Goal: Task Accomplishment & Management: Complete application form

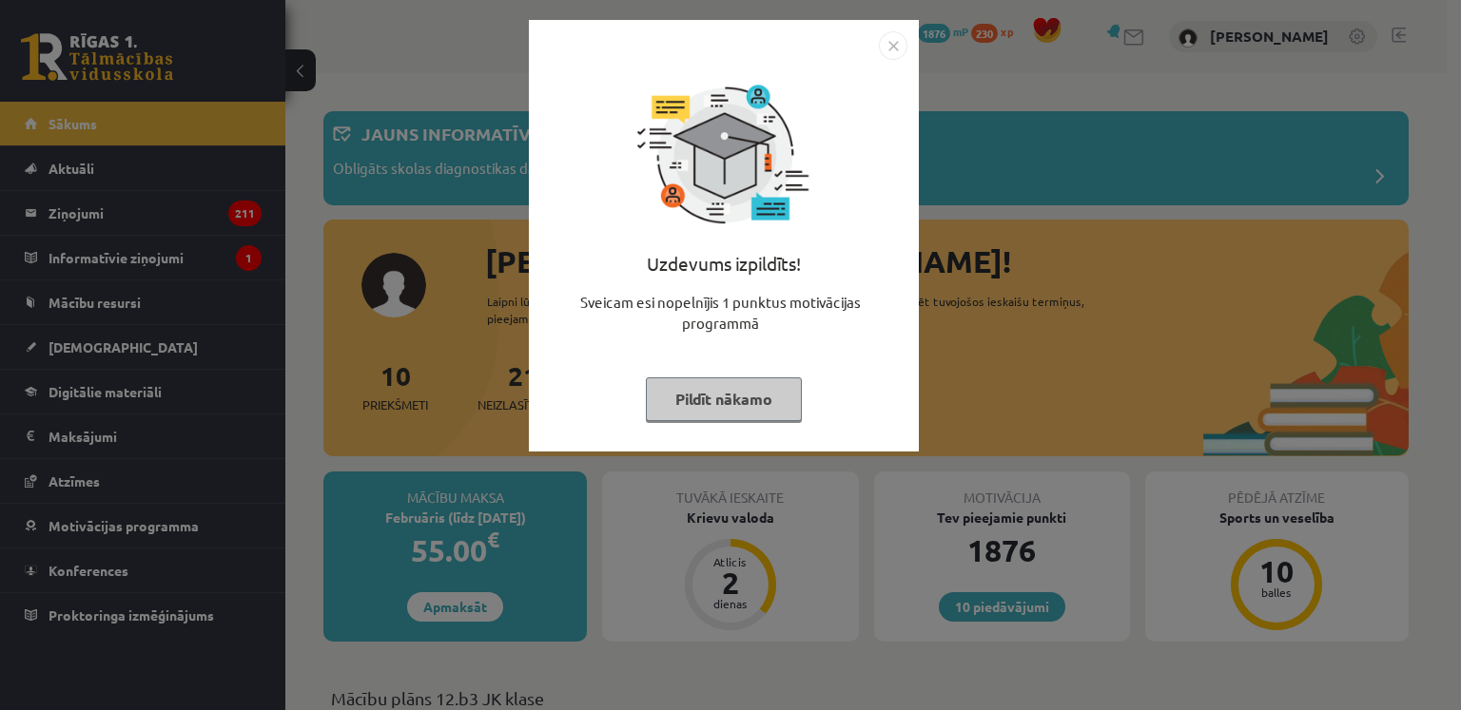
click at [733, 389] on button "Pildīt nākamo" at bounding box center [724, 400] width 156 height 44
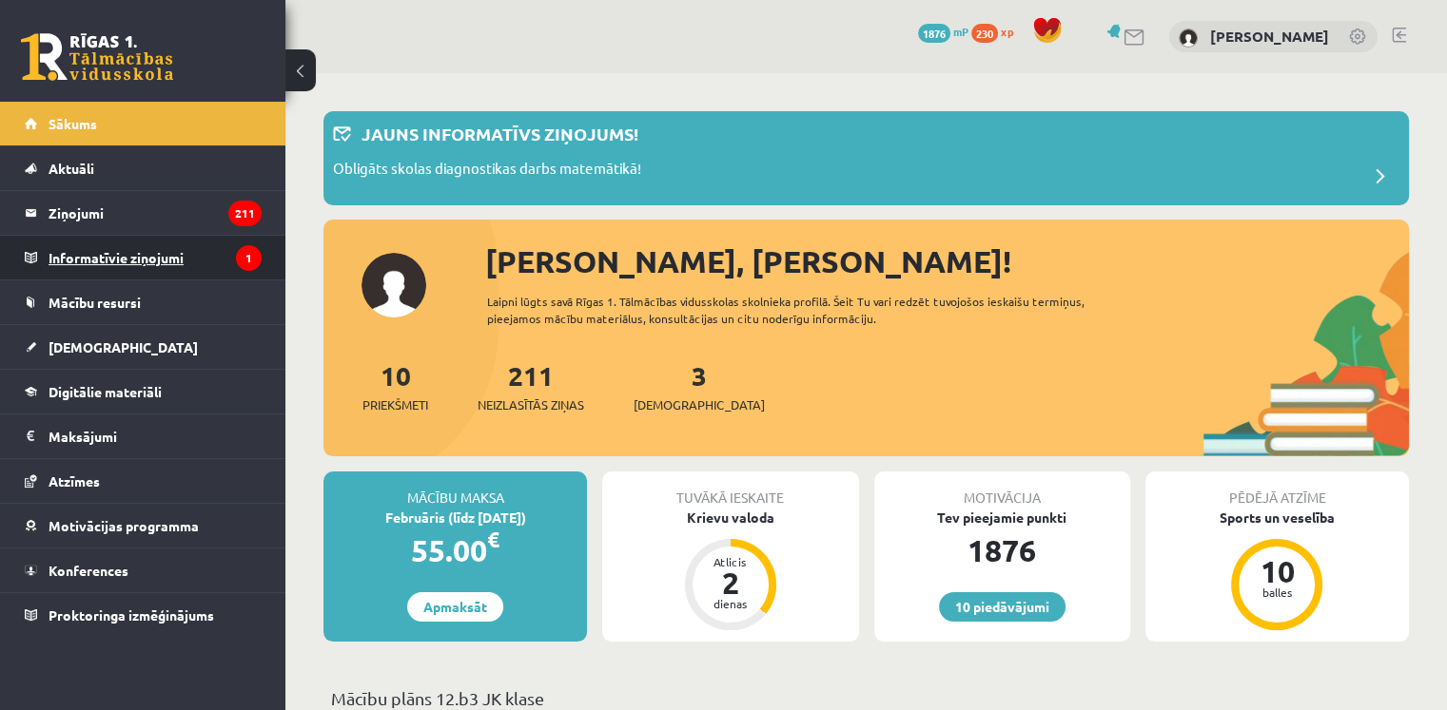
click at [91, 245] on legend "Informatīvie ziņojumi 1" at bounding box center [155, 258] width 213 height 44
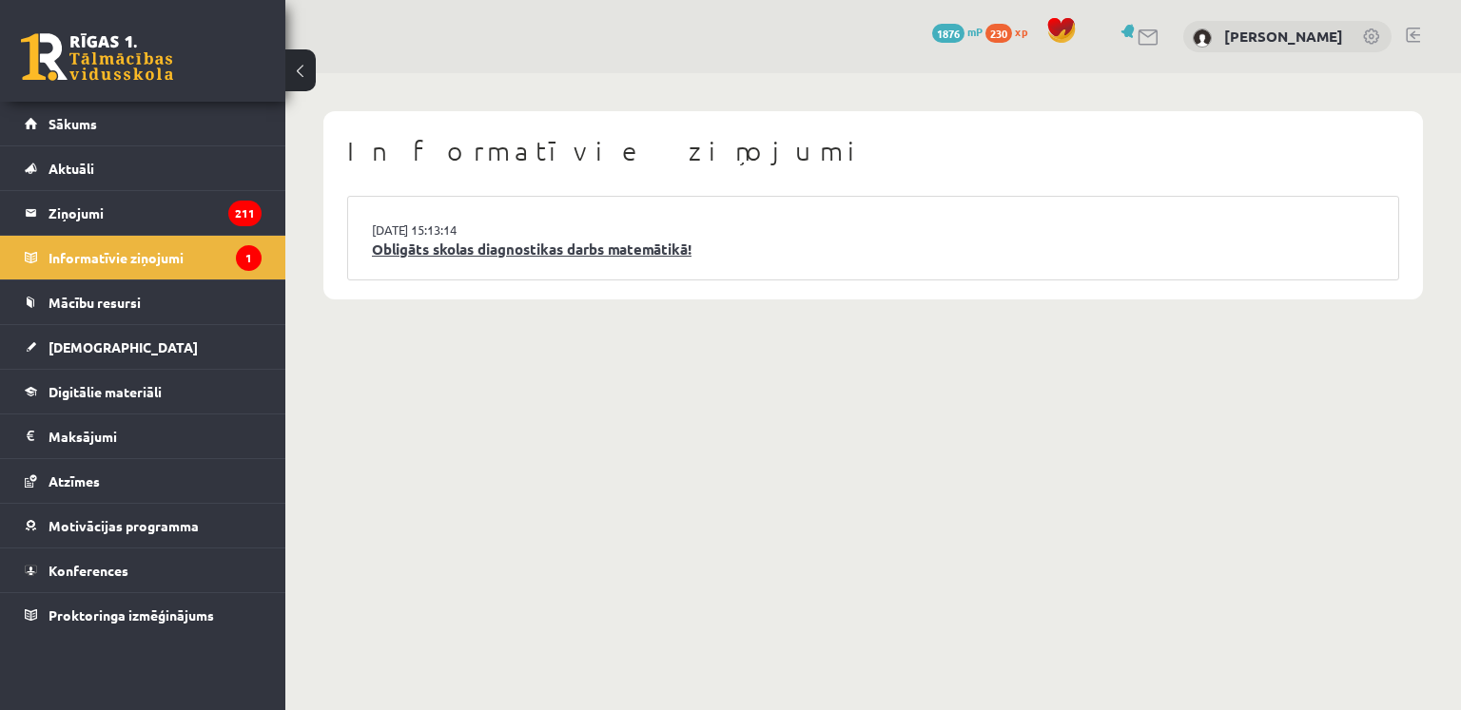
click at [614, 253] on link "Obligāts skolas diagnostikas darbs matemātikā!" at bounding box center [873, 250] width 1002 height 22
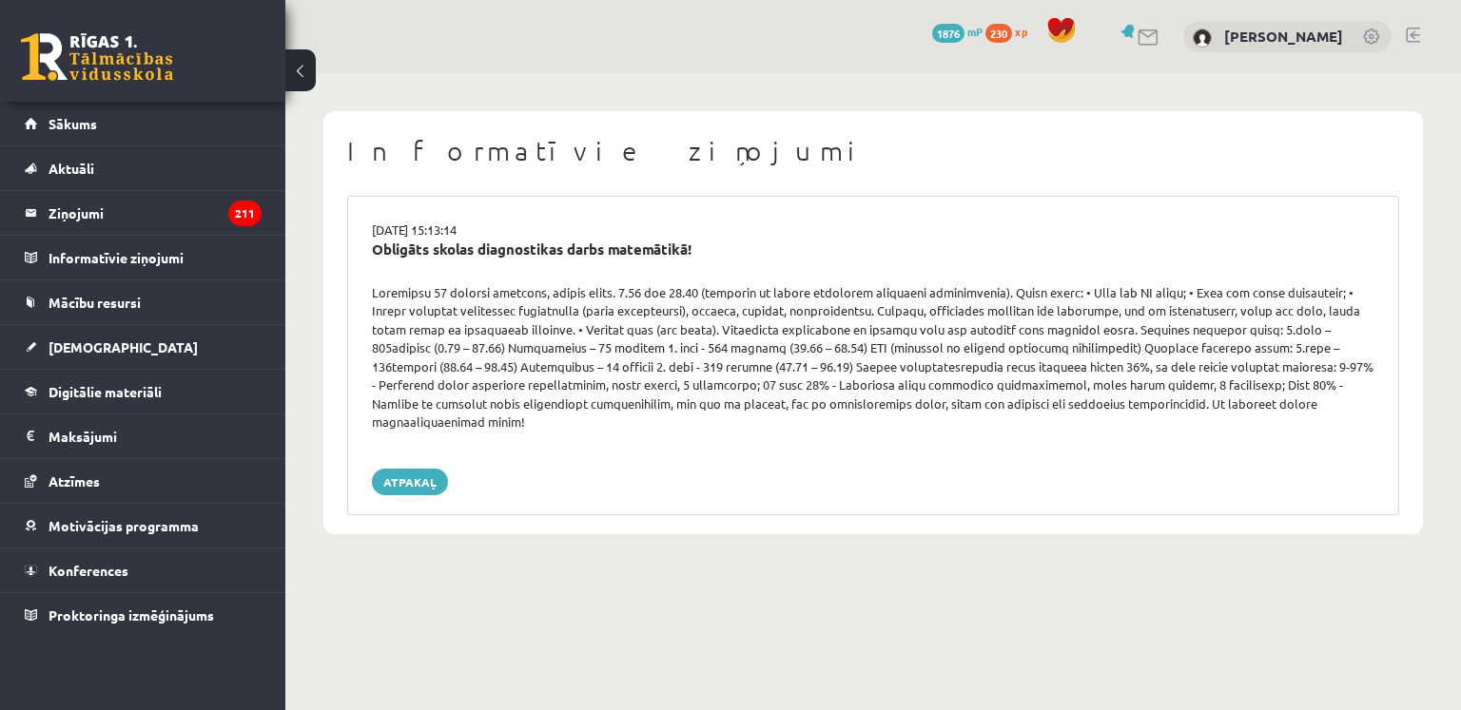
click at [639, 565] on body "0 Dāvanas 1876 mP 230 xp [PERSON_NAME] Sākums Aktuāli Kā mācīties eSKOLĀ Kontak…" at bounding box center [730, 355] width 1461 height 710
click at [96, 352] on span "[DEMOGRAPHIC_DATA]" at bounding box center [123, 347] width 149 height 17
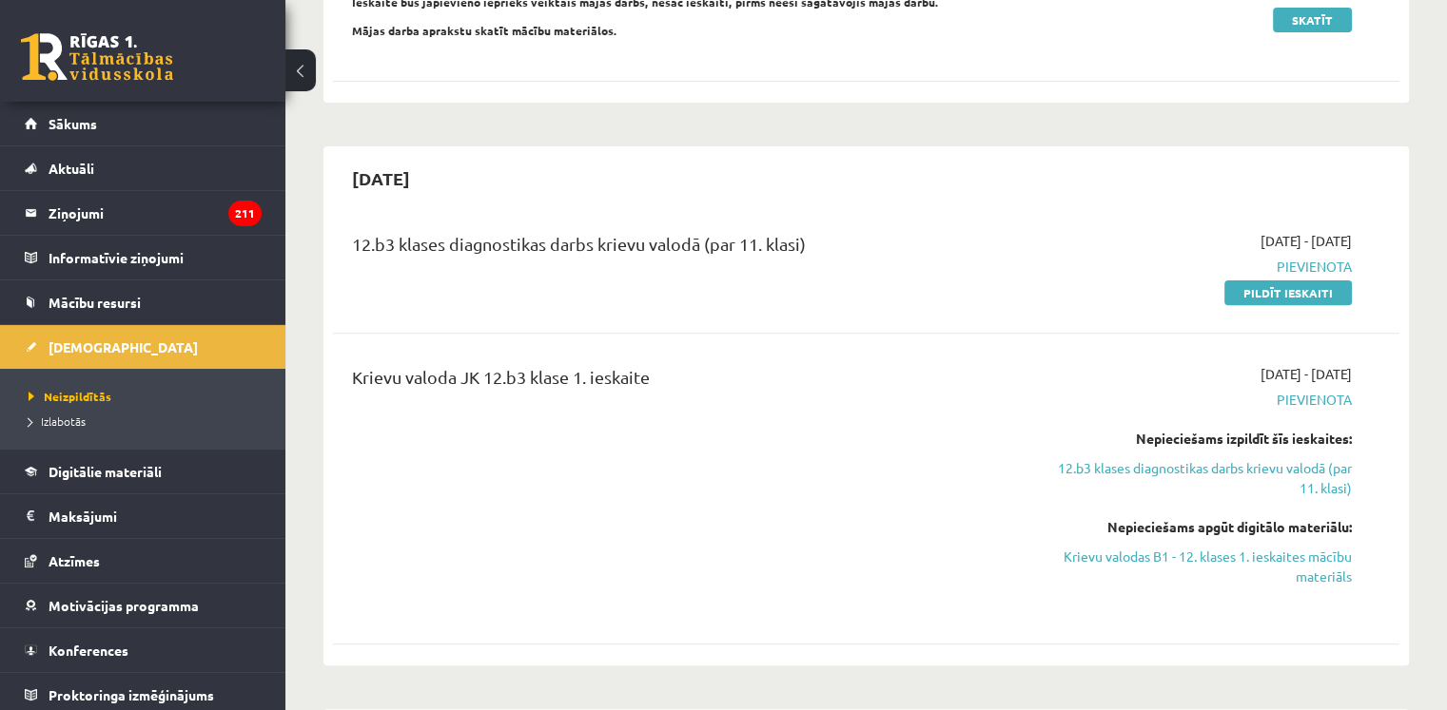
scroll to position [616, 0]
click at [1312, 281] on link "Pildīt ieskaiti" at bounding box center [1287, 293] width 127 height 25
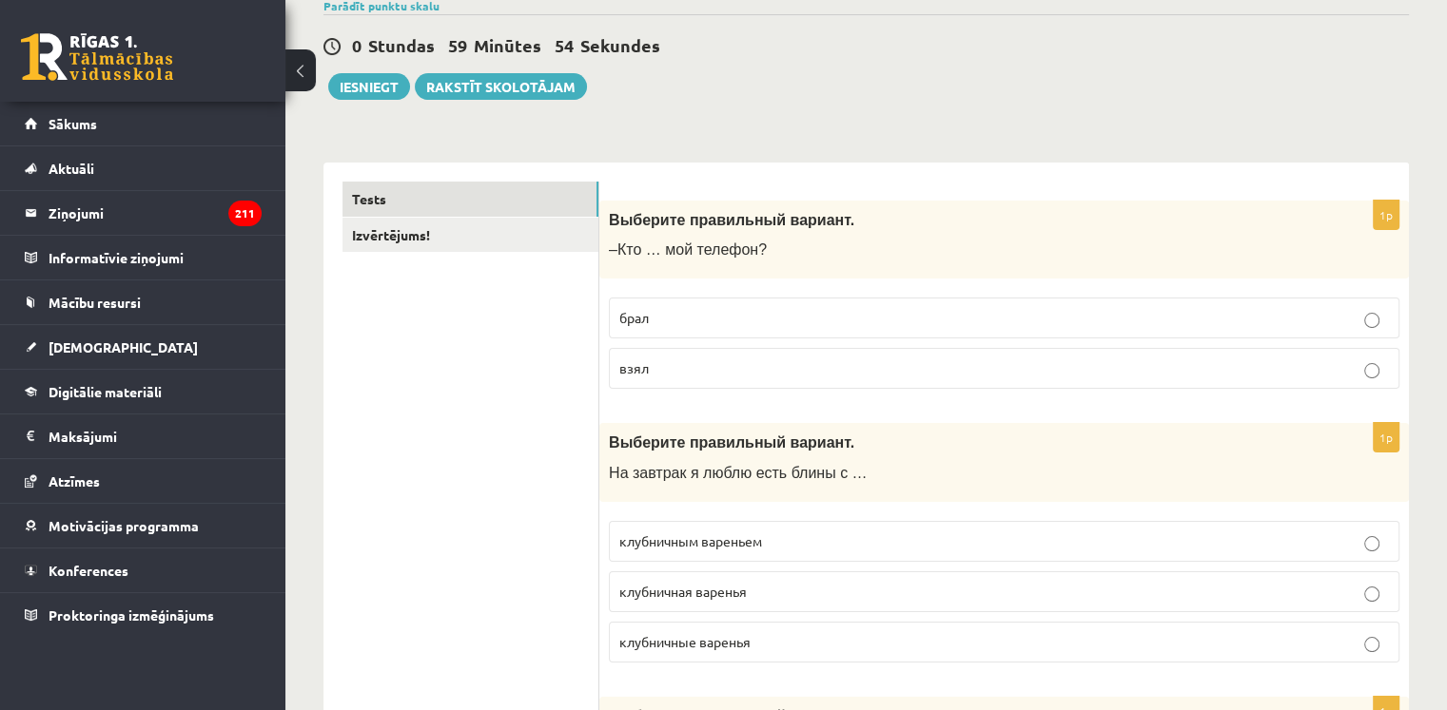
scroll to position [164, 0]
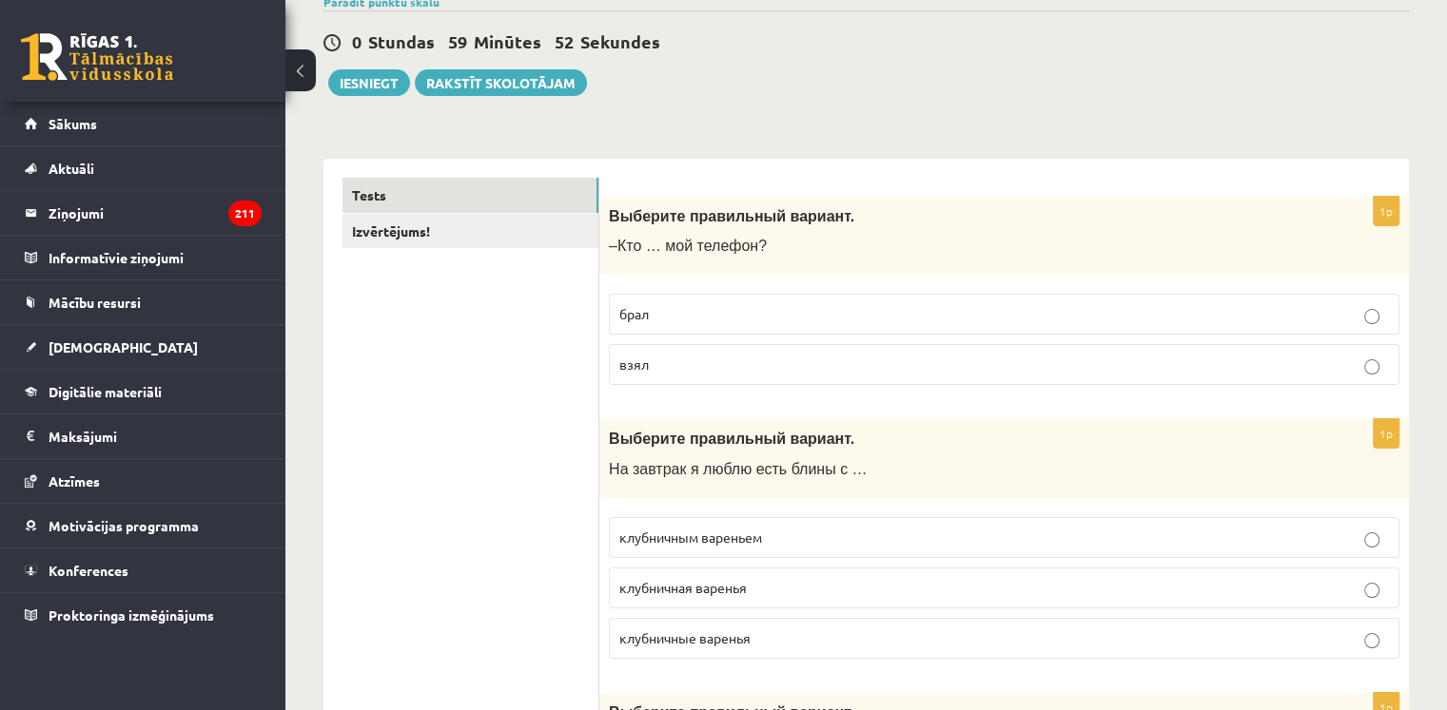
click at [730, 364] on p "взял" at bounding box center [1003, 365] width 769 height 20
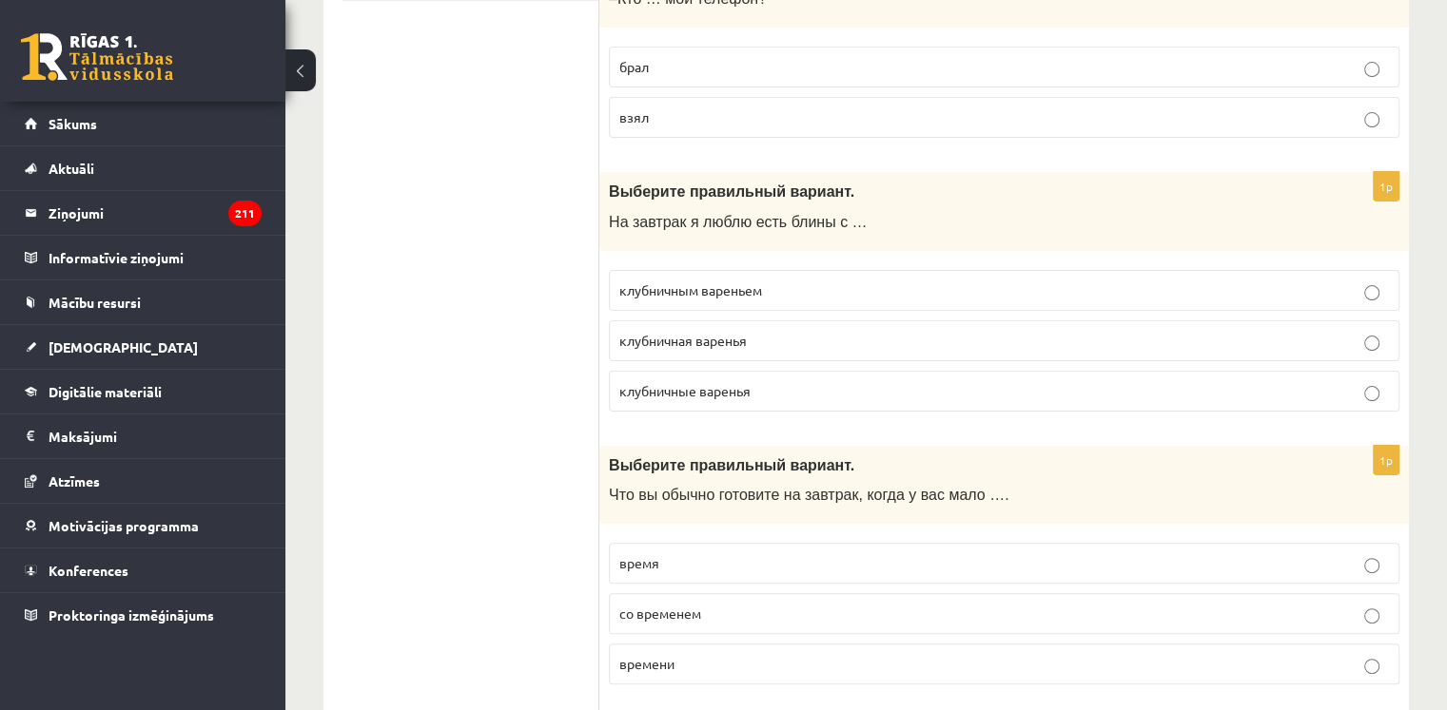
scroll to position [414, 0]
click at [808, 290] on p "клубничным вареньем" at bounding box center [1003, 288] width 769 height 20
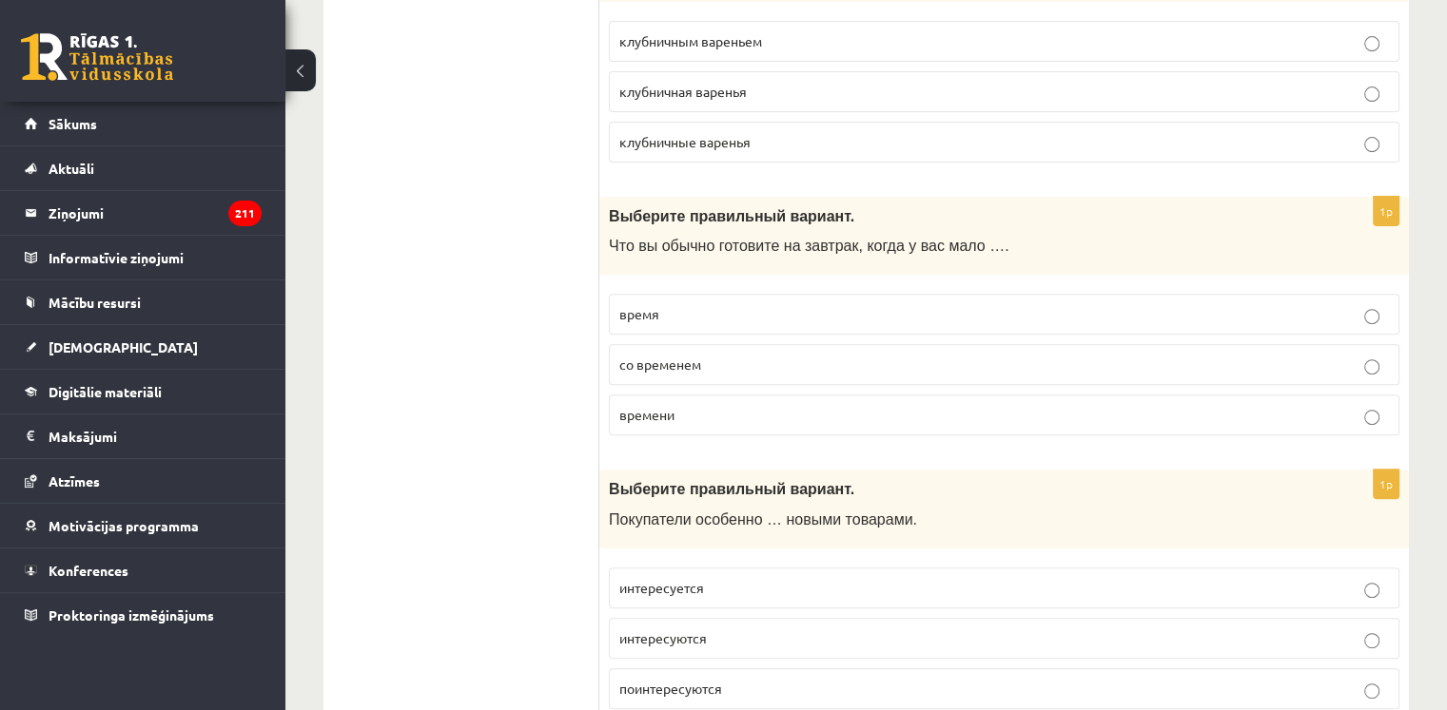
scroll to position [661, 0]
click at [692, 421] on label "времени" at bounding box center [1004, 414] width 790 height 41
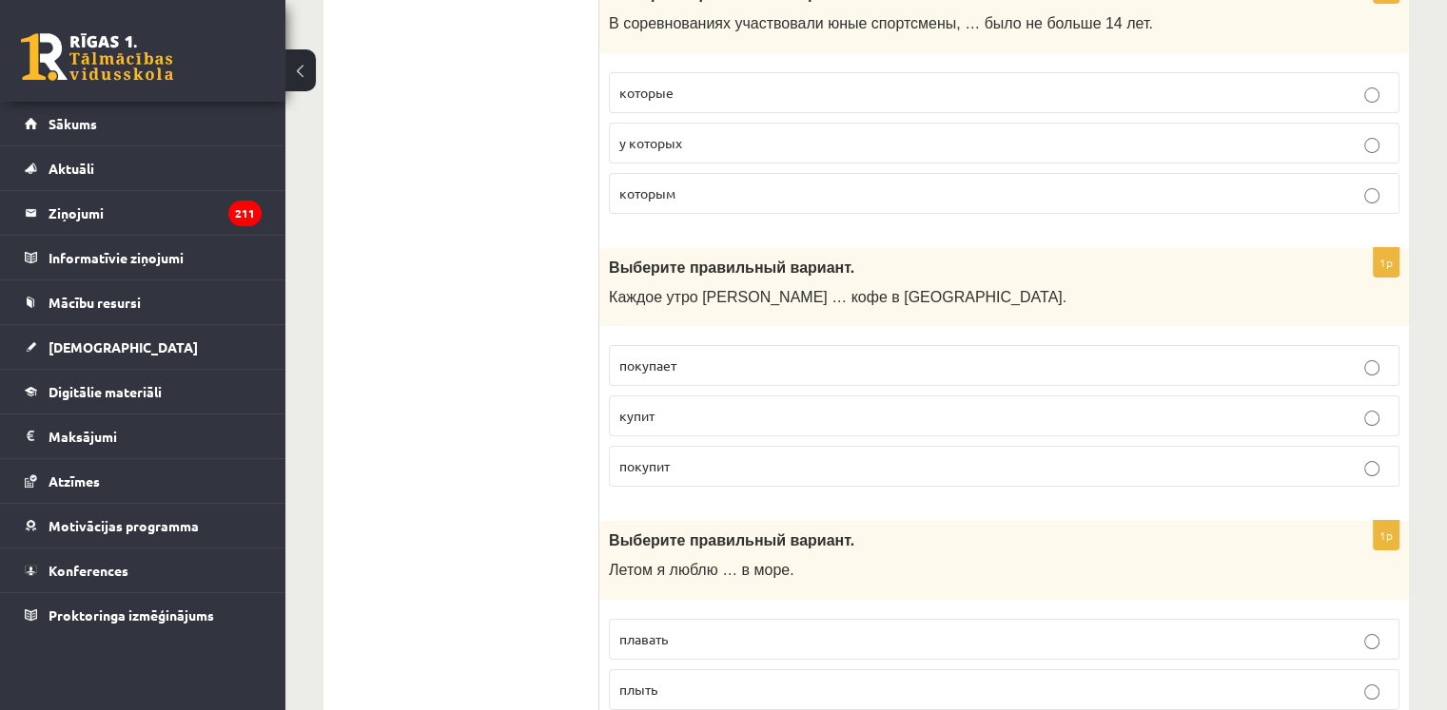
scroll to position [7451, 0]
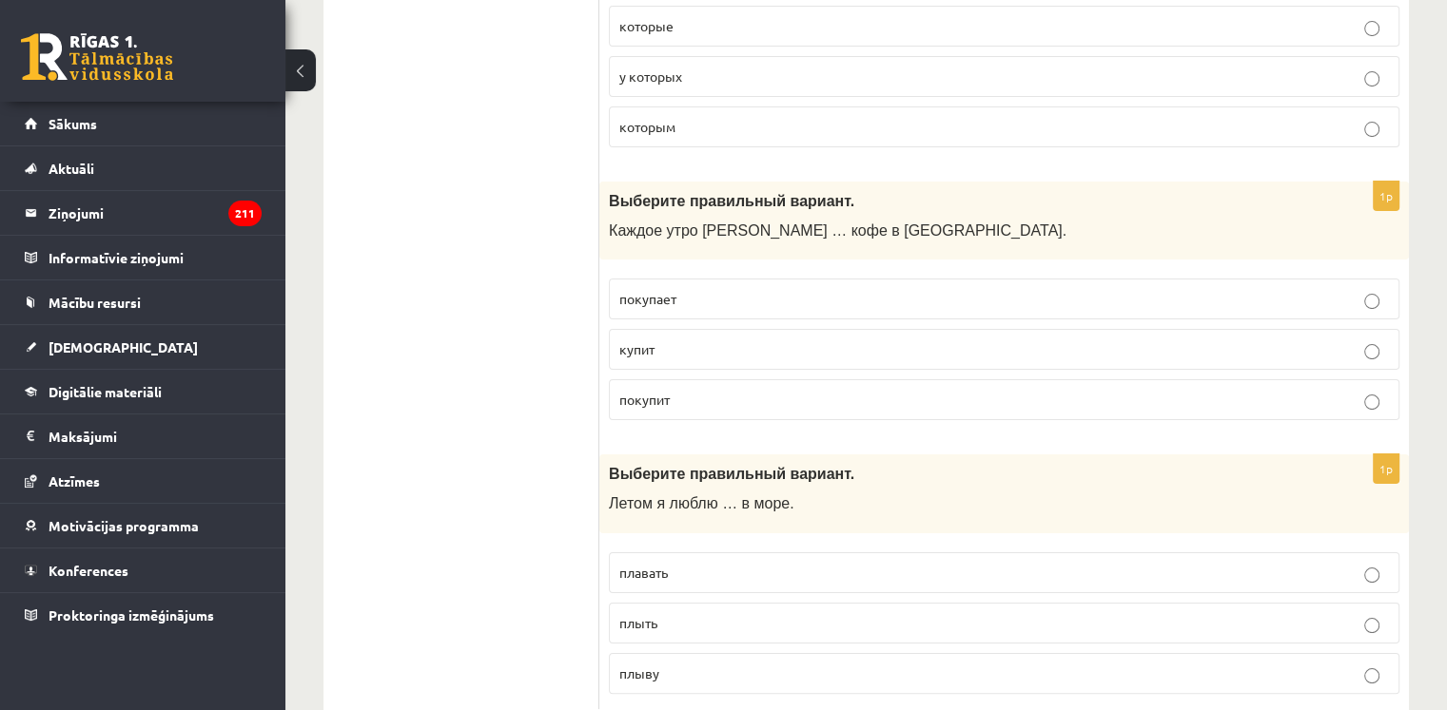
drag, startPoint x: 596, startPoint y: 242, endPoint x: 944, endPoint y: 738, distance: 606.3
copy div "Izvērtējums! 1p Выберите правильный вариант. –Кто … мой телефон? брал взял 1p В…"
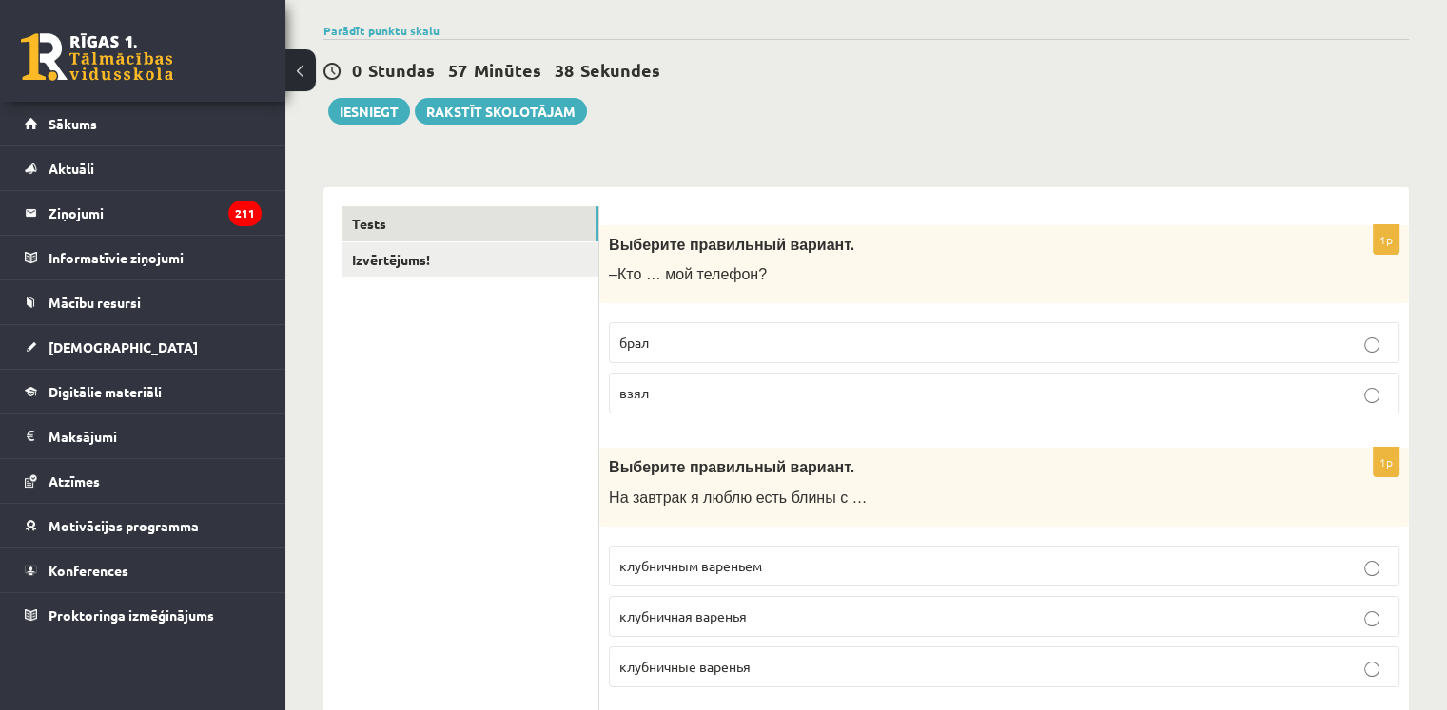
scroll to position [0, 0]
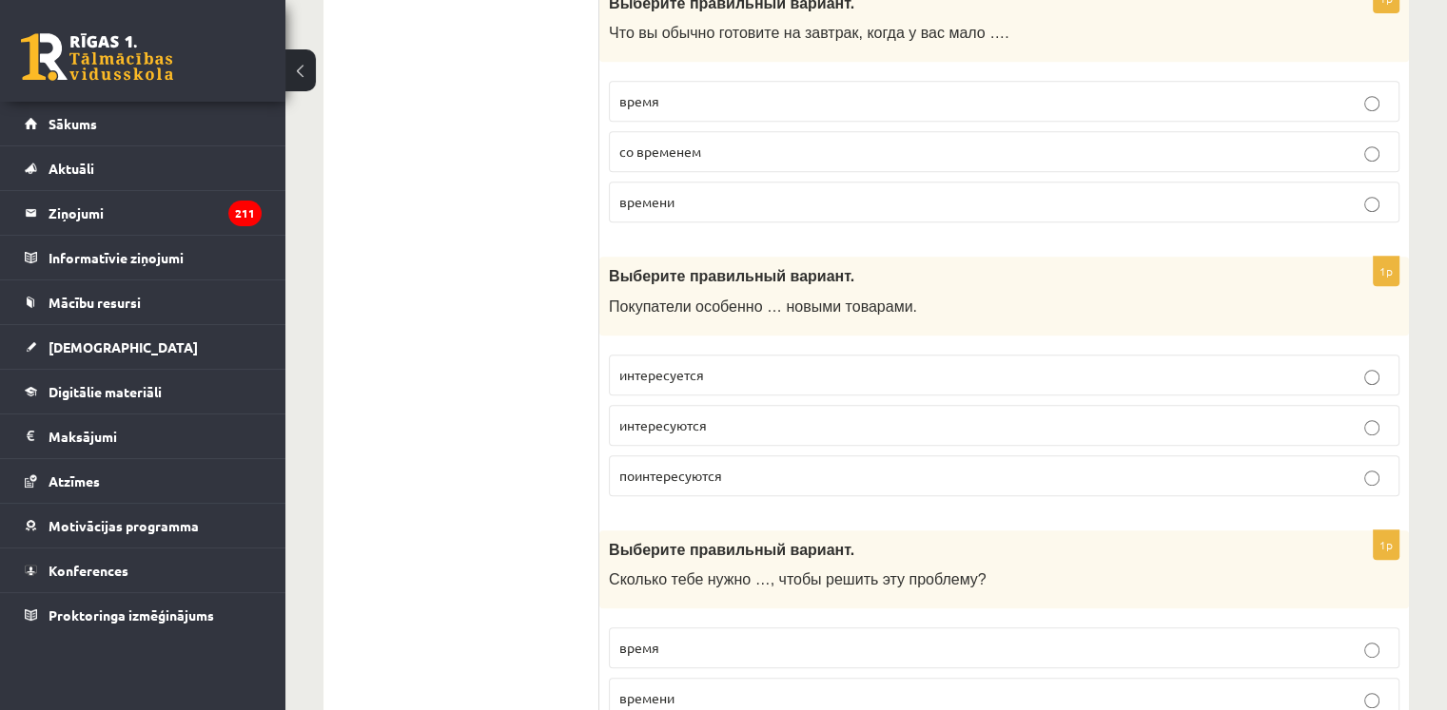
scroll to position [874, 0]
click at [765, 354] on label "интересуется" at bounding box center [1004, 374] width 790 height 41
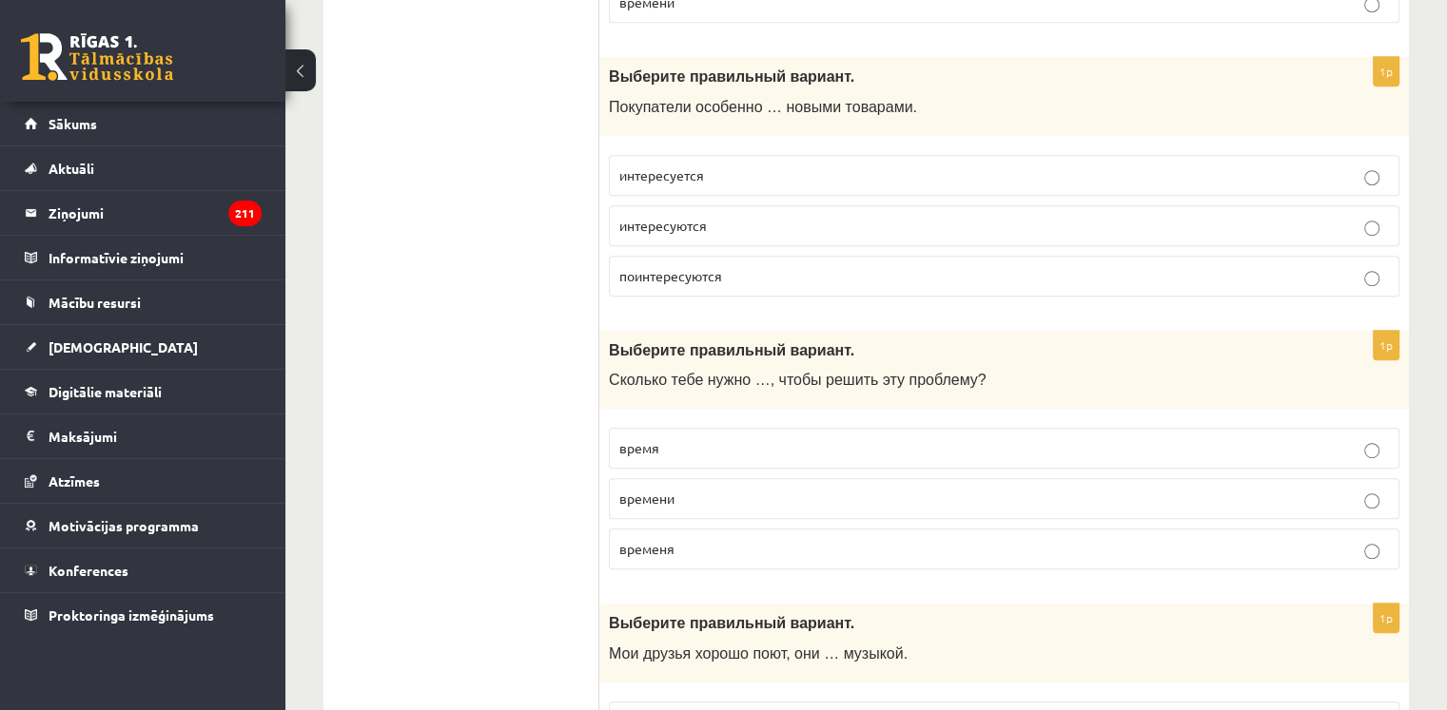
scroll to position [1075, 0]
click at [736, 218] on p "интересуются" at bounding box center [1003, 224] width 769 height 20
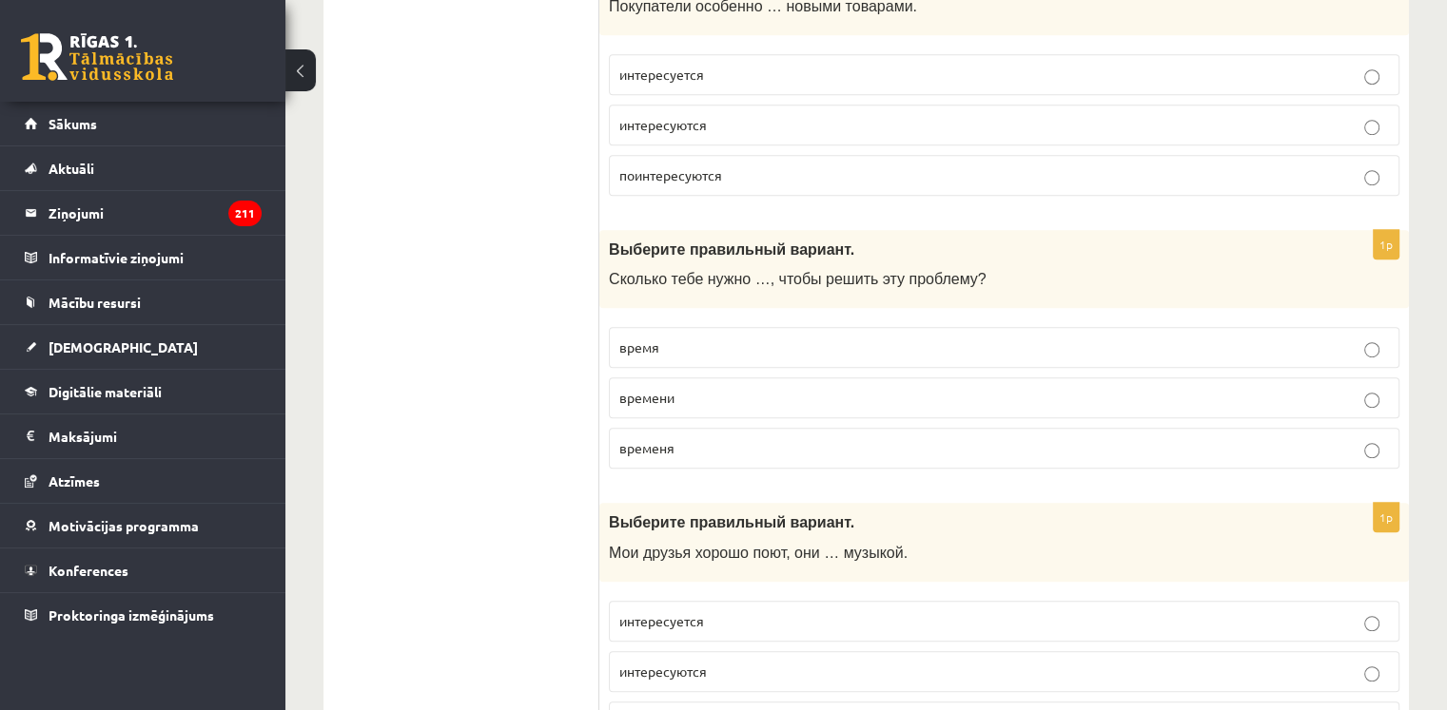
scroll to position [1175, 0]
click at [690, 398] on p "времени" at bounding box center [1003, 397] width 769 height 20
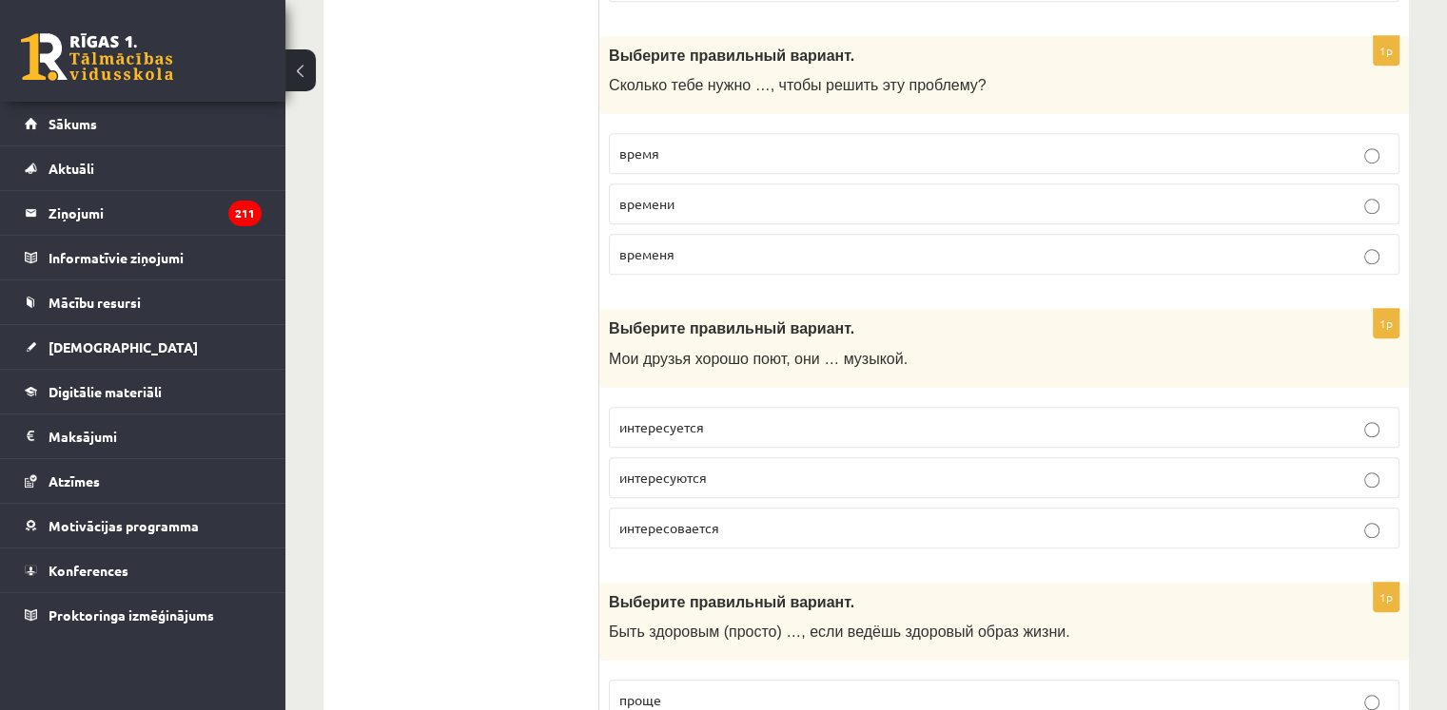
scroll to position [1423, 0]
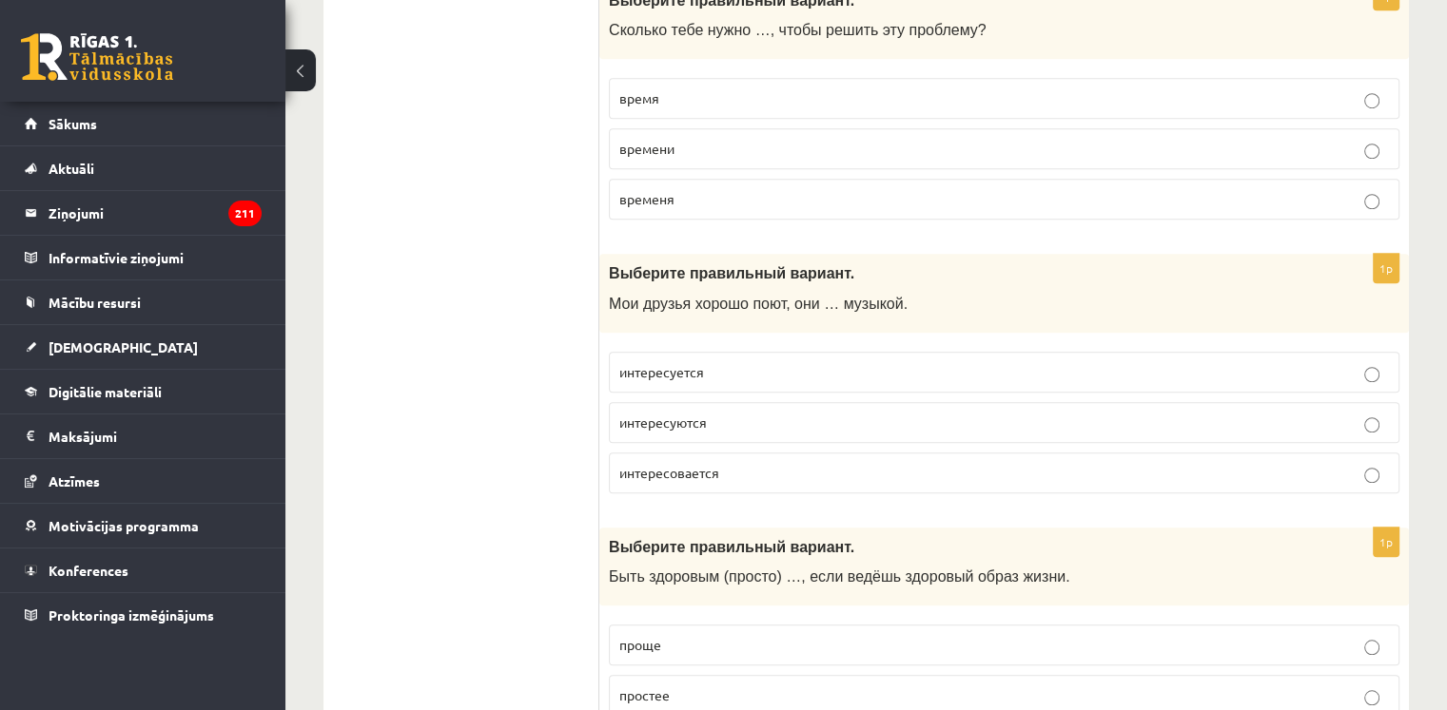
click at [729, 420] on p "интересуются" at bounding box center [1003, 423] width 769 height 20
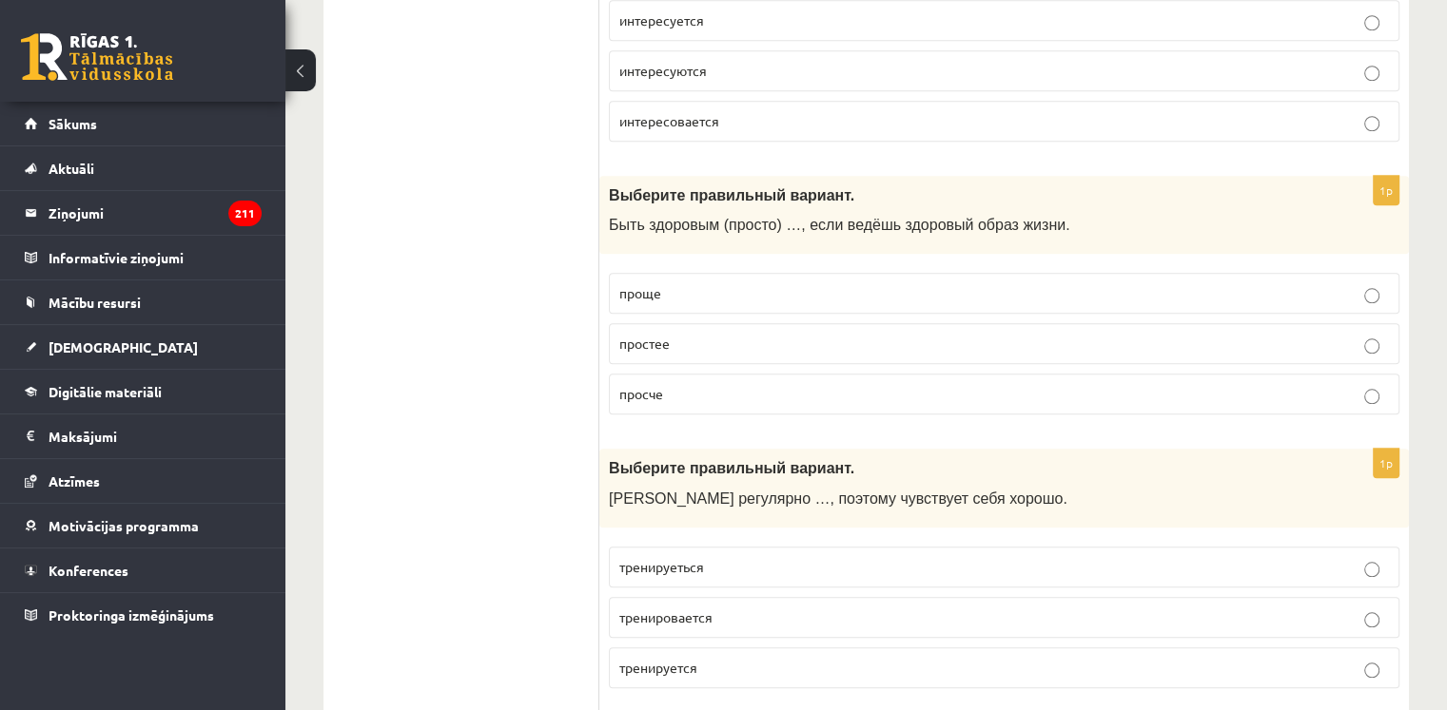
scroll to position [1773, 0]
click at [666, 294] on p "проще" at bounding box center [1003, 295] width 769 height 20
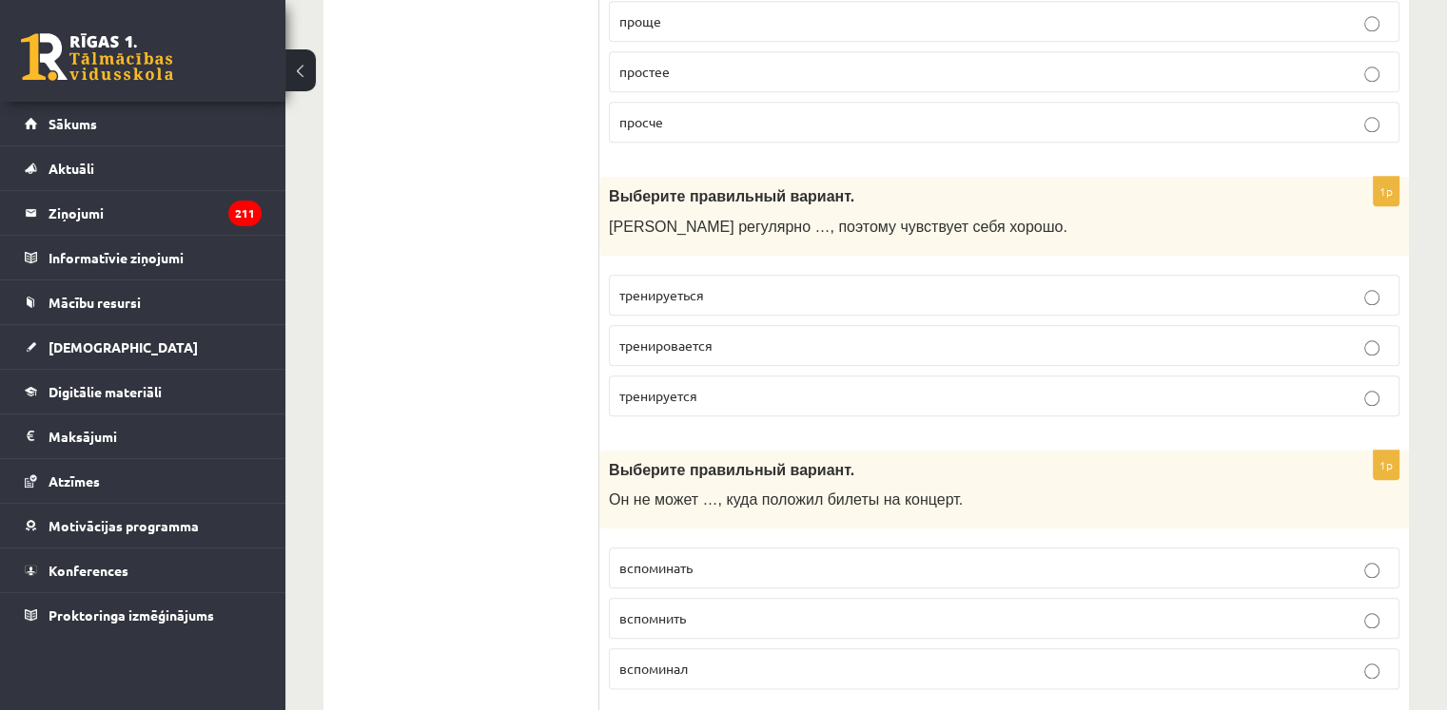
scroll to position [2049, 0]
click at [715, 384] on p "тренируется" at bounding box center [1003, 394] width 769 height 20
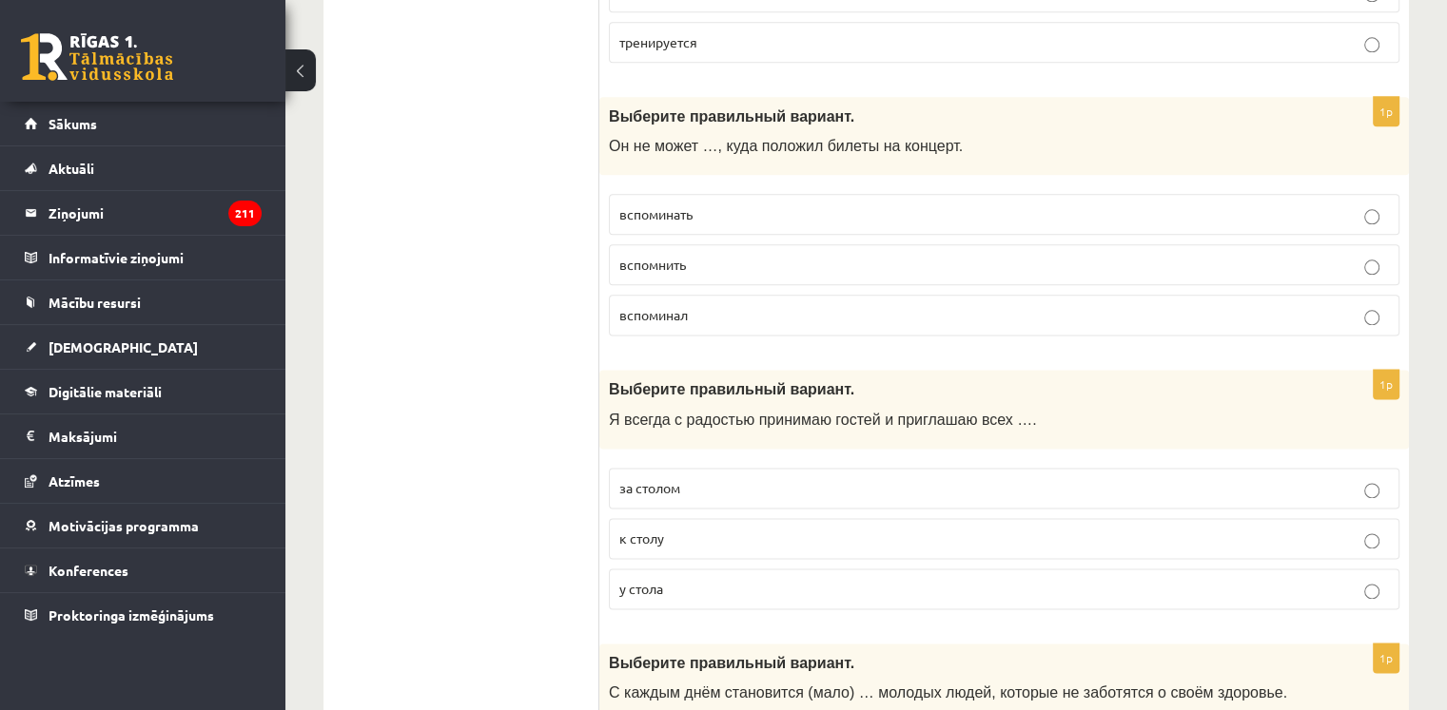
scroll to position [2402, 0]
click at [700, 253] on p "вспомнить" at bounding box center [1003, 263] width 769 height 20
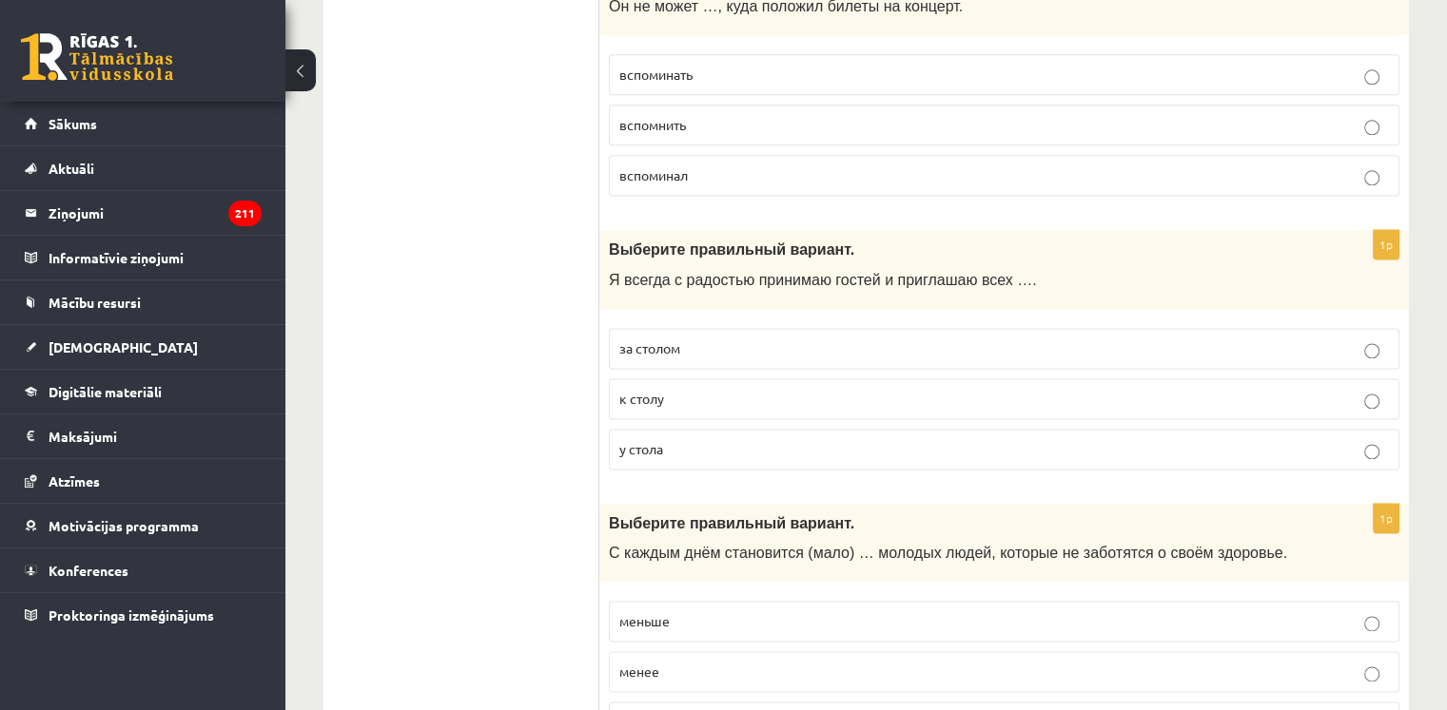
scroll to position [2541, 0]
click at [677, 388] on p "к столу" at bounding box center [1003, 398] width 769 height 20
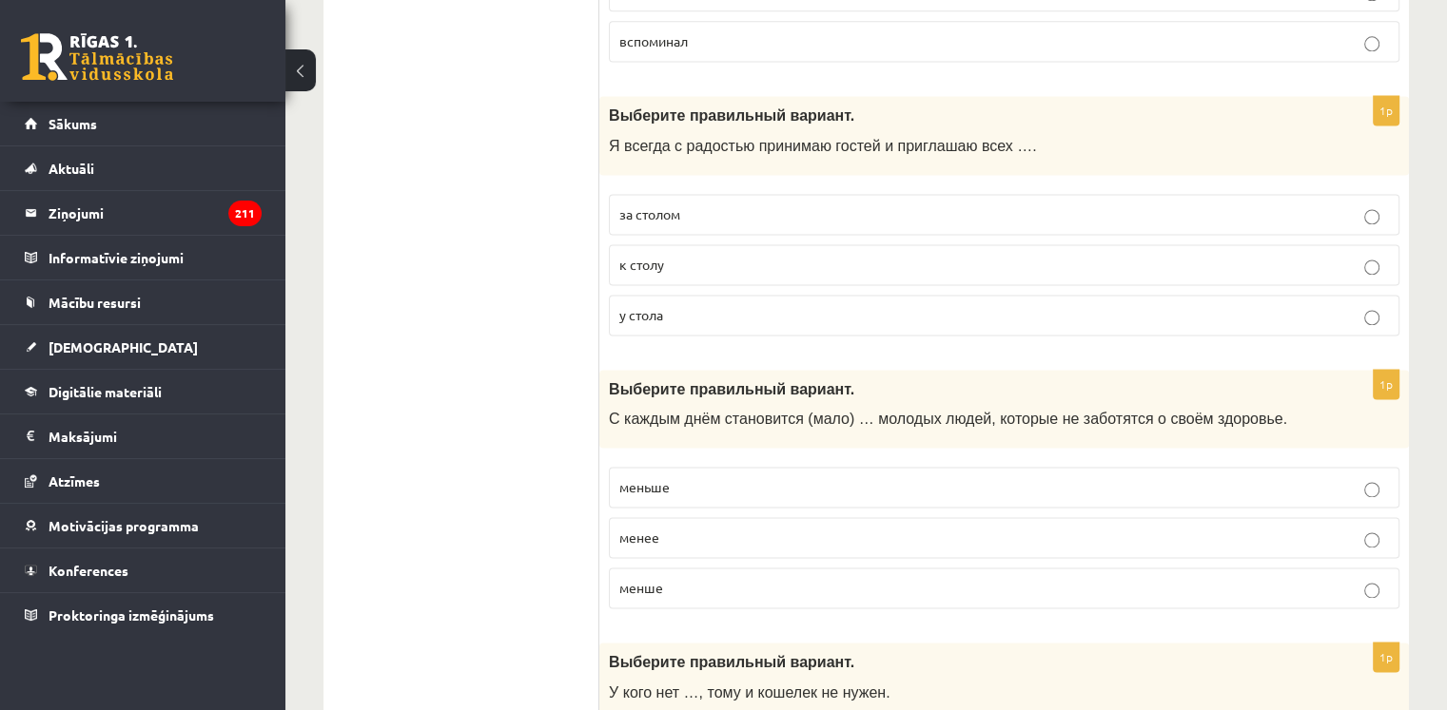
scroll to position [2866, 0]
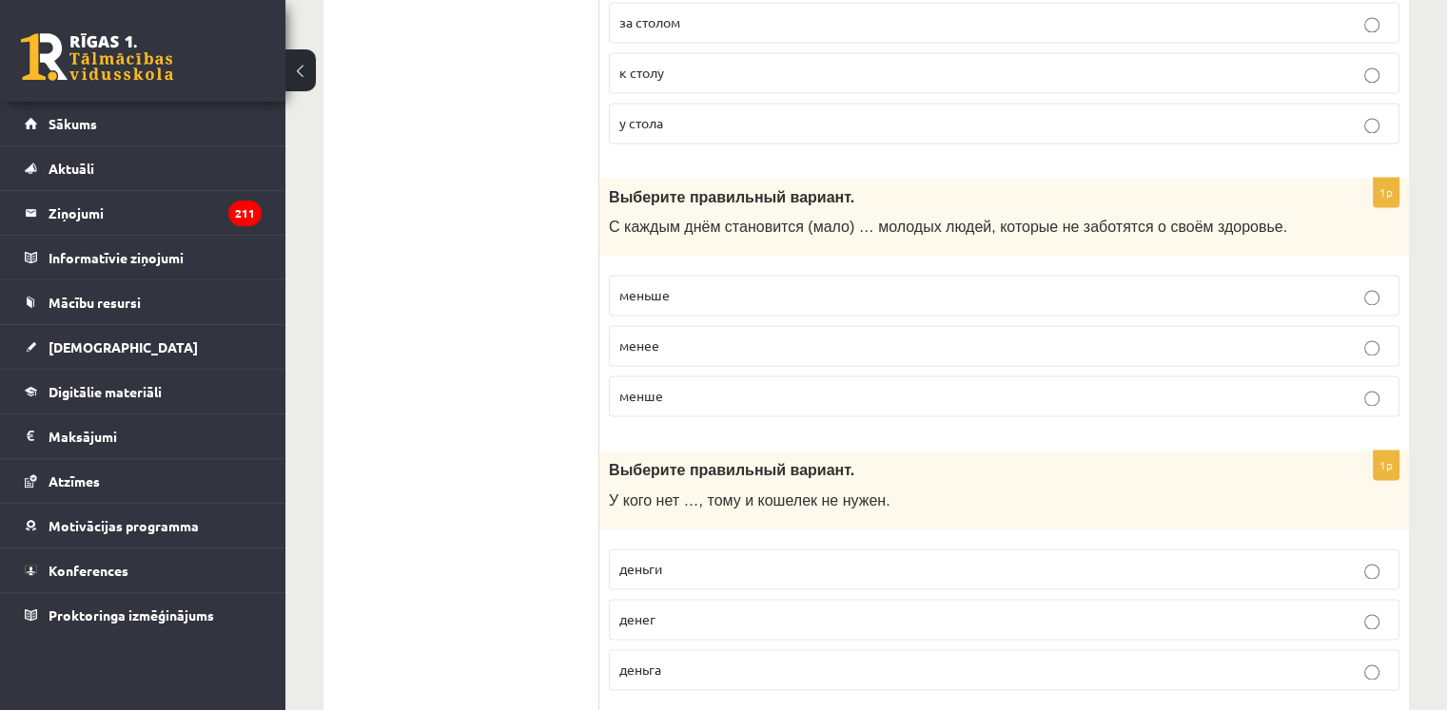
click at [687, 285] on p "меньше" at bounding box center [1003, 295] width 769 height 20
click at [636, 611] on span "денег" at bounding box center [637, 619] width 36 height 17
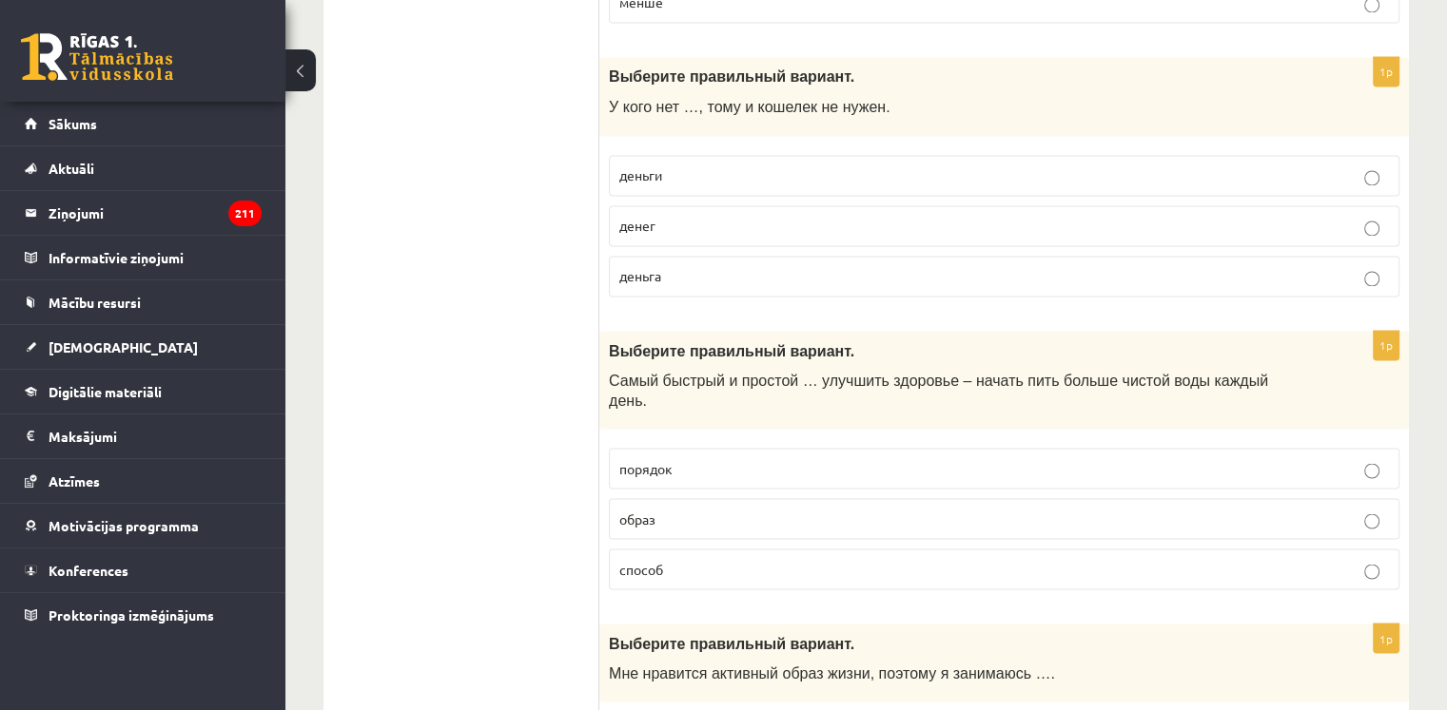
scroll to position [3260, 0]
click at [651, 559] on p "способ" at bounding box center [1003, 569] width 769 height 20
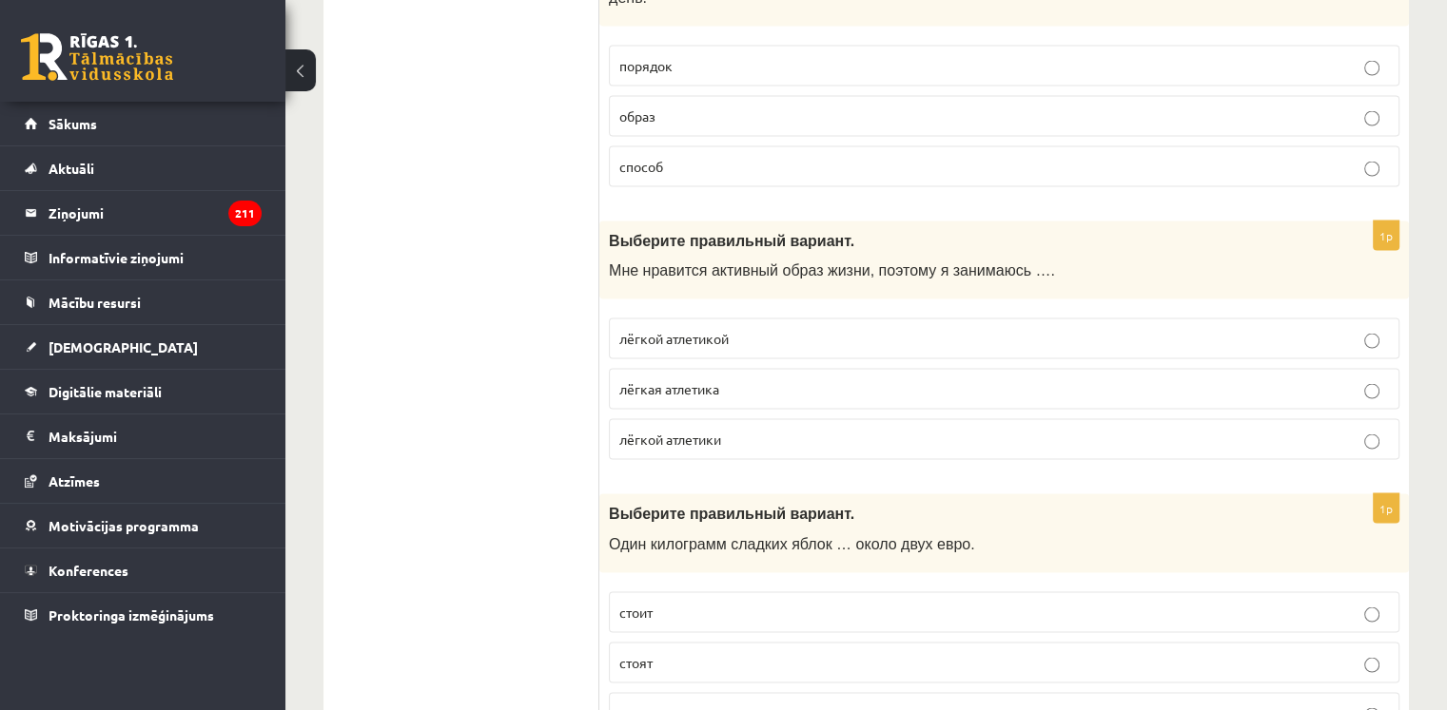
scroll to position [3665, 0]
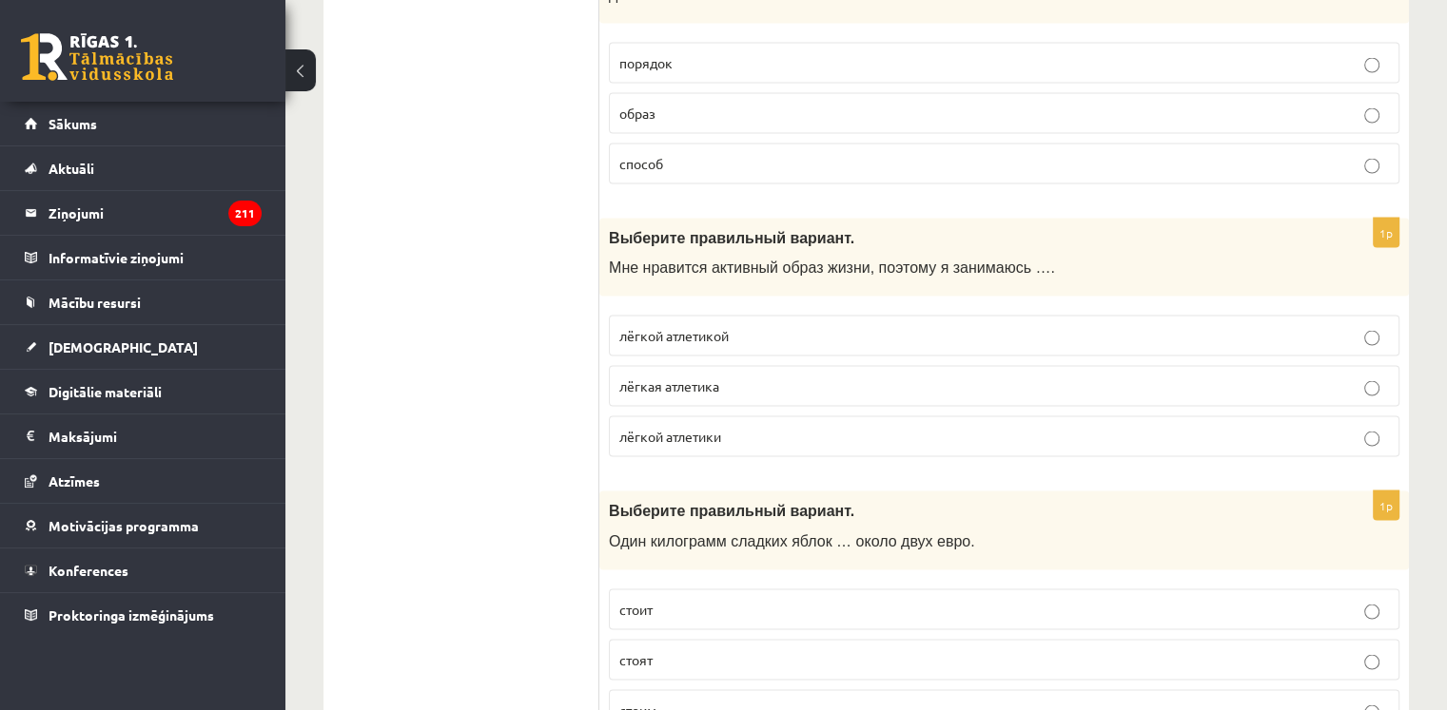
click at [737, 326] on p "лёгкой атлетикой" at bounding box center [1003, 336] width 769 height 20
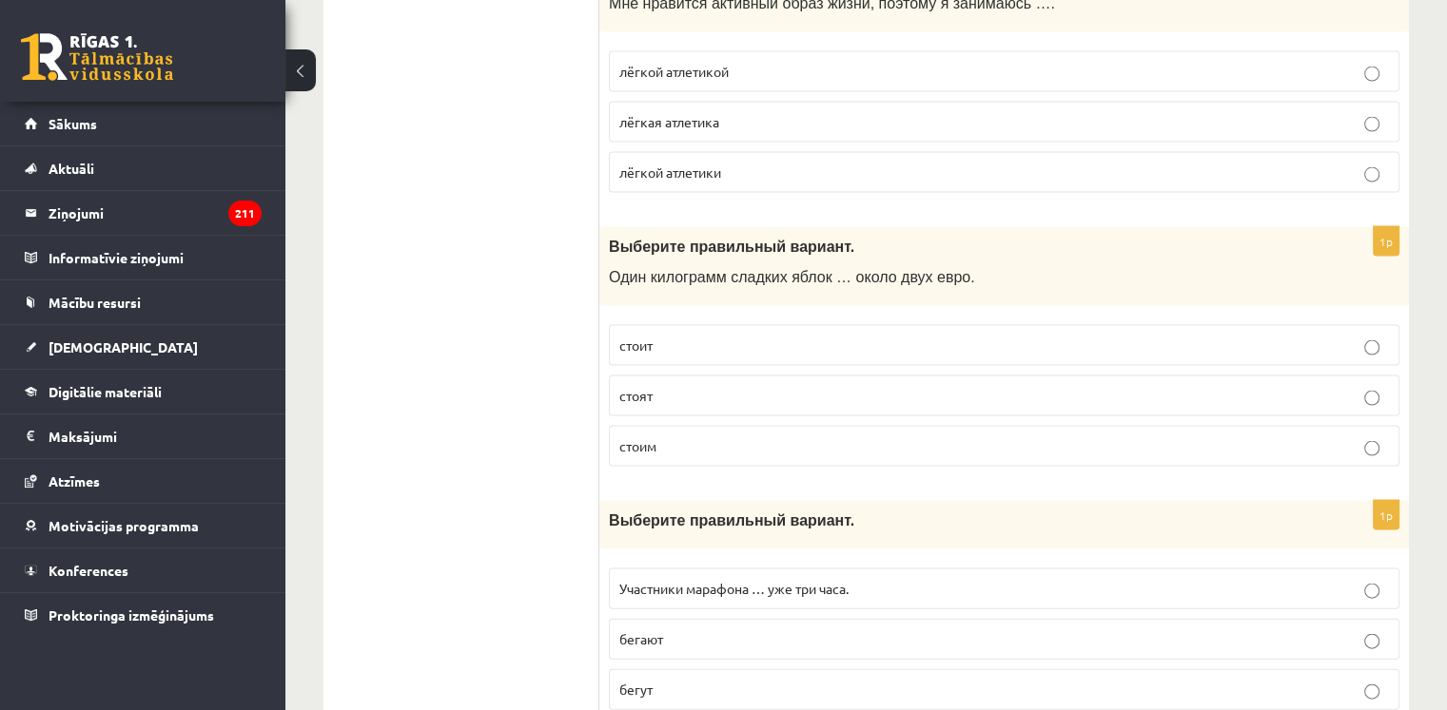
scroll to position [3932, 0]
click at [680, 334] on p "стоит" at bounding box center [1003, 344] width 769 height 20
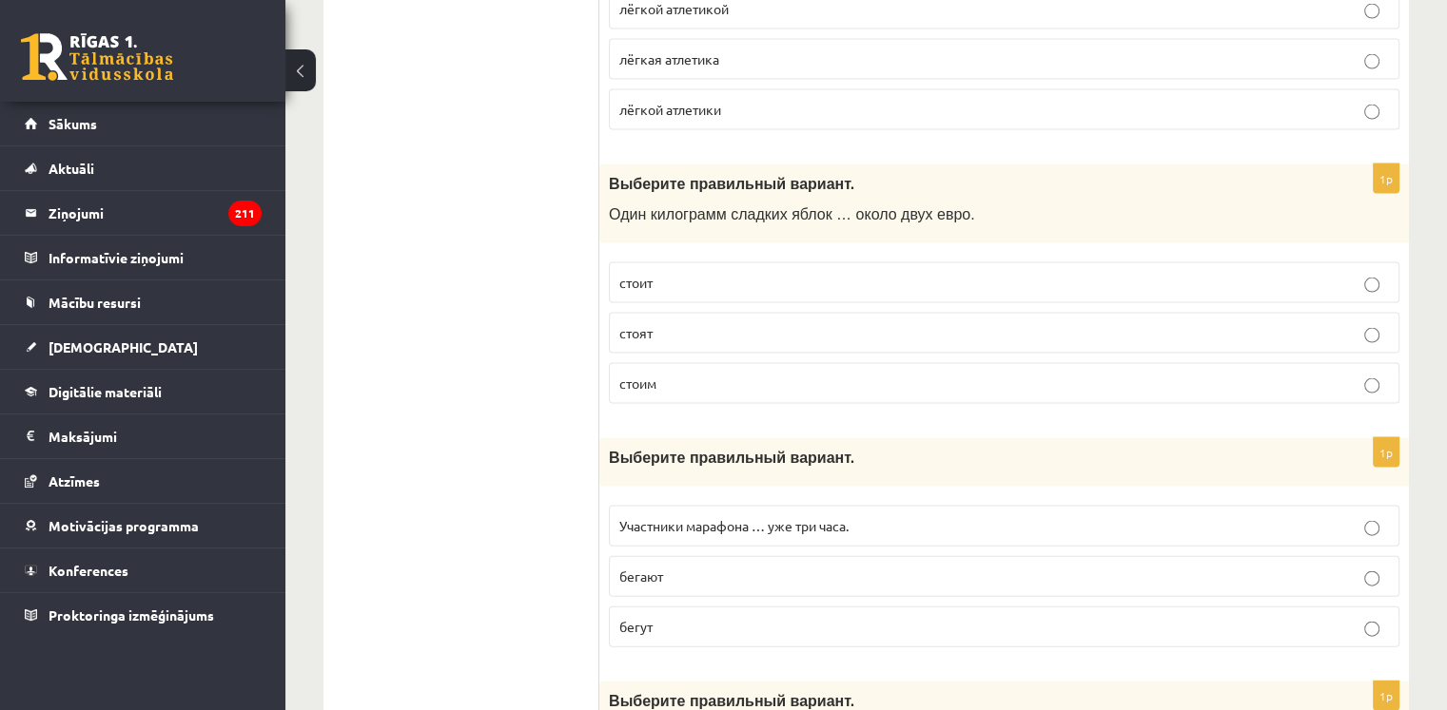
scroll to position [4165, 0]
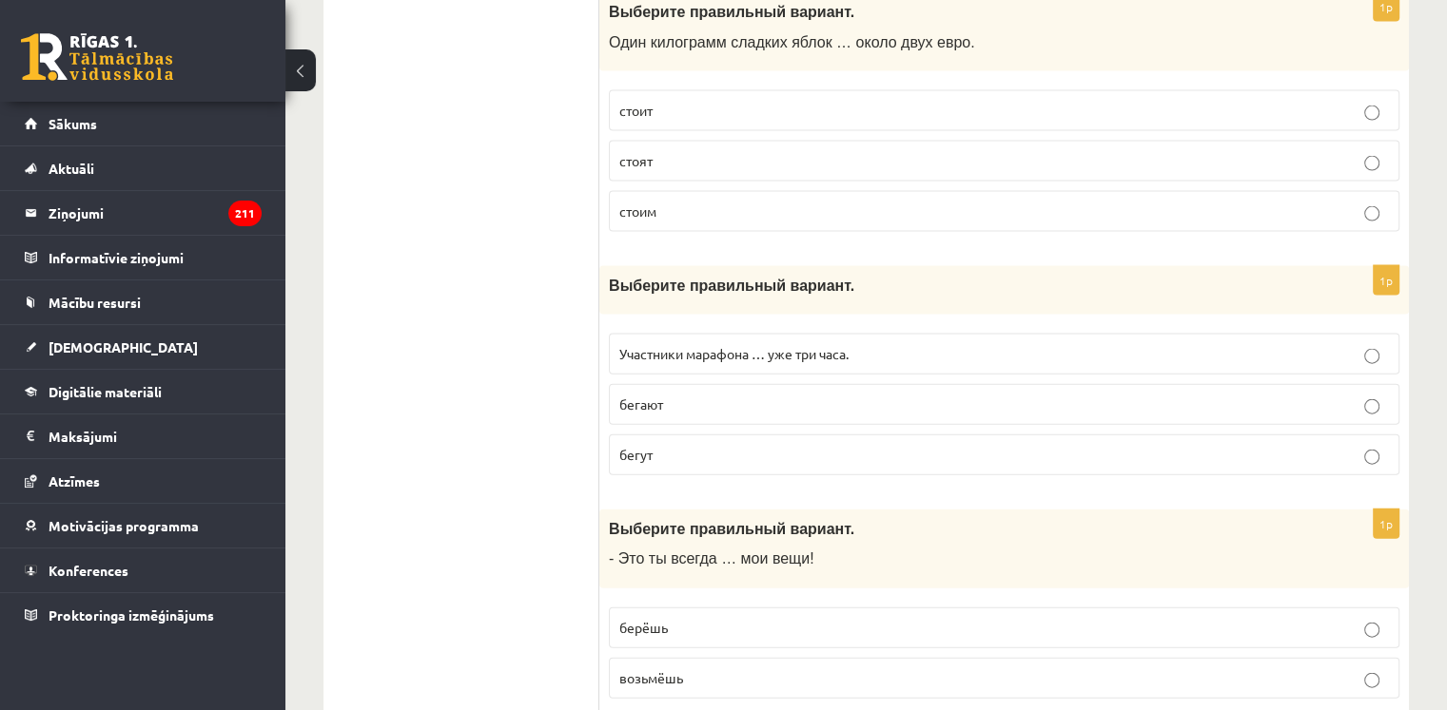
click at [677, 445] on p "бегут" at bounding box center [1003, 455] width 769 height 20
click at [787, 345] on span "Участники марафона … уже три часа." at bounding box center [733, 353] width 229 height 17
click at [694, 445] on p "бегут" at bounding box center [1003, 455] width 769 height 20
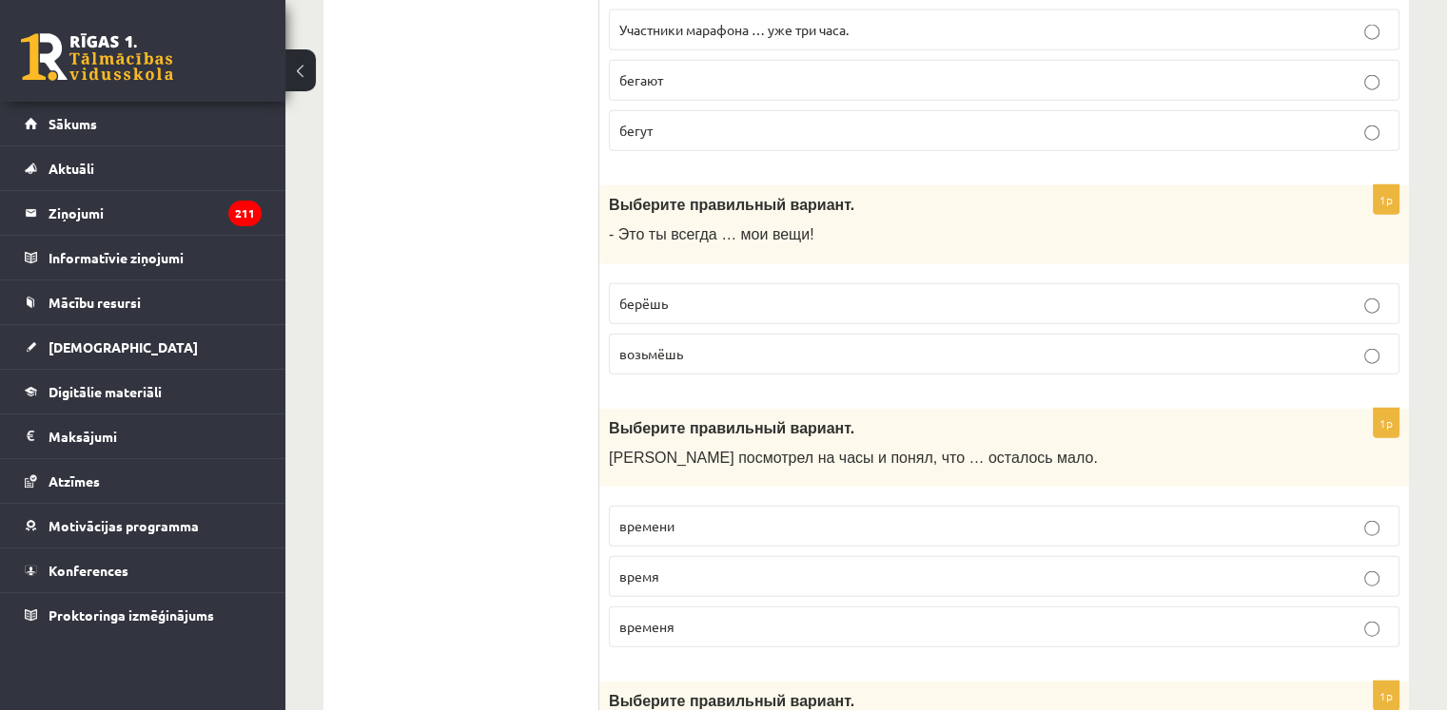
scroll to position [4489, 0]
click at [708, 294] on p "берёшь" at bounding box center [1003, 304] width 769 height 20
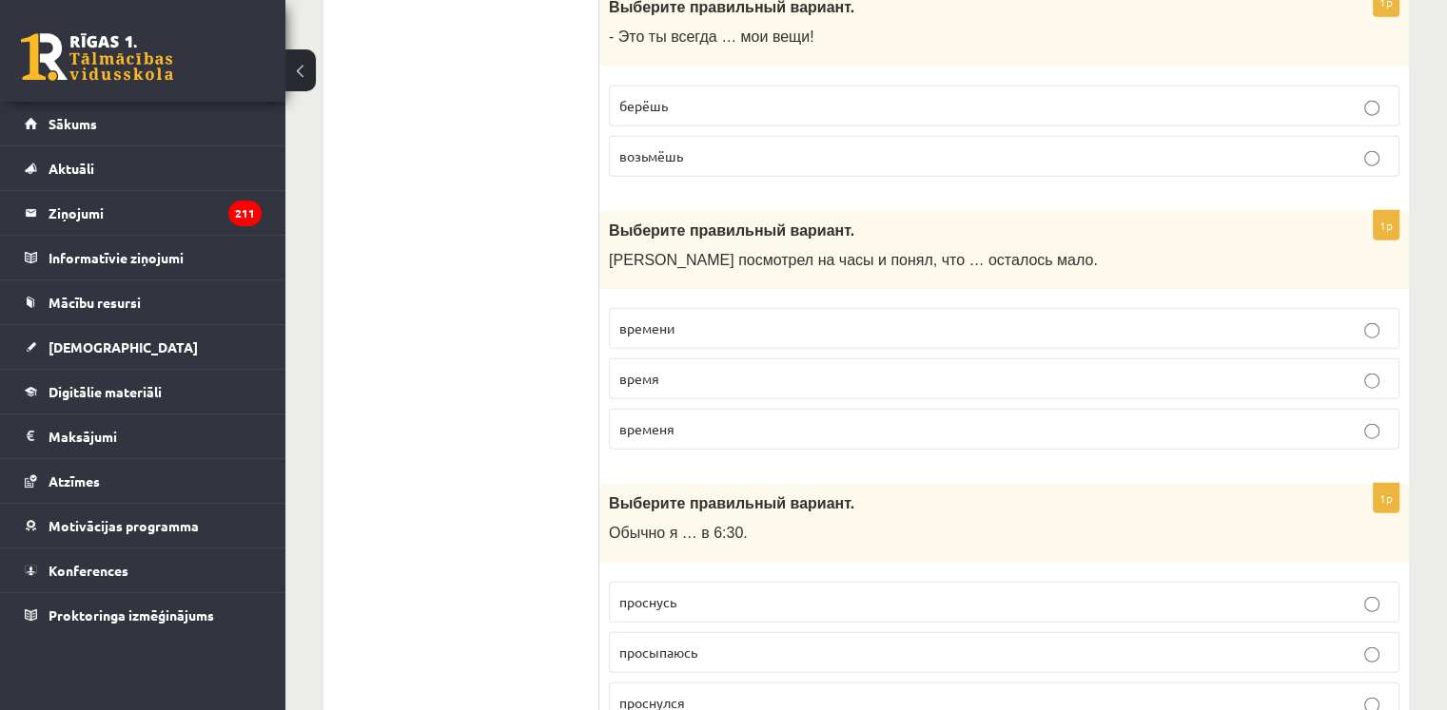
scroll to position [4694, 0]
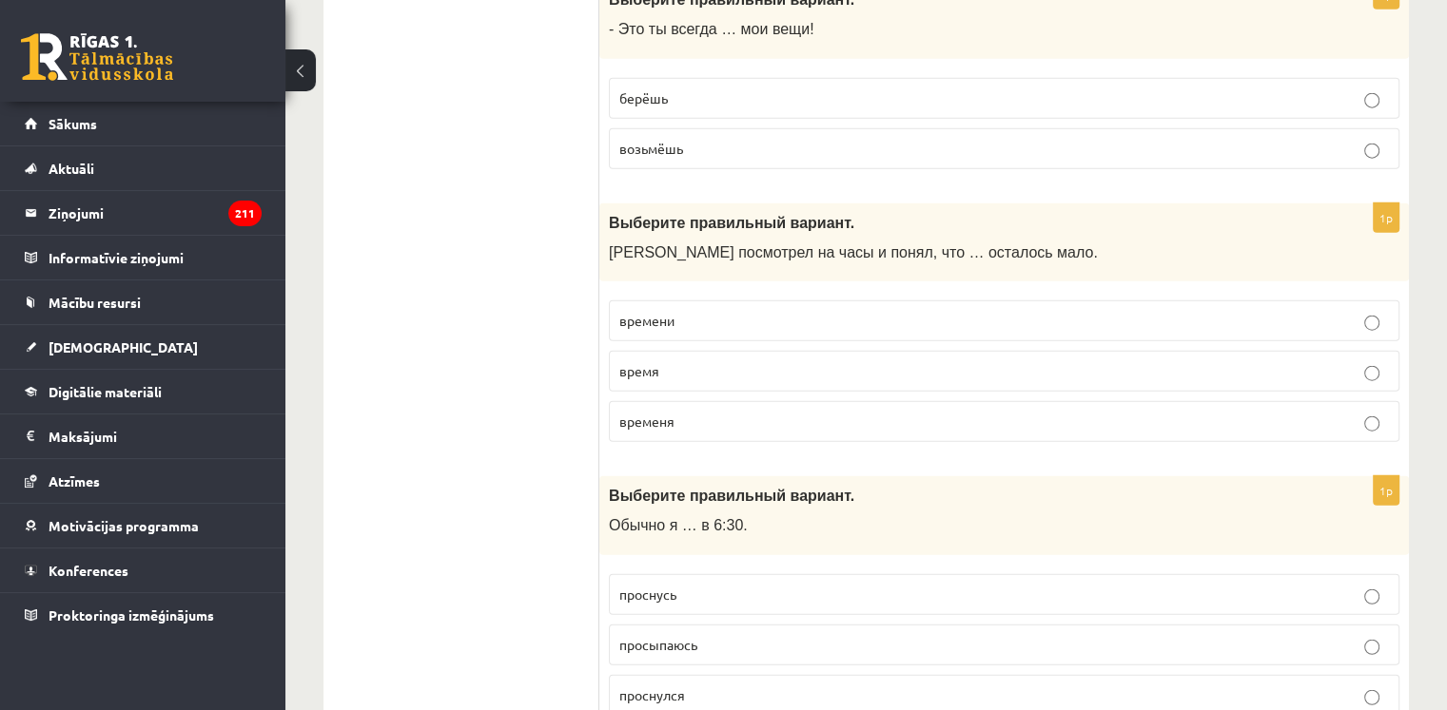
click at [689, 311] on p "времени" at bounding box center [1003, 321] width 769 height 20
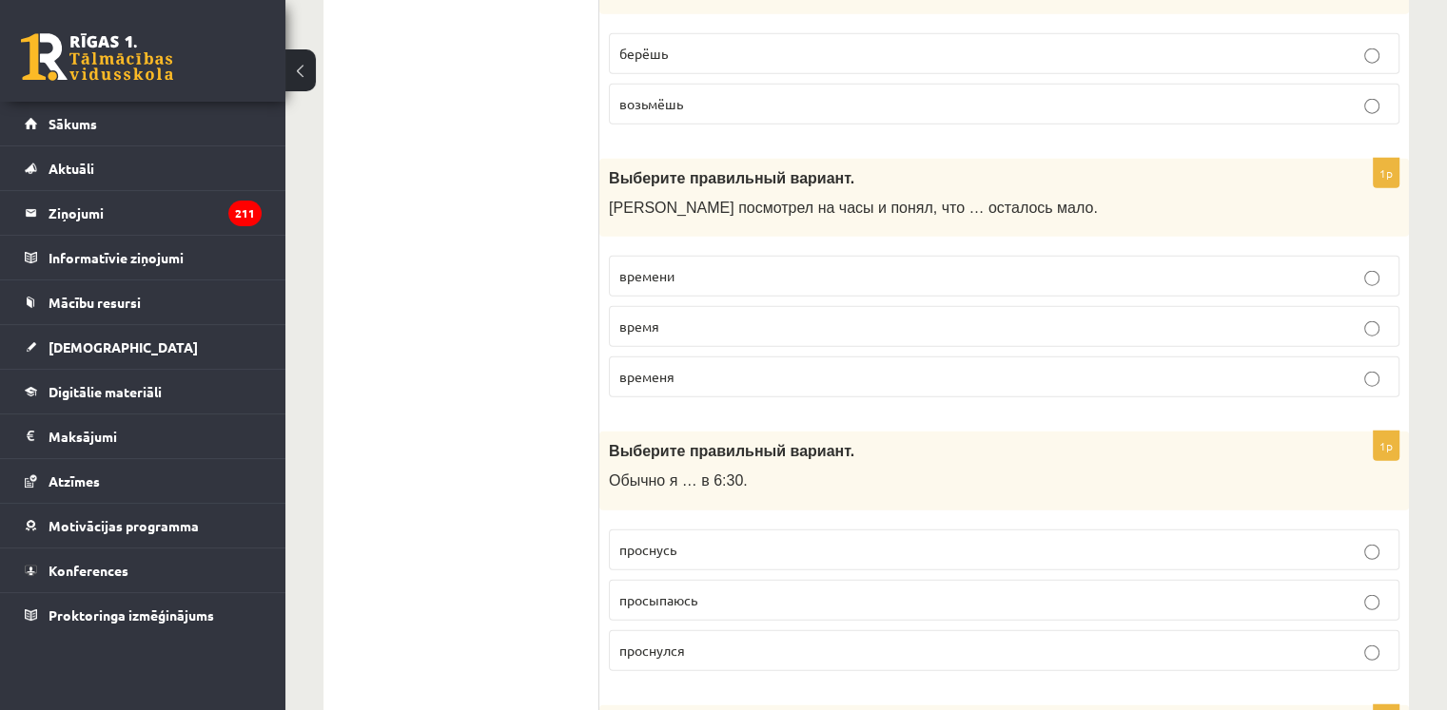
scroll to position [4877, 0]
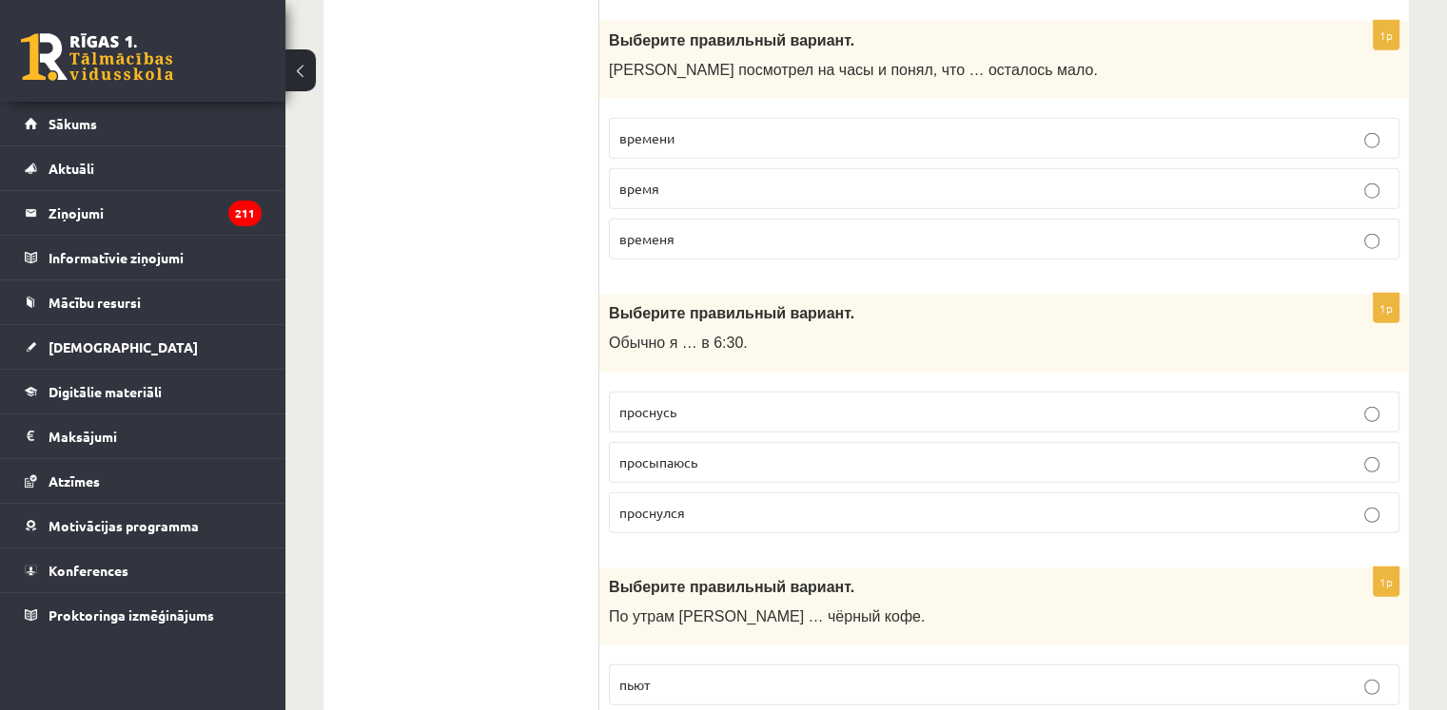
click at [700, 453] on p "просыпаюсь" at bounding box center [1003, 463] width 769 height 20
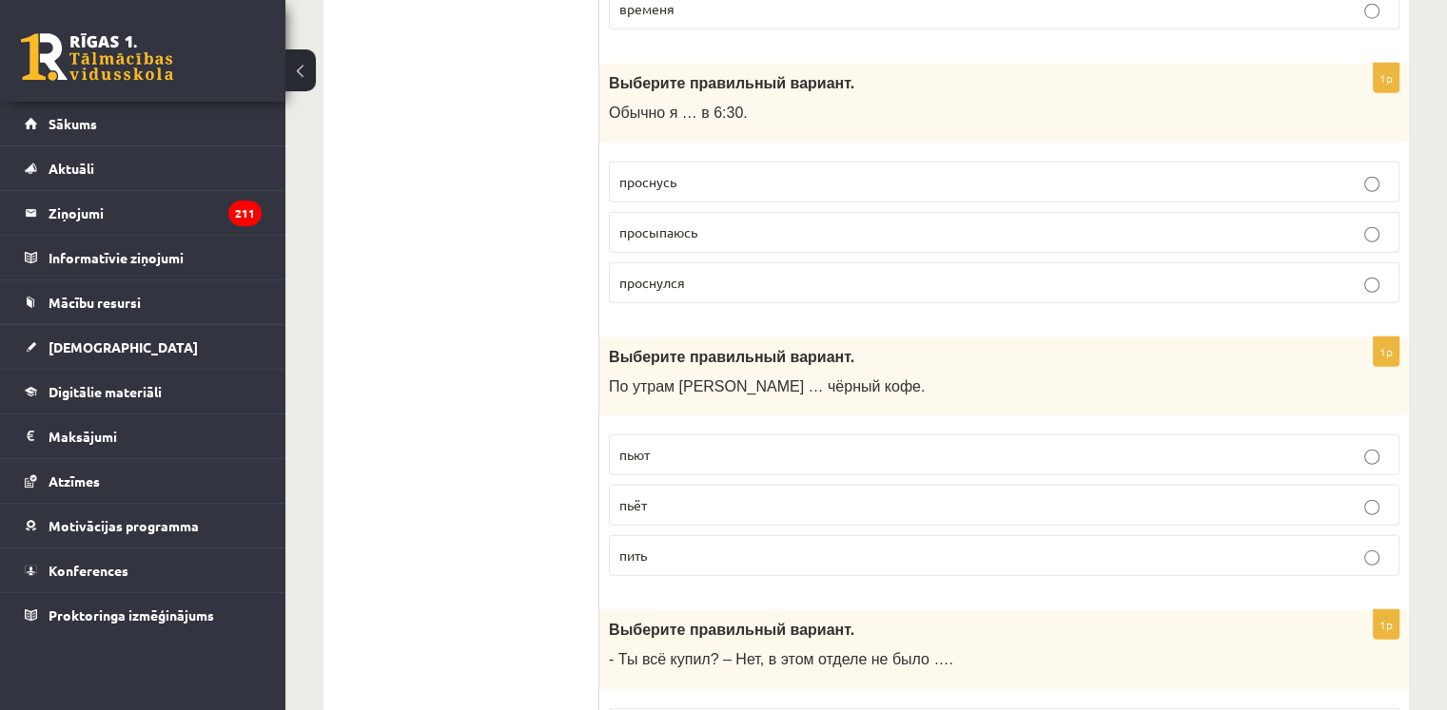
scroll to position [5108, 0]
click at [650, 495] on p "пьёт" at bounding box center [1003, 505] width 769 height 20
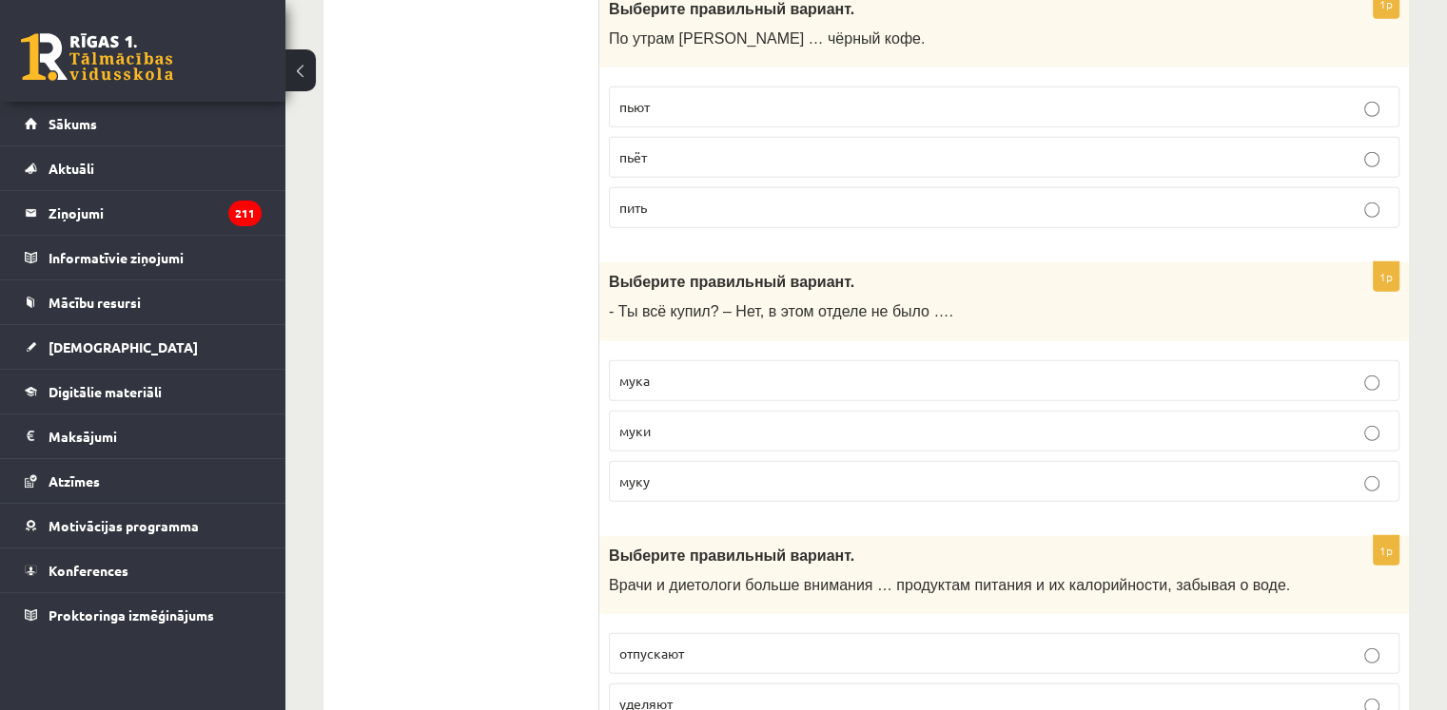
scroll to position [5478, 0]
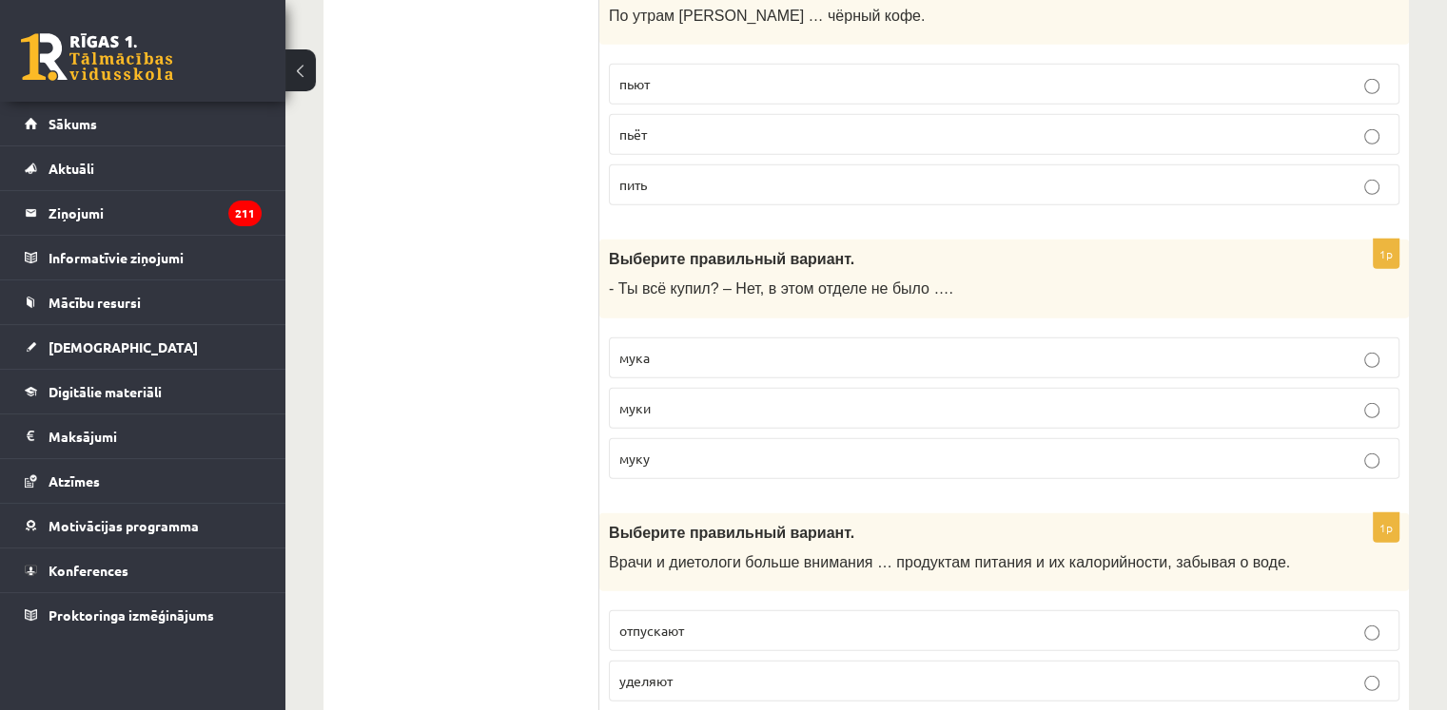
click at [731, 398] on p "муки" at bounding box center [1003, 408] width 769 height 20
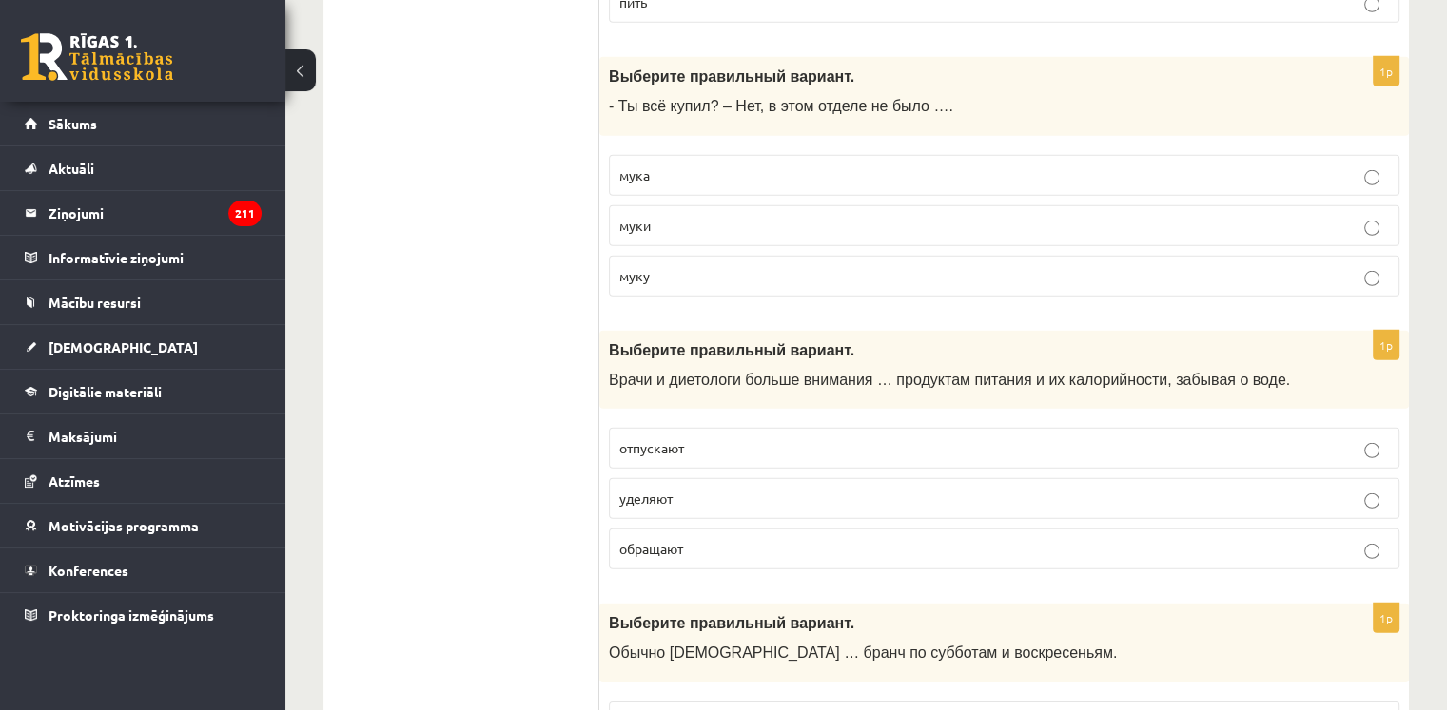
scroll to position [5817, 0]
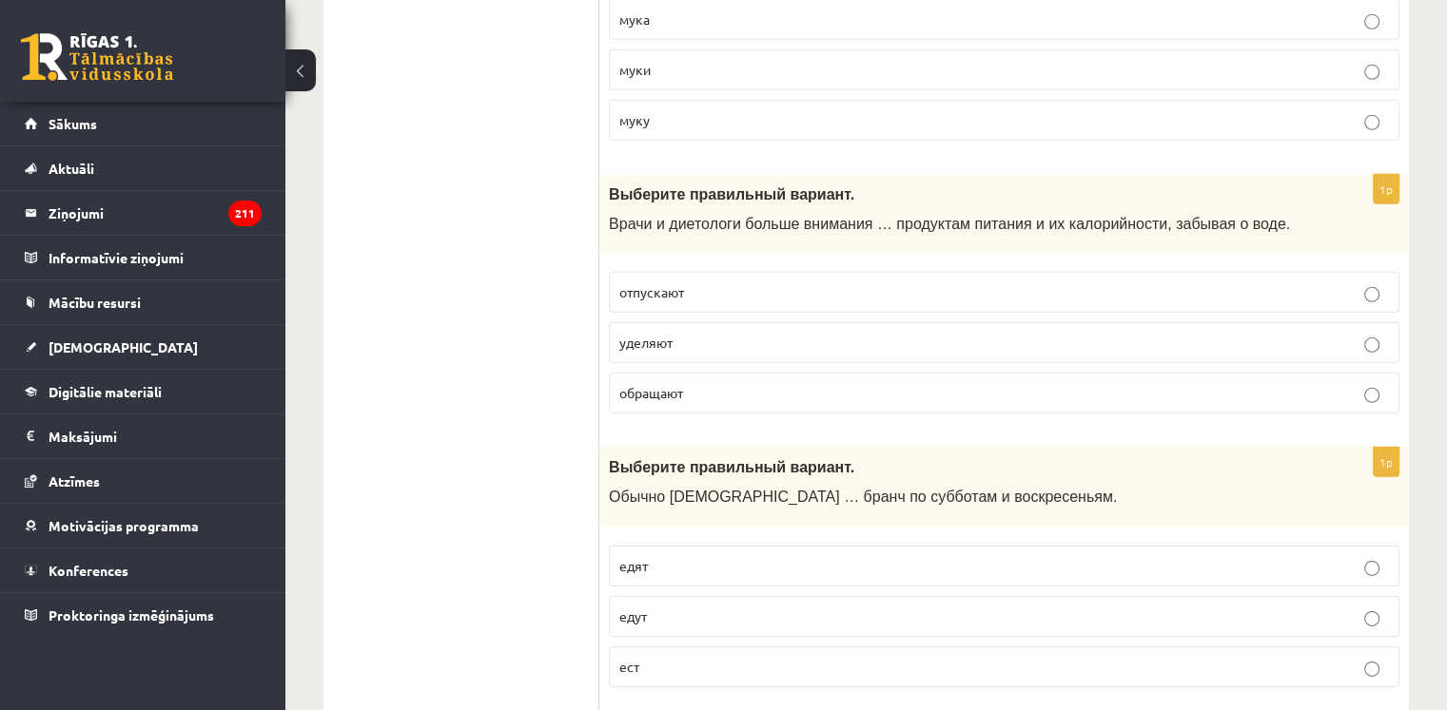
click at [700, 322] on label "уделяют" at bounding box center [1004, 342] width 790 height 41
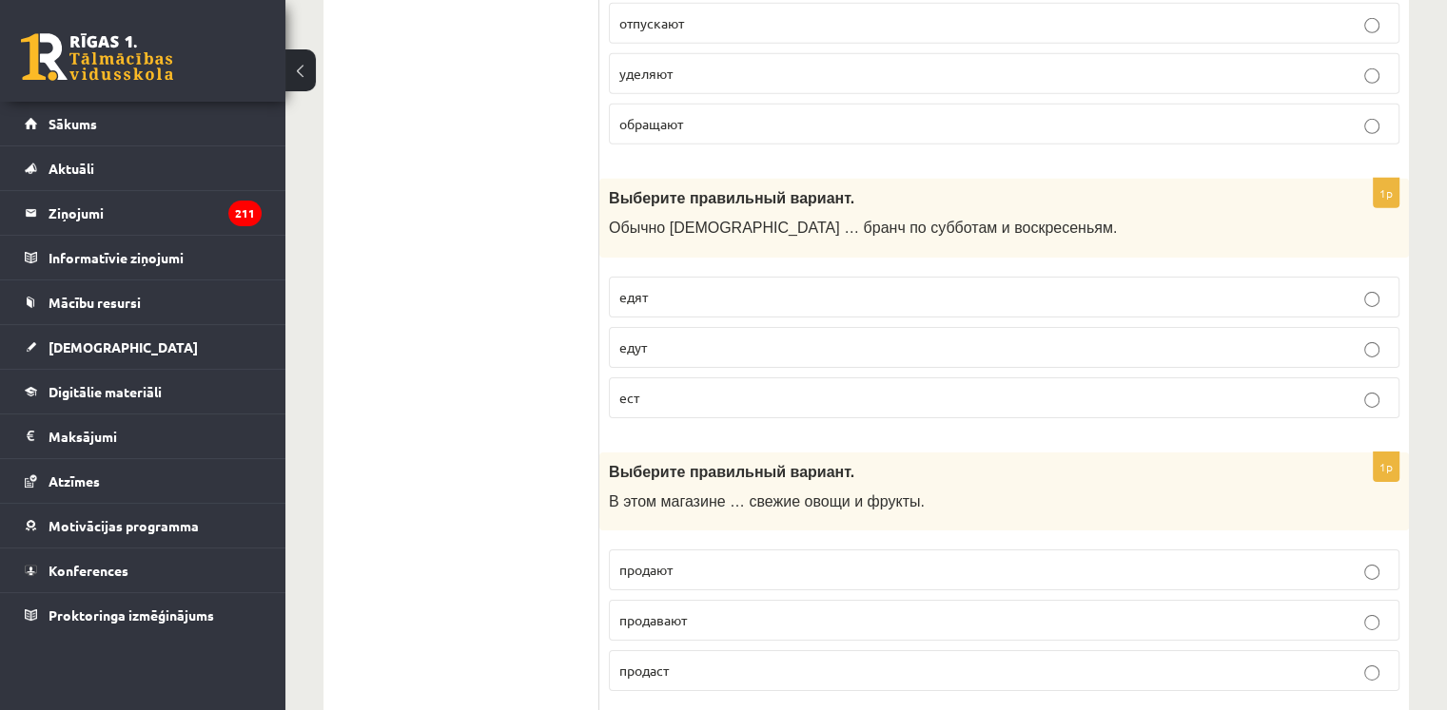
scroll to position [6087, 0]
click at [687, 286] on p "едят" at bounding box center [1003, 296] width 769 height 20
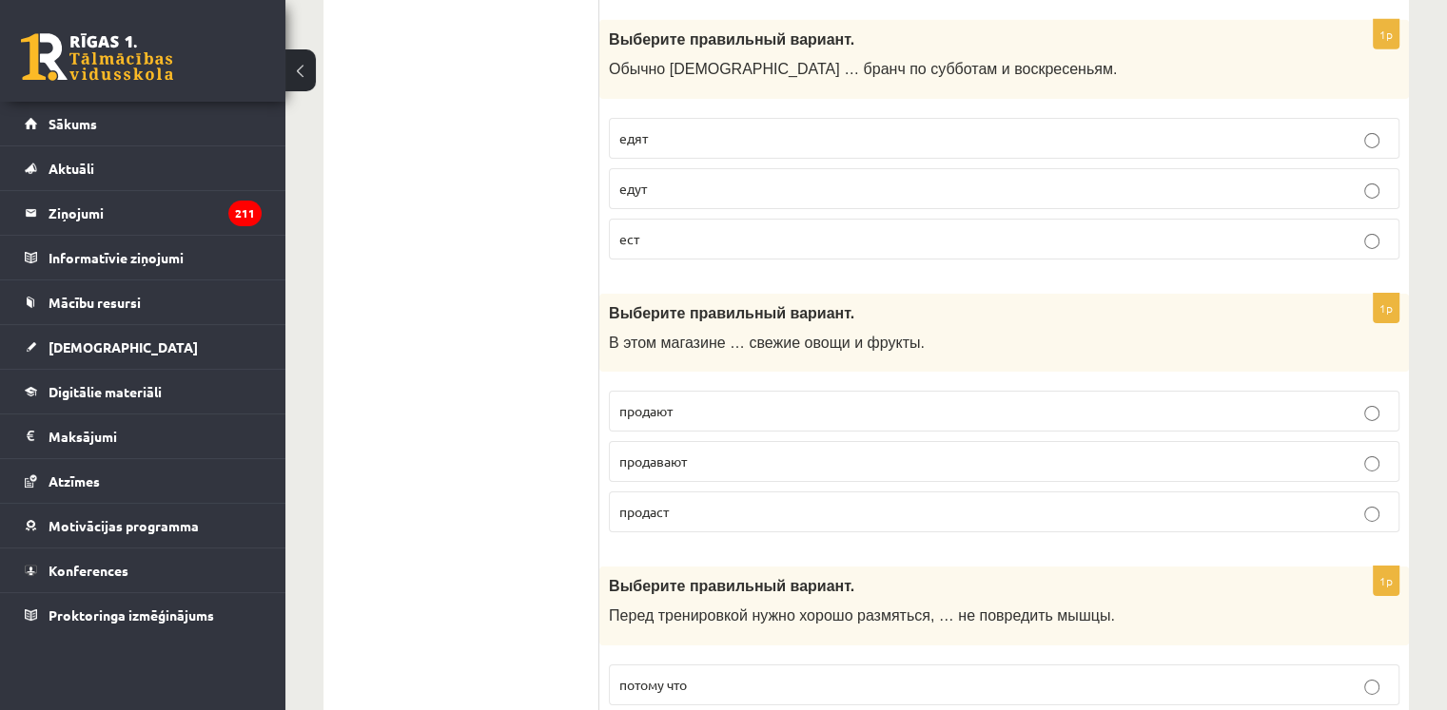
scroll to position [6246, 0]
click at [670, 400] on p "продают" at bounding box center [1003, 410] width 769 height 20
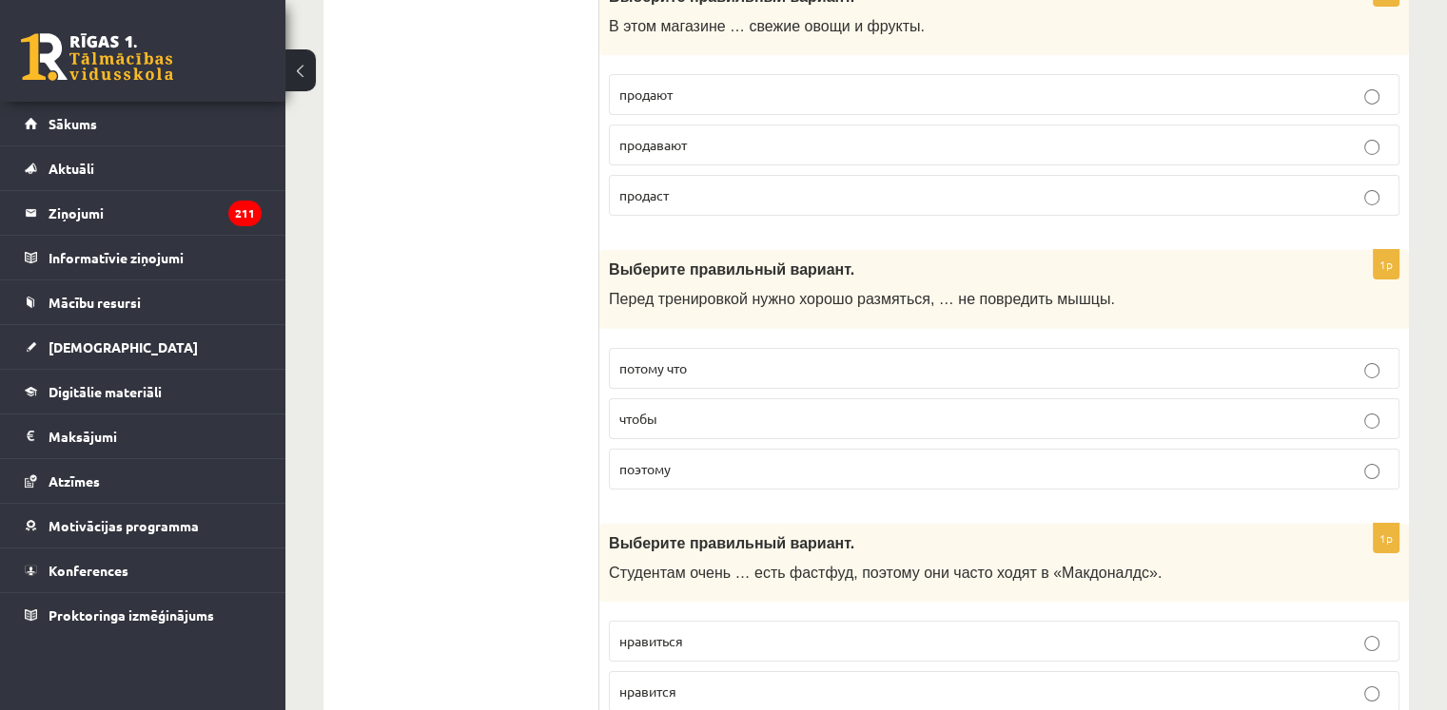
scroll to position [6569, 0]
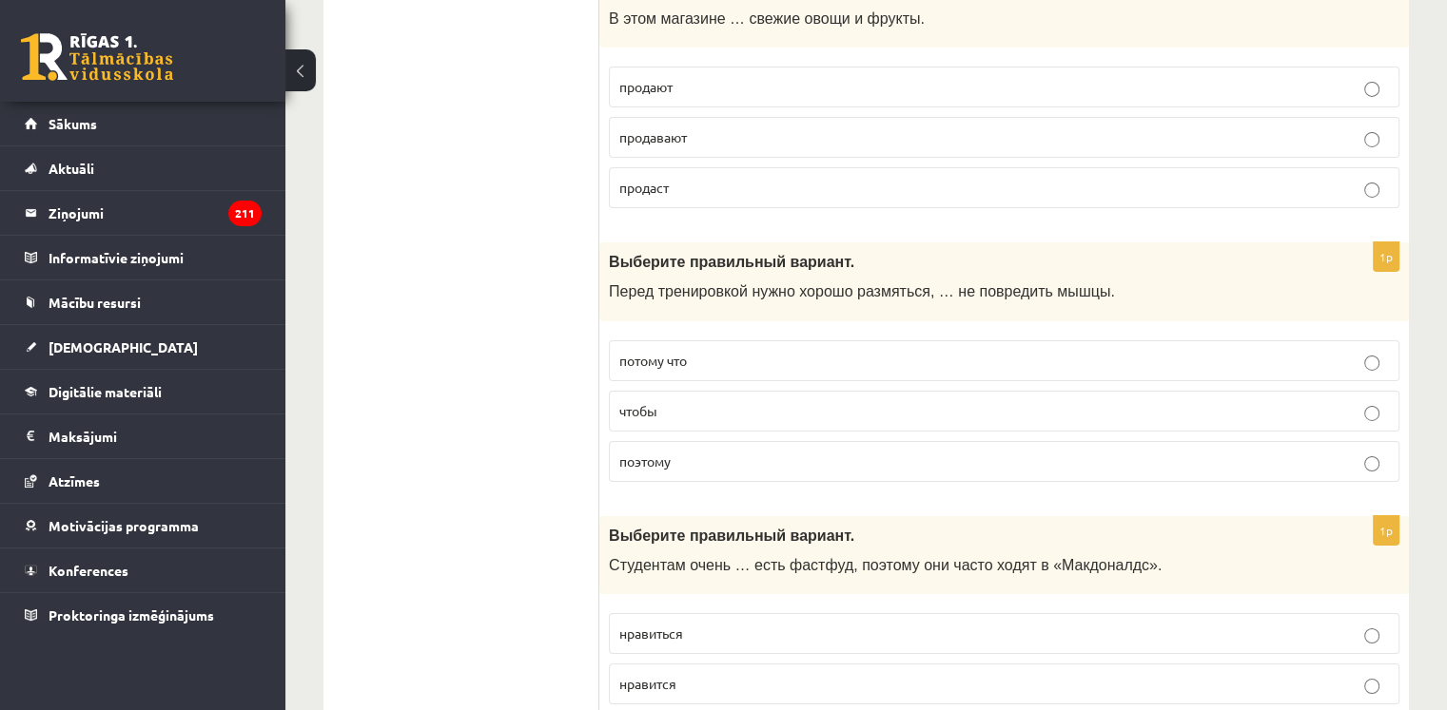
click at [717, 401] on p "чтобы" at bounding box center [1003, 411] width 769 height 20
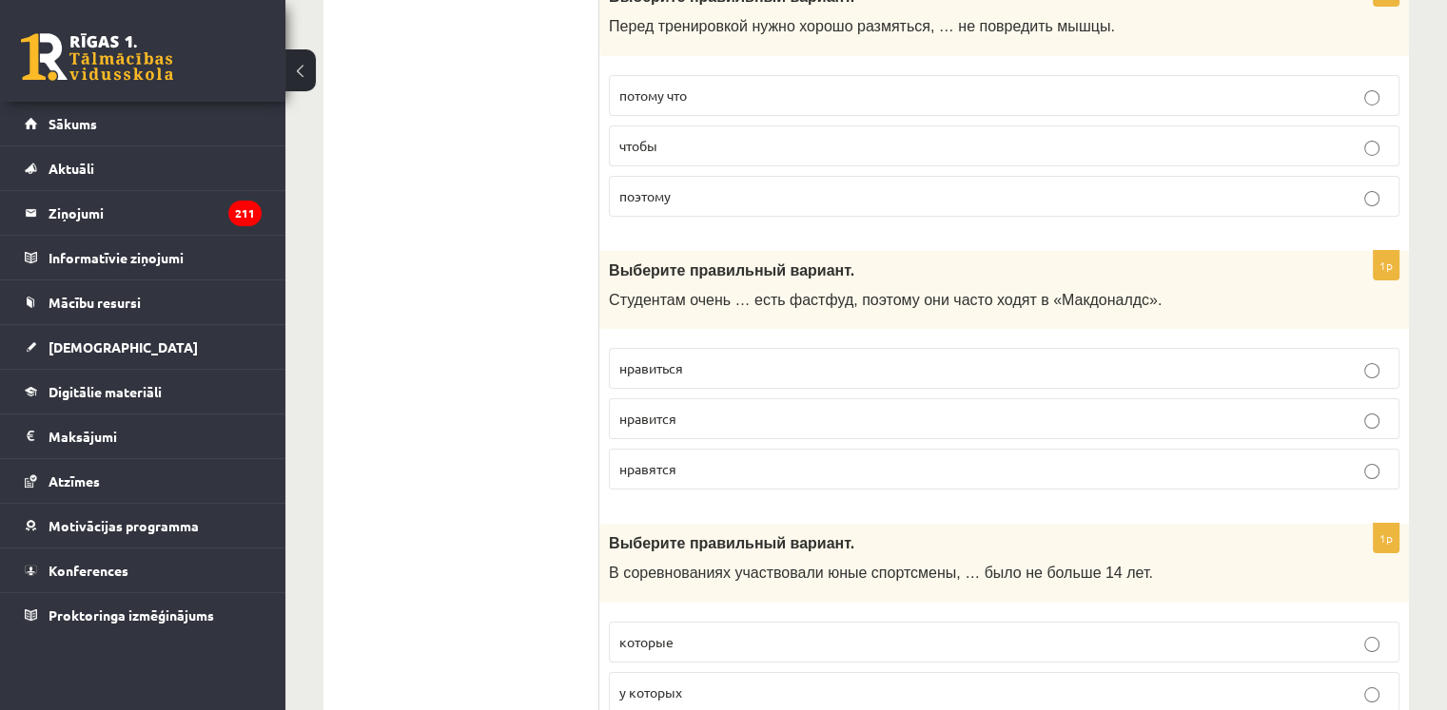
scroll to position [6828, 0]
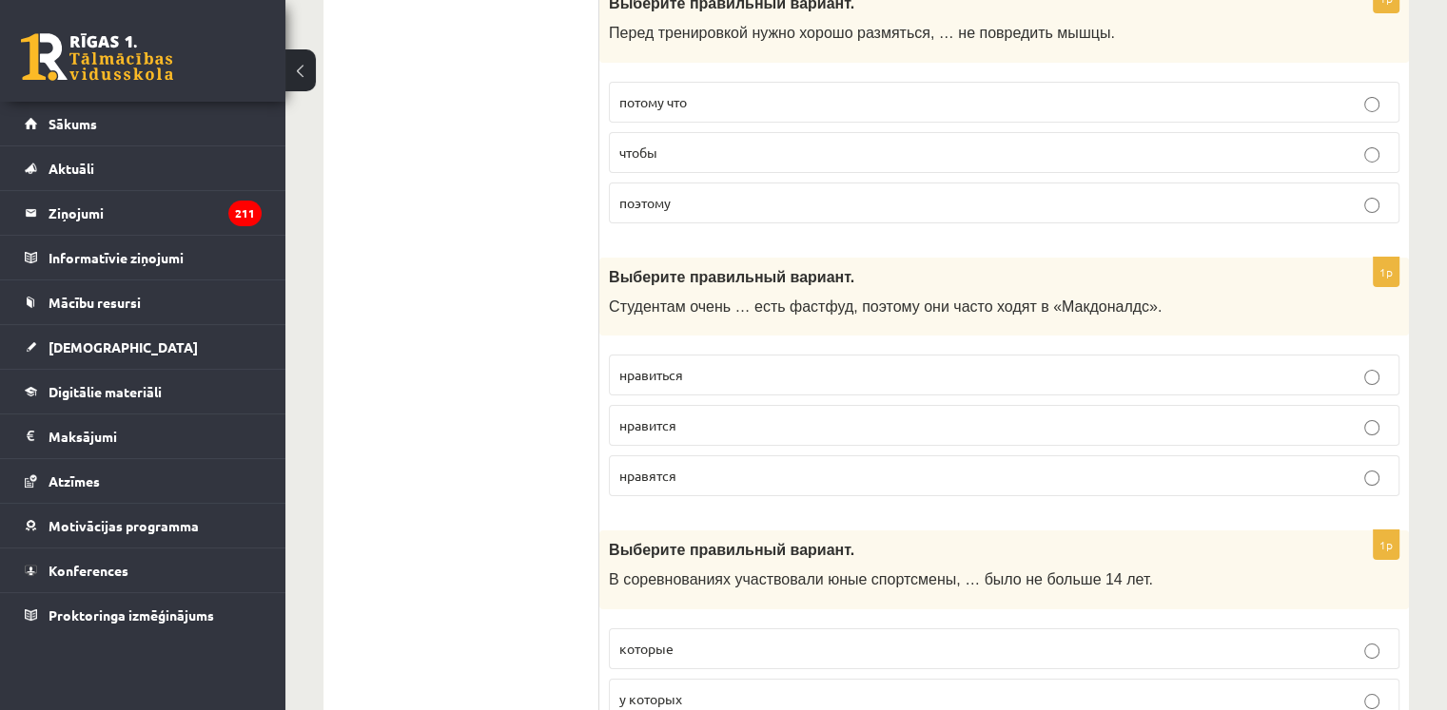
click at [683, 366] on span "нравиться" at bounding box center [651, 374] width 64 height 17
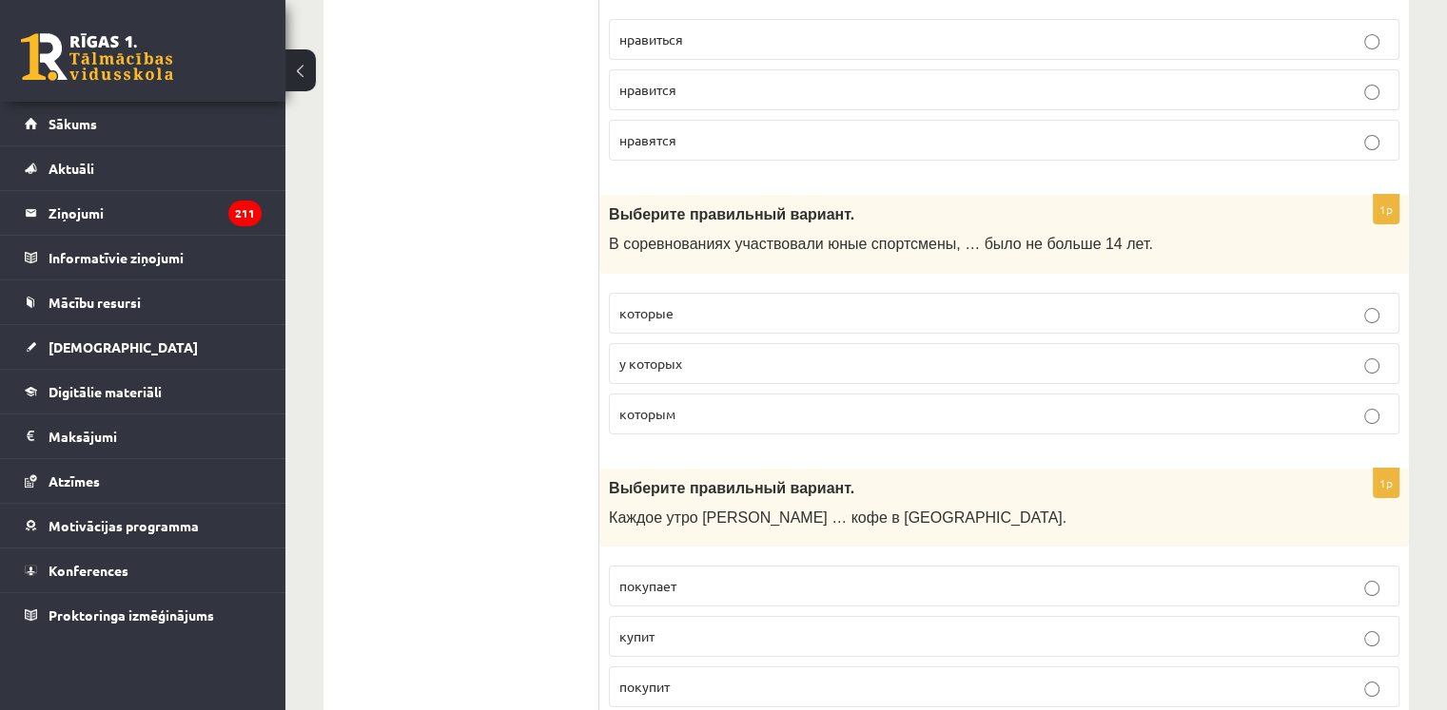
scroll to position [7180, 0]
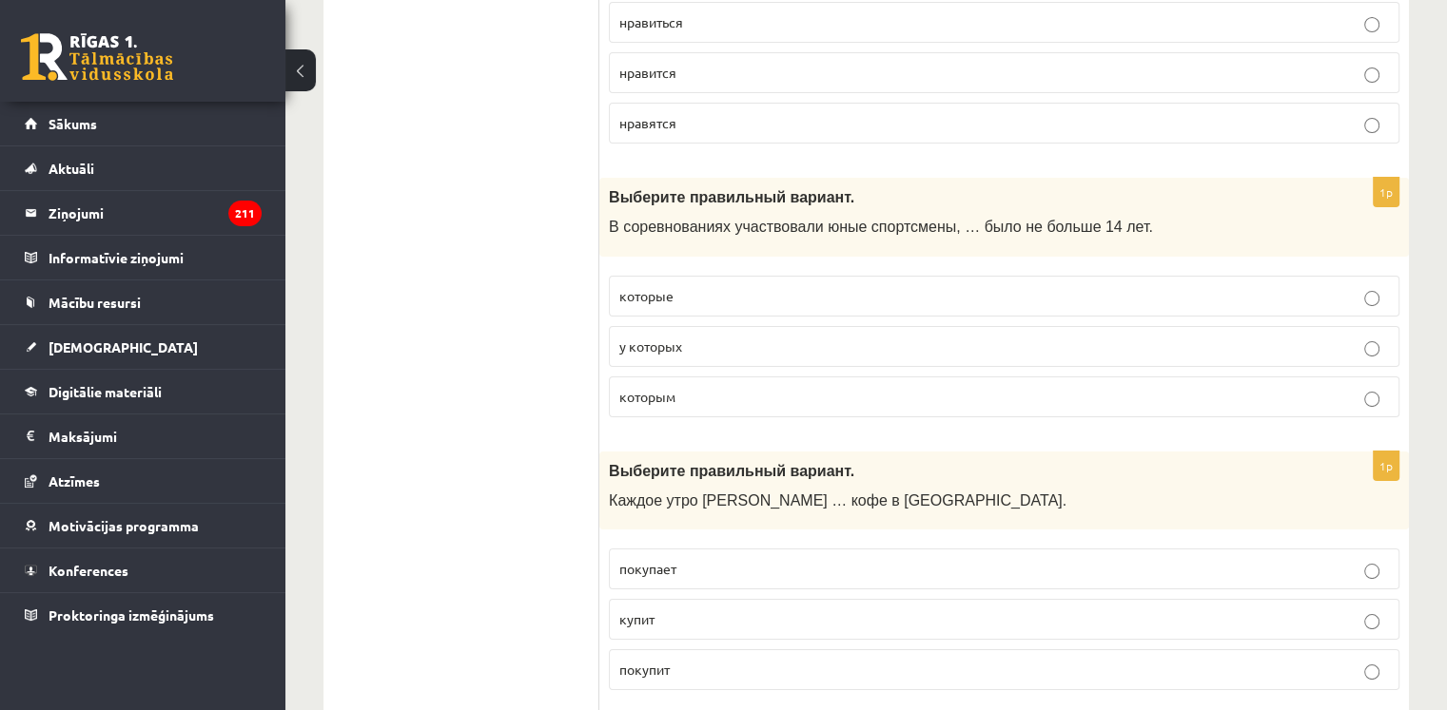
click at [739, 387] on p "которым" at bounding box center [1003, 397] width 769 height 20
click at [670, 560] on span "покупает" at bounding box center [647, 568] width 57 height 17
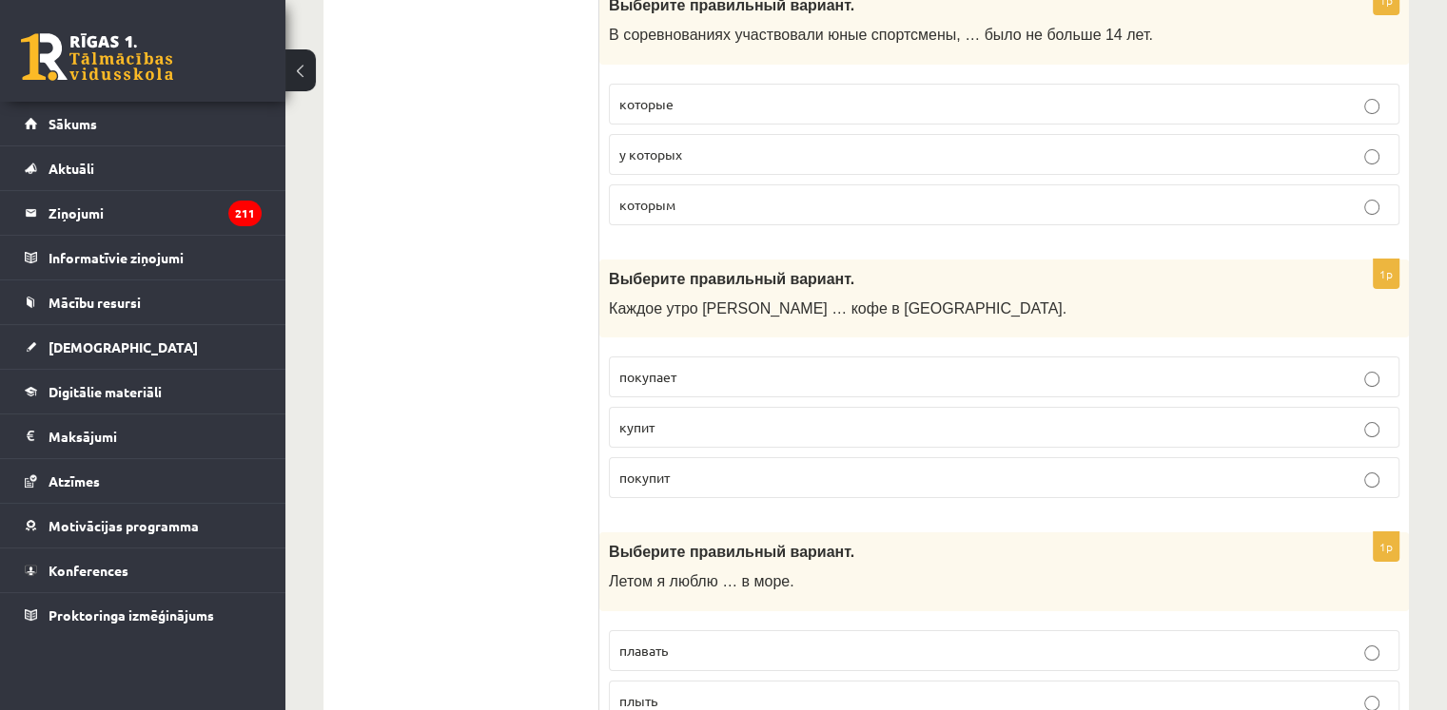
scroll to position [7451, 0]
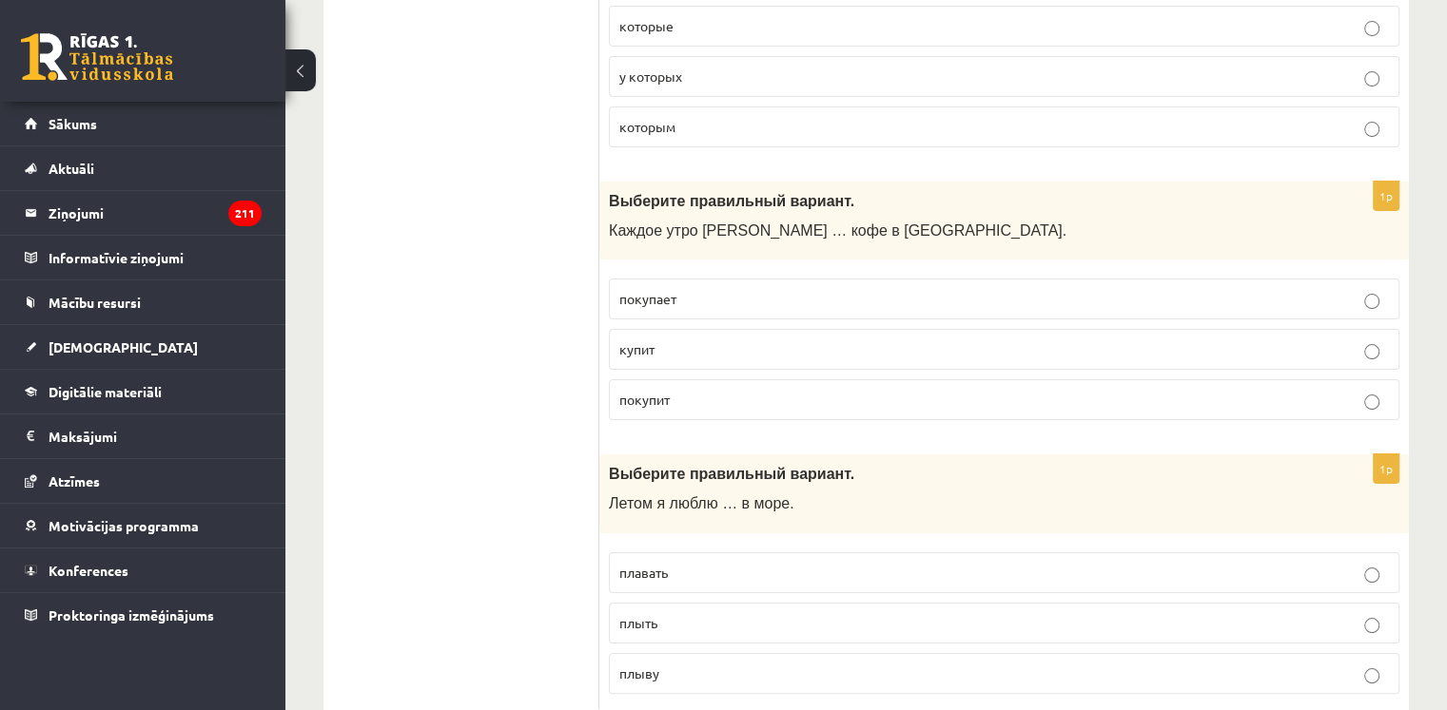
click at [702, 563] on p "плавать" at bounding box center [1003, 573] width 769 height 20
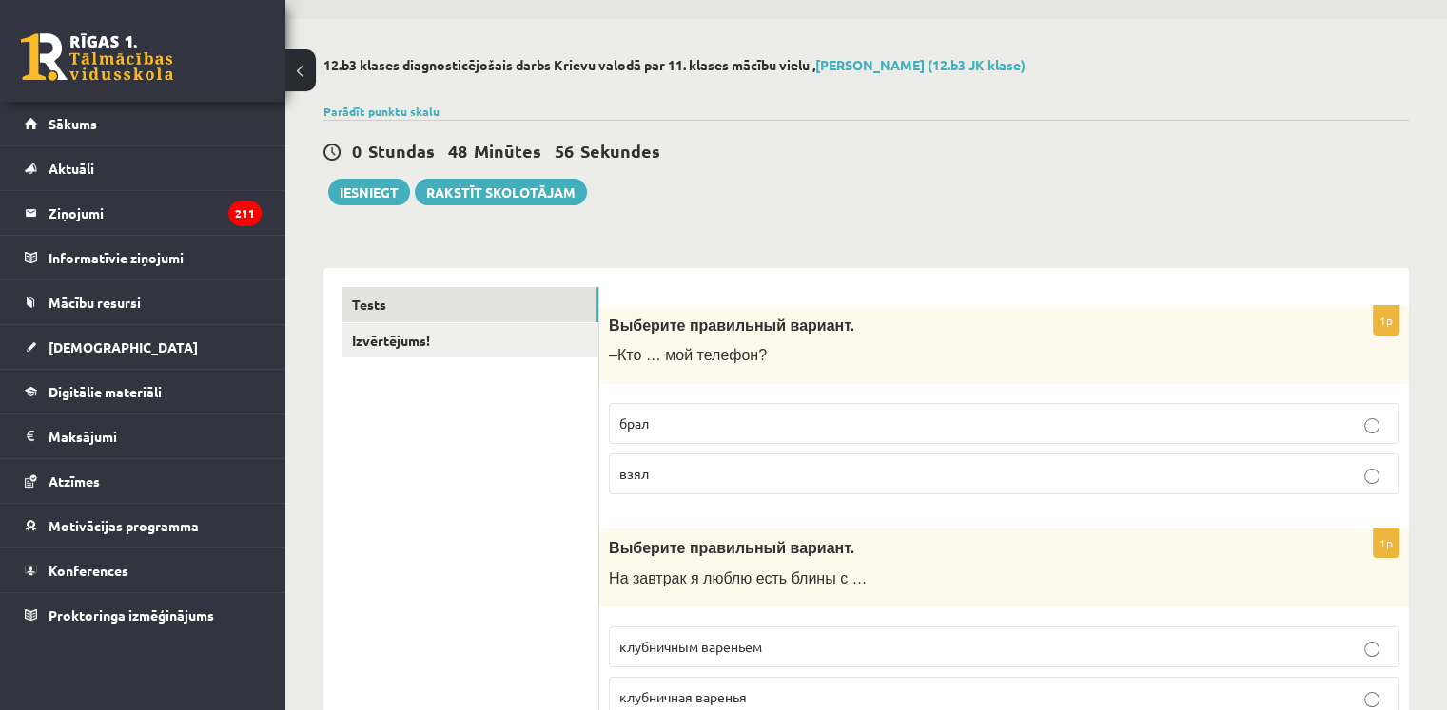
scroll to position [0, 0]
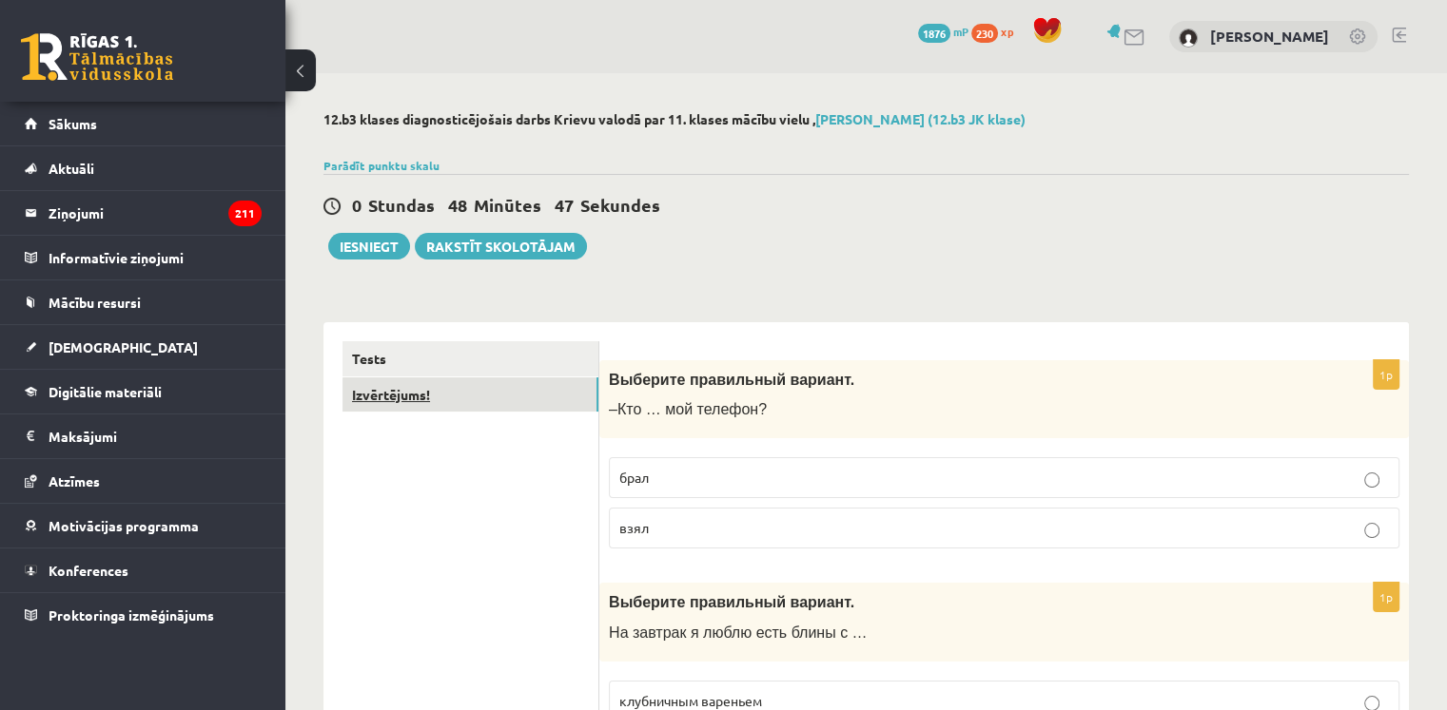
click at [487, 401] on link "Izvērtējums!" at bounding box center [470, 395] width 256 height 35
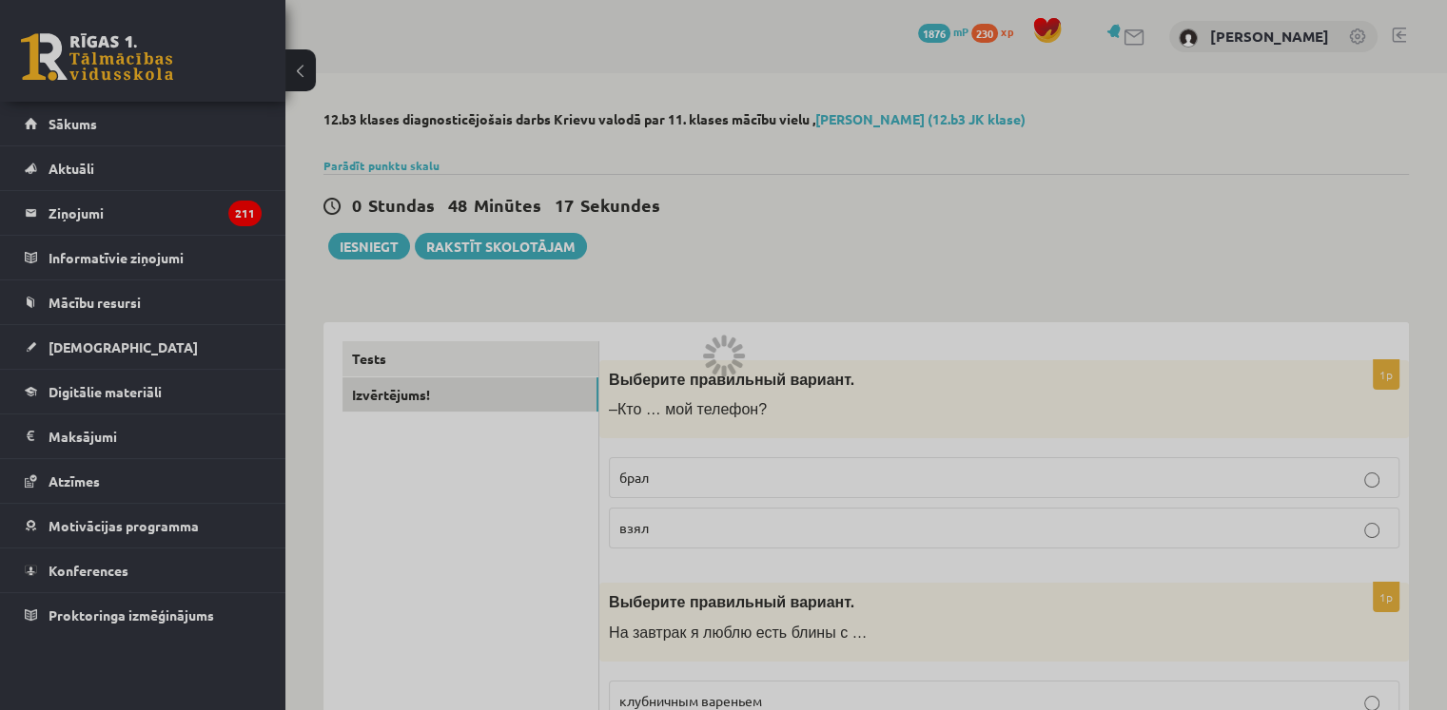
click at [898, 366] on div at bounding box center [723, 355] width 1447 height 710
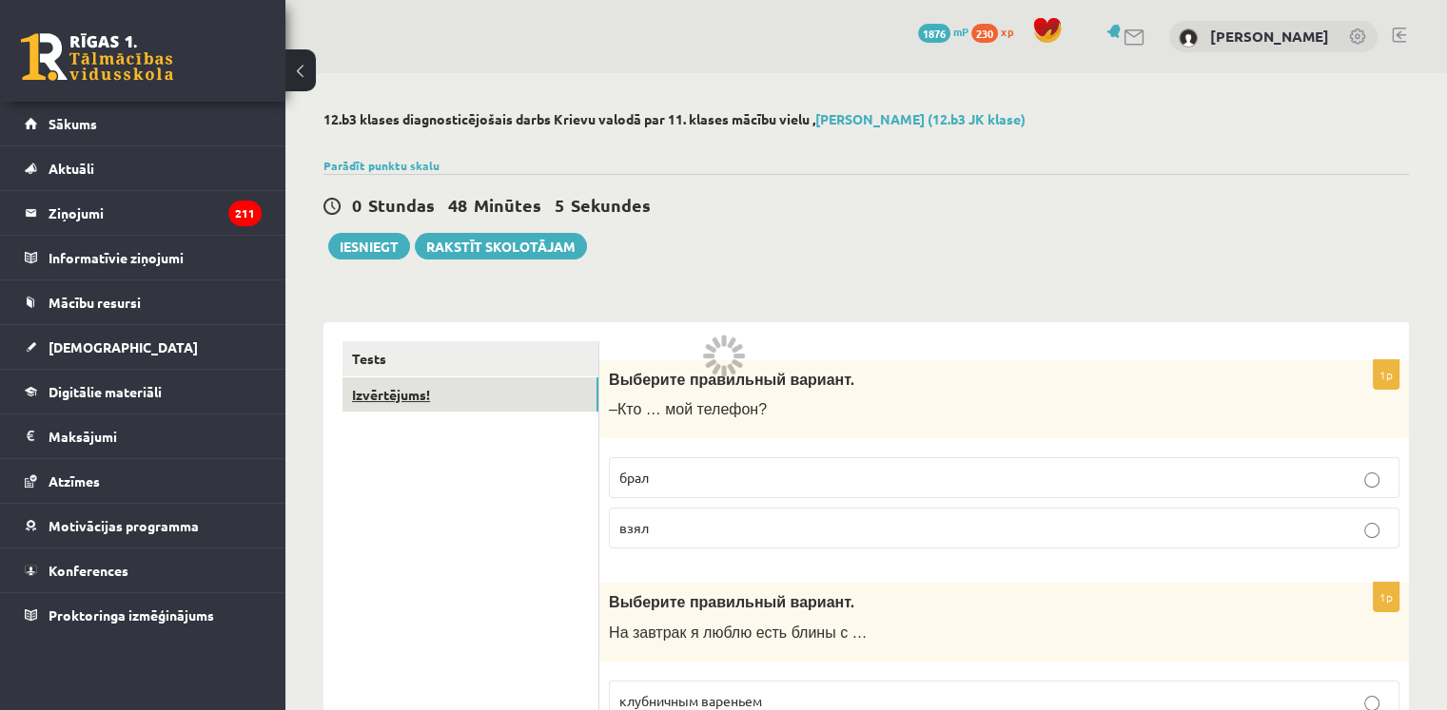
click at [411, 390] on link "Izvērtējums!" at bounding box center [470, 395] width 256 height 35
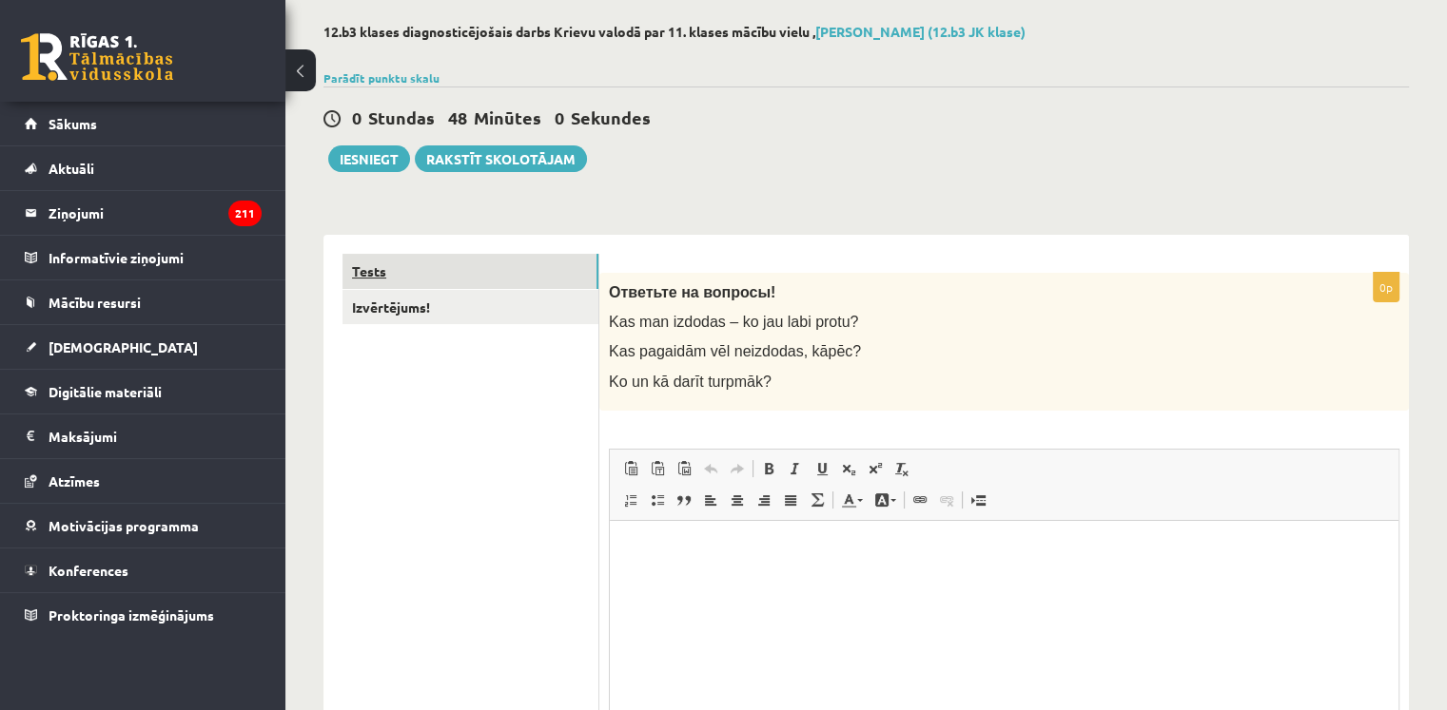
click at [543, 277] on link "Tests" at bounding box center [470, 271] width 256 height 35
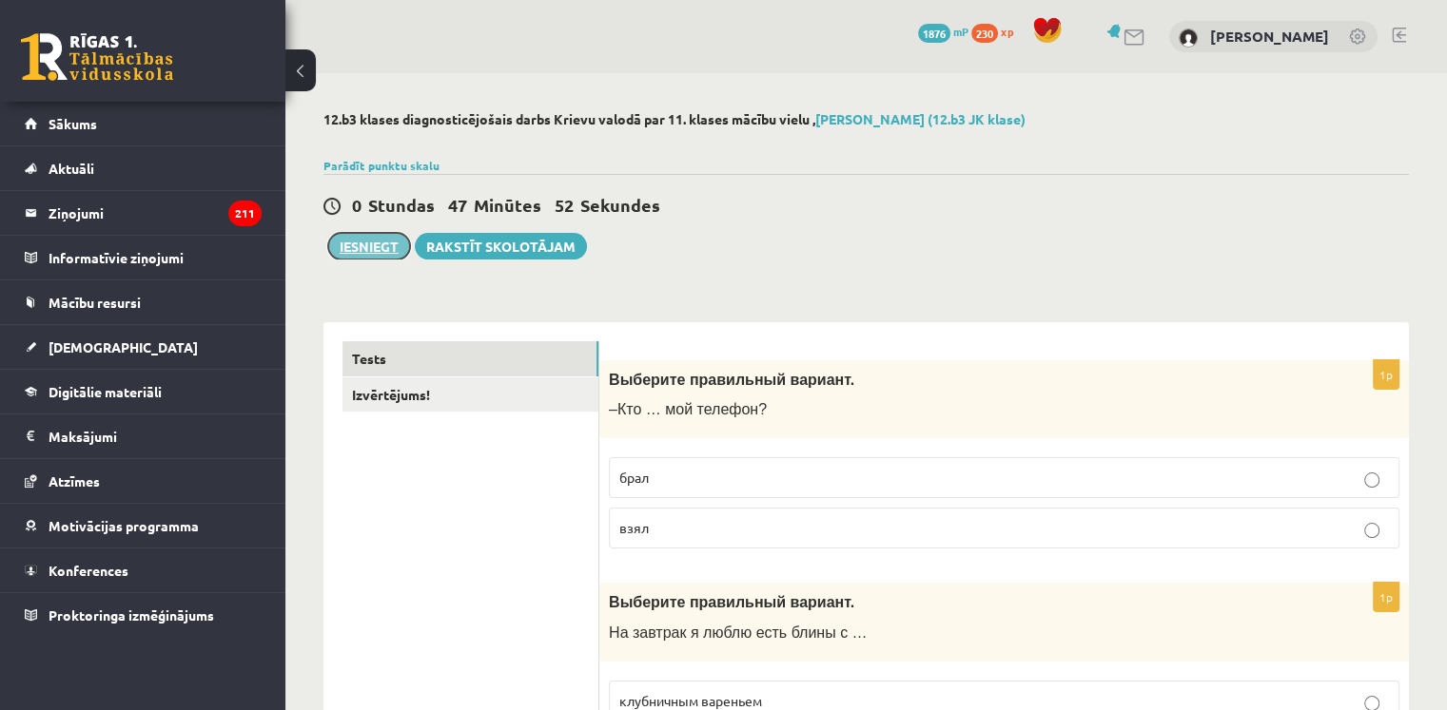
click at [394, 241] on button "Iesniegt" at bounding box center [369, 246] width 82 height 27
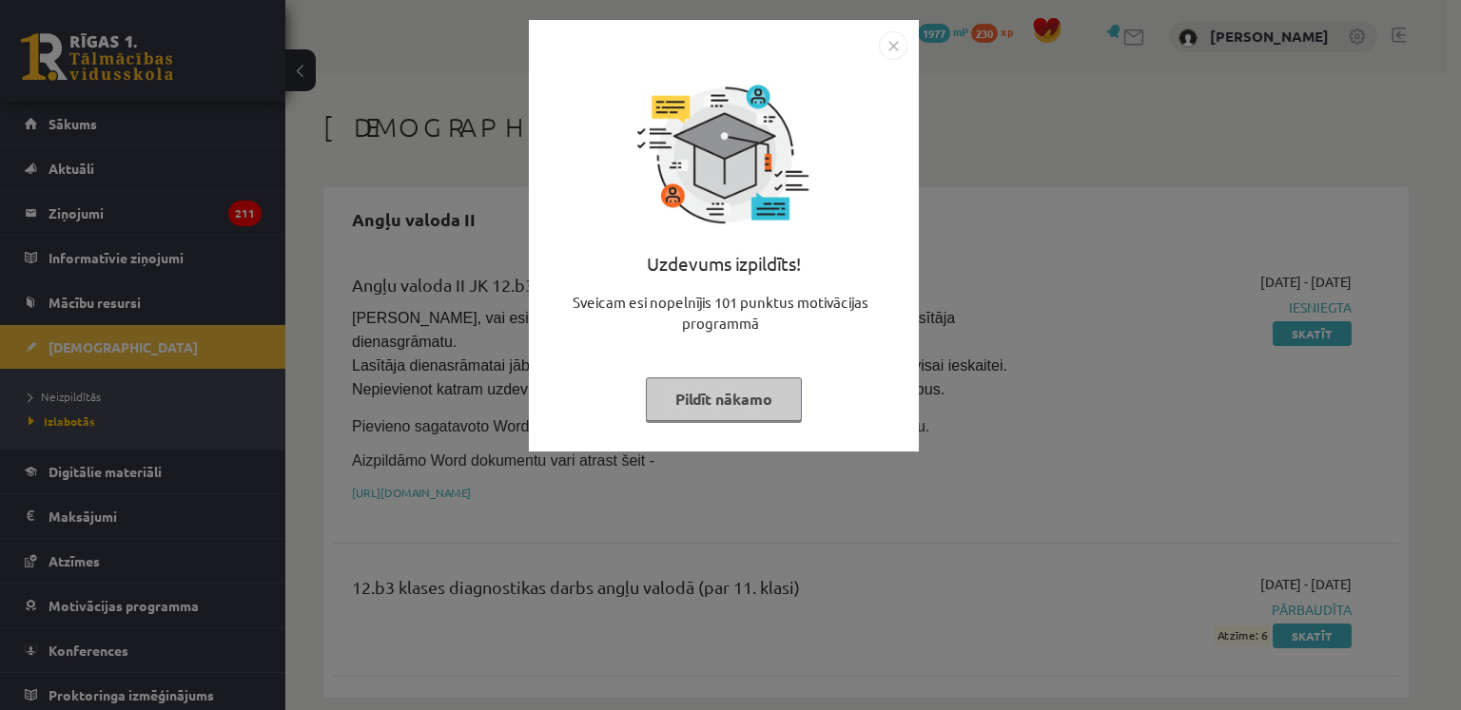
click at [746, 403] on button "Pildīt nākamo" at bounding box center [724, 400] width 156 height 44
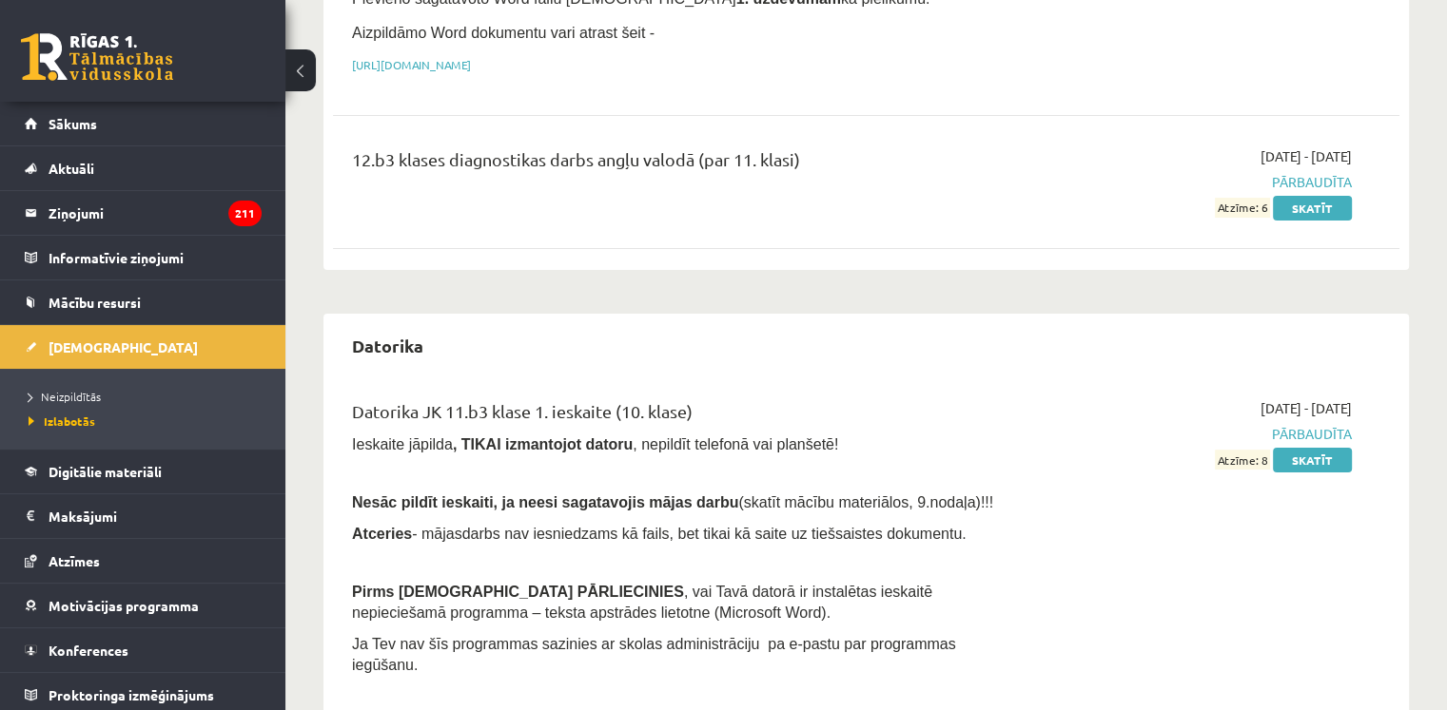
scroll to position [633, 0]
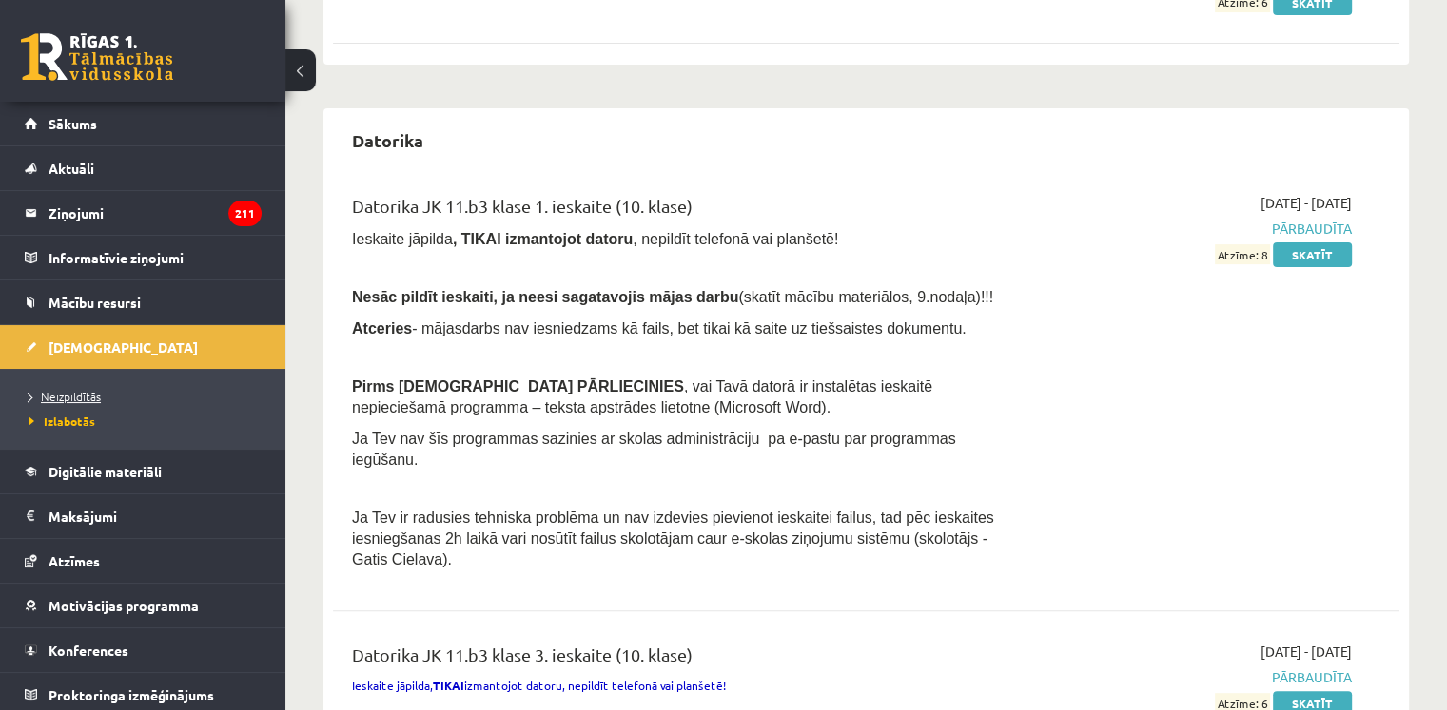
click at [76, 396] on span "Neizpildītās" at bounding box center [65, 396] width 72 height 15
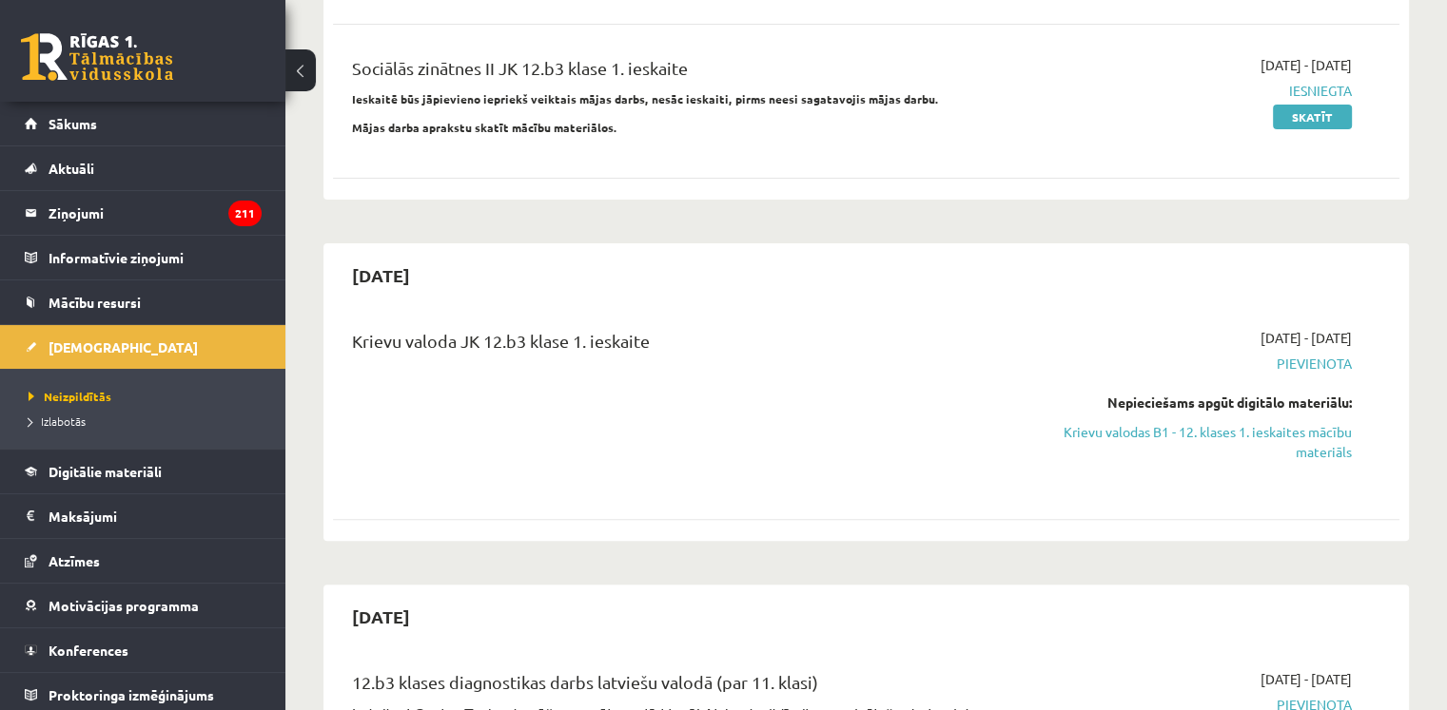
scroll to position [529, 0]
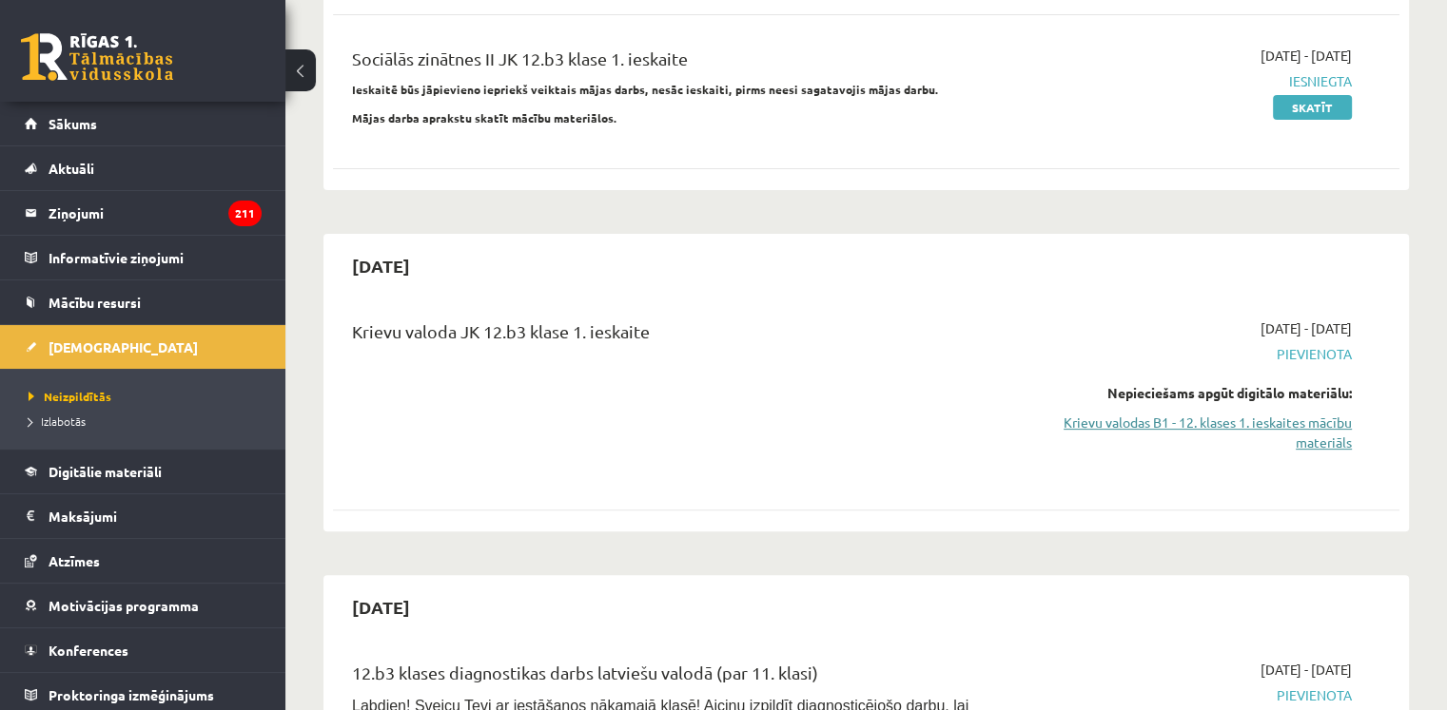
click at [1260, 413] on link "Krievu valodas B1 - 12. klases 1. ieskaites mācību materiāls" at bounding box center [1195, 433] width 314 height 40
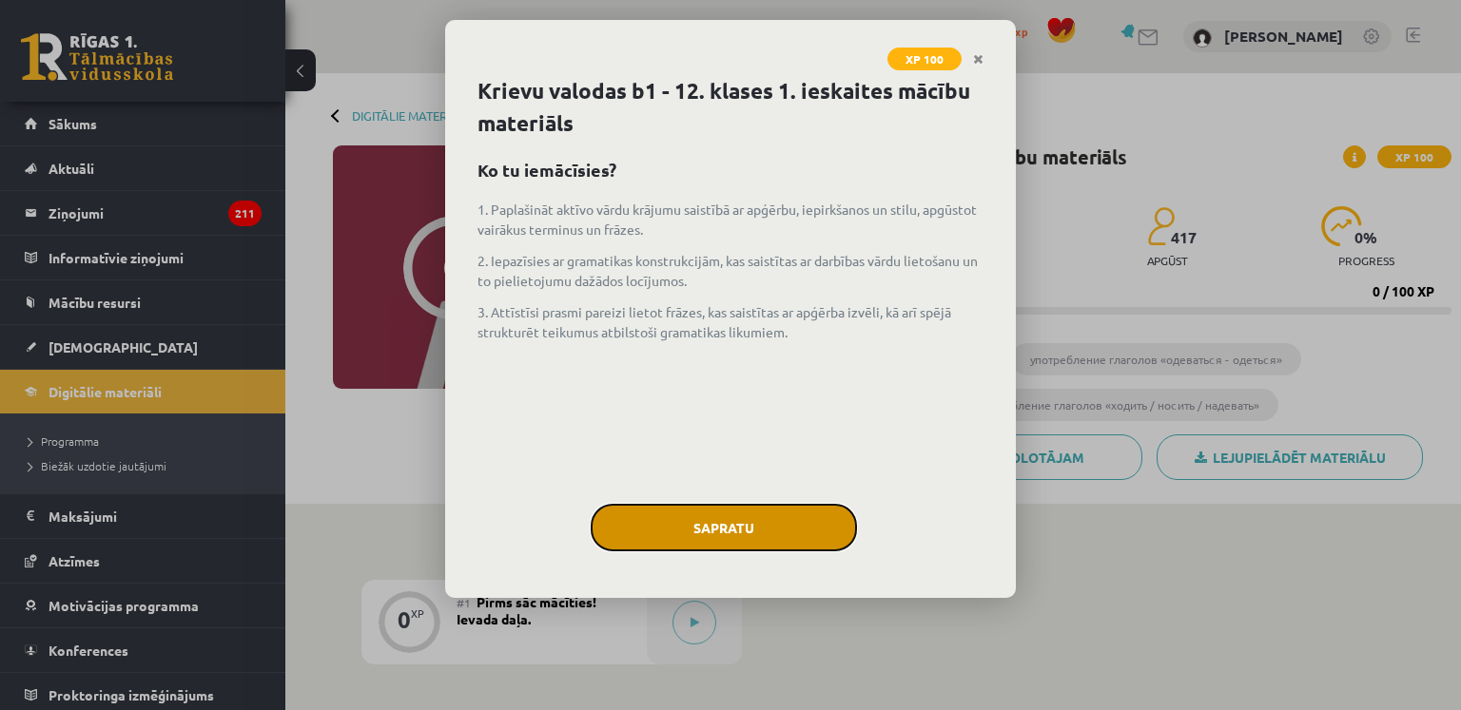
click at [735, 523] on button "Sapratu" at bounding box center [724, 528] width 266 height 48
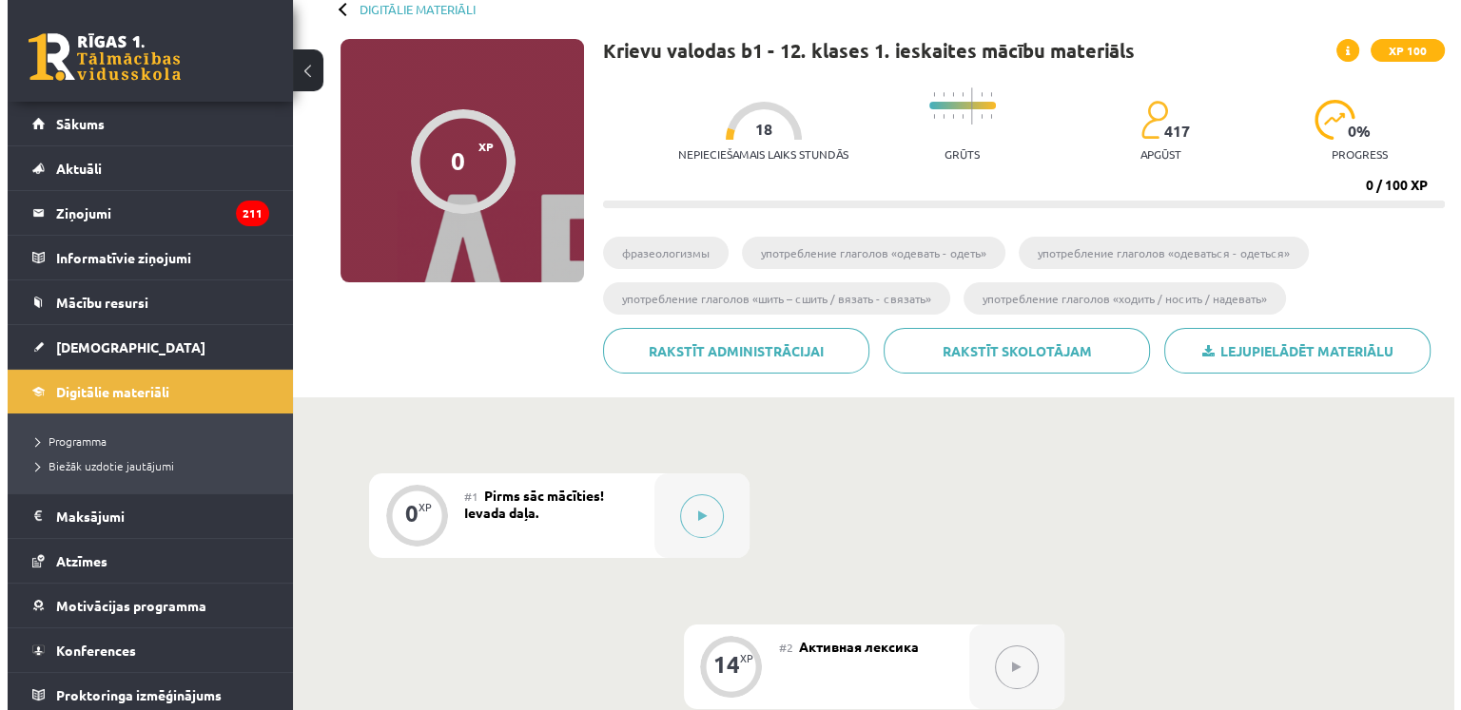
scroll to position [107, 0]
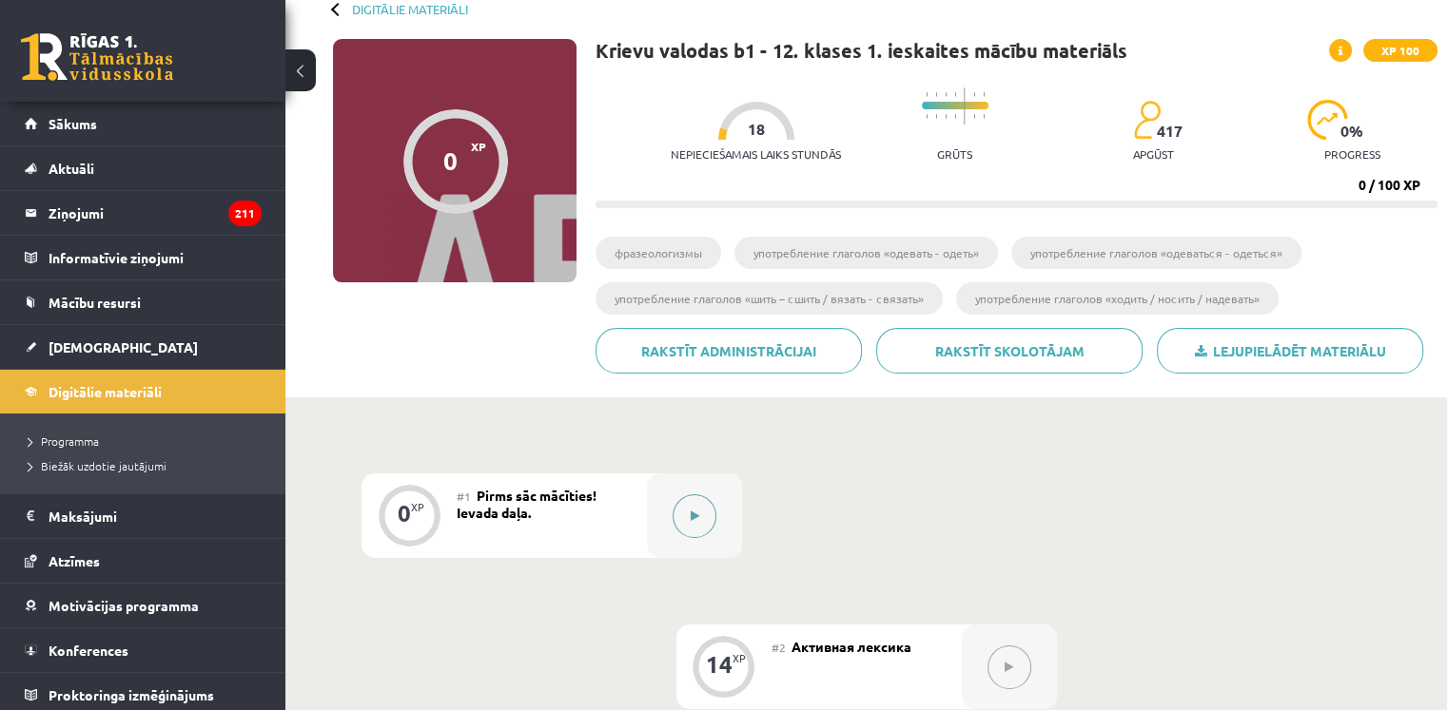
click at [691, 507] on button at bounding box center [694, 517] width 44 height 44
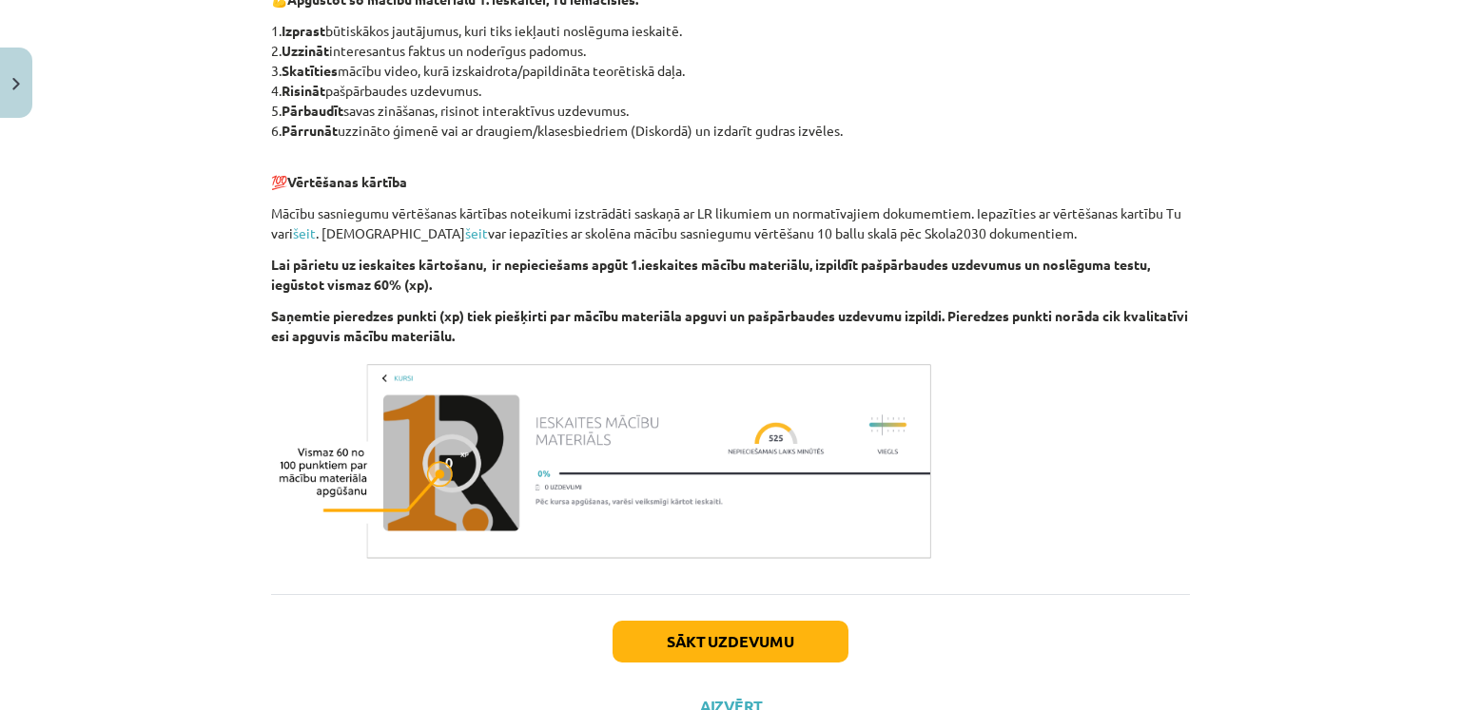
scroll to position [1104, 0]
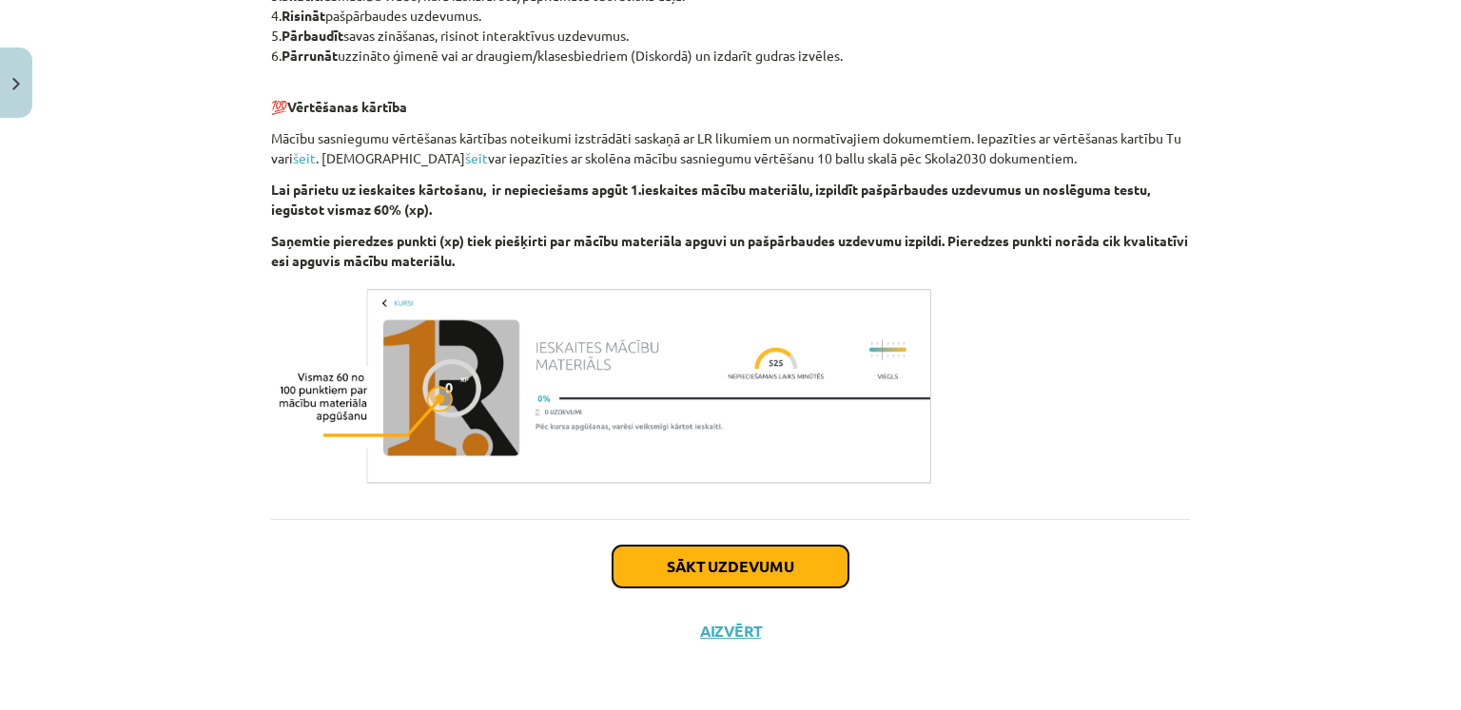
click at [757, 583] on button "Sākt uzdevumu" at bounding box center [730, 567] width 236 height 42
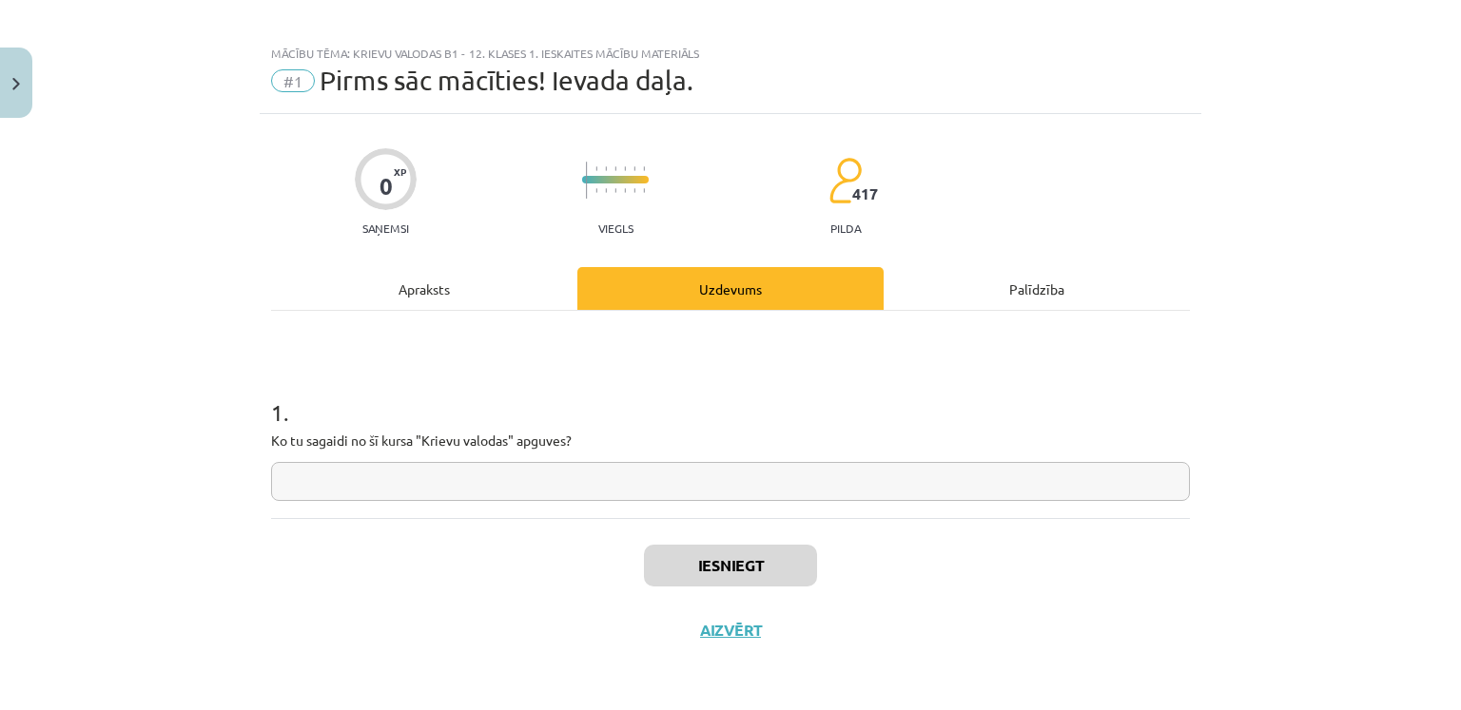
scroll to position [11, 0]
click at [729, 492] on input "text" at bounding box center [730, 482] width 919 height 39
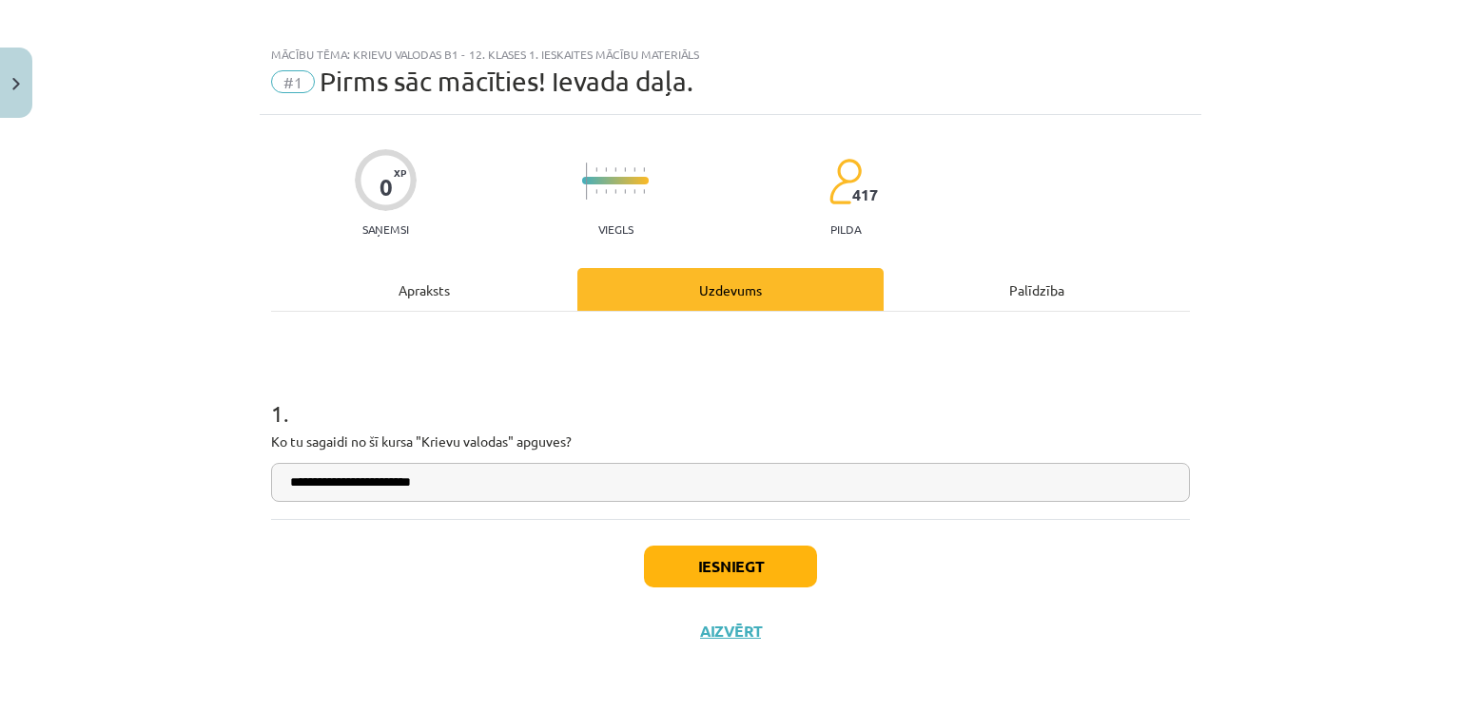
type input "**********"
click at [720, 555] on button "Iesniegt" at bounding box center [730, 567] width 173 height 42
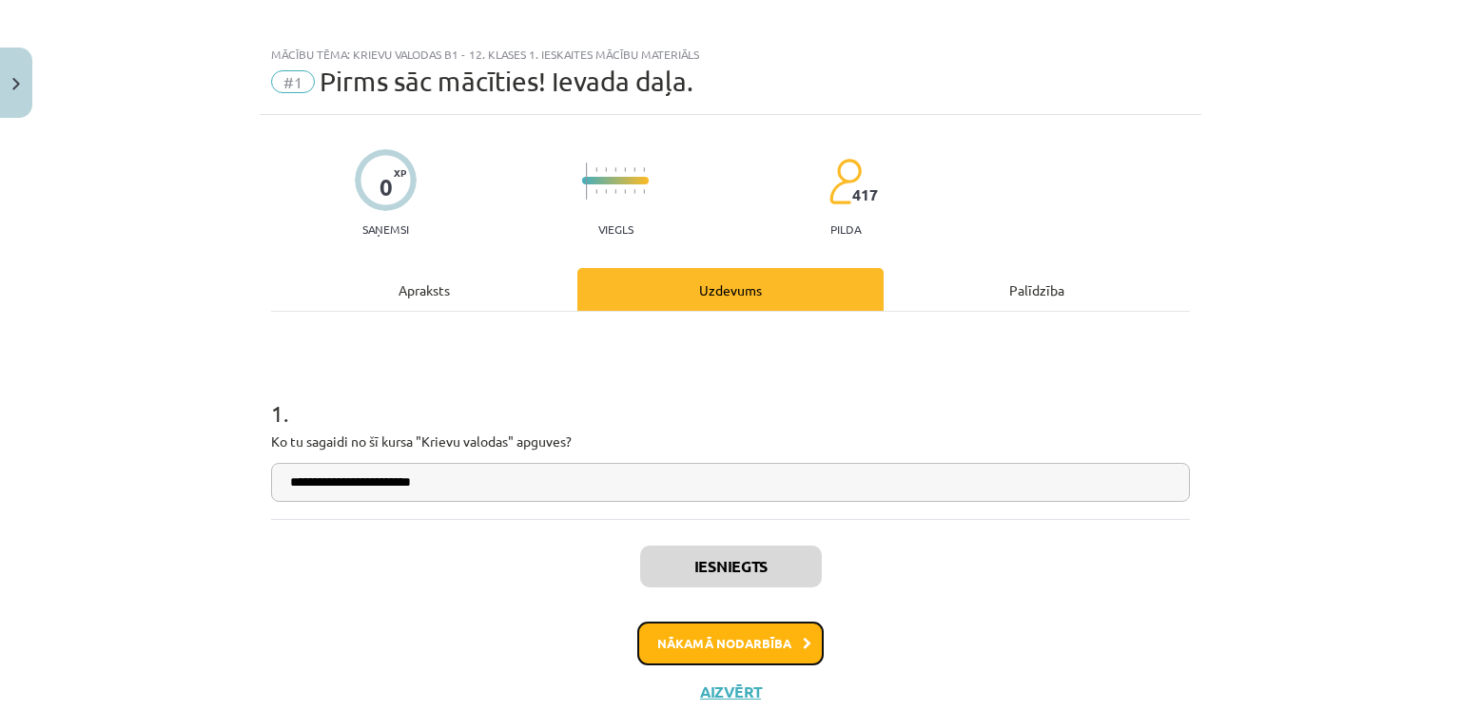
click at [713, 636] on button "Nākamā nodarbība" at bounding box center [730, 644] width 186 height 44
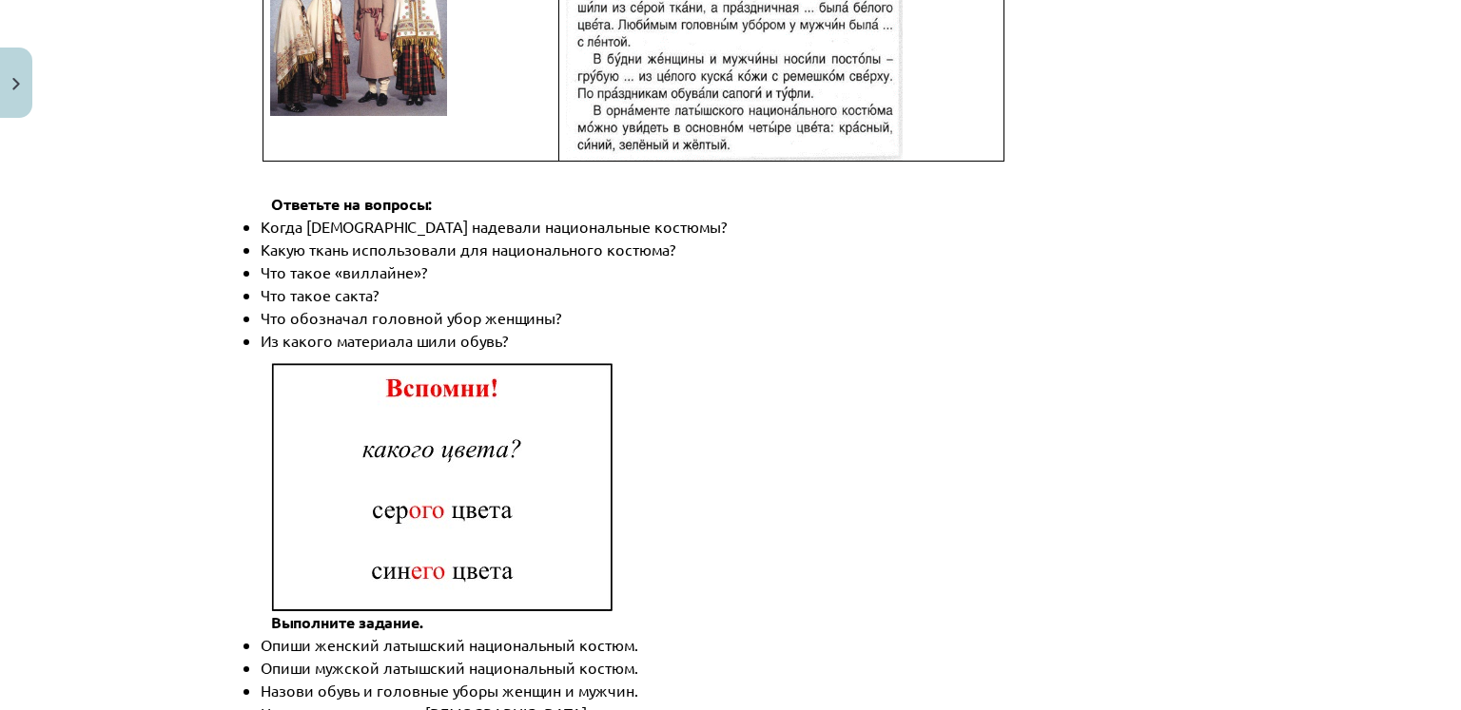
scroll to position [2777, 0]
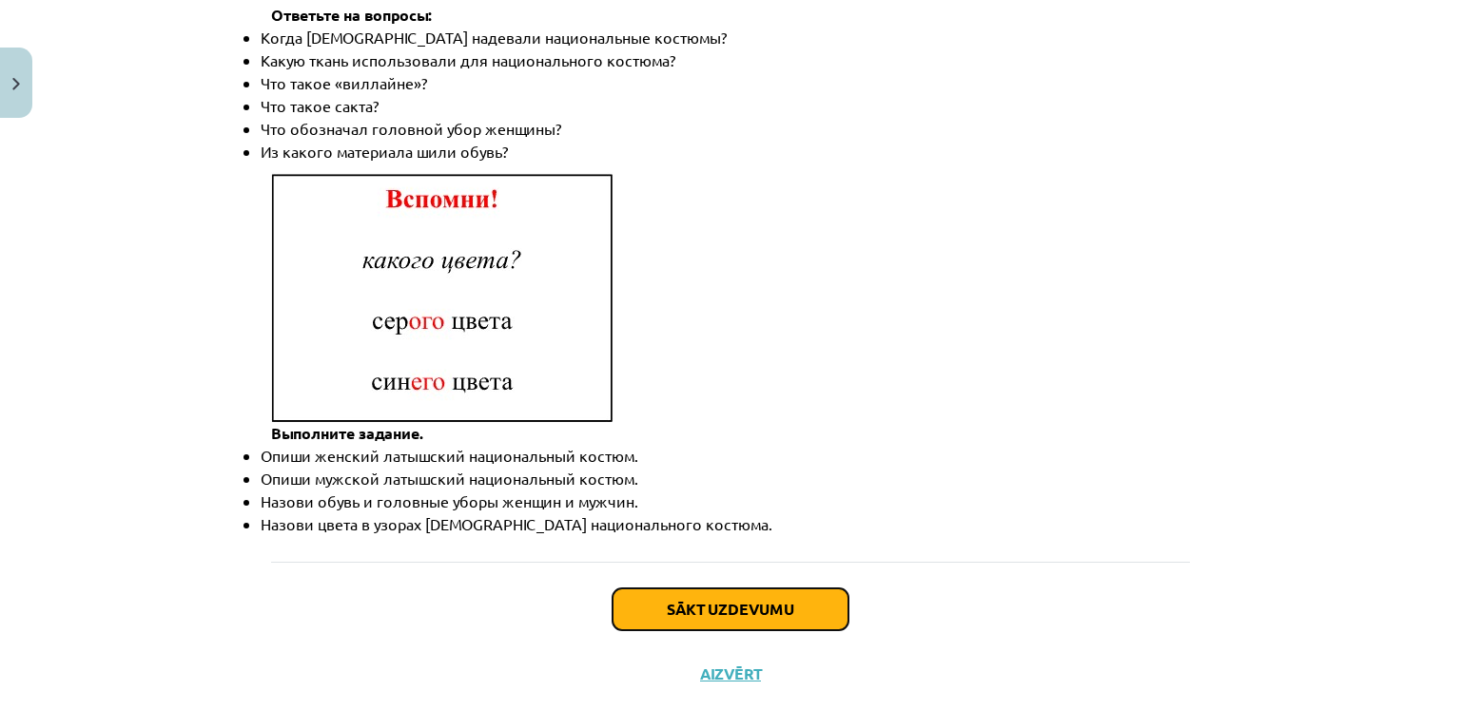
click at [750, 589] on button "Sākt uzdevumu" at bounding box center [730, 610] width 236 height 42
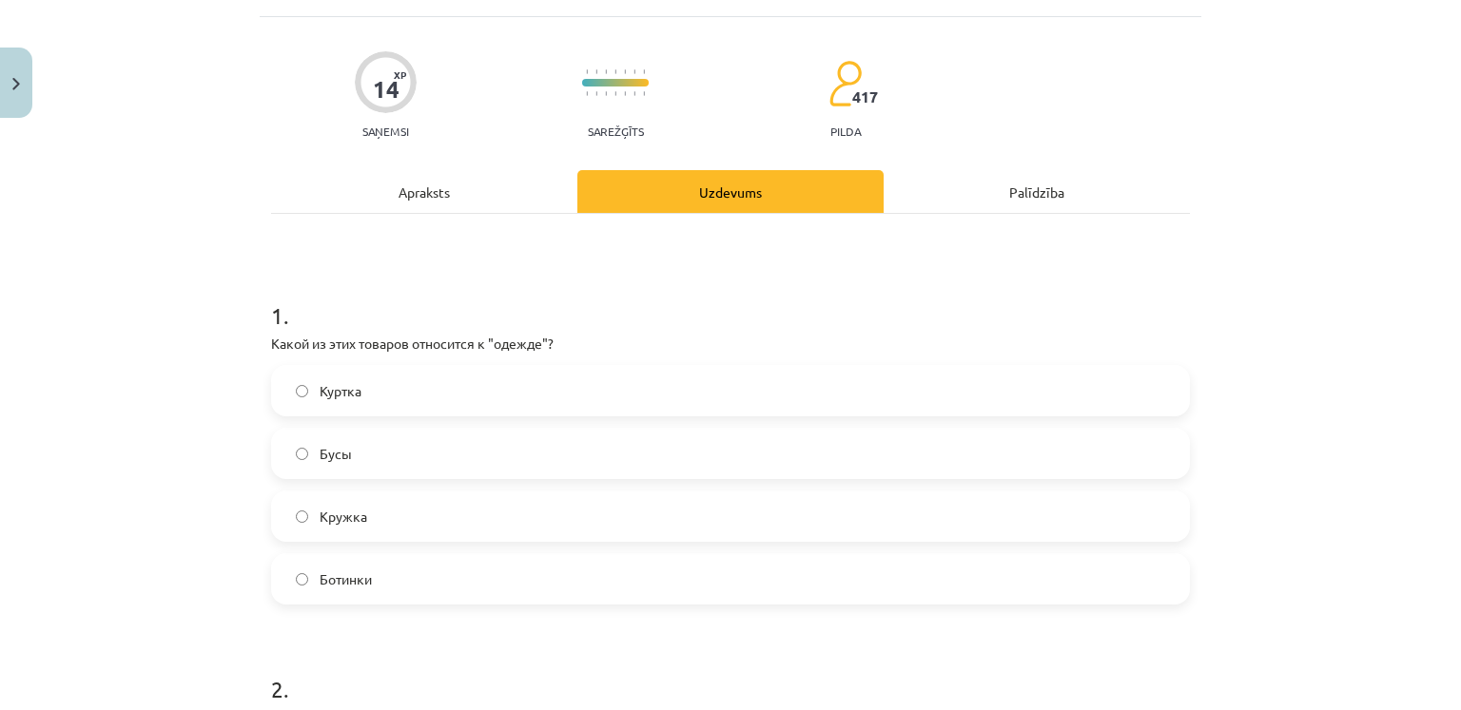
scroll to position [110, 0]
click at [455, 398] on label "Куртка" at bounding box center [730, 390] width 915 height 48
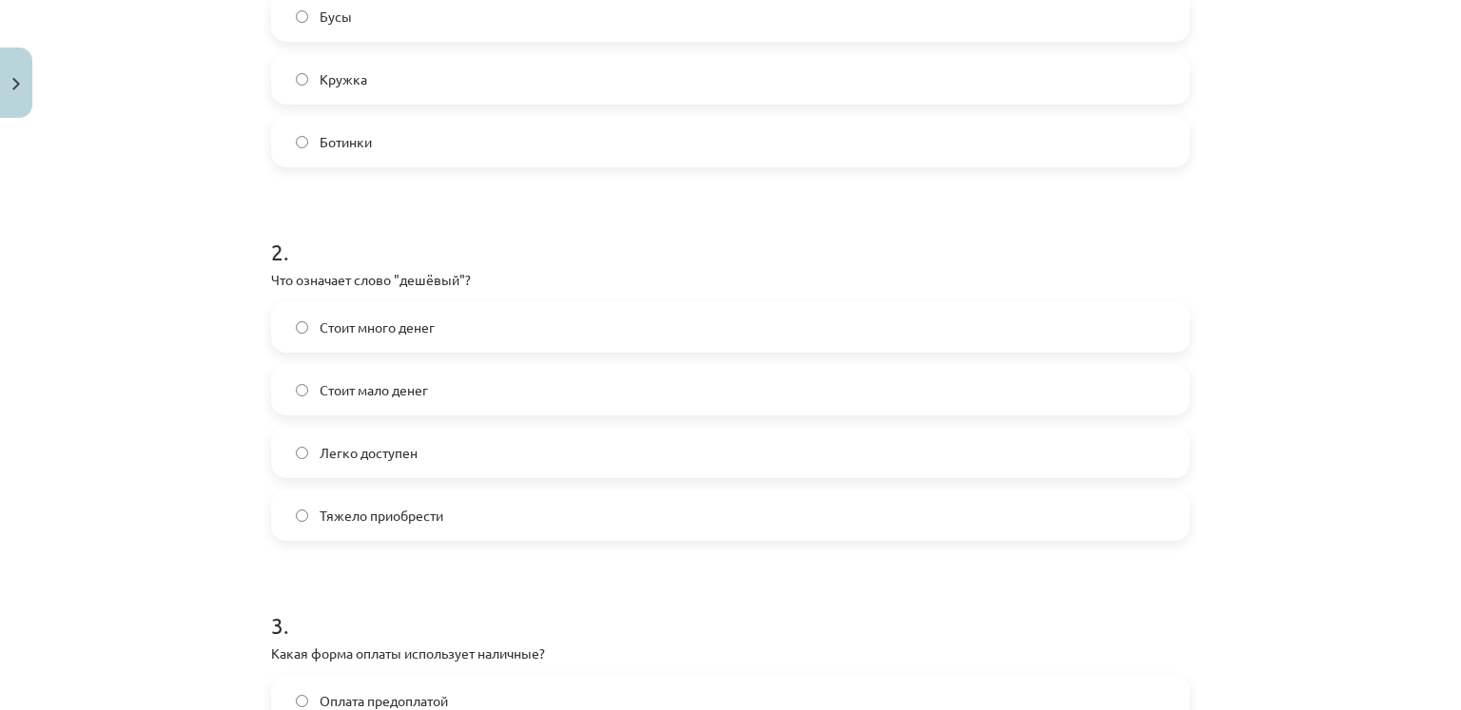
scroll to position [548, 0]
click at [407, 391] on span "Стоит мало денег" at bounding box center [374, 389] width 108 height 20
click at [432, 462] on span "Оплата наличными" at bounding box center [379, 455] width 119 height 20
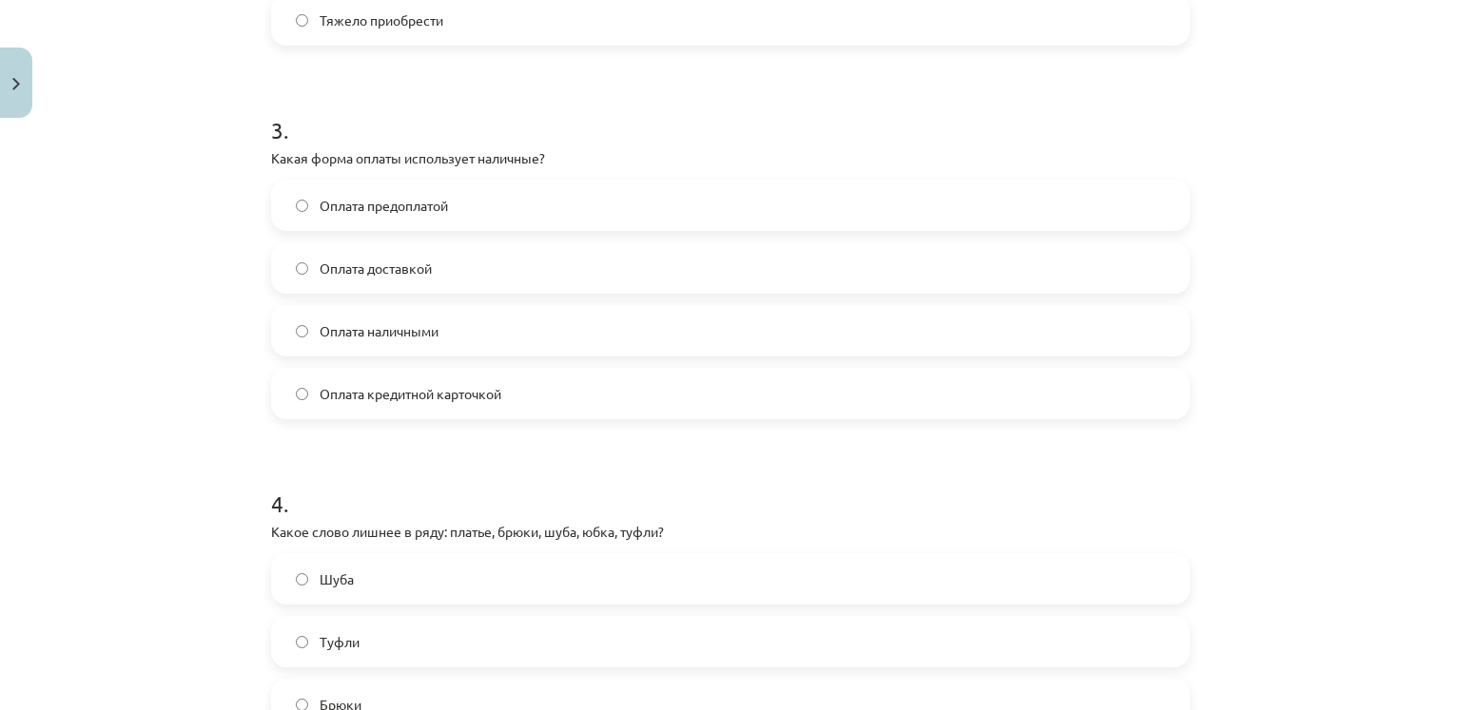
scroll to position [1045, 0]
drag, startPoint x: 584, startPoint y: 436, endPoint x: 391, endPoint y: 427, distance: 193.3
click at [391, 427] on form "1 . Какой из этих товаров относится к "одежде"? Куртка Бусы Кружка Ботинки 2 . …" at bounding box center [730, 61] width 919 height 1457
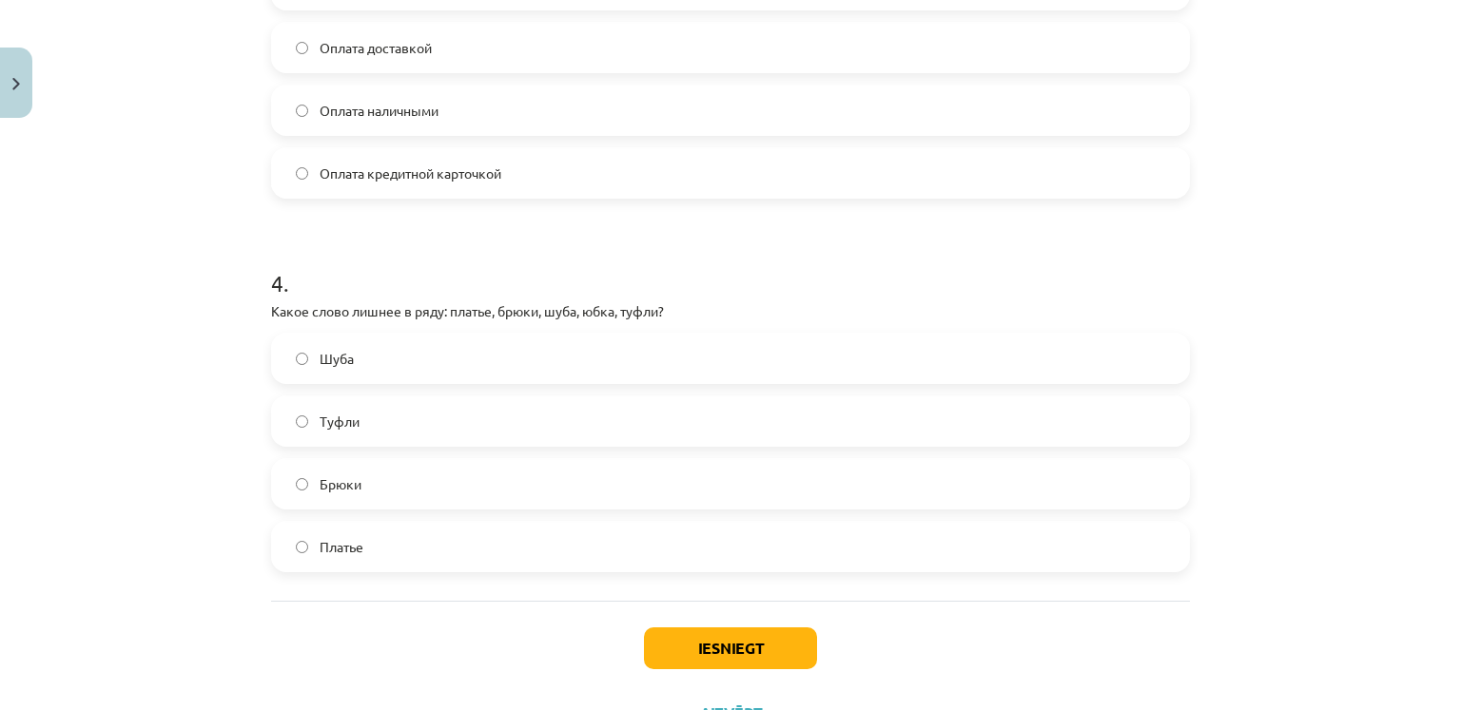
scroll to position [1345, 0]
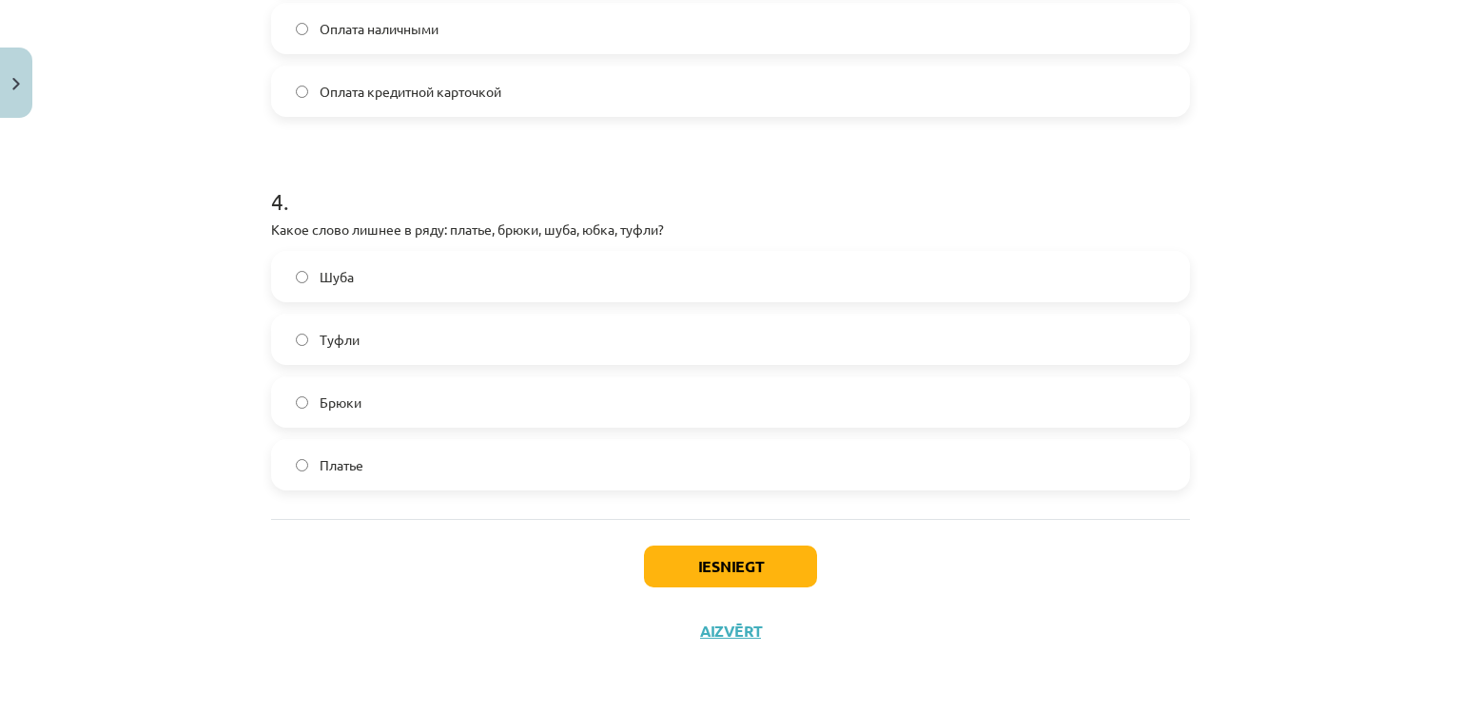
click at [332, 351] on label "Туфли" at bounding box center [730, 340] width 915 height 48
click at [676, 551] on button "Iesniegt" at bounding box center [730, 567] width 173 height 42
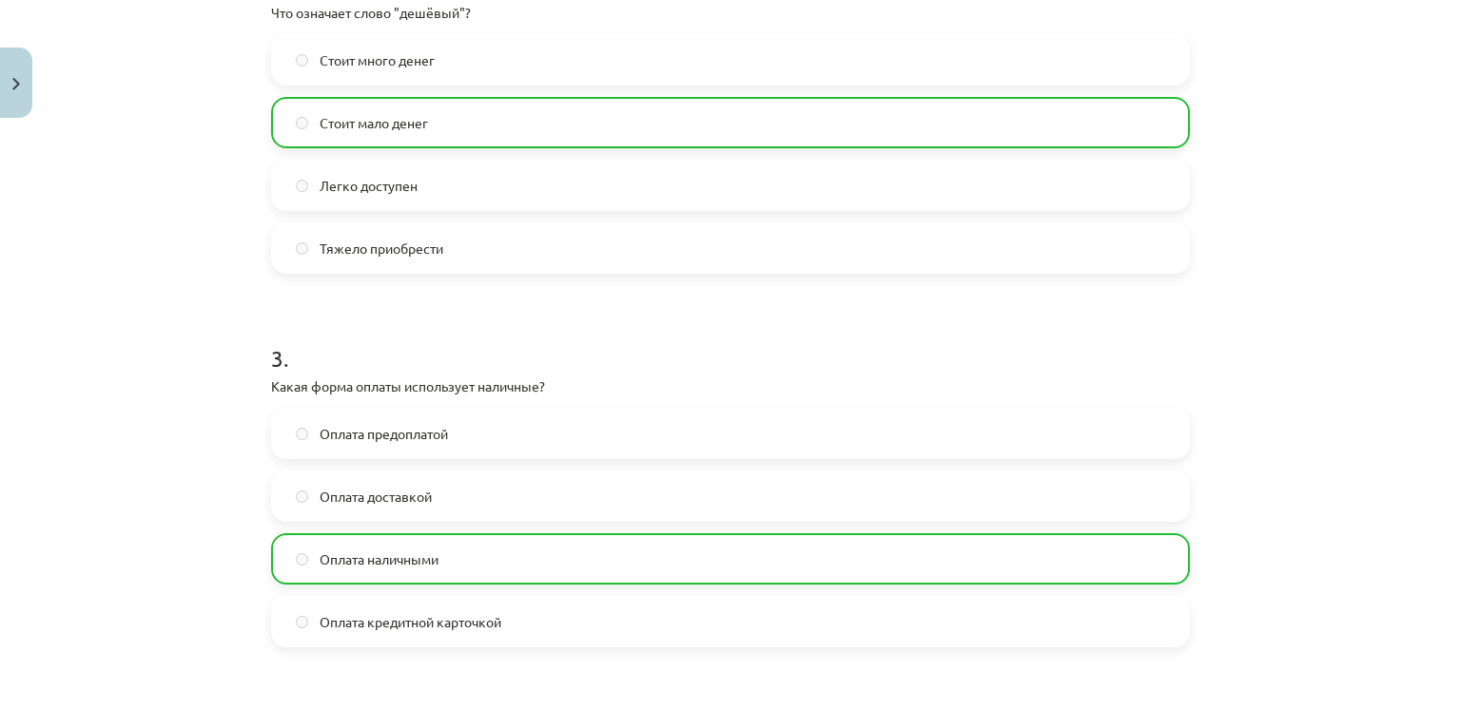
scroll to position [1405, 0]
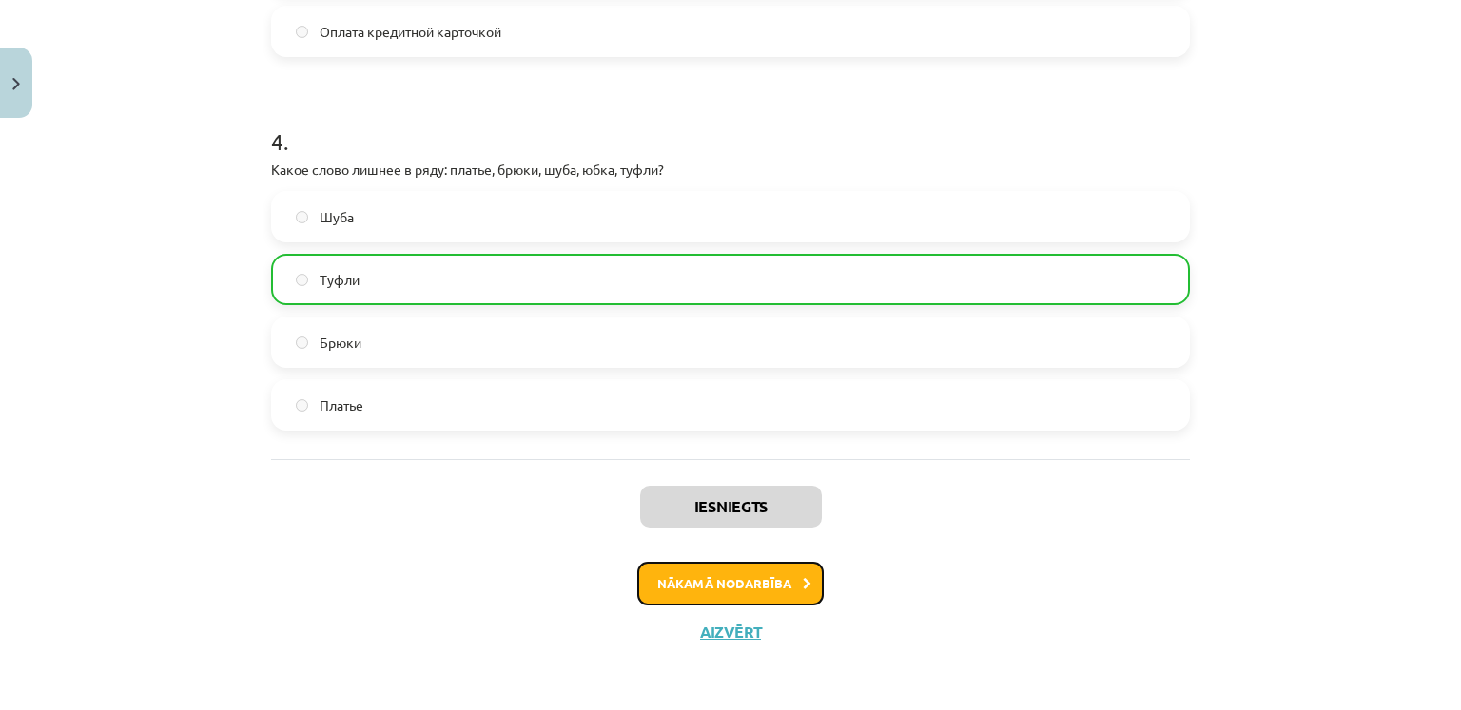
click at [728, 572] on button "Nākamā nodarbība" at bounding box center [730, 584] width 186 height 44
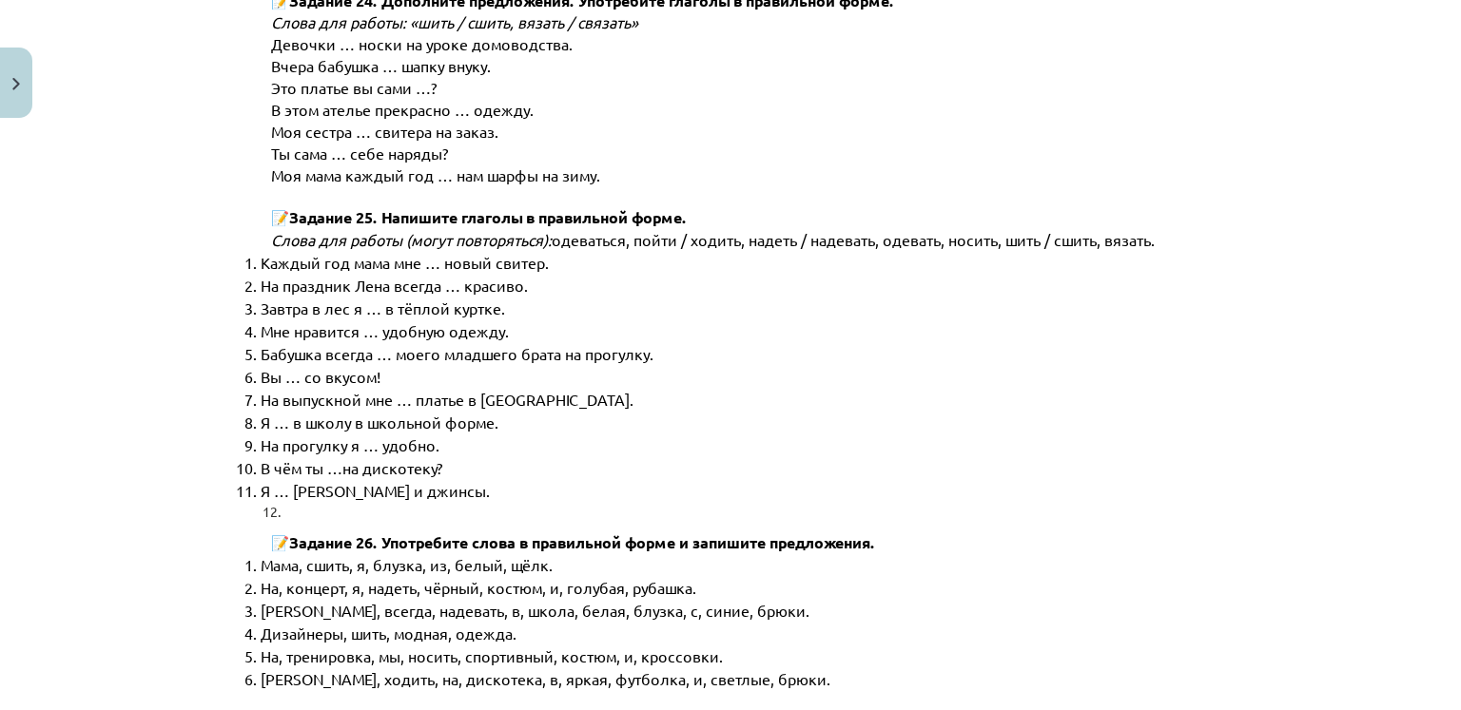
scroll to position [9675, 0]
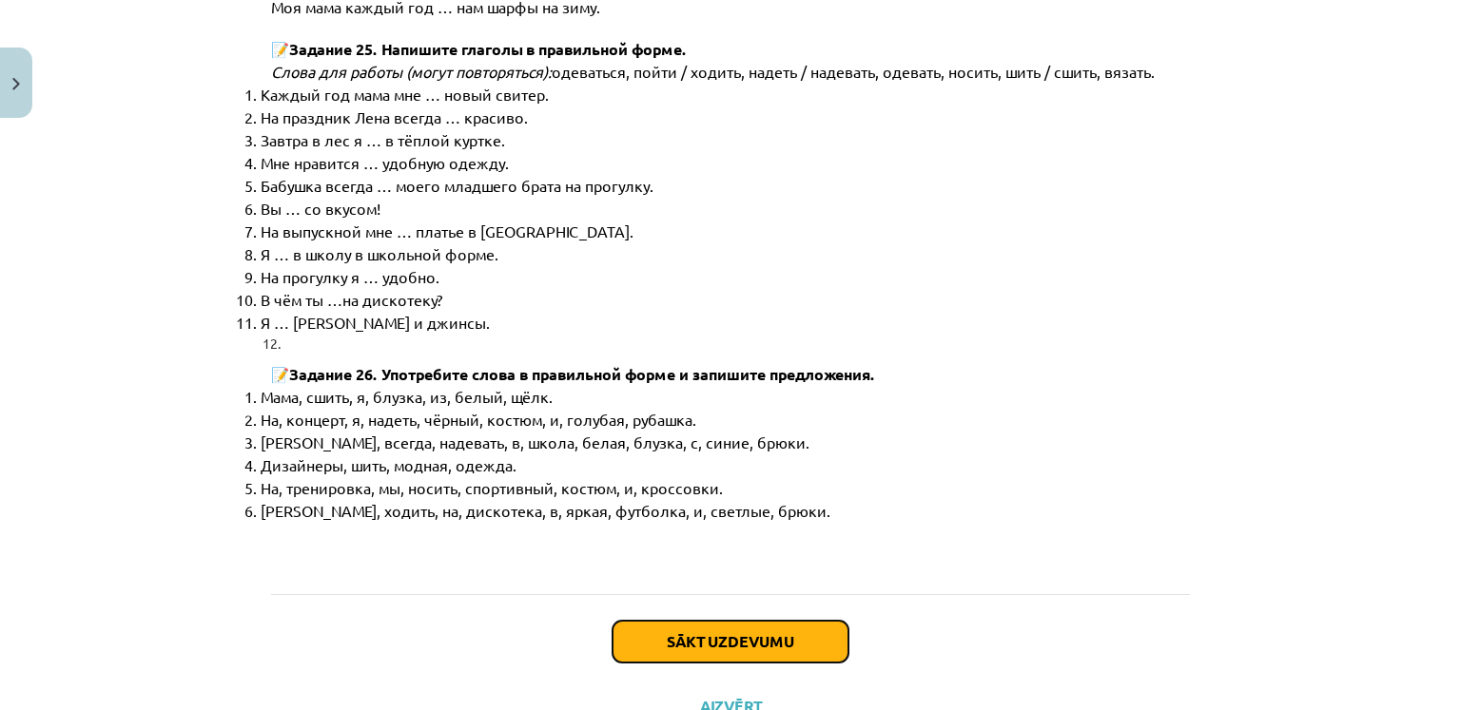
click at [689, 621] on button "Sākt uzdevumu" at bounding box center [730, 642] width 236 height 42
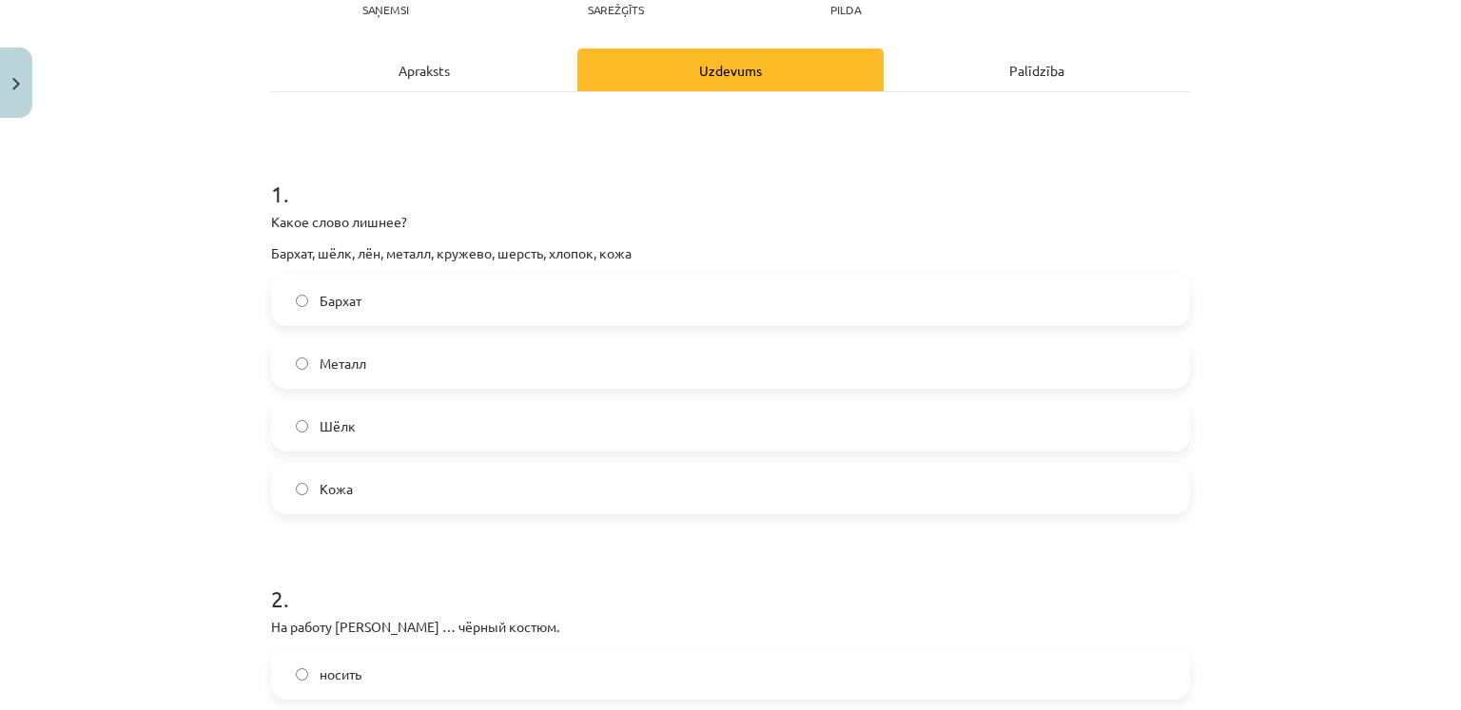
scroll to position [232, 0]
click at [476, 358] on label "Металл" at bounding box center [730, 363] width 915 height 48
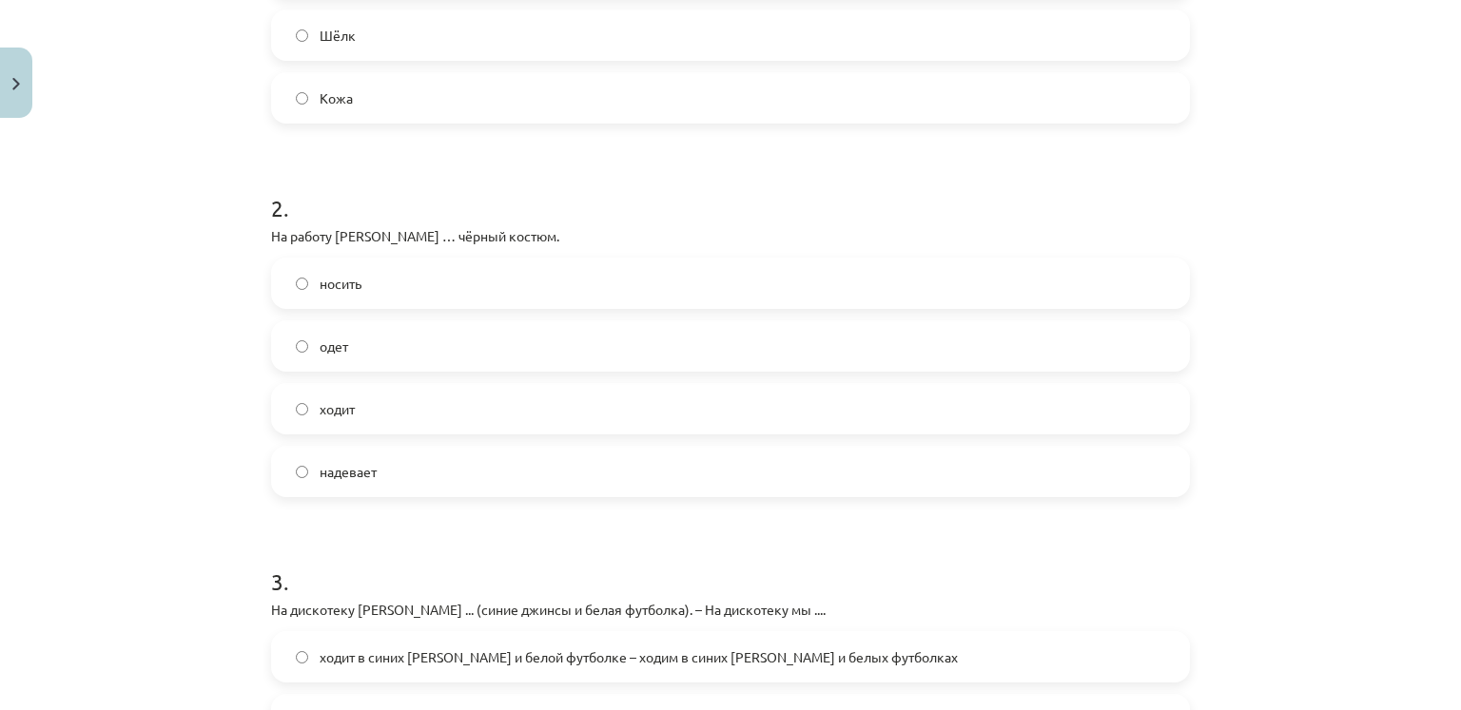
scroll to position [625, 0]
click at [571, 287] on label "носить" at bounding box center [730, 281] width 915 height 48
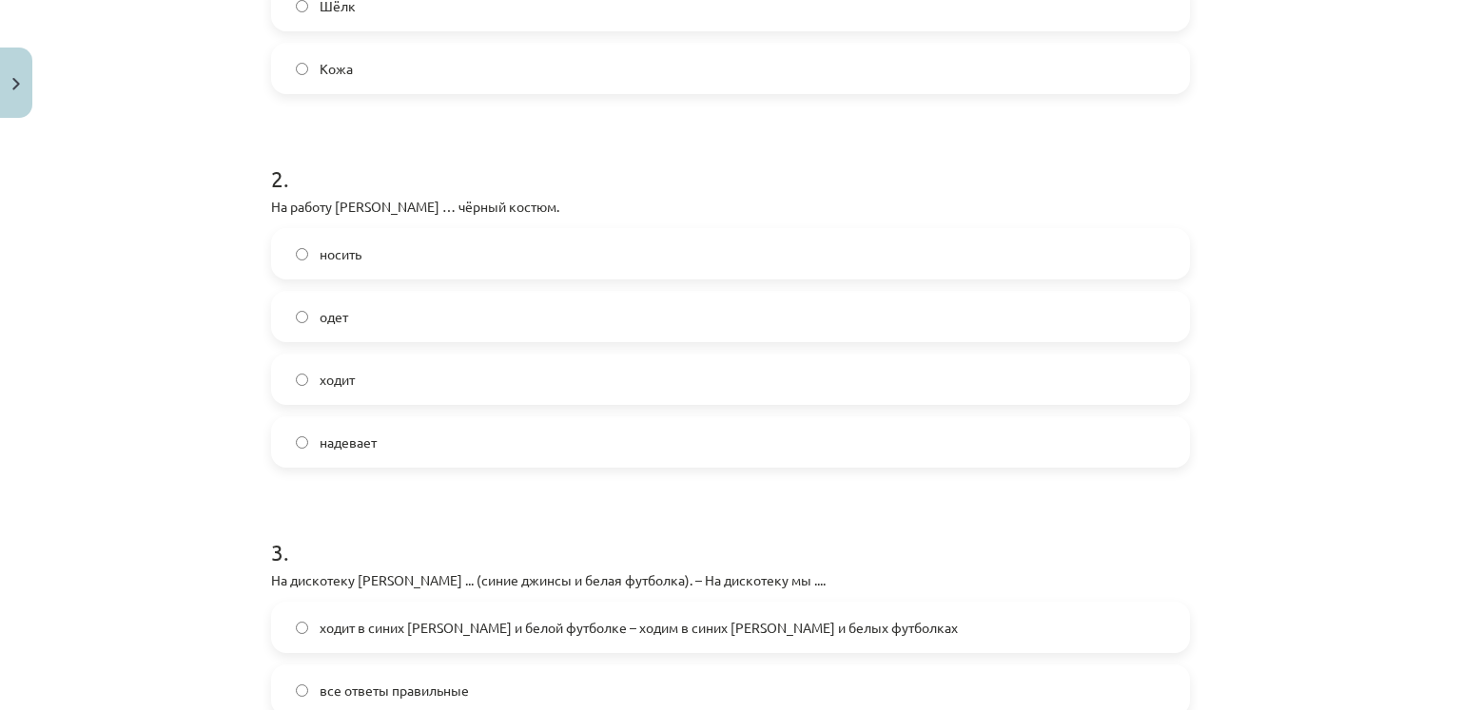
click at [465, 442] on label "надевает" at bounding box center [730, 442] width 915 height 48
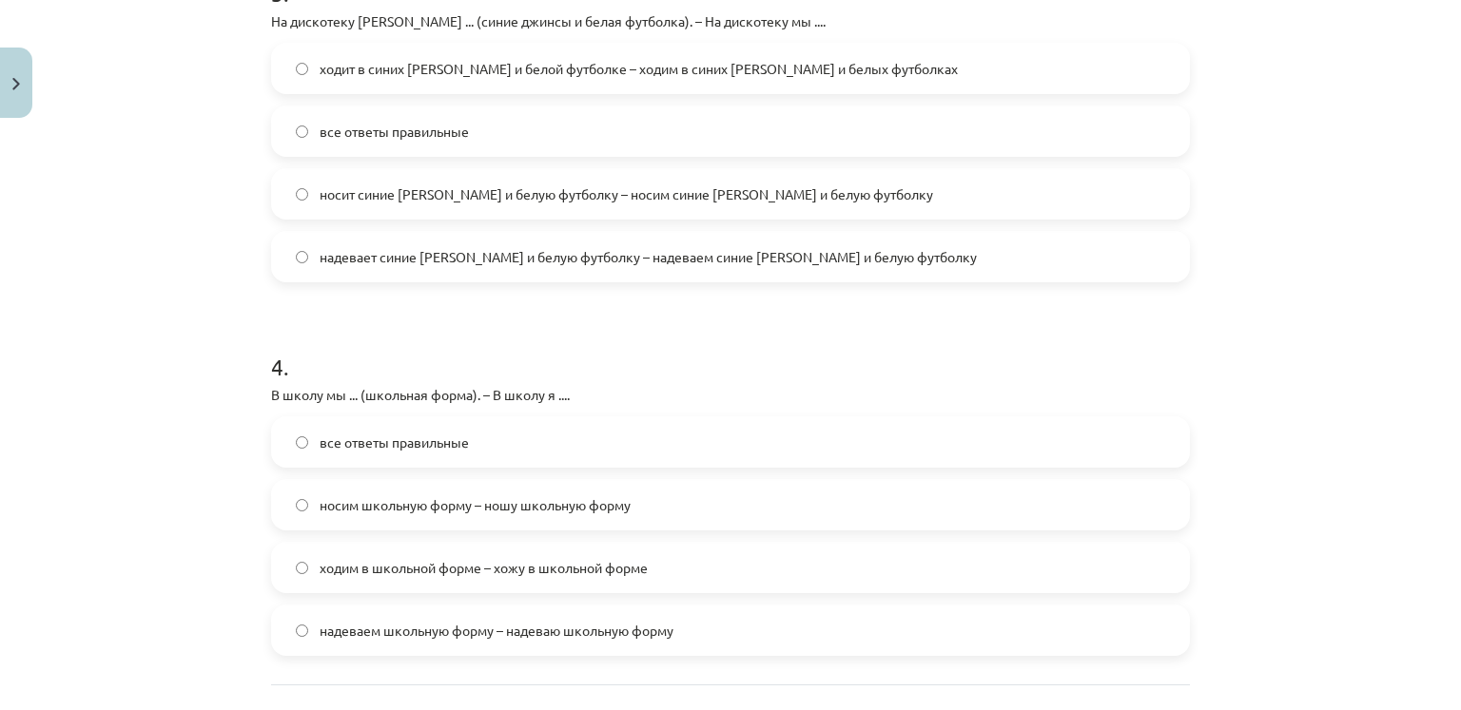
scroll to position [1376, 0]
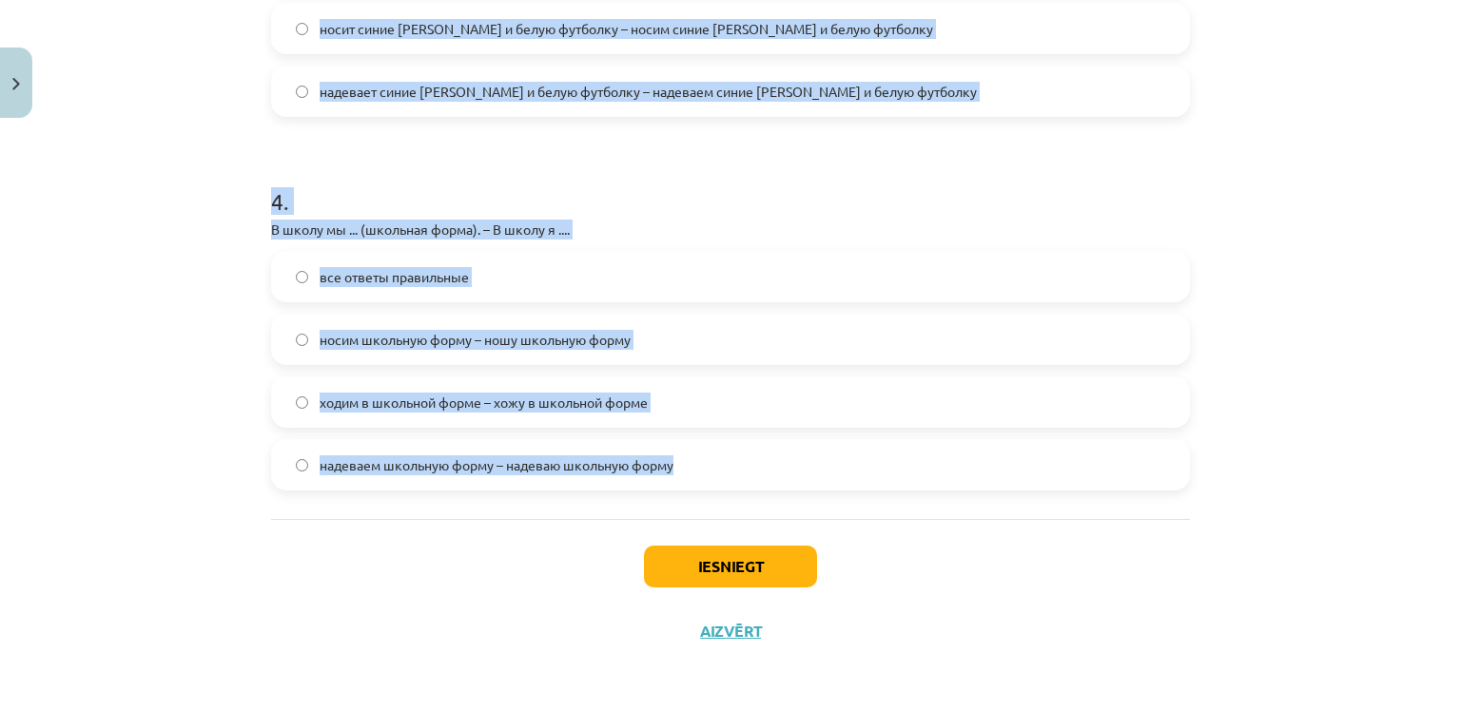
drag, startPoint x: 220, startPoint y: 270, endPoint x: 803, endPoint y: 489, distance: 622.7
click at [803, 489] on div "Mācību tēma: Krievu valodas b1 - 12. klases 1. ieskaites mācību materiāls #3 Гр…" at bounding box center [730, 355] width 1461 height 710
copy form "3 . На дискотеку Янис ... (синие джинсы и белая футболка). – На дискотеку мы ..…"
click at [454, 173] on h1 "4 ." at bounding box center [730, 184] width 919 height 59
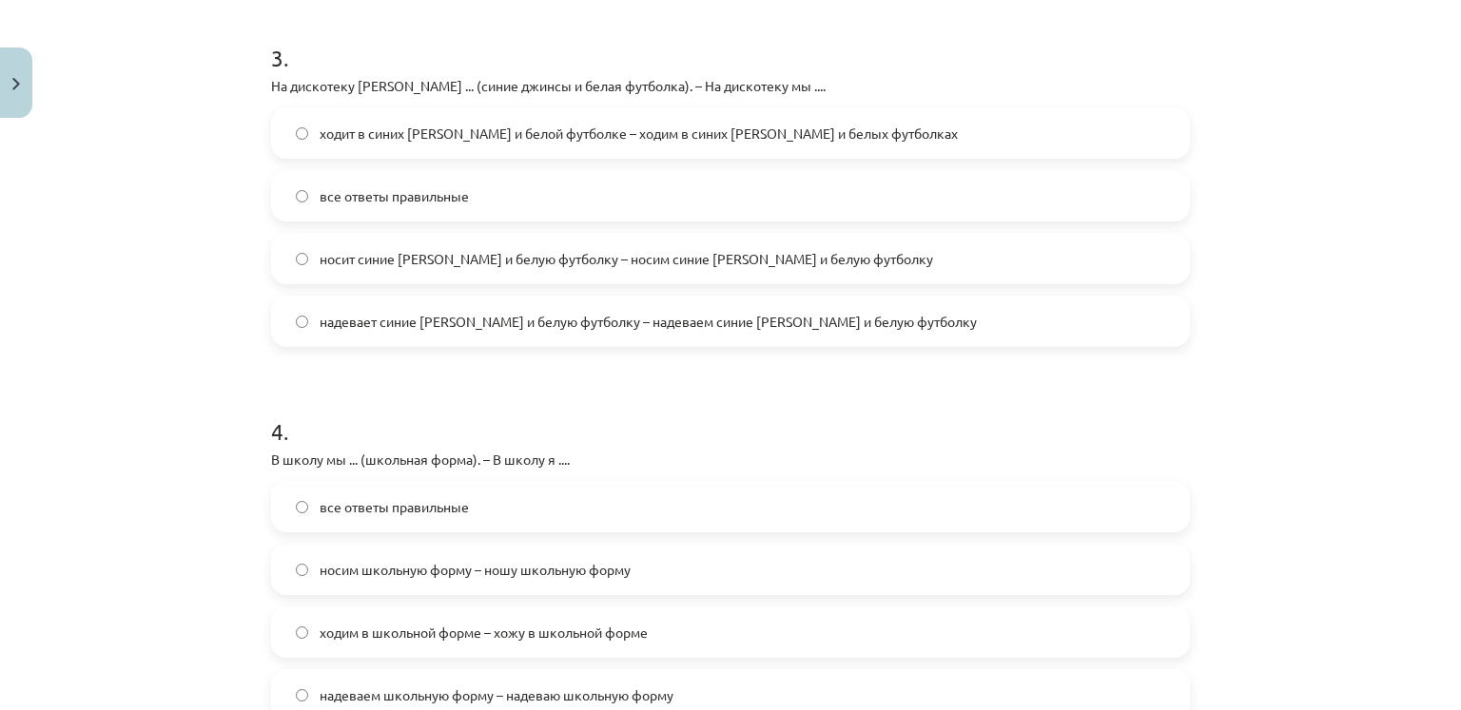
scroll to position [1145, 0]
click at [403, 315] on span "надевает синие джинсы и белую футболку – надеваем синие джинсы и белую футболку" at bounding box center [648, 323] width 657 height 20
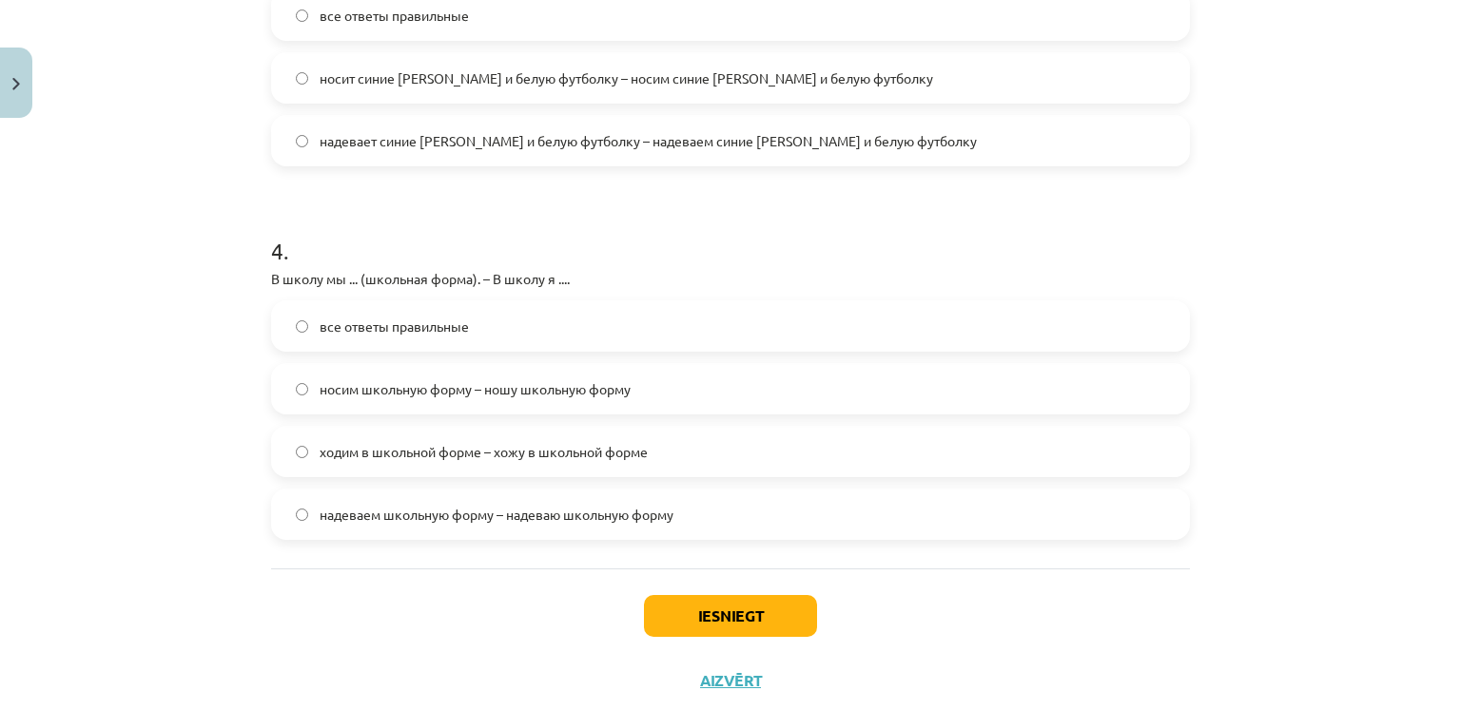
scroll to position [1325, 0]
click at [359, 381] on span "носим школьную форму – ношу школьную форму" at bounding box center [475, 391] width 311 height 20
click at [718, 613] on button "Iesniegt" at bounding box center [730, 618] width 173 height 42
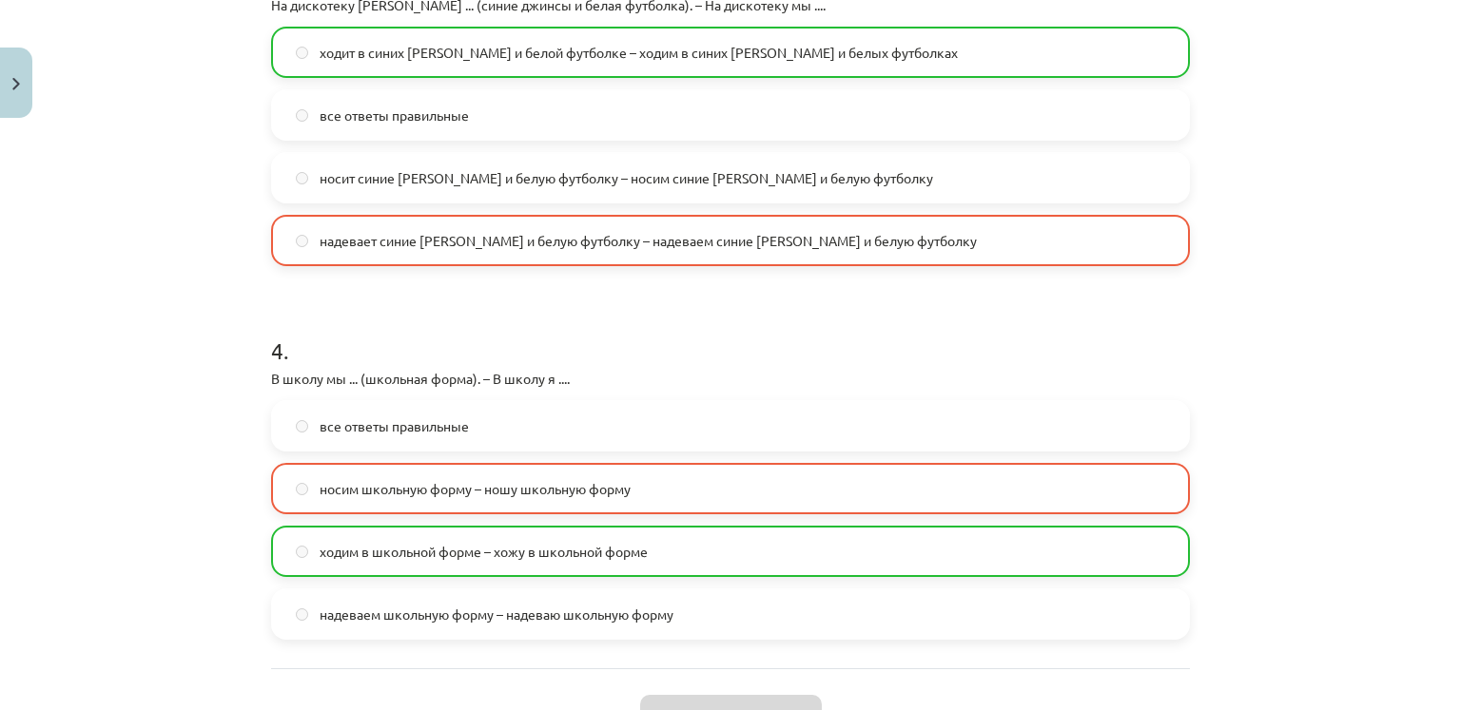
scroll to position [1436, 0]
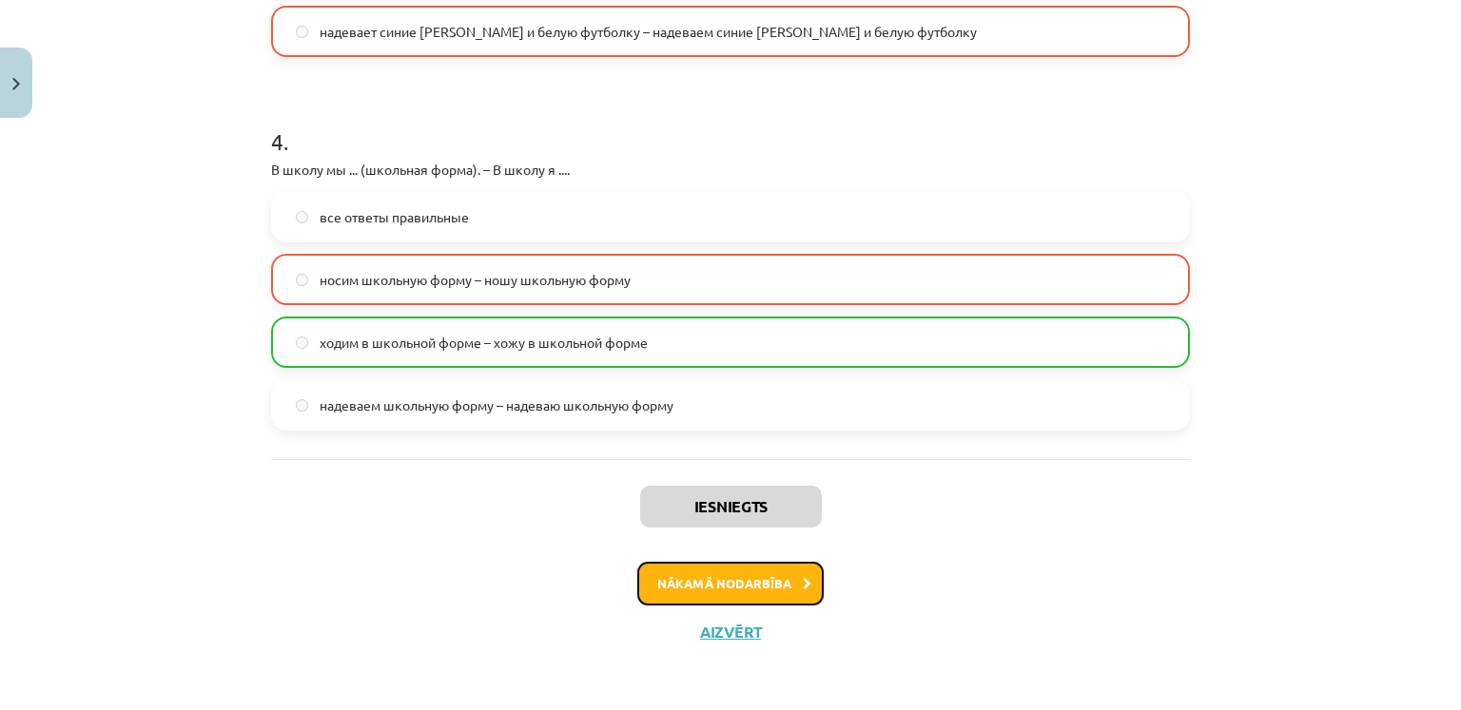
click at [714, 579] on button "Nākamā nodarbība" at bounding box center [730, 584] width 186 height 44
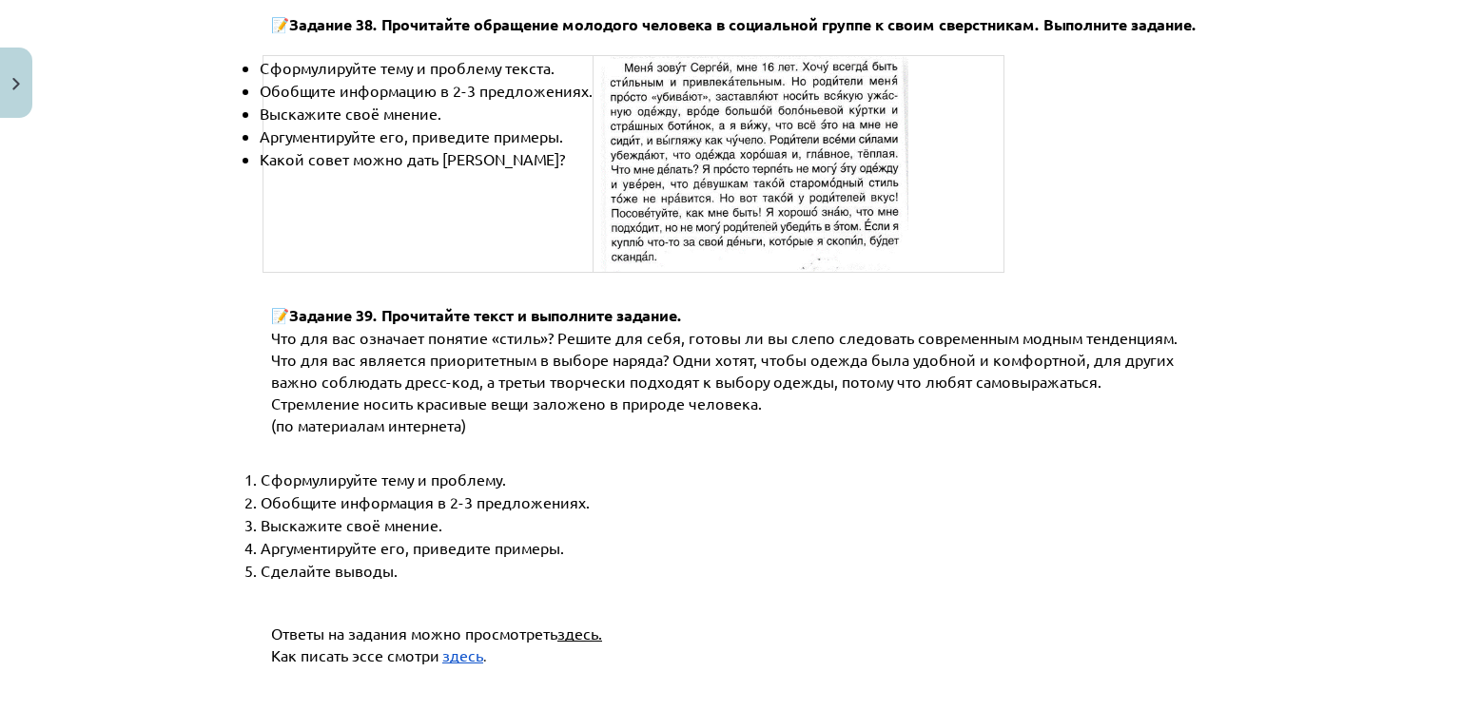
scroll to position [7285, 0]
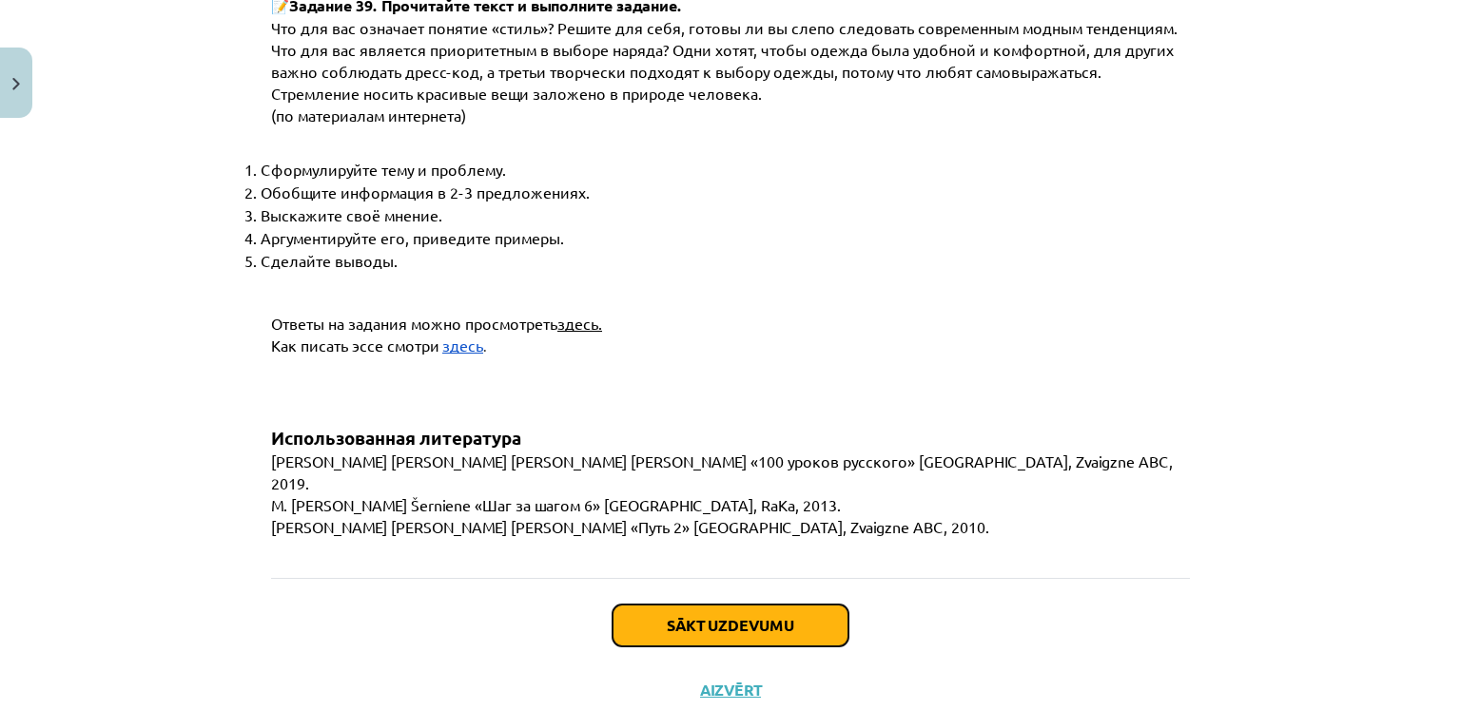
click at [679, 605] on button "Sākt uzdevumu" at bounding box center [730, 626] width 236 height 42
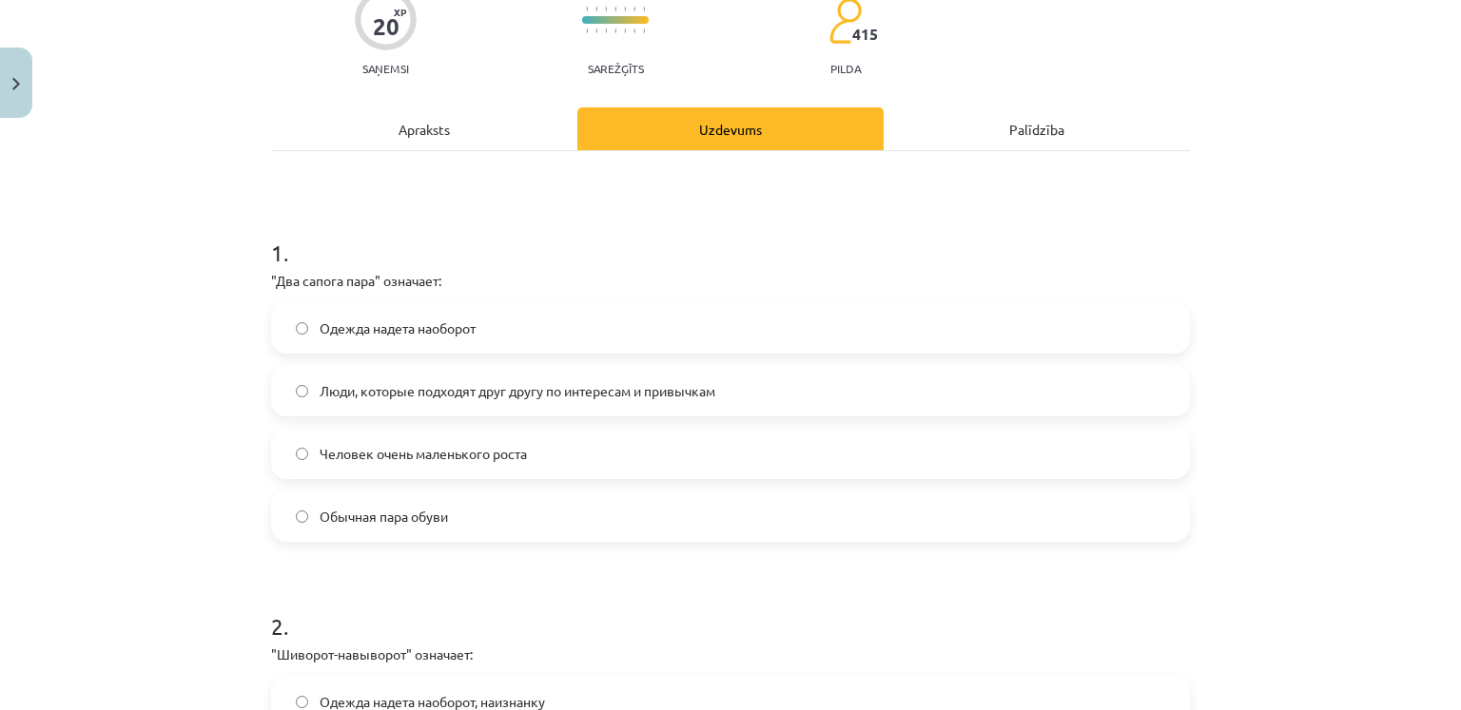
scroll to position [185, 0]
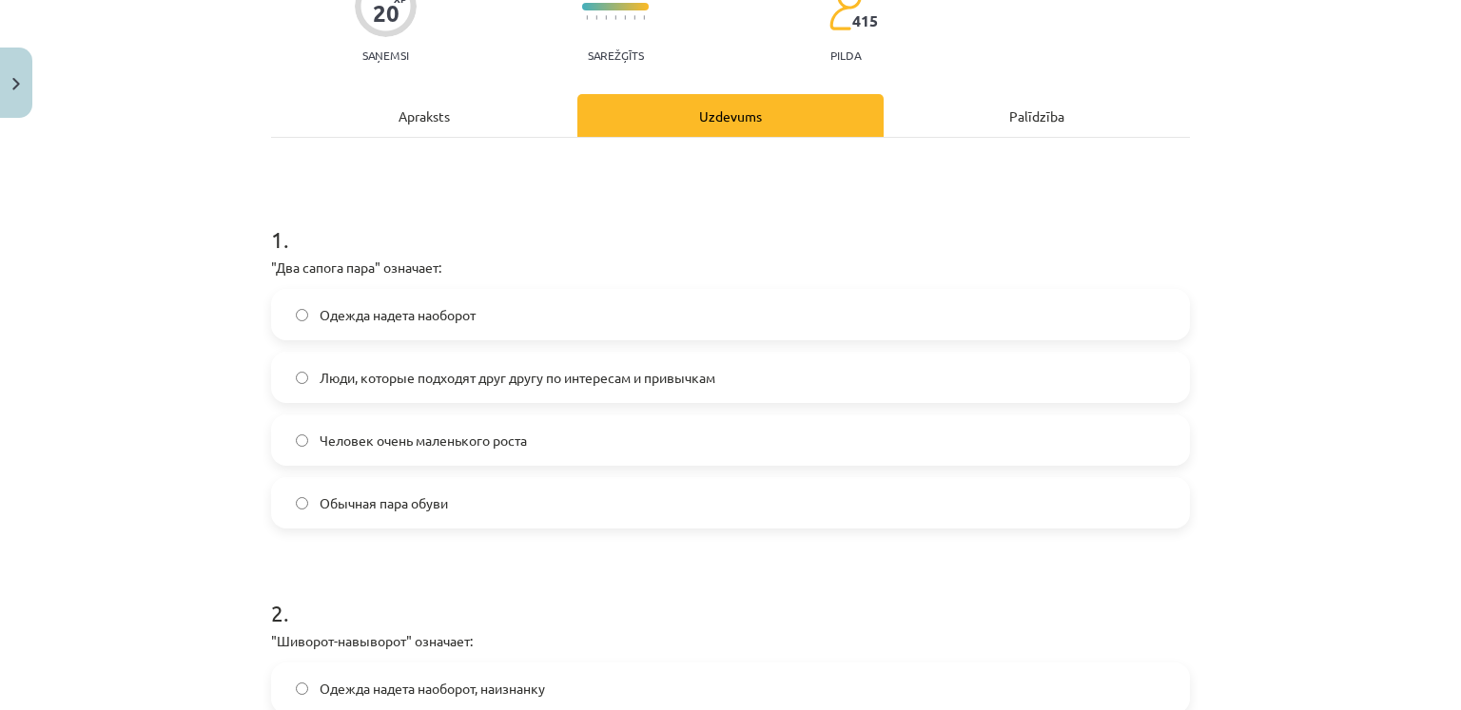
click at [605, 388] on label "Люди, которые подходят друг другу по интересам и привычкам" at bounding box center [730, 378] width 915 height 48
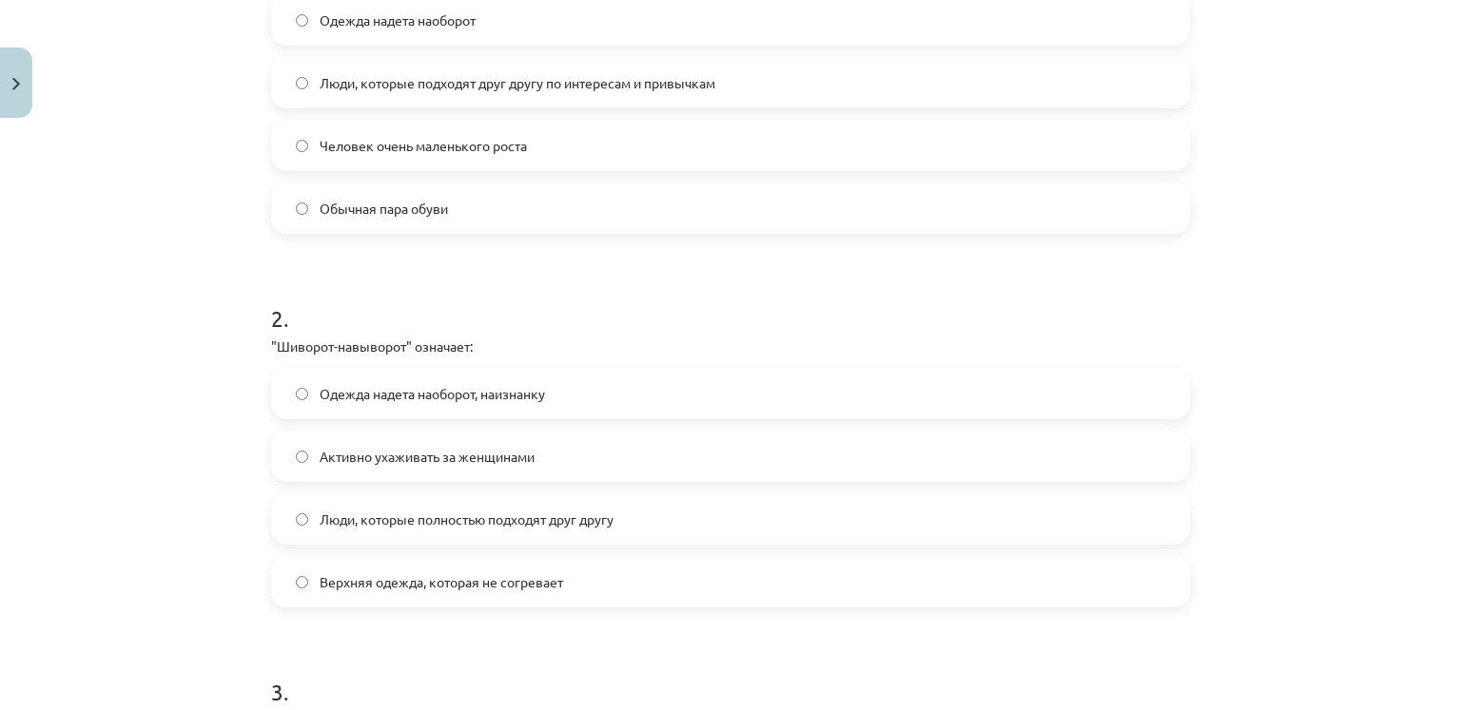
scroll to position [481, 0]
click at [566, 405] on label "Одежда надета наоборот, наизнанку" at bounding box center [730, 393] width 915 height 48
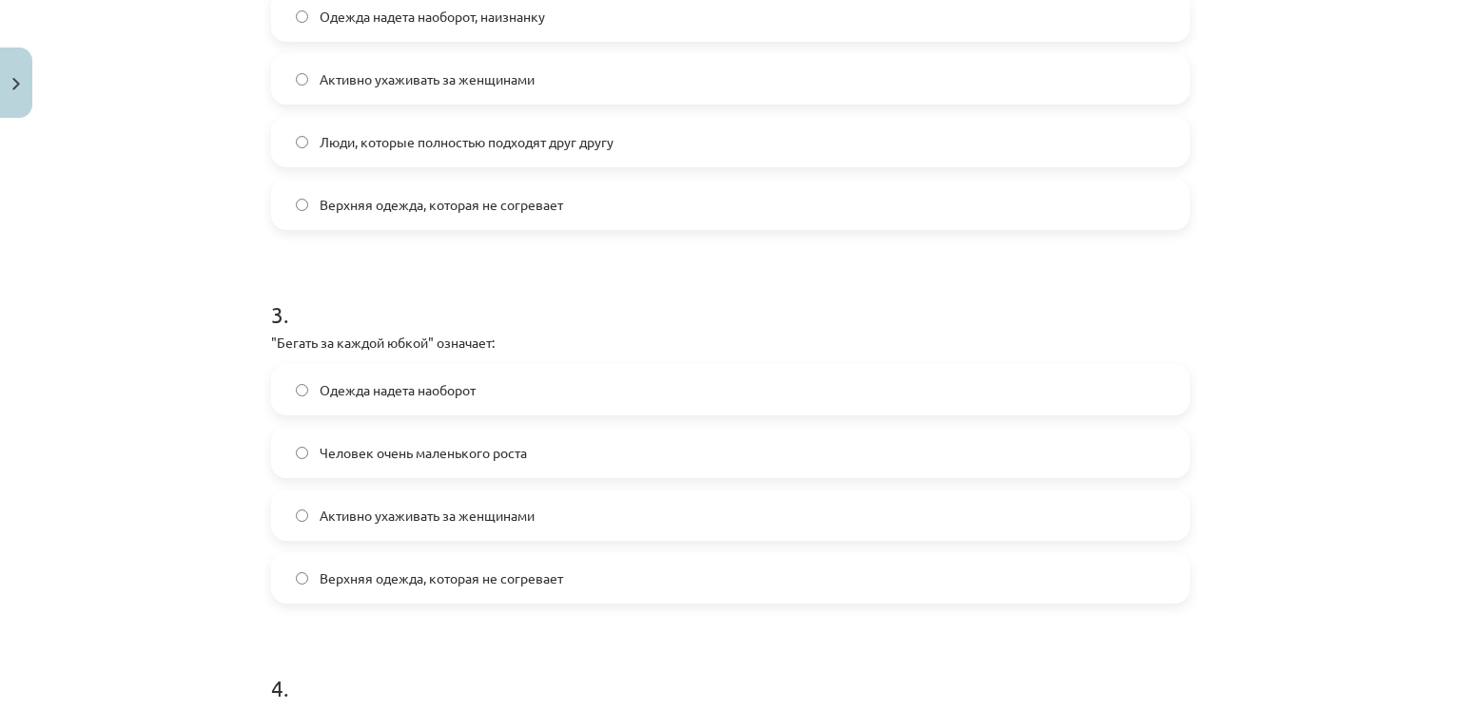
scroll to position [859, 0]
click at [534, 508] on label "Активно ухаживать за женщинами" at bounding box center [730, 515] width 915 height 48
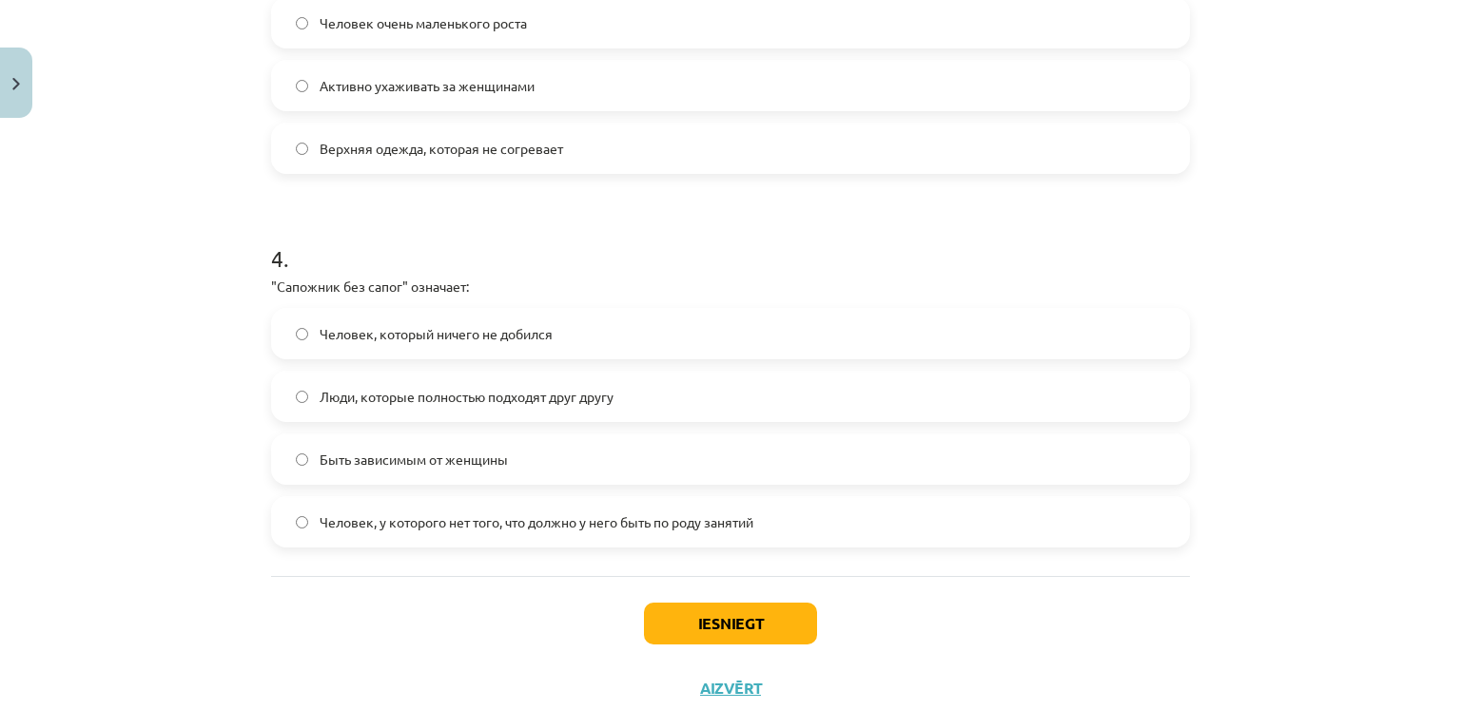
scroll to position [1289, 0]
click at [532, 337] on span "Человек, который ничего не добился" at bounding box center [436, 333] width 233 height 20
click at [681, 612] on button "Iesniegt" at bounding box center [730, 623] width 173 height 42
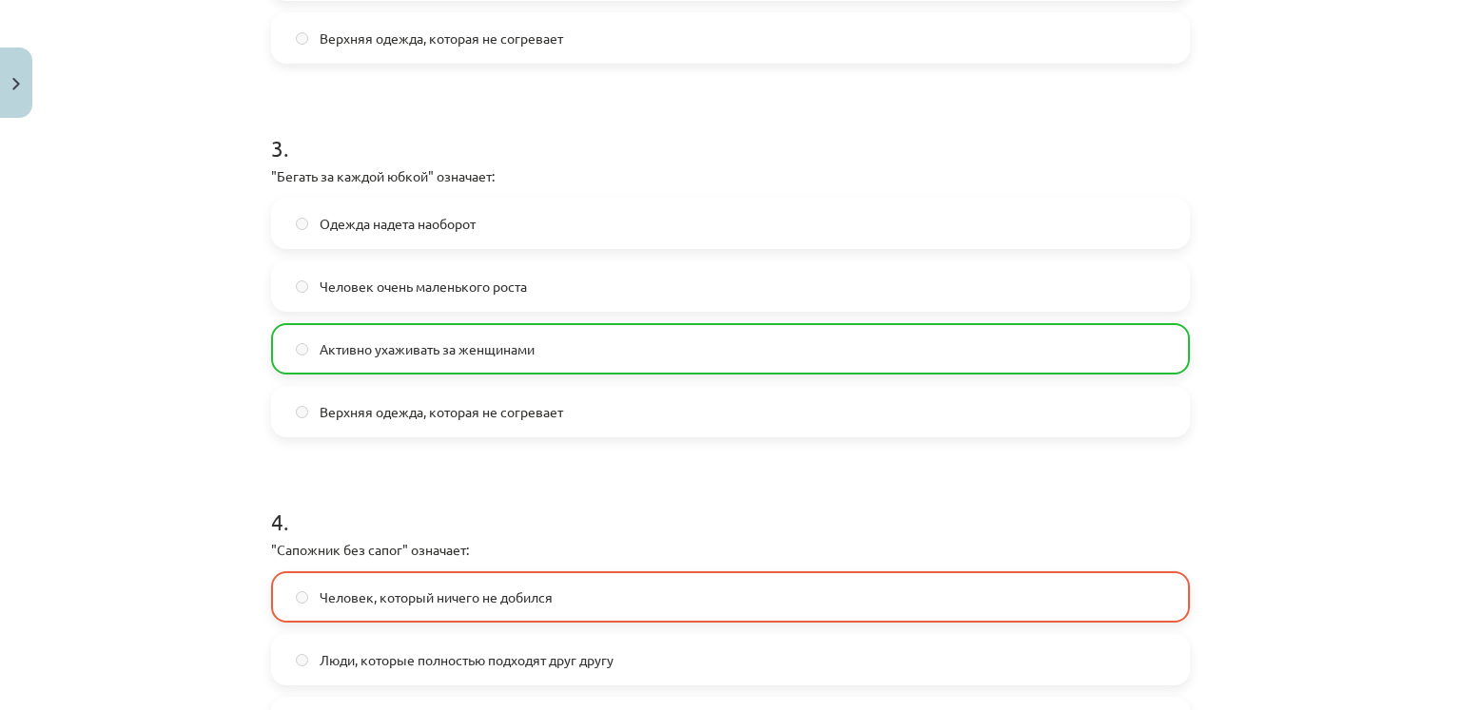
scroll to position [1405, 0]
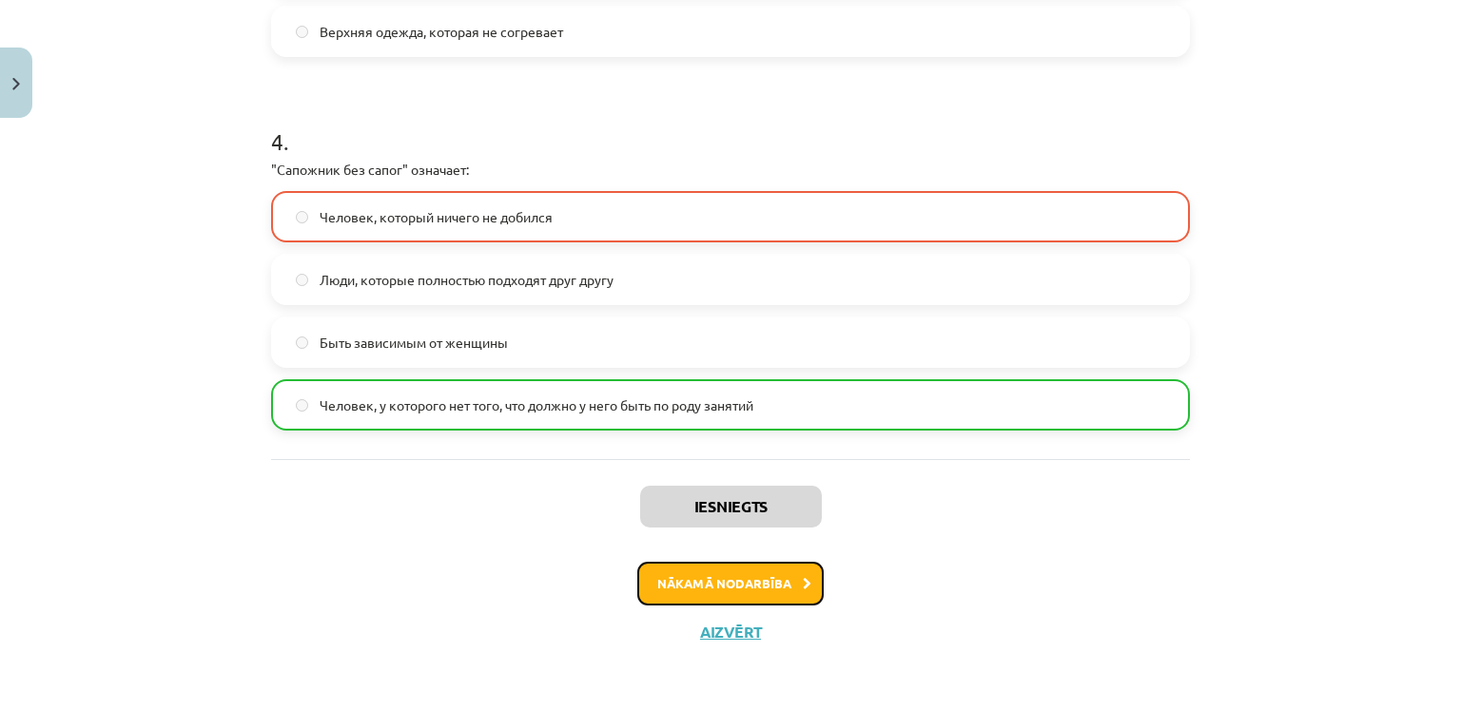
click at [692, 567] on button "Nākamā nodarbība" at bounding box center [730, 584] width 186 height 44
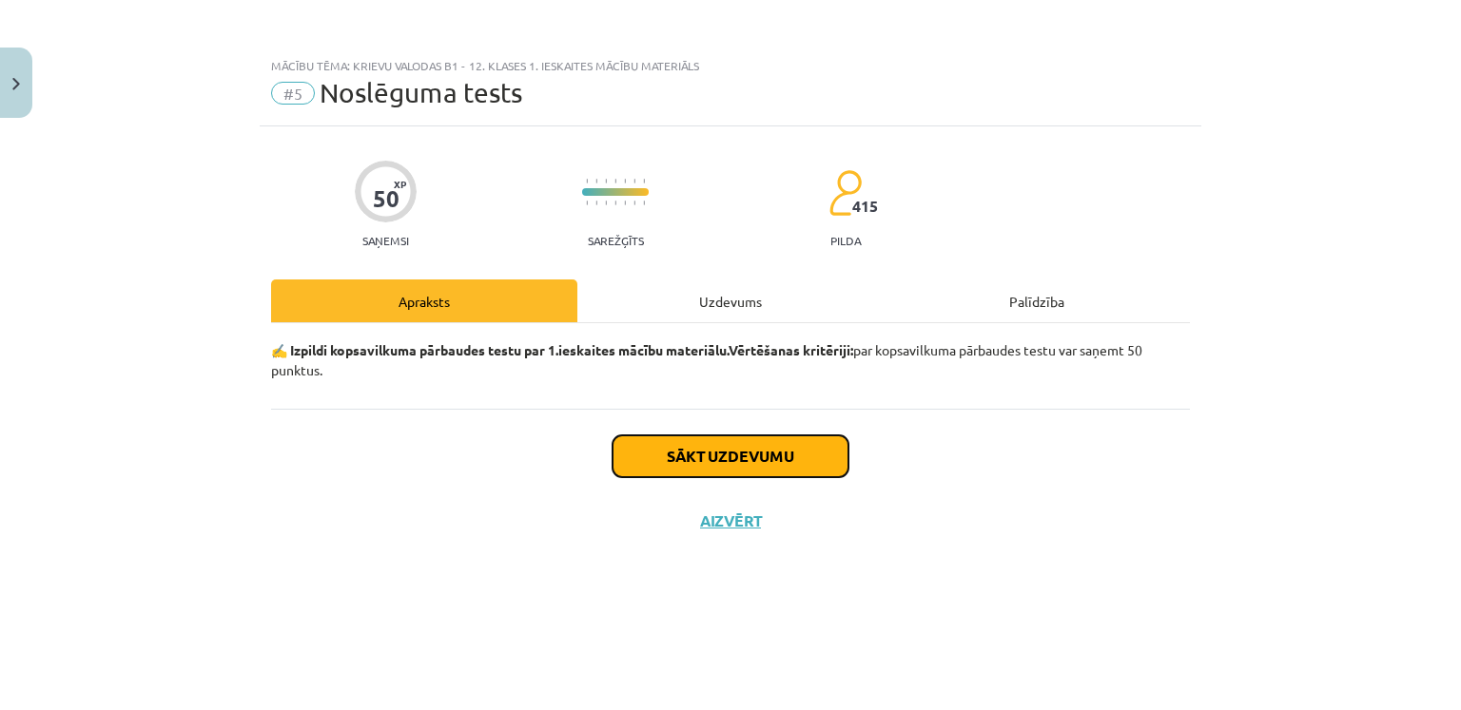
click at [738, 453] on button "Sākt uzdevumu" at bounding box center [730, 457] width 236 height 42
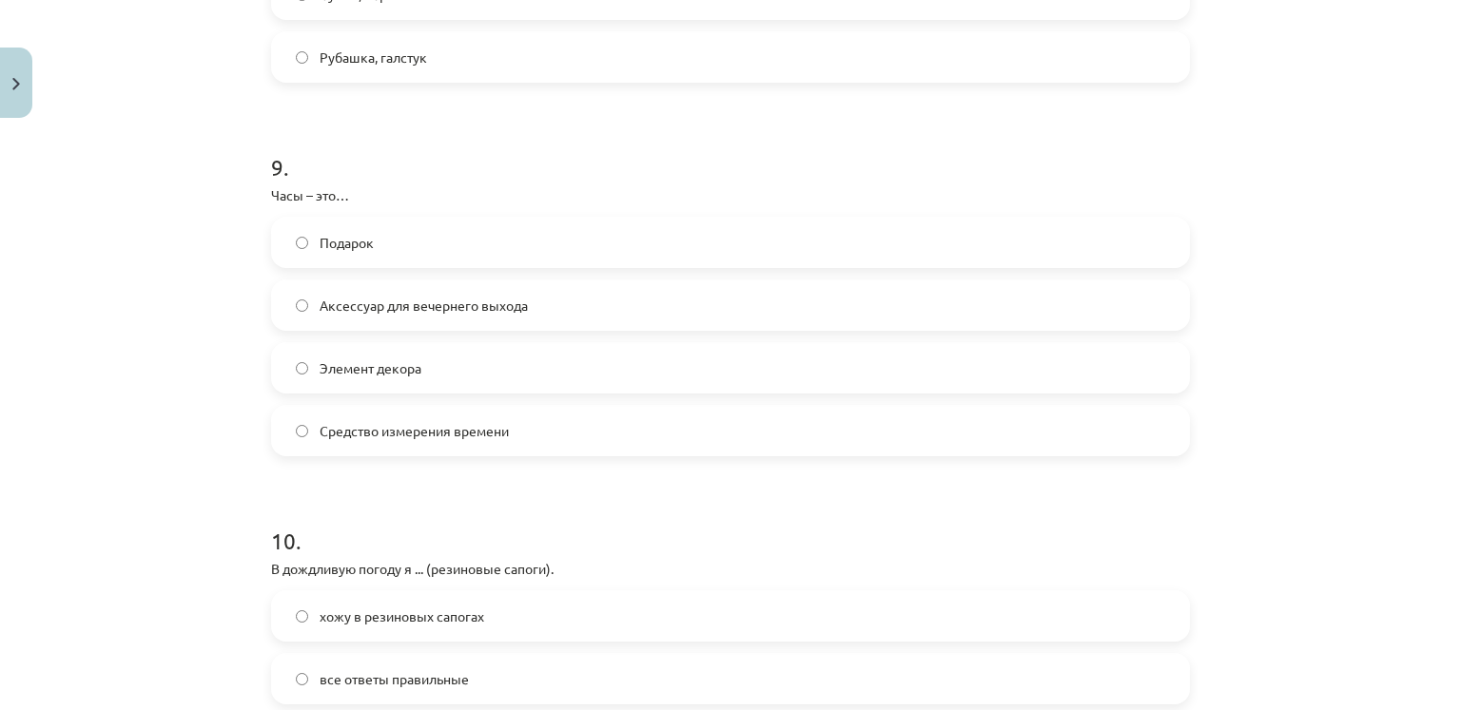
scroll to position [3587, 0]
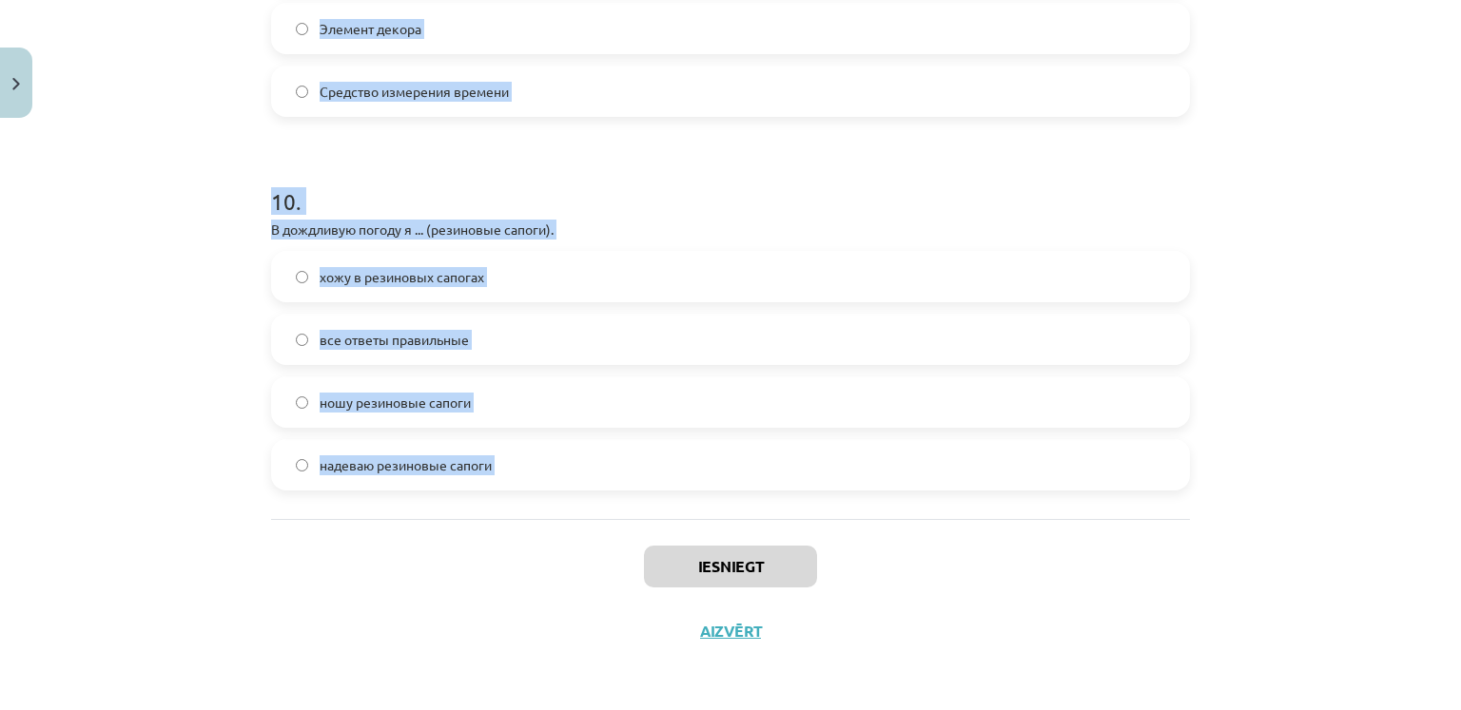
drag, startPoint x: 262, startPoint y: 280, endPoint x: 610, endPoint y: 538, distance: 432.9
copy form "1 . Ученики школы ... (школьная форма) каждый день. все ответы правильные носят…"
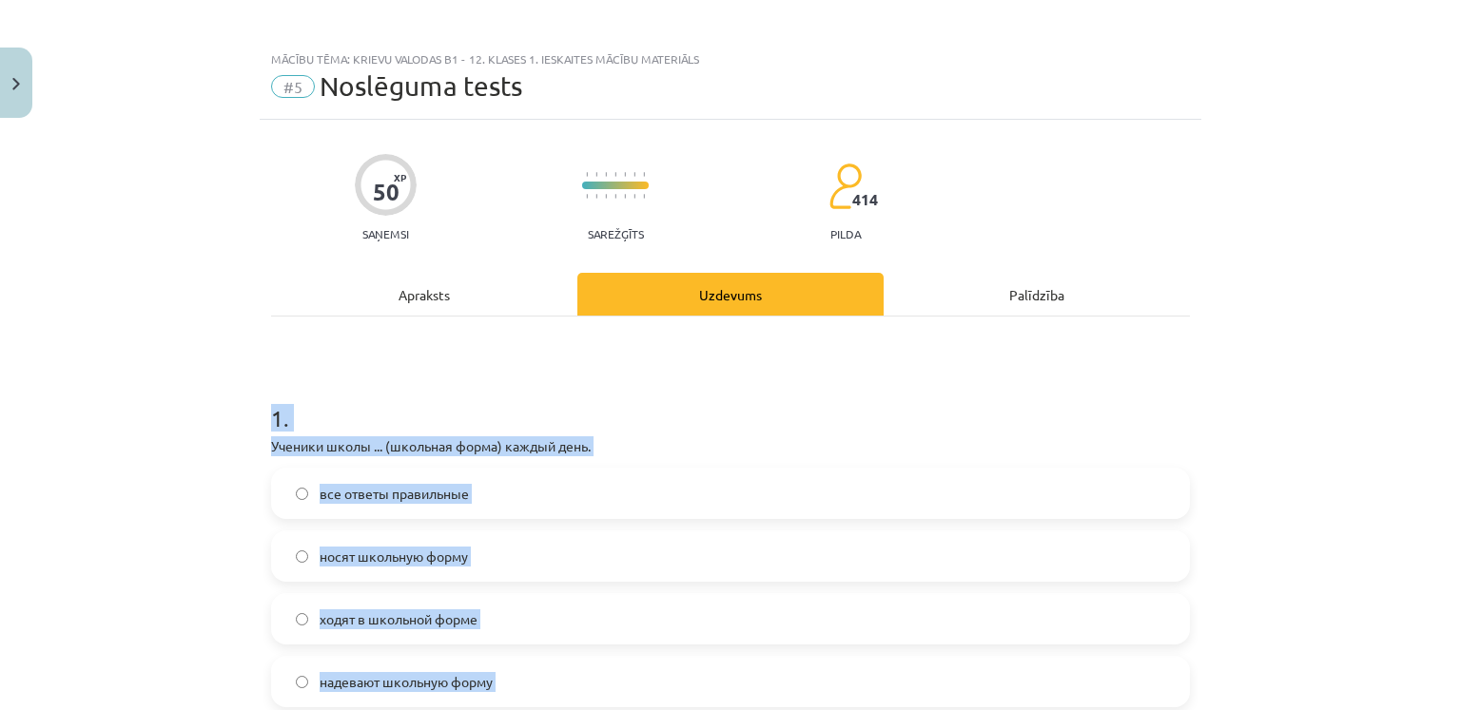
scroll to position [0, 0]
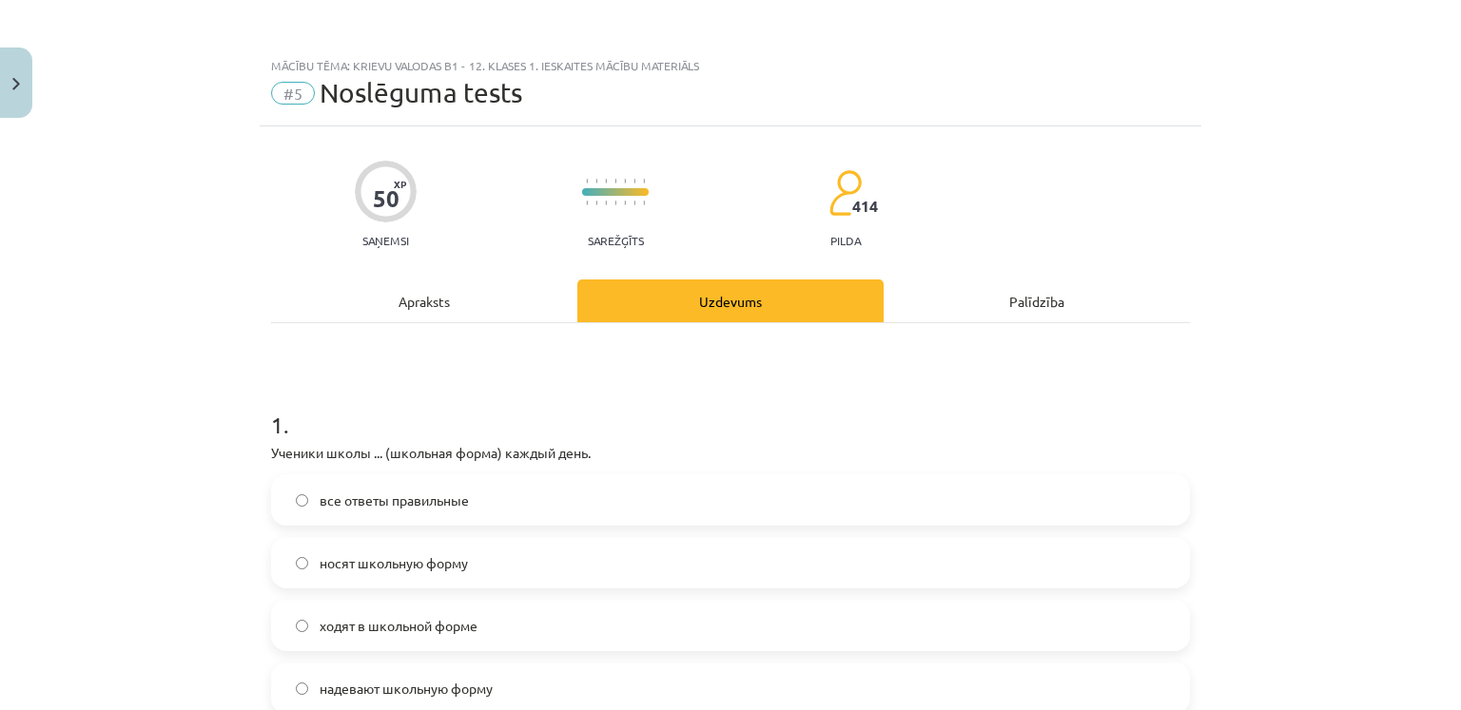
click at [512, 313] on div "Apraksts" at bounding box center [424, 301] width 306 height 43
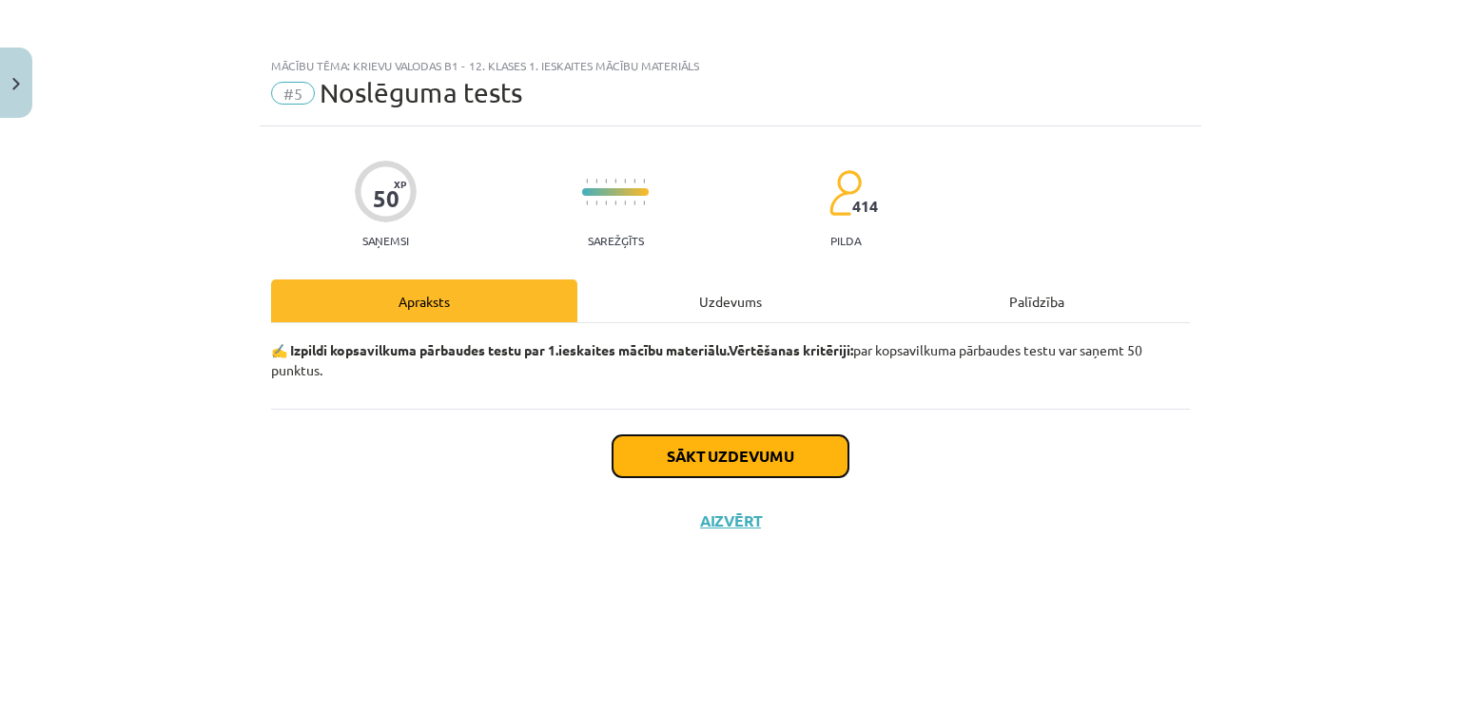
click at [766, 446] on button "Sākt uzdevumu" at bounding box center [730, 457] width 236 height 42
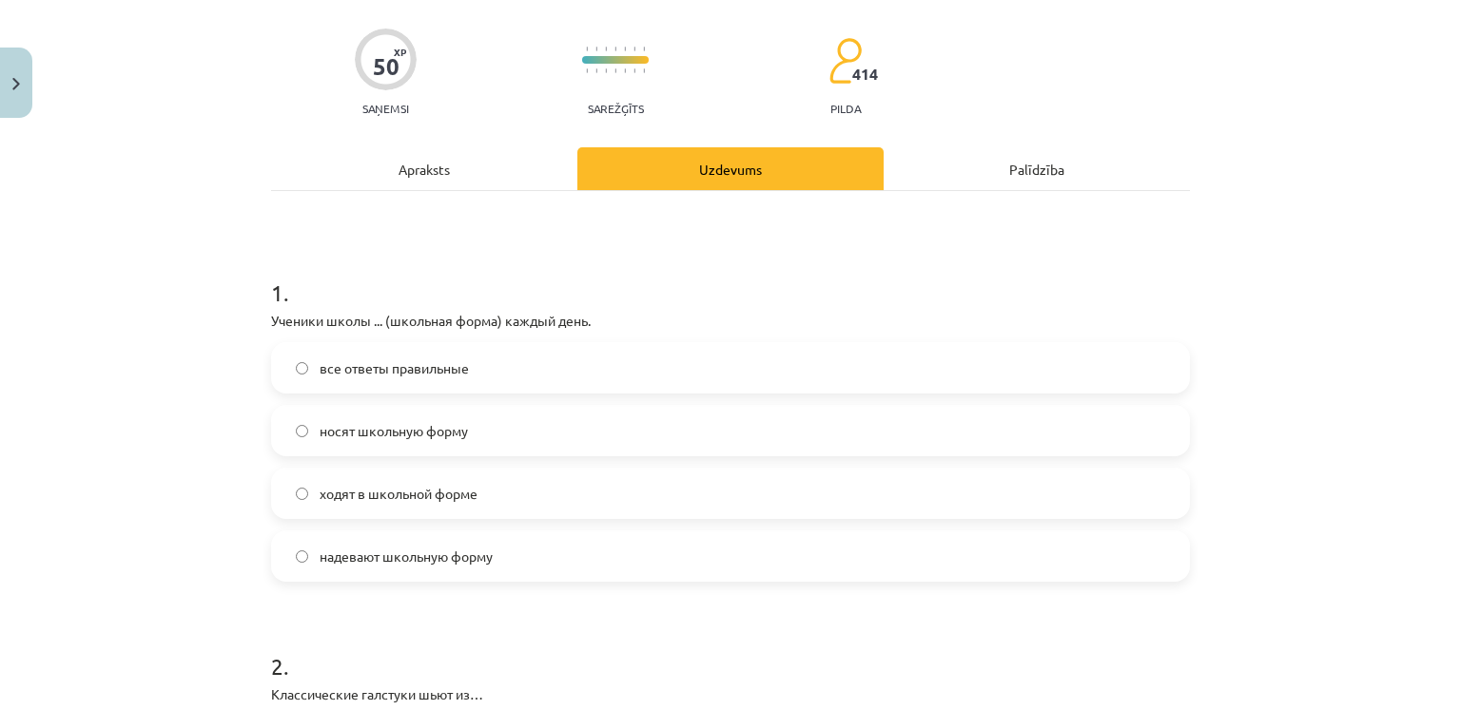
scroll to position [133, 0]
click at [443, 496] on span "ходят в школьной форме" at bounding box center [399, 493] width 158 height 20
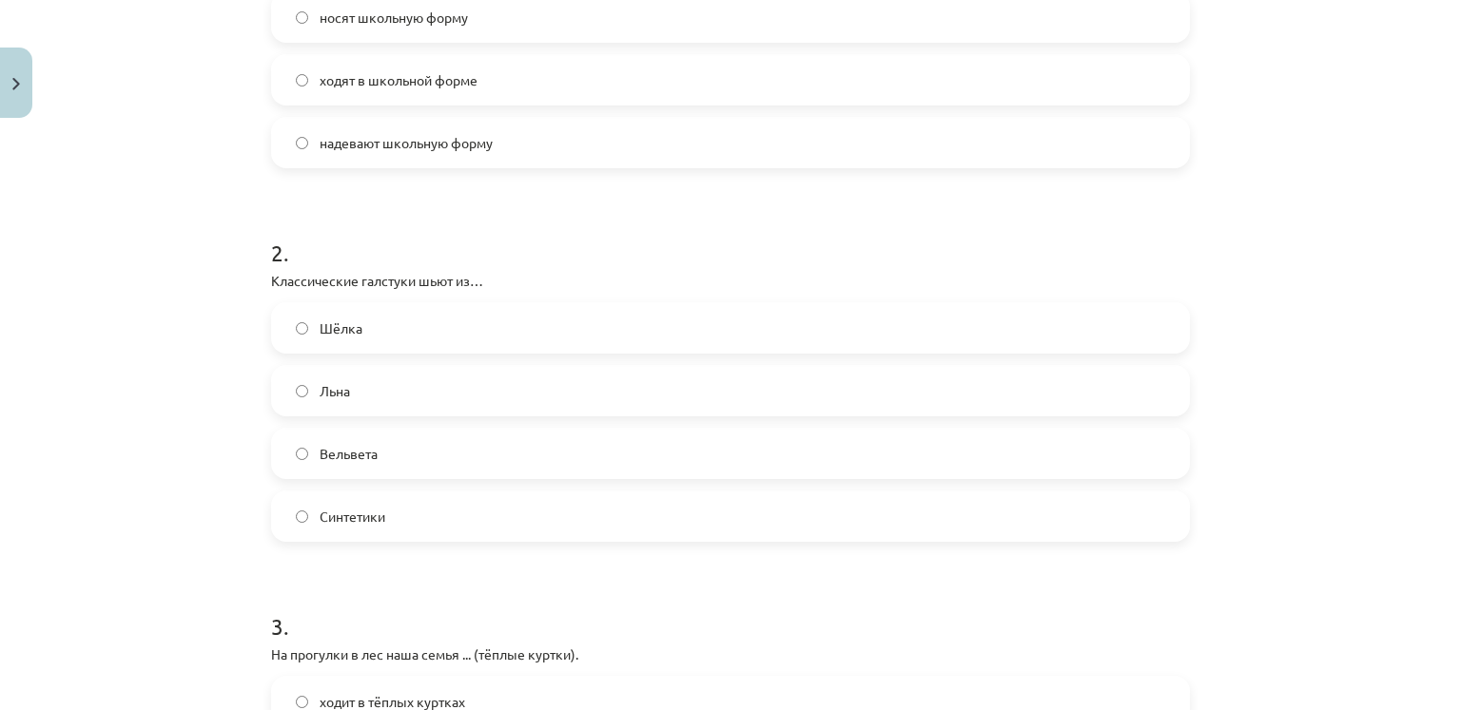
click at [350, 336] on span "Шёлка" at bounding box center [341, 329] width 43 height 20
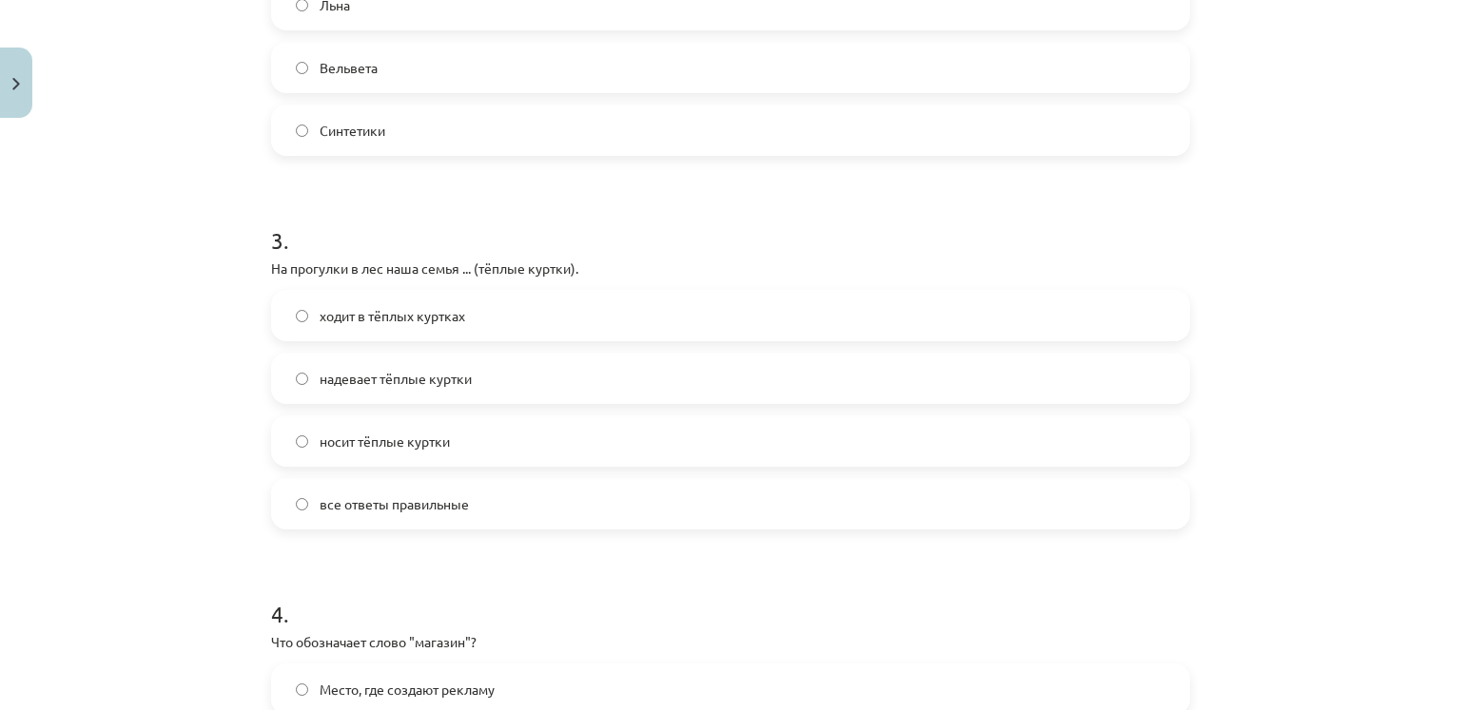
scroll to position [934, 0]
click at [441, 308] on span "ходит в тёплых куртках" at bounding box center [393, 314] width 146 height 20
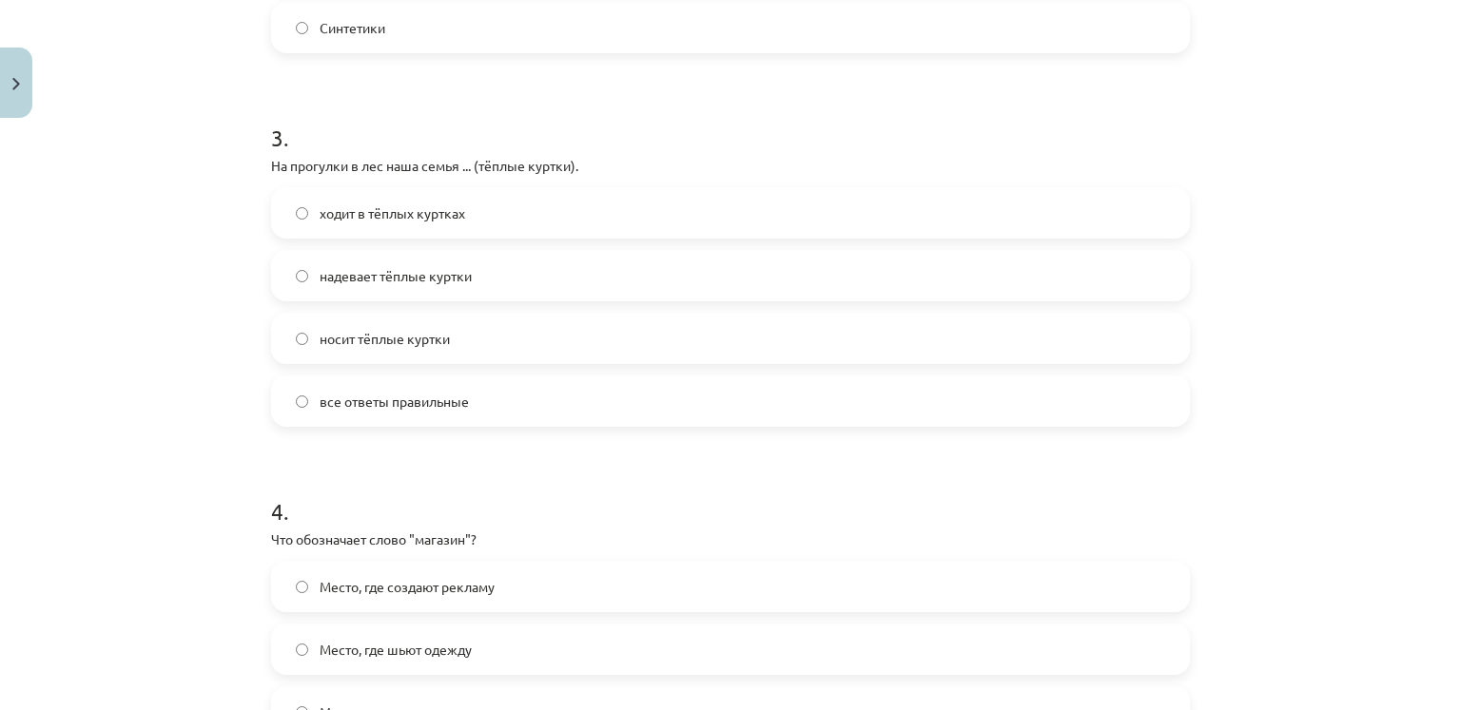
scroll to position [1054, 0]
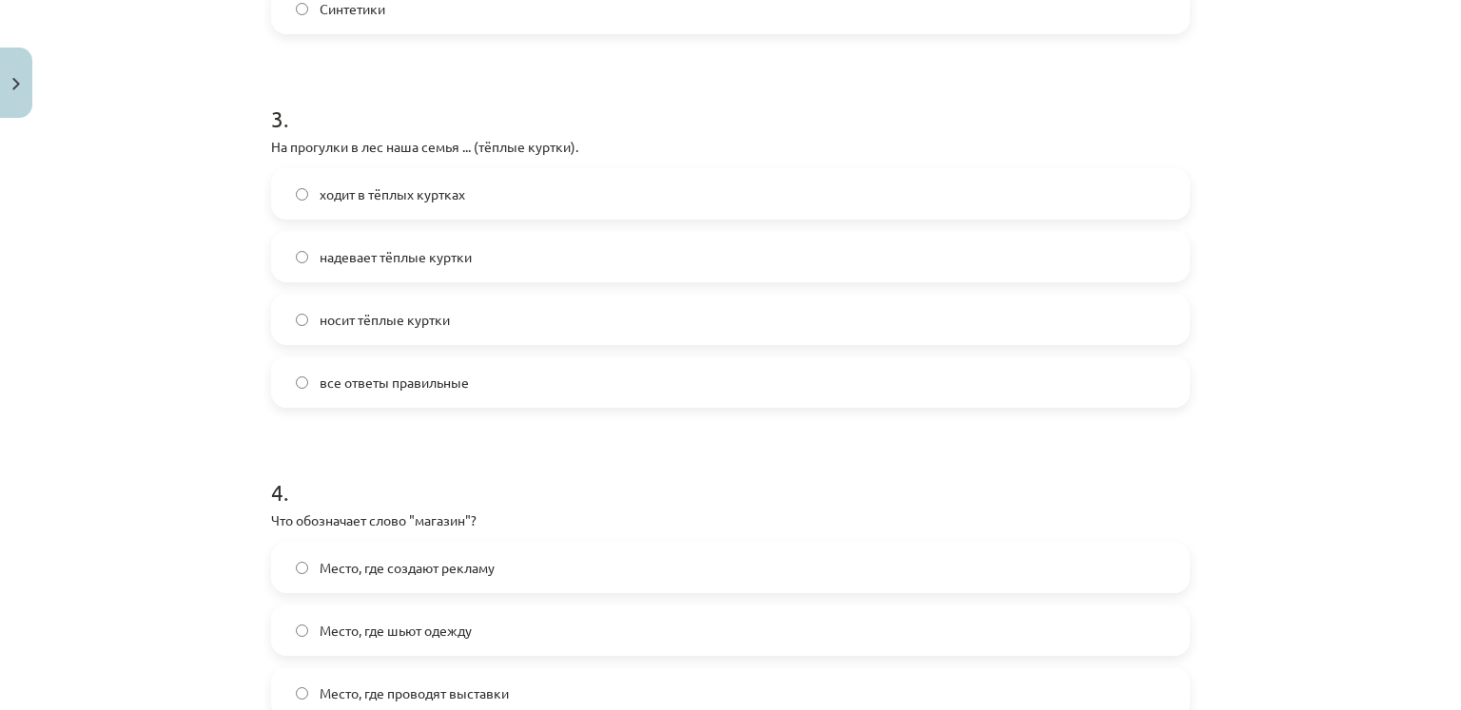
click at [370, 392] on label "все ответы правильные" at bounding box center [730, 383] width 915 height 48
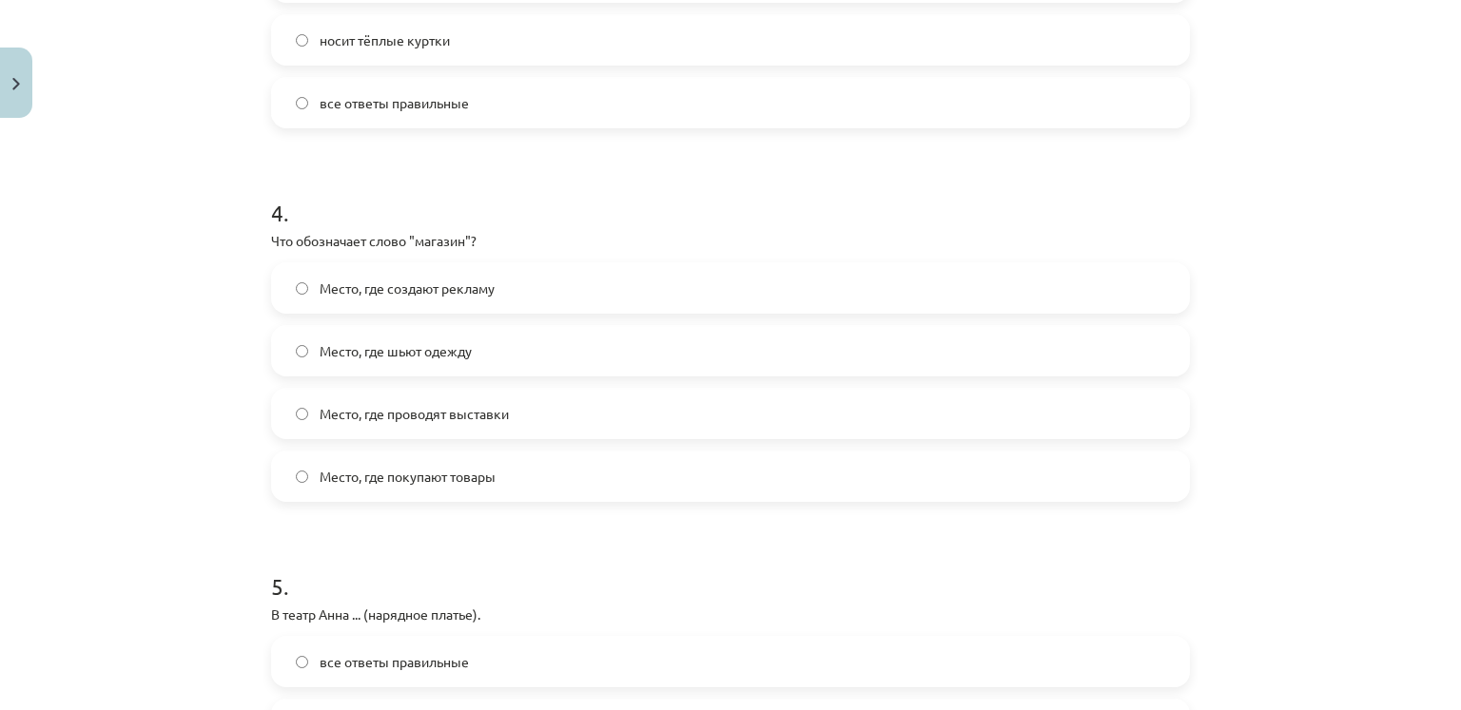
scroll to position [1335, 0]
click at [484, 416] on span "Место, где проводят выставки" at bounding box center [414, 412] width 189 height 20
click at [462, 486] on label "Место, где покупают товары" at bounding box center [730, 475] width 915 height 48
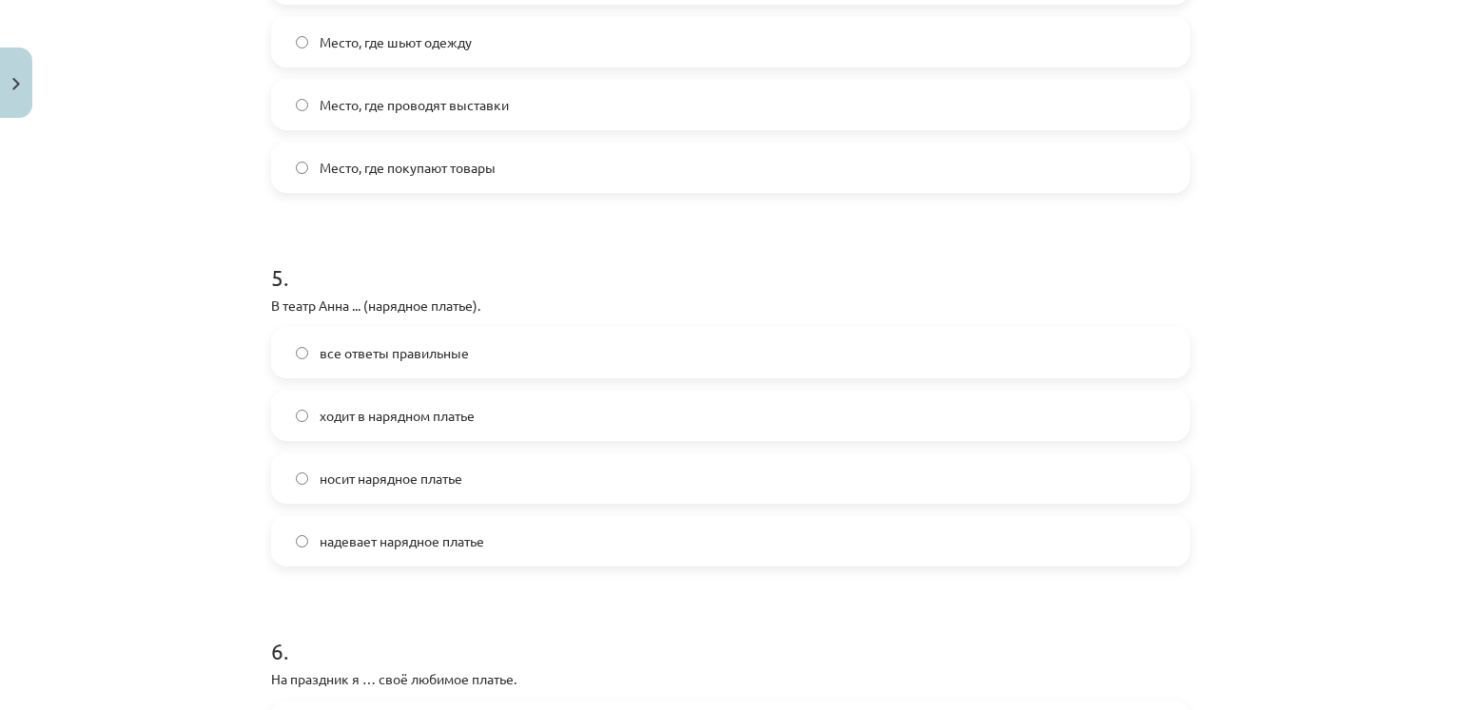
scroll to position [1643, 0]
click at [438, 349] on span "все ответы правильные" at bounding box center [394, 352] width 149 height 20
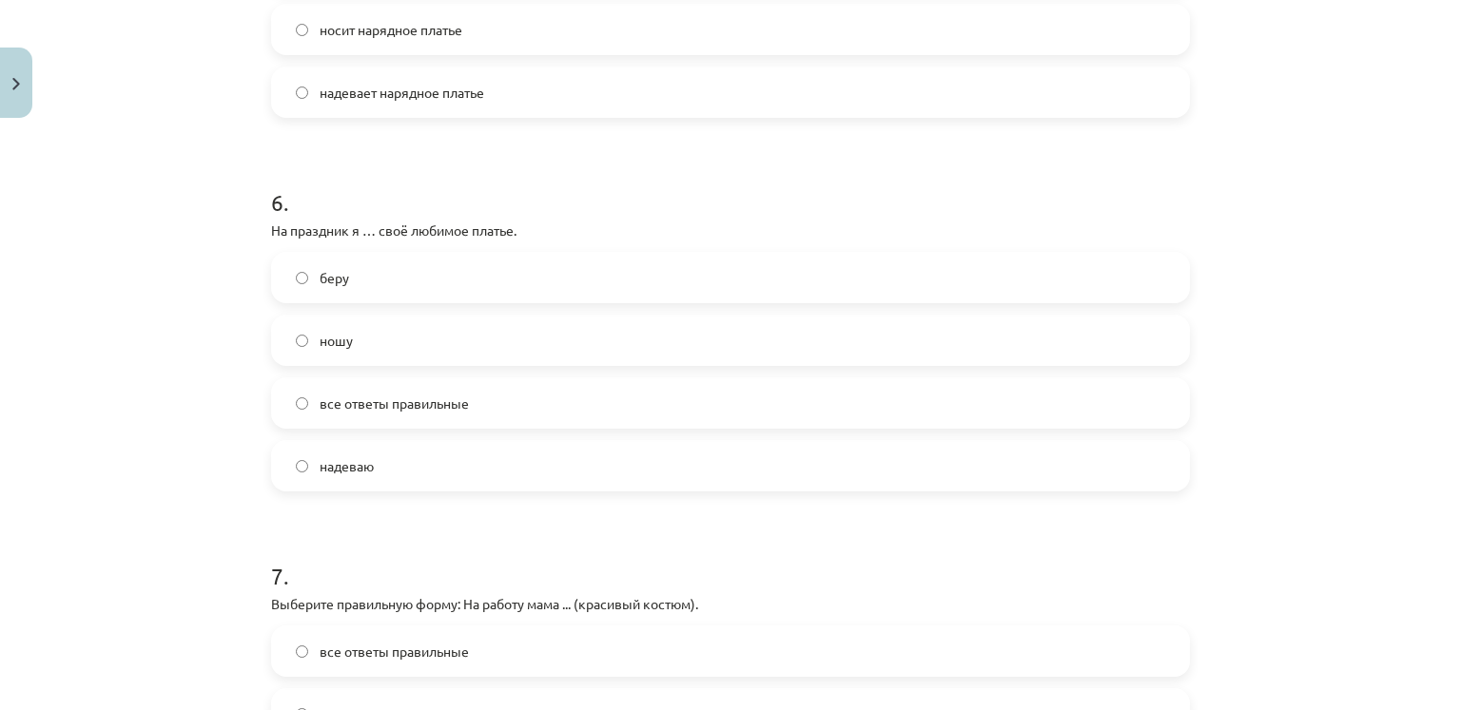
scroll to position [2092, 0]
click at [375, 473] on label "надеваю" at bounding box center [730, 465] width 915 height 48
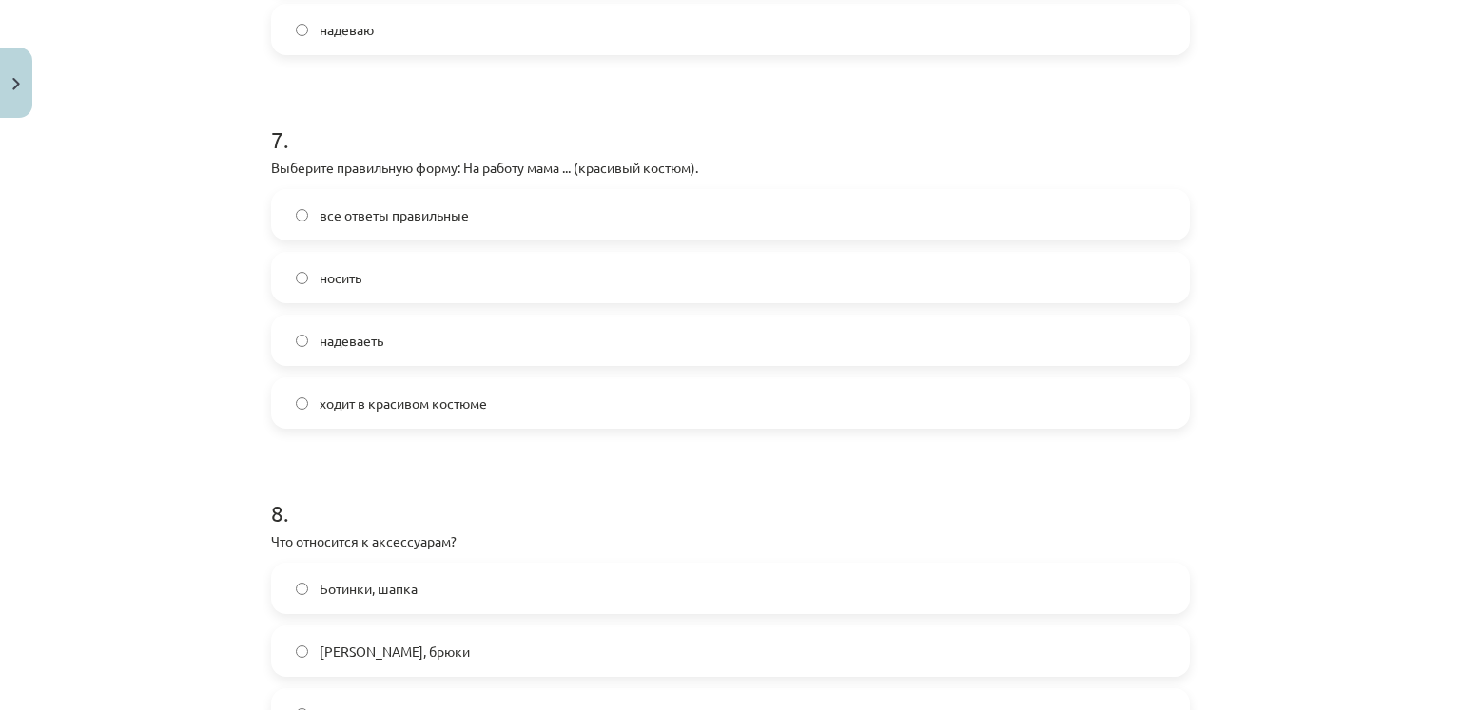
scroll to position [2530, 0]
click at [414, 398] on span "ходит в красивом костюме" at bounding box center [403, 402] width 167 height 20
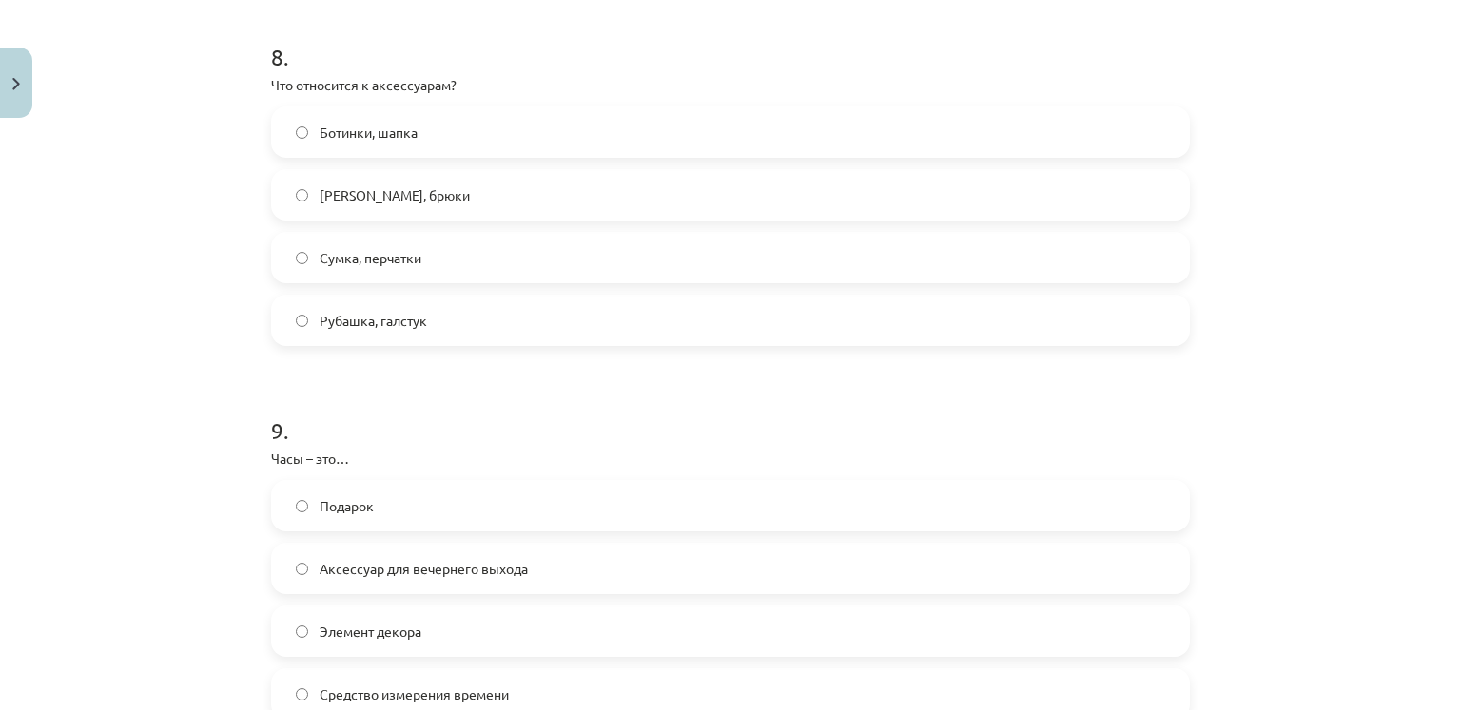
scroll to position [2983, 0]
click at [478, 261] on label "Сумка, перчатки" at bounding box center [730, 260] width 915 height 48
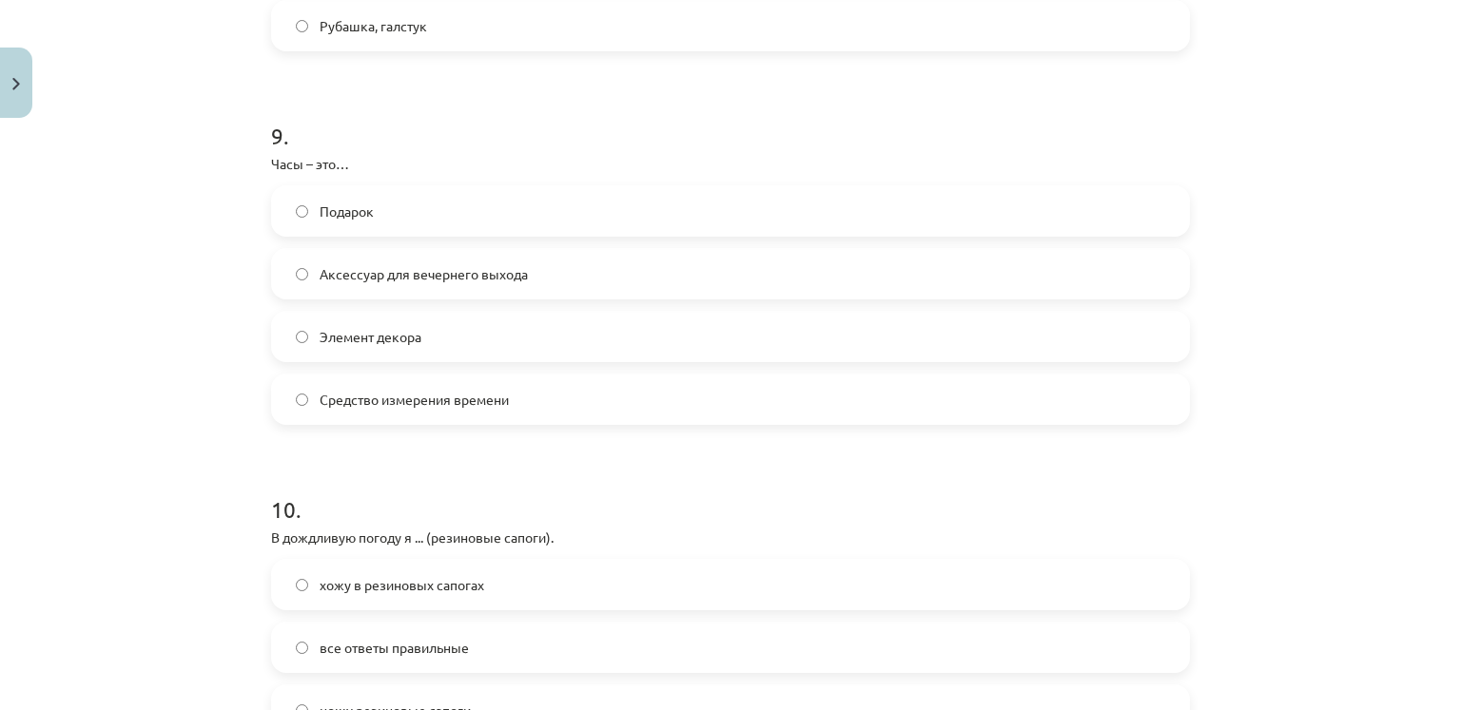
scroll to position [3281, 0]
click at [476, 401] on span "Средство измерения времени" at bounding box center [414, 398] width 189 height 20
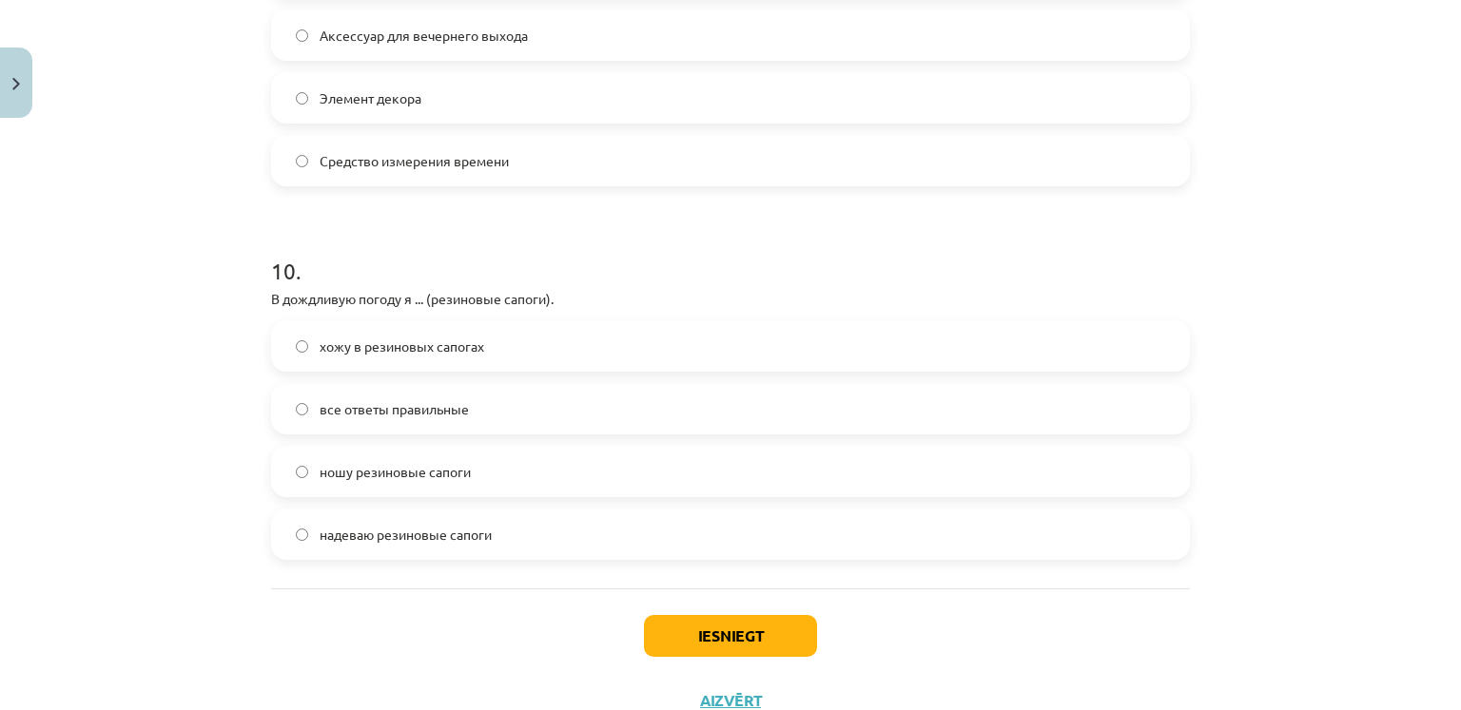
scroll to position [3523, 0]
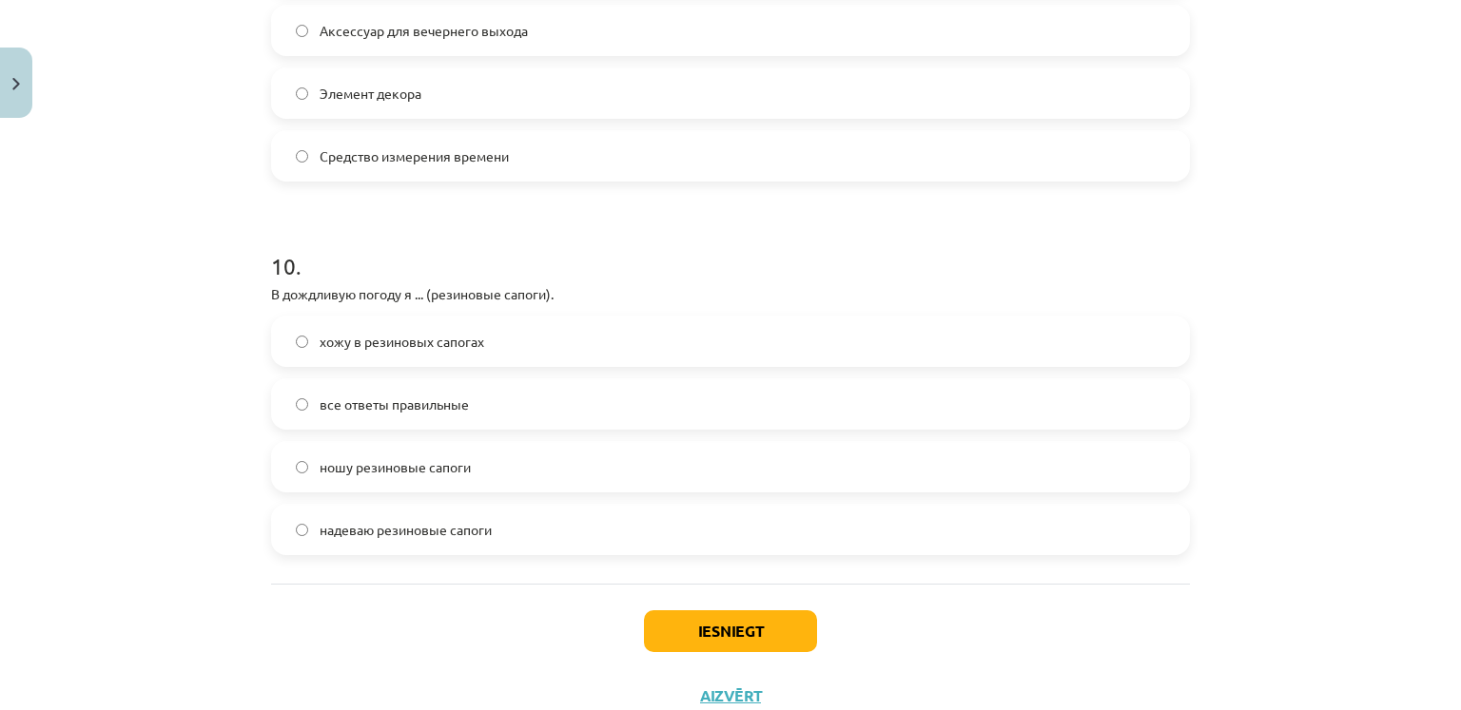
click at [453, 343] on span "хожу в резиновых сапогах" at bounding box center [402, 342] width 165 height 20
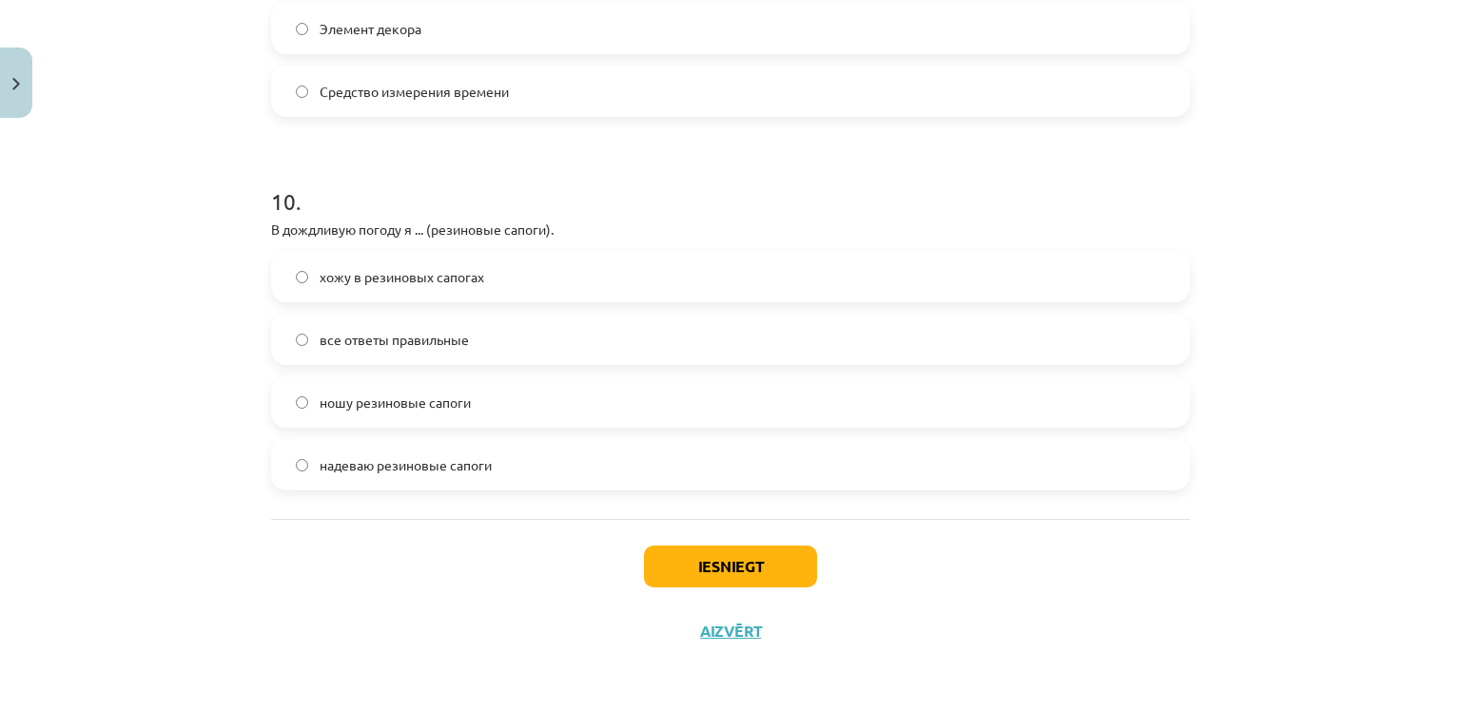
click at [548, 321] on label "все ответы правильные" at bounding box center [730, 340] width 915 height 48
click at [695, 553] on button "Iesniegt" at bounding box center [730, 567] width 173 height 42
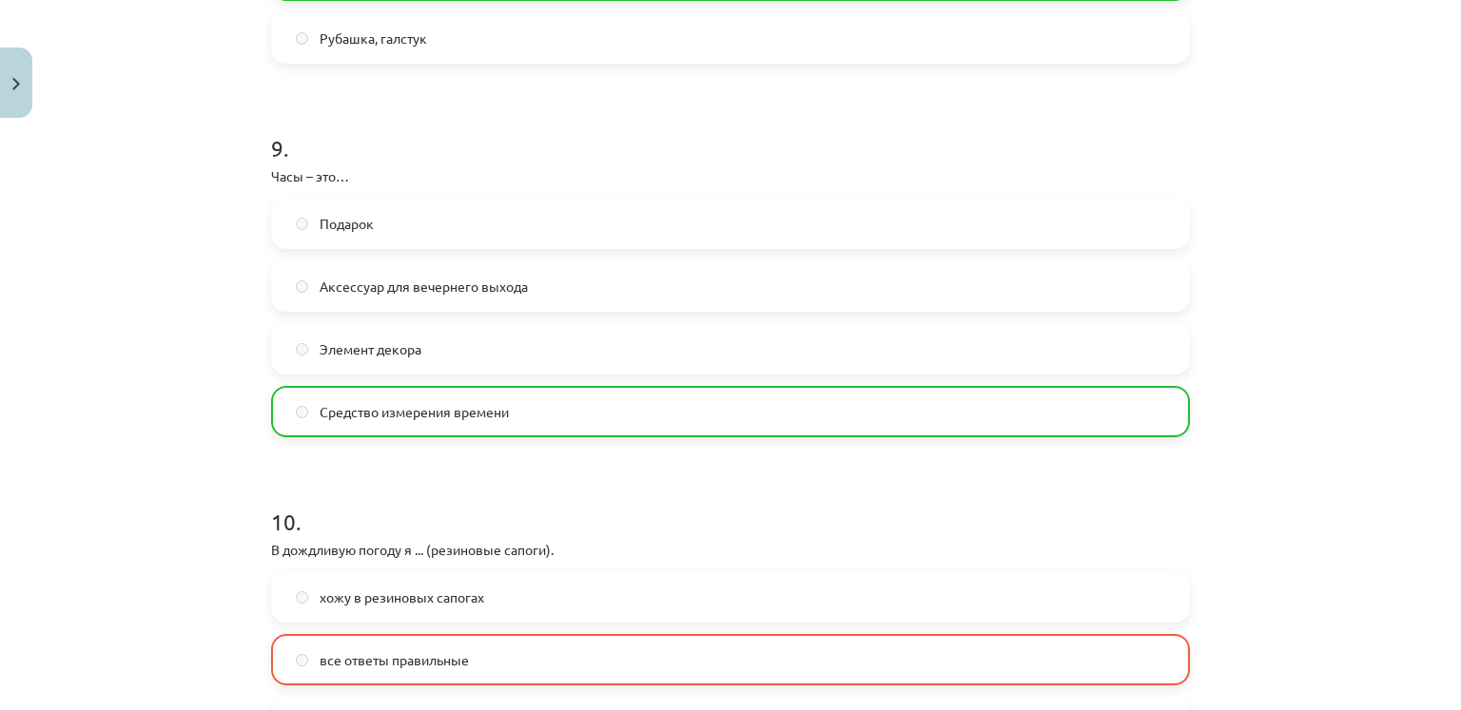
scroll to position [3647, 0]
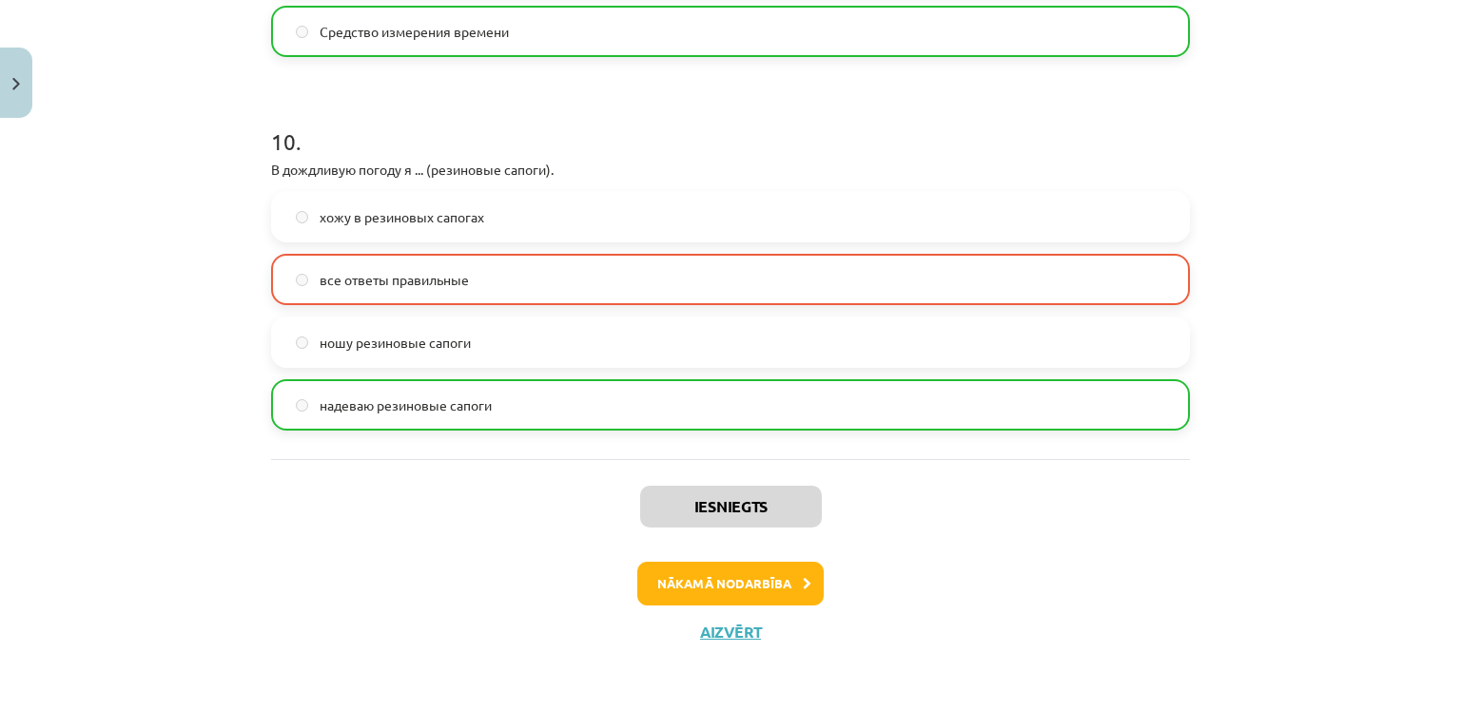
click at [734, 605] on div "Iesniegts Nākamā nodarbība Aizvērt" at bounding box center [730, 556] width 919 height 194
click at [774, 591] on button "Nākamā nodarbība" at bounding box center [730, 584] width 186 height 44
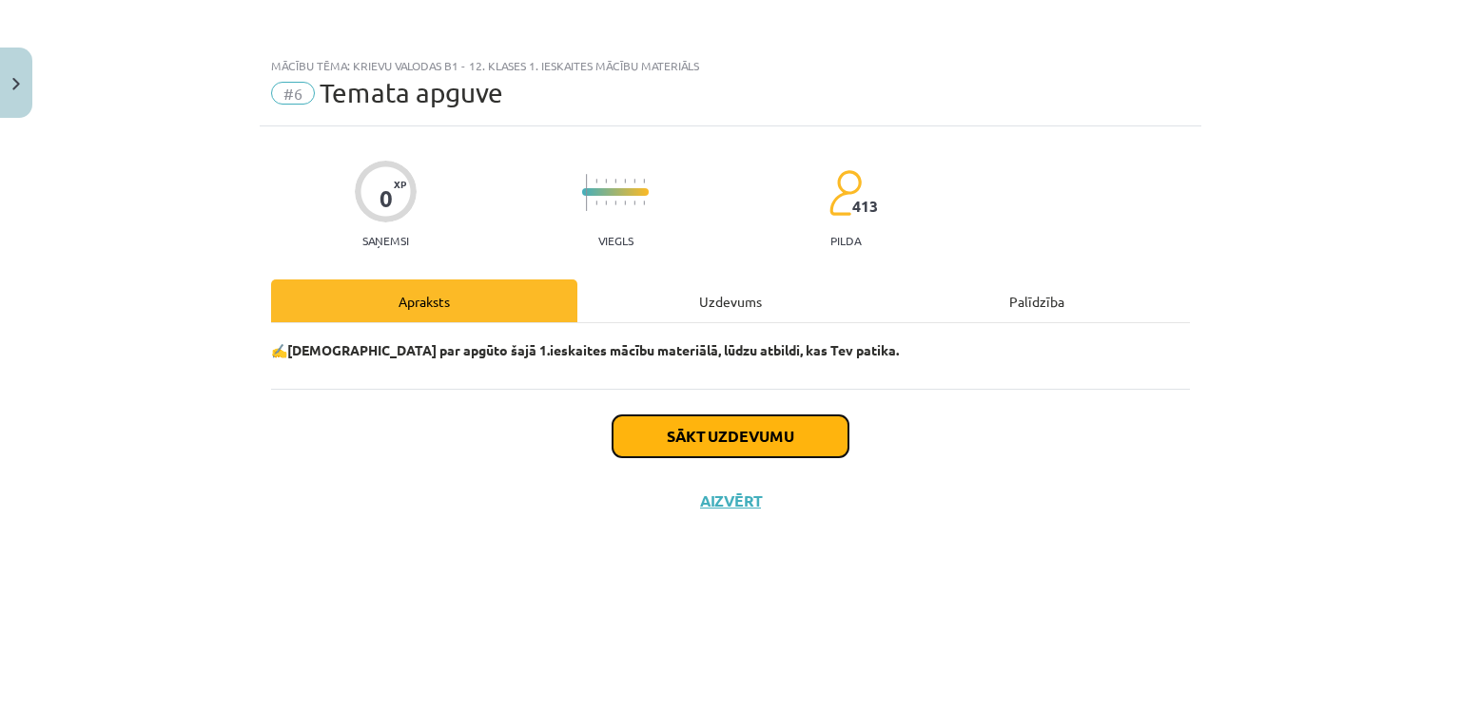
click at [760, 426] on button "Sākt uzdevumu" at bounding box center [730, 437] width 236 height 42
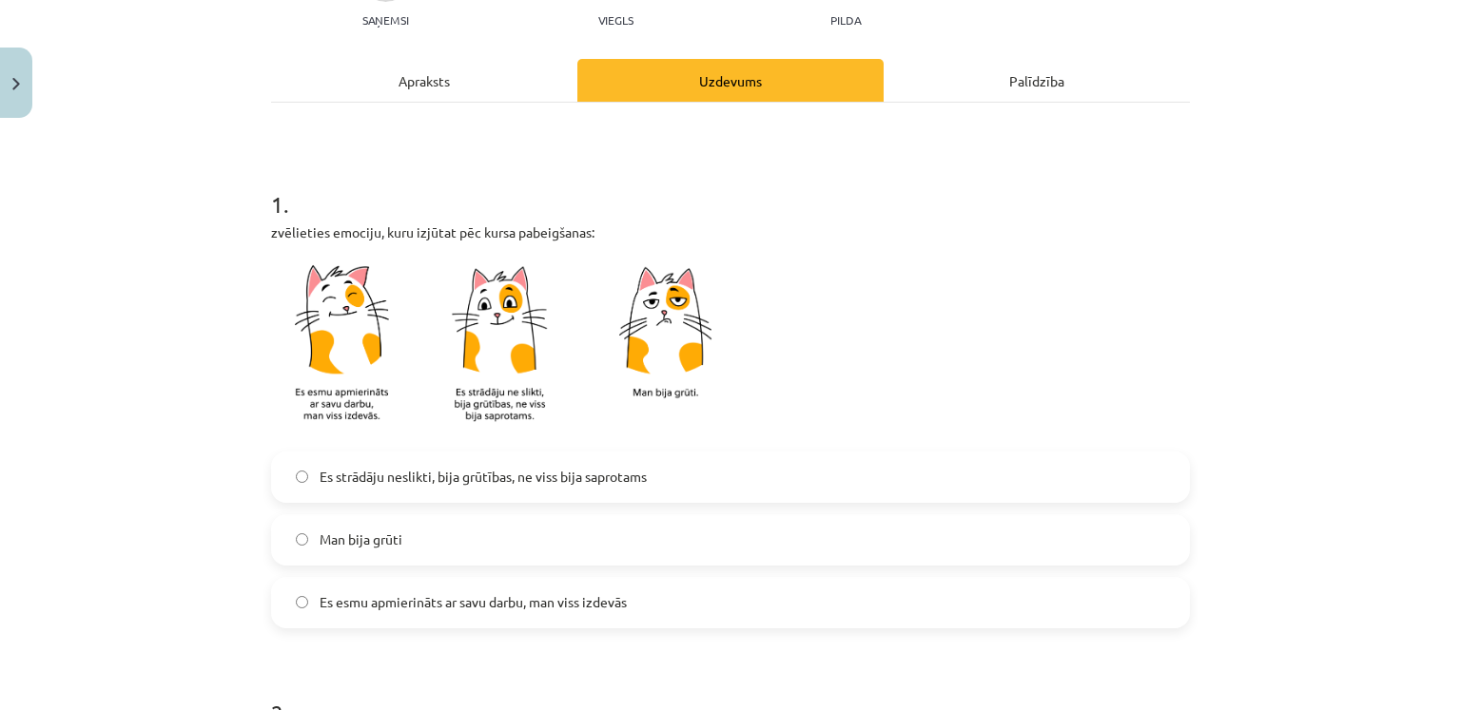
scroll to position [259, 0]
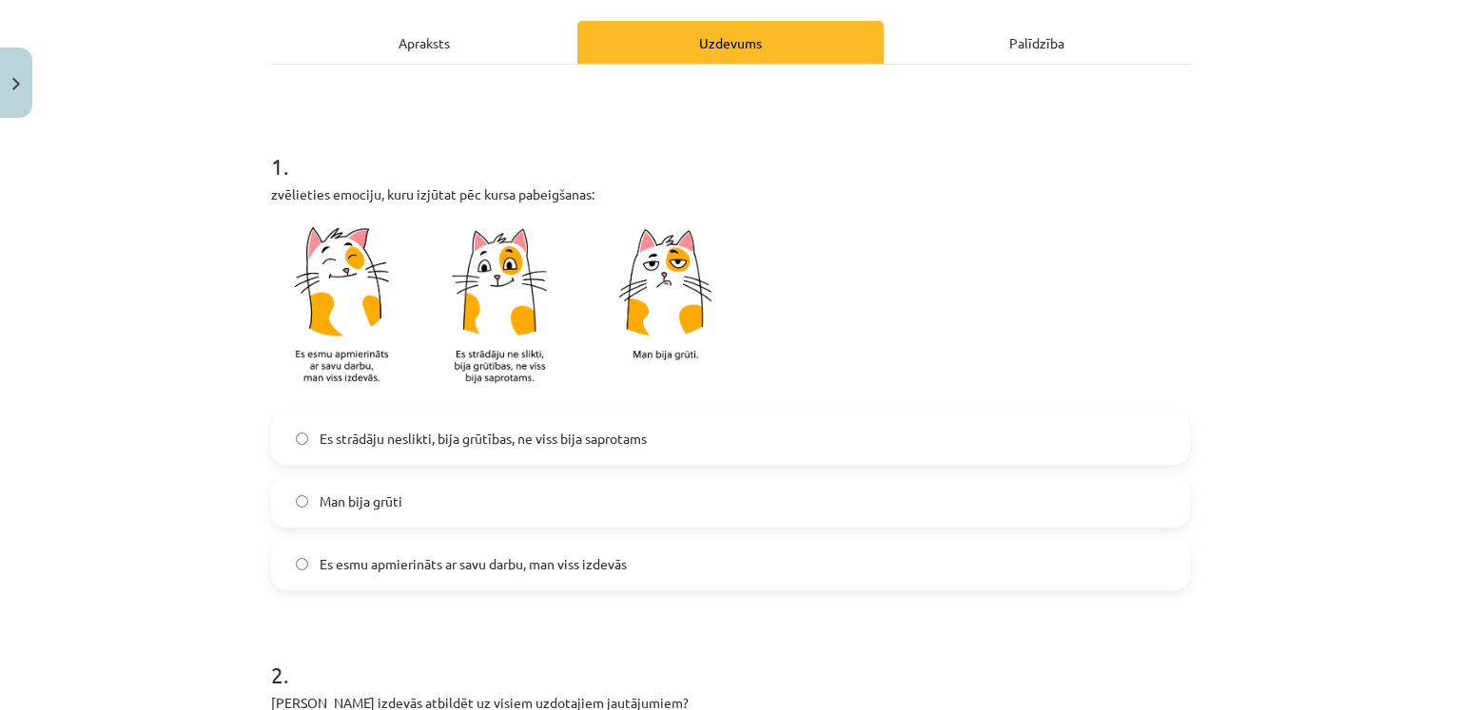
click at [550, 566] on span "Es esmu apmierināts ar savu darbu, man viss izdevās" at bounding box center [473, 564] width 307 height 20
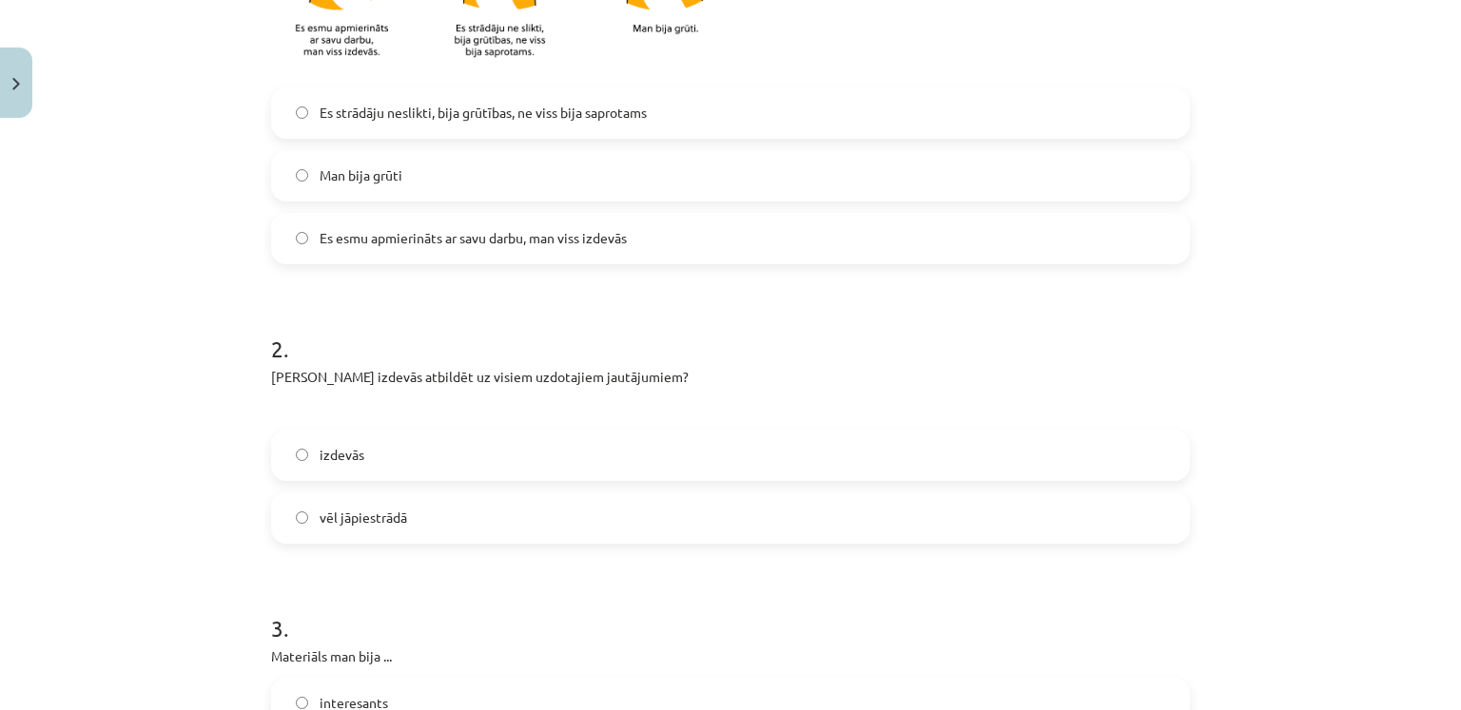
scroll to position [586, 0]
click at [567, 169] on label "Man bija grūti" at bounding box center [730, 175] width 915 height 48
click at [632, 119] on span "Es strādāju neslikti, bija grūtības, ne viss bija saprotams" at bounding box center [483, 112] width 327 height 20
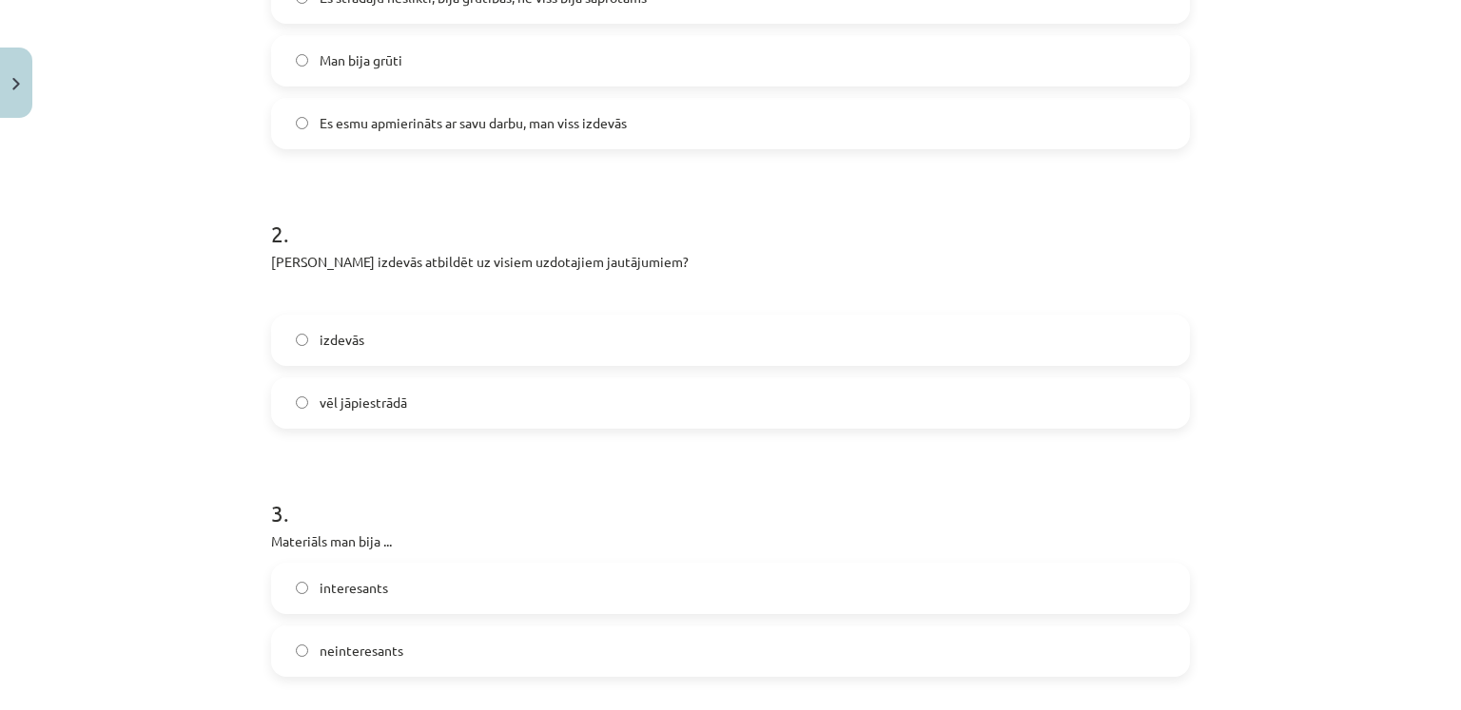
scroll to position [708, 0]
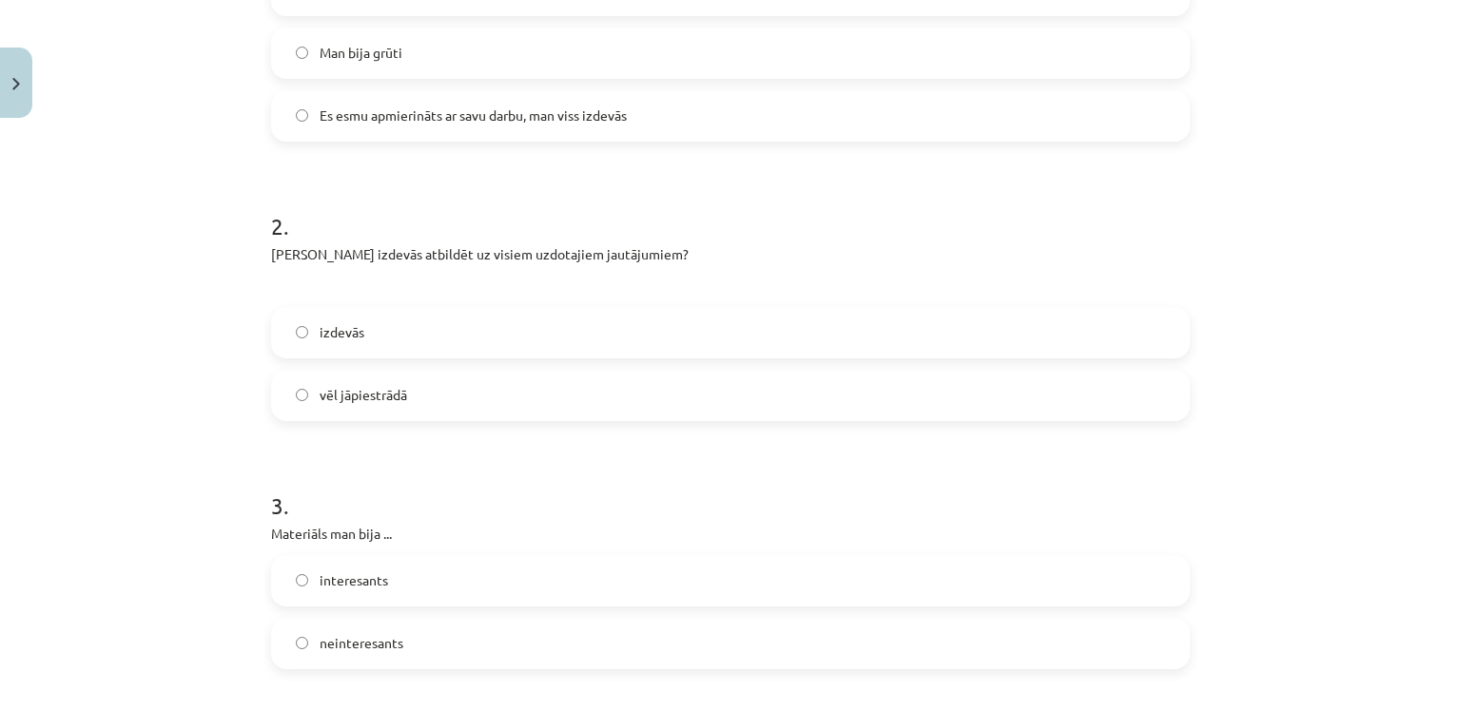
click at [505, 351] on label "izdevās" at bounding box center [730, 333] width 915 height 48
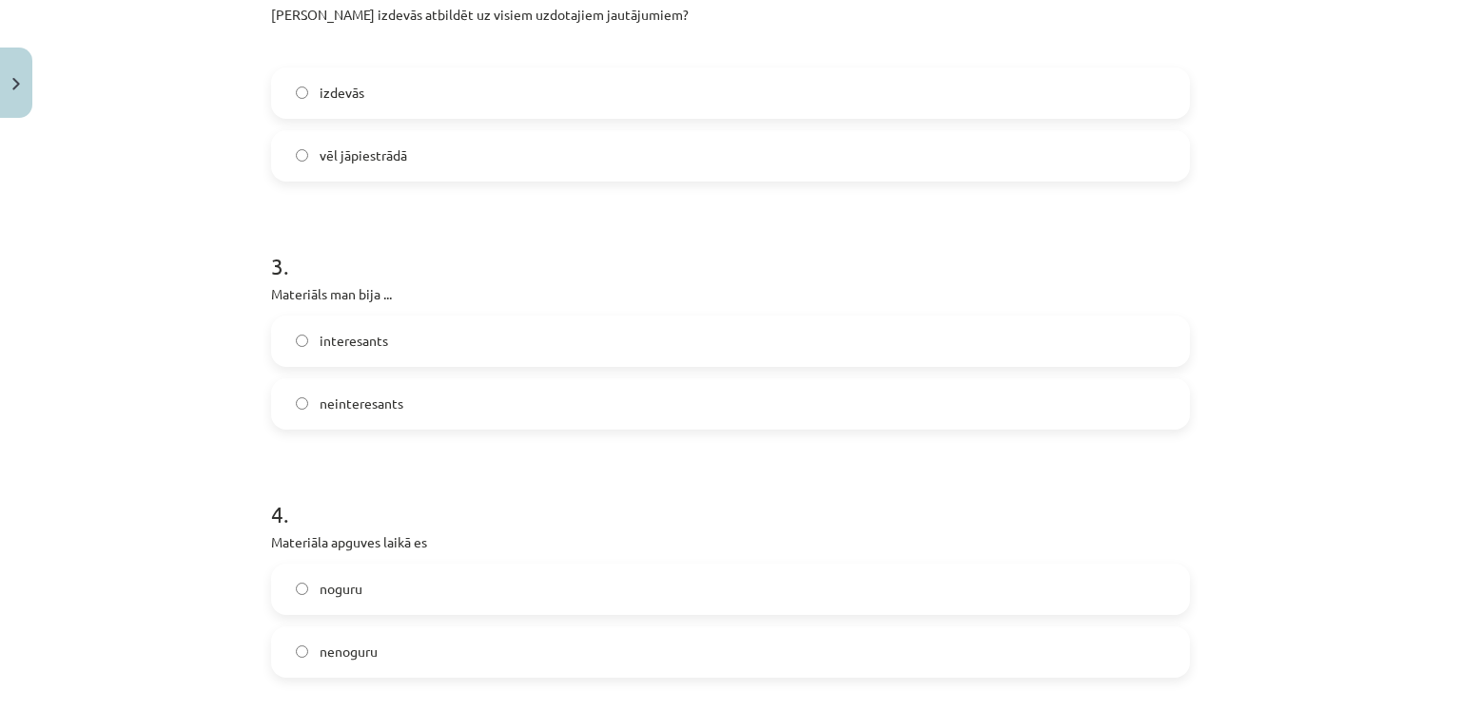
scroll to position [950, 0]
click at [462, 393] on label "neinteresants" at bounding box center [730, 402] width 915 height 48
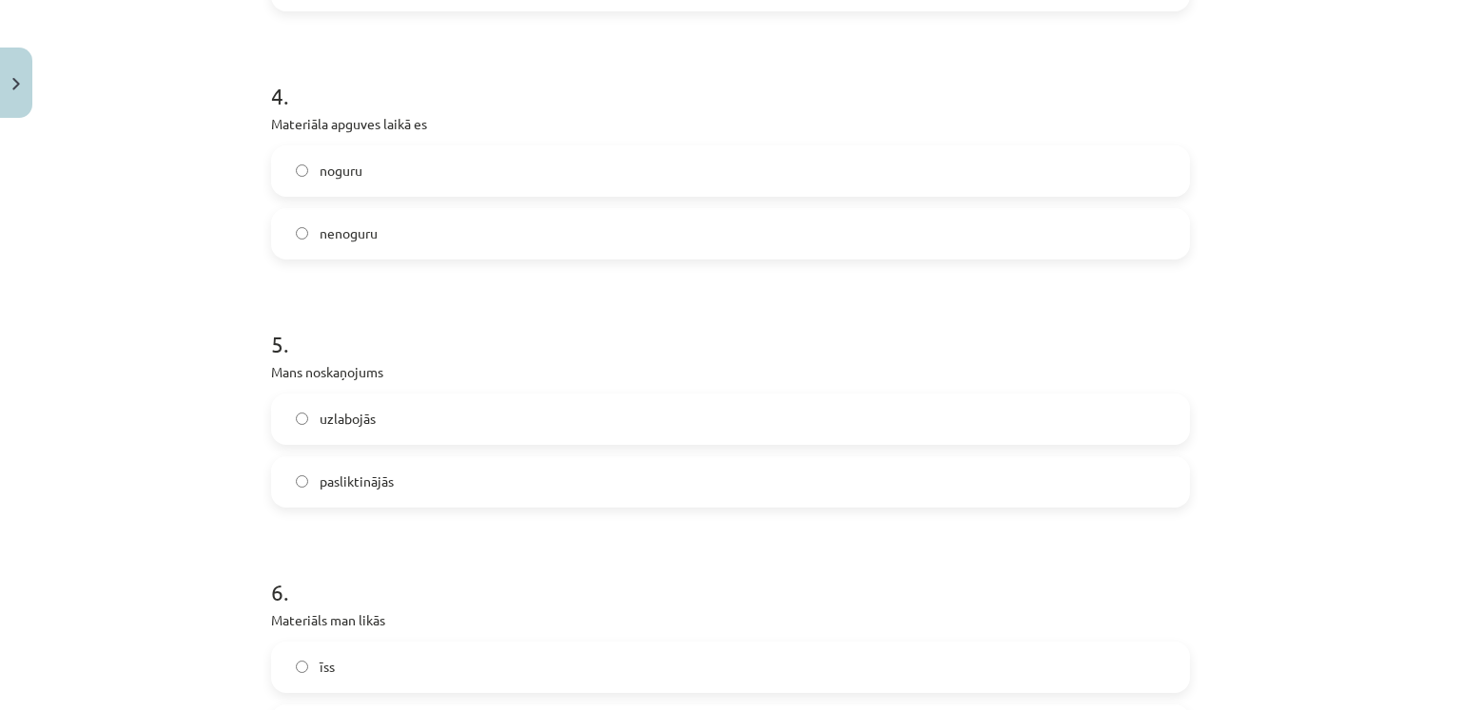
scroll to position [1368, 0]
click at [557, 165] on label "noguru" at bounding box center [730, 170] width 915 height 48
click at [450, 473] on label "pasliktinājās" at bounding box center [730, 481] width 915 height 48
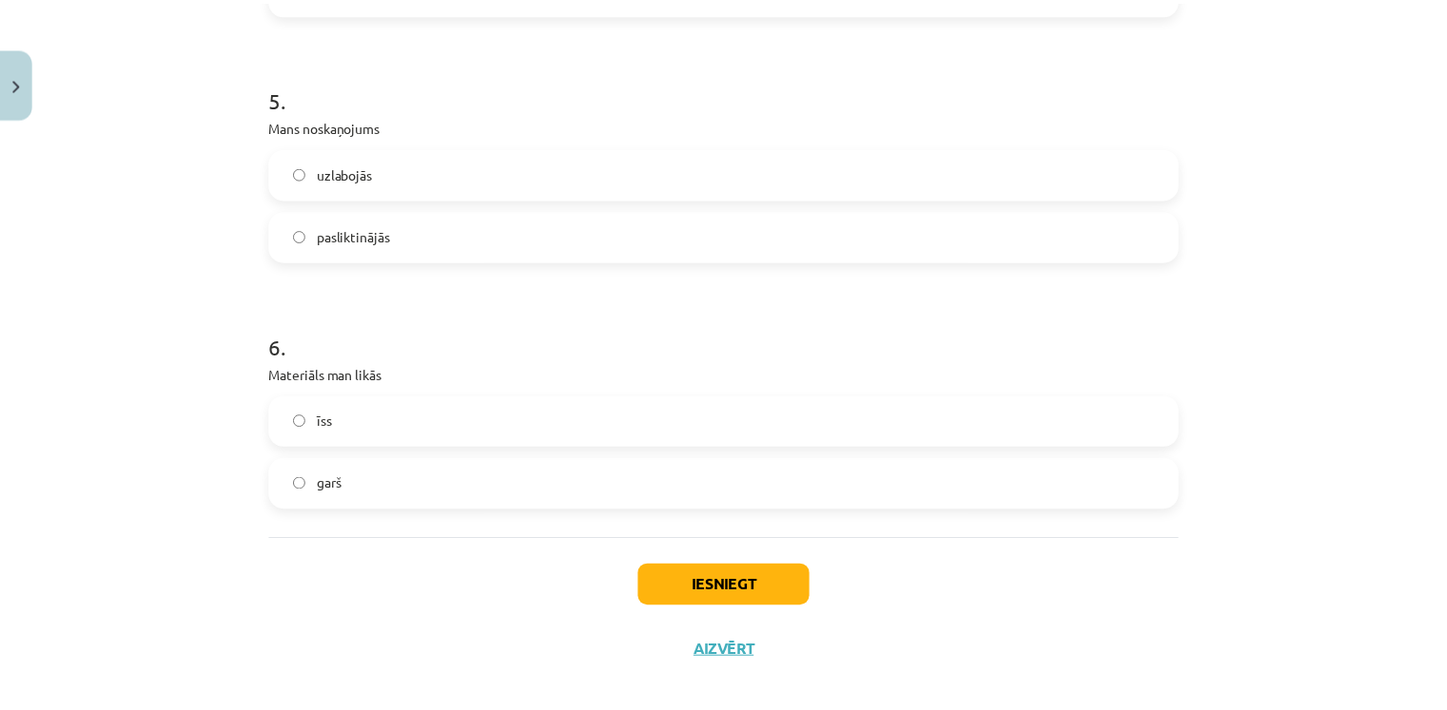
scroll to position [1619, 0]
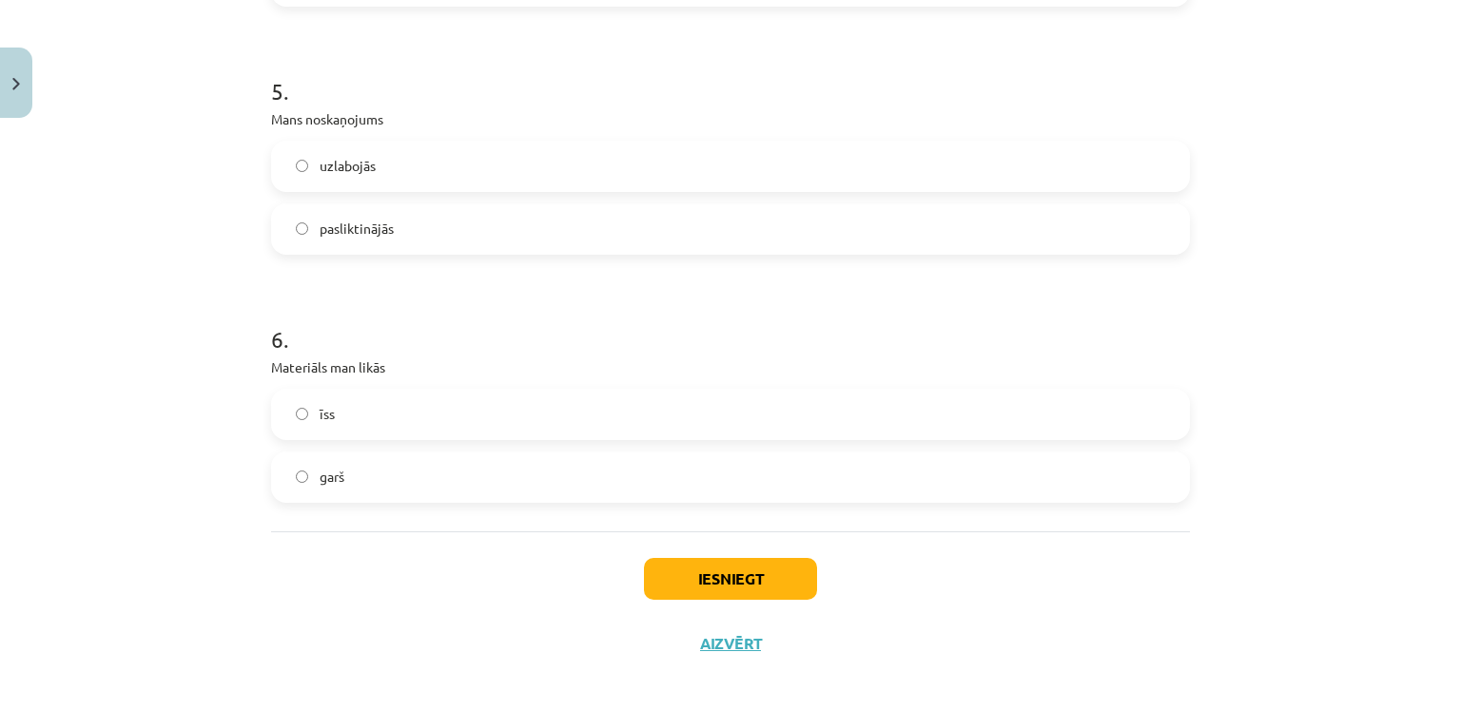
click at [434, 489] on label "garš" at bounding box center [730, 478] width 915 height 48
click at [678, 568] on button "Iesniegt" at bounding box center [730, 579] width 173 height 42
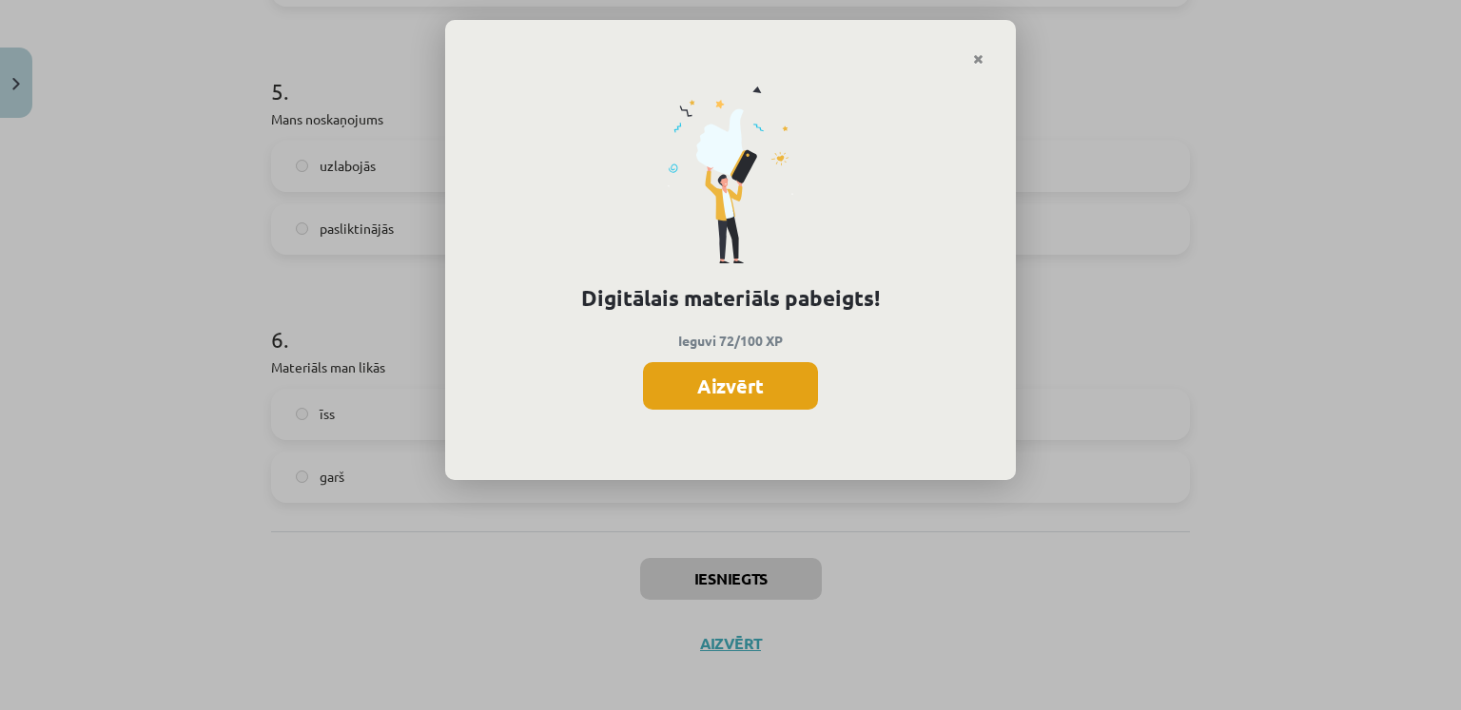
click at [742, 381] on button "Aizvērt" at bounding box center [730, 386] width 175 height 48
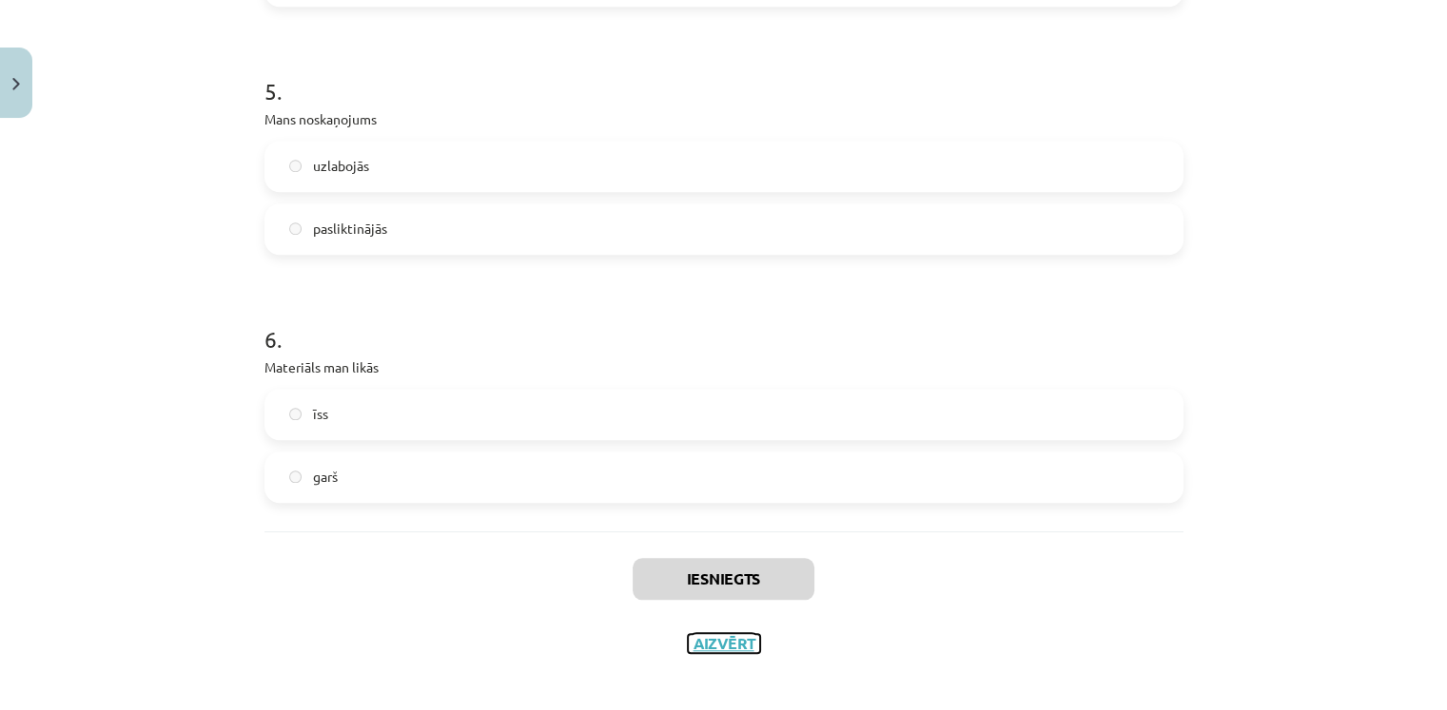
click at [696, 648] on button "Aizvērt" at bounding box center [724, 643] width 72 height 19
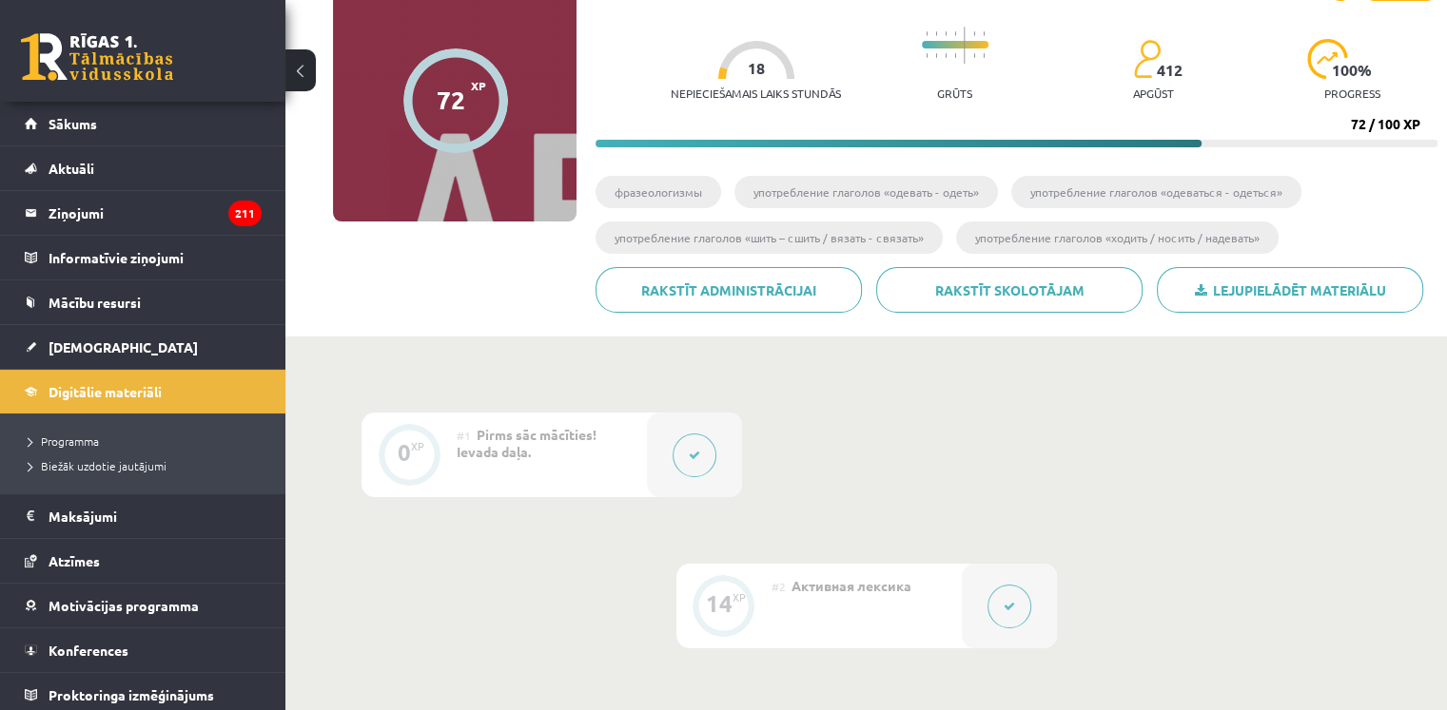
scroll to position [171, 0]
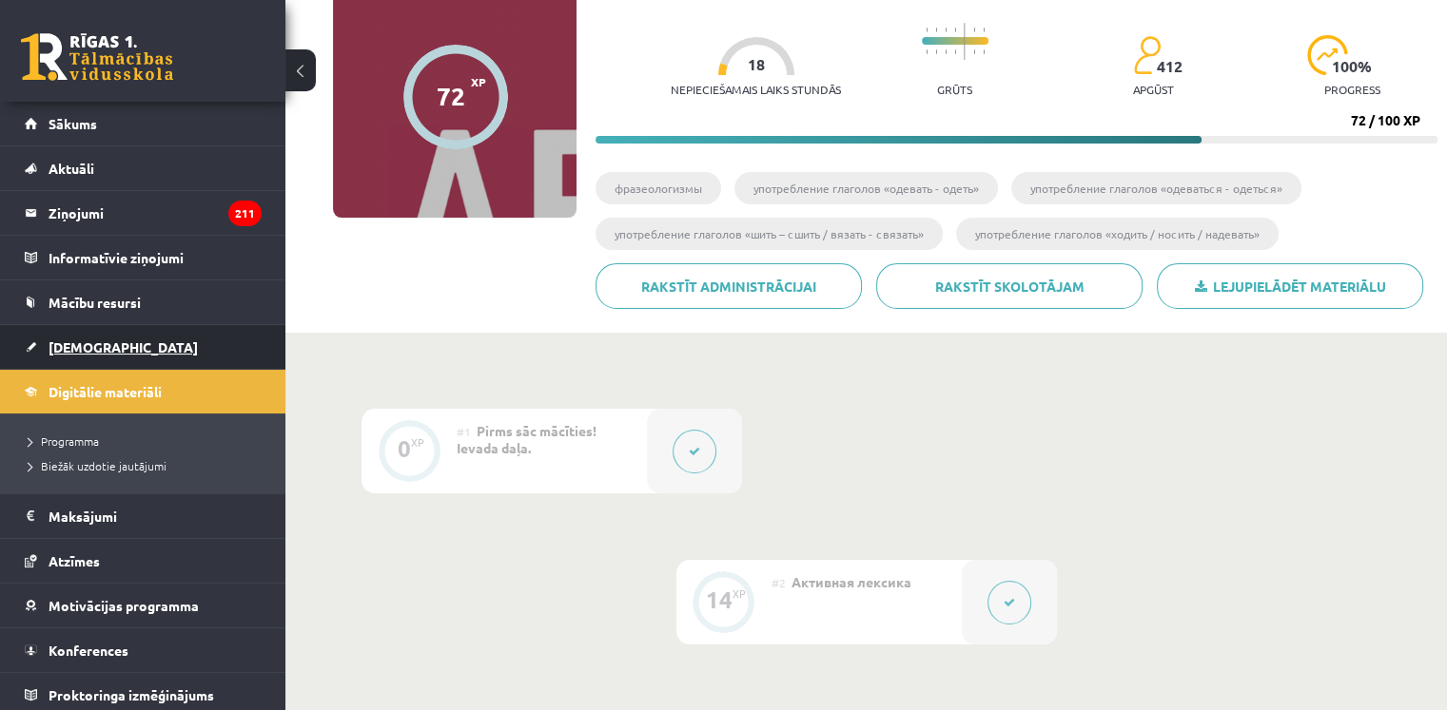
click at [80, 348] on span "[DEMOGRAPHIC_DATA]" at bounding box center [123, 347] width 149 height 17
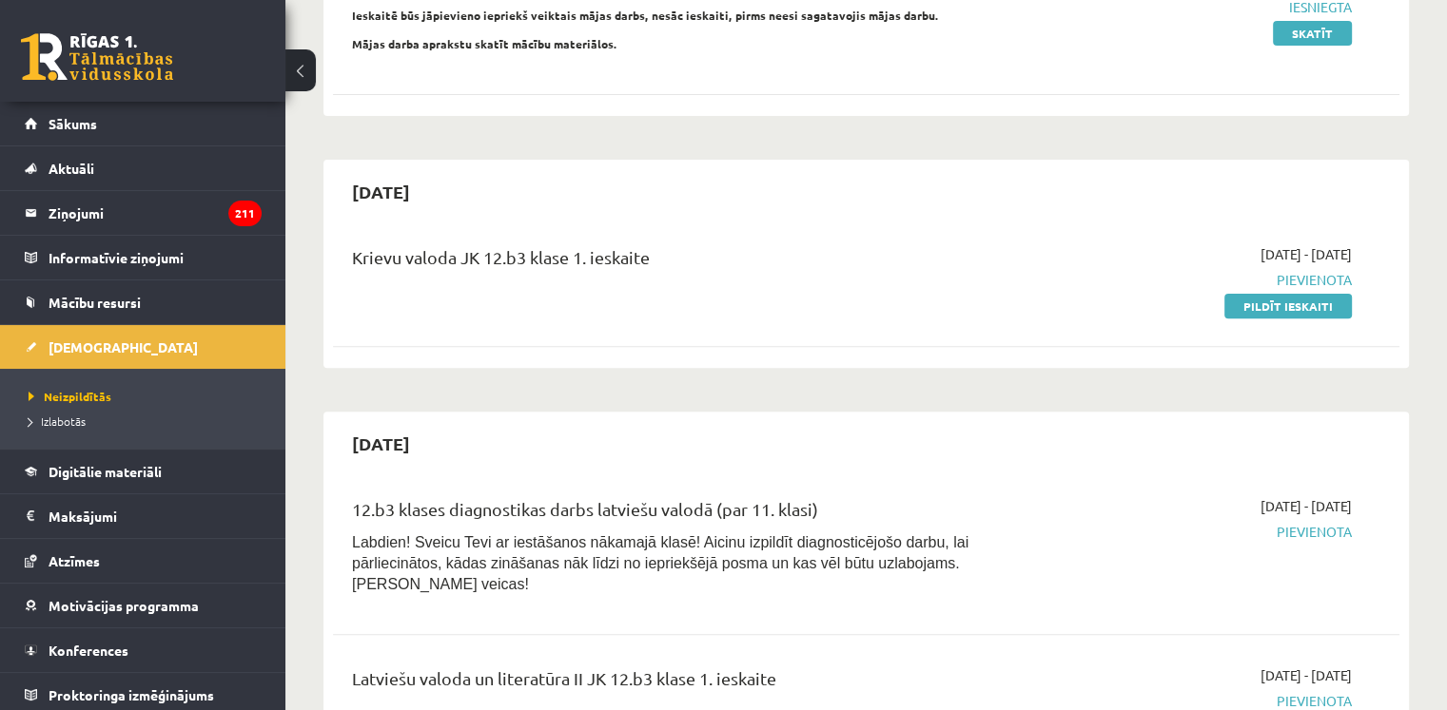
scroll to position [604, 0]
click at [1282, 293] on link "Pildīt ieskaiti" at bounding box center [1287, 305] width 127 height 25
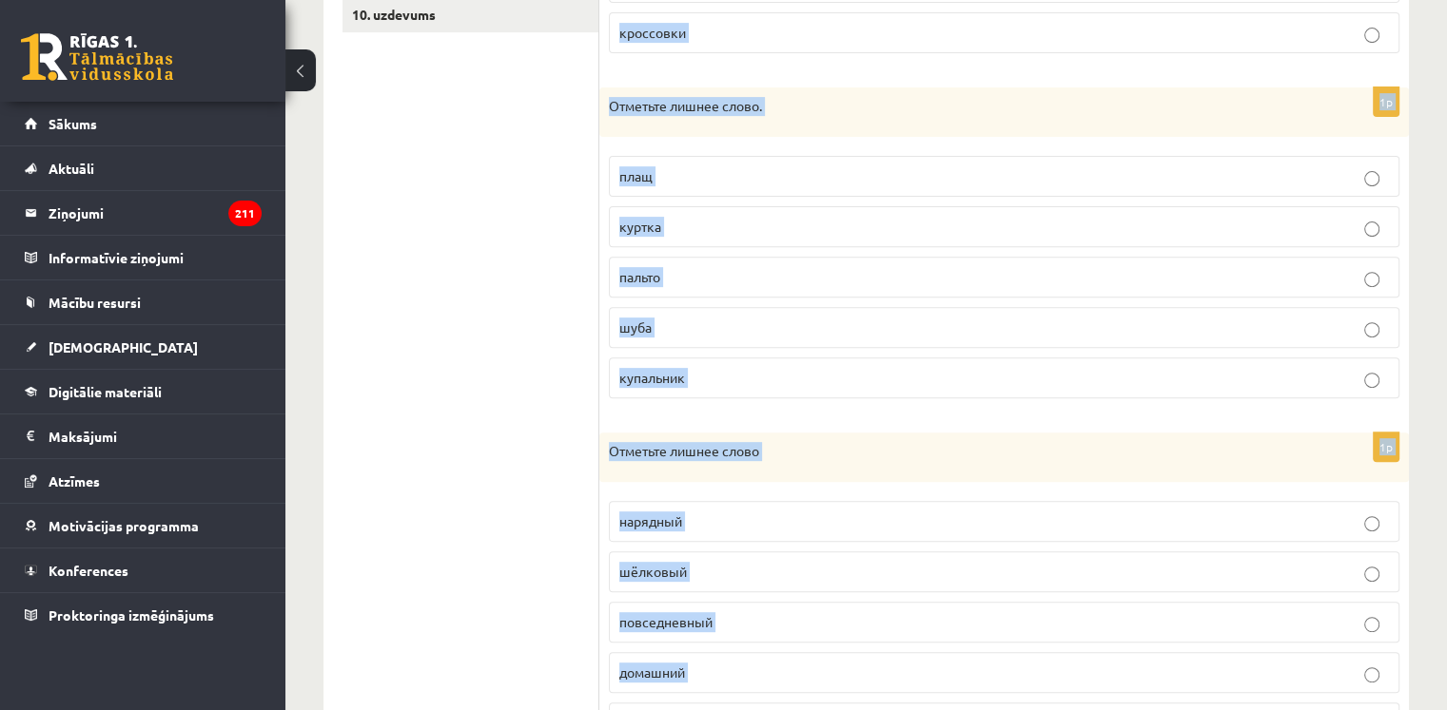
scroll to position [817, 0]
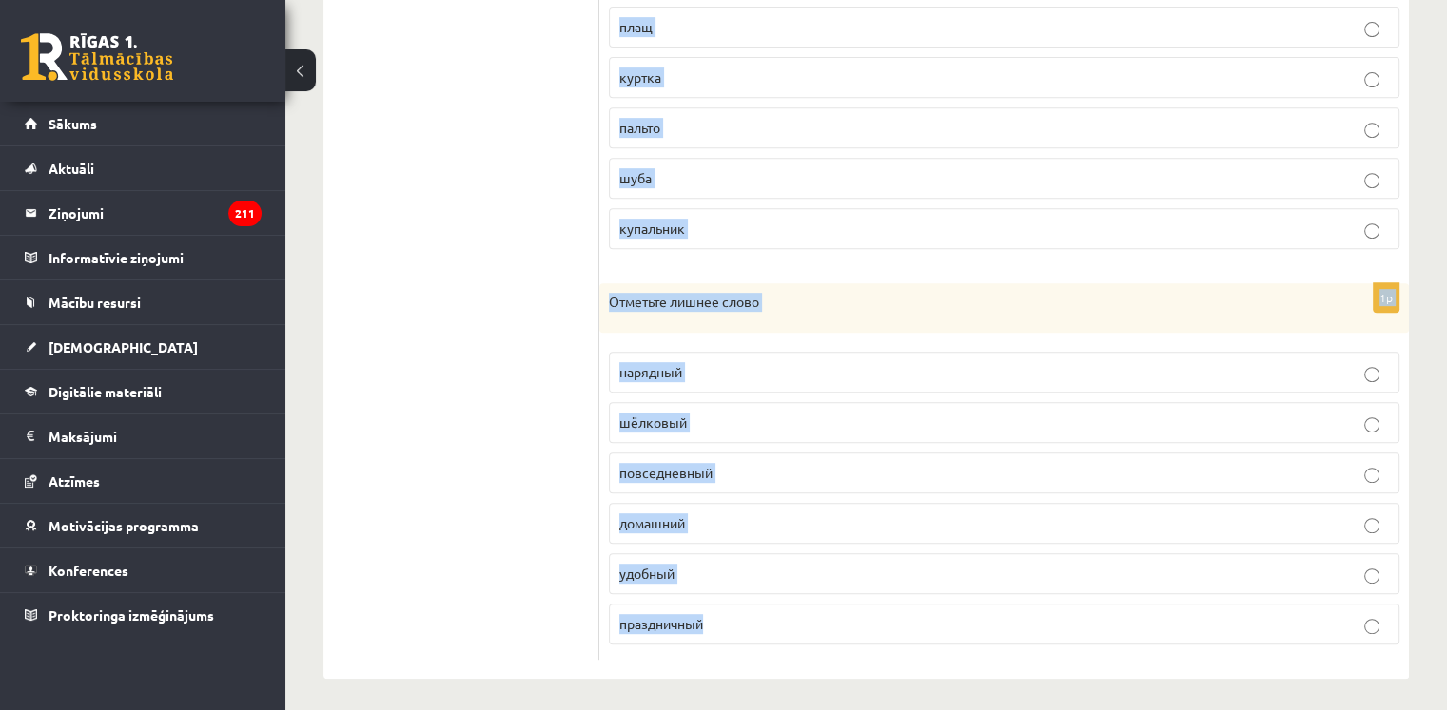
drag, startPoint x: 622, startPoint y: 228, endPoint x: 832, endPoint y: 738, distance: 551.4
copy form "метьте лишнее слово. сандалии туфли босоножки галстук сапоги кроссовки 1p Отмет…"
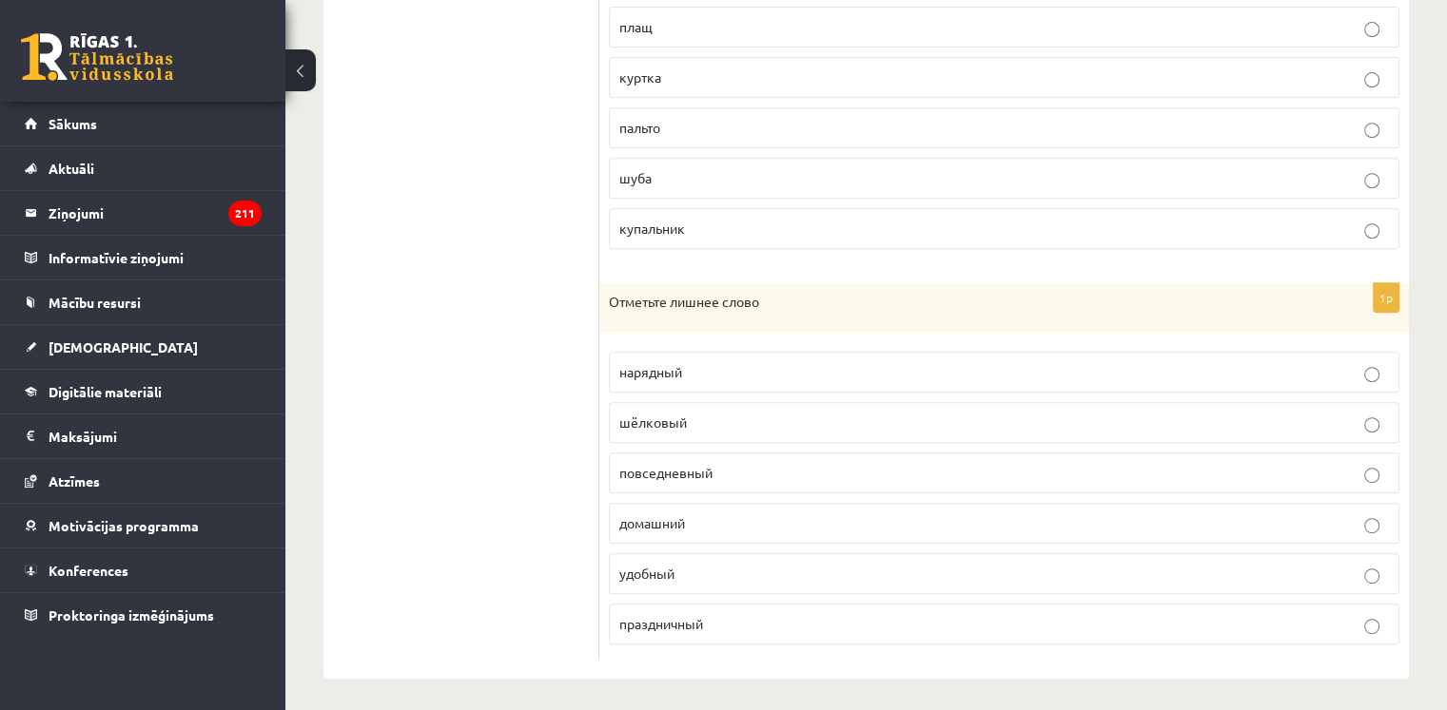
click at [536, 494] on ul "1. uzdevums 2. uzdevums 3. uzdevums 4. uzdevums 5. uzdevums 6. uzdevums 7. uzde…" at bounding box center [470, 92] width 257 height 1136
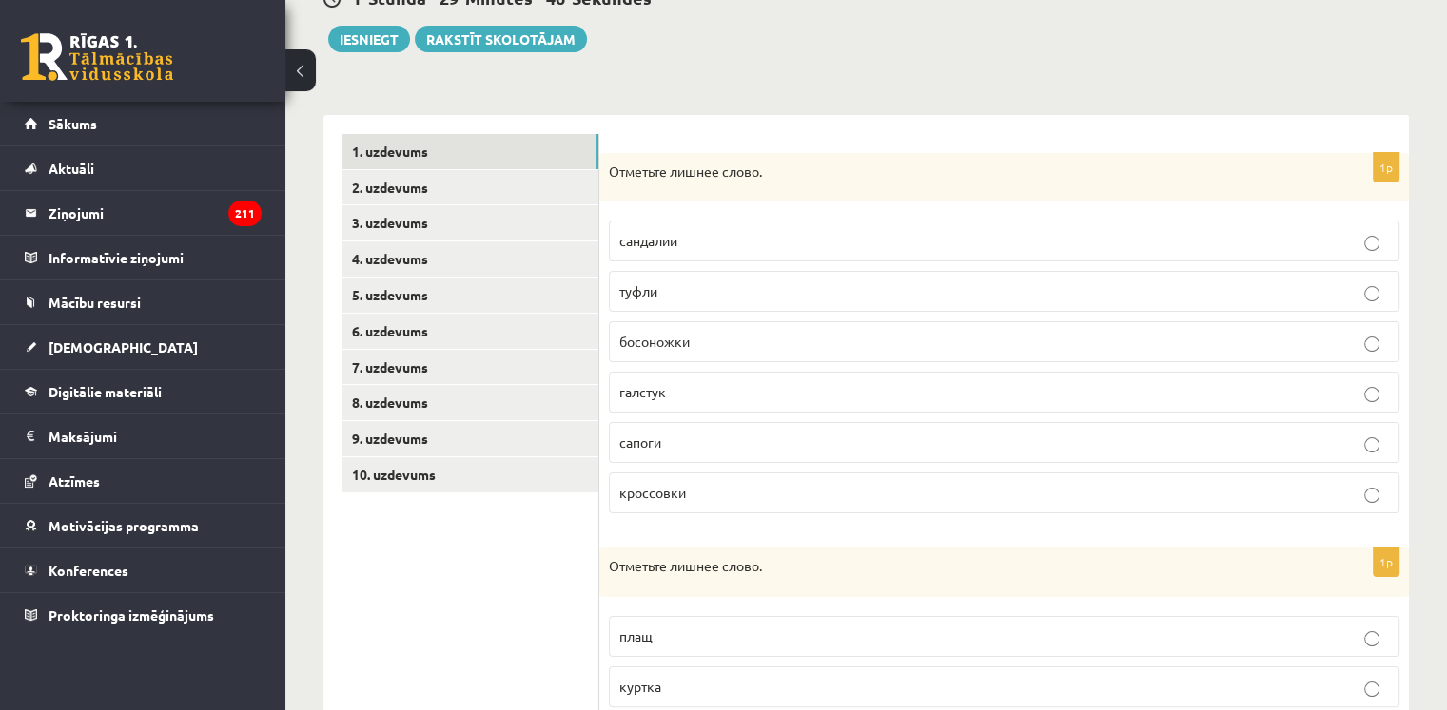
scroll to position [208, 0]
click at [803, 396] on p "галстук" at bounding box center [1003, 391] width 769 height 20
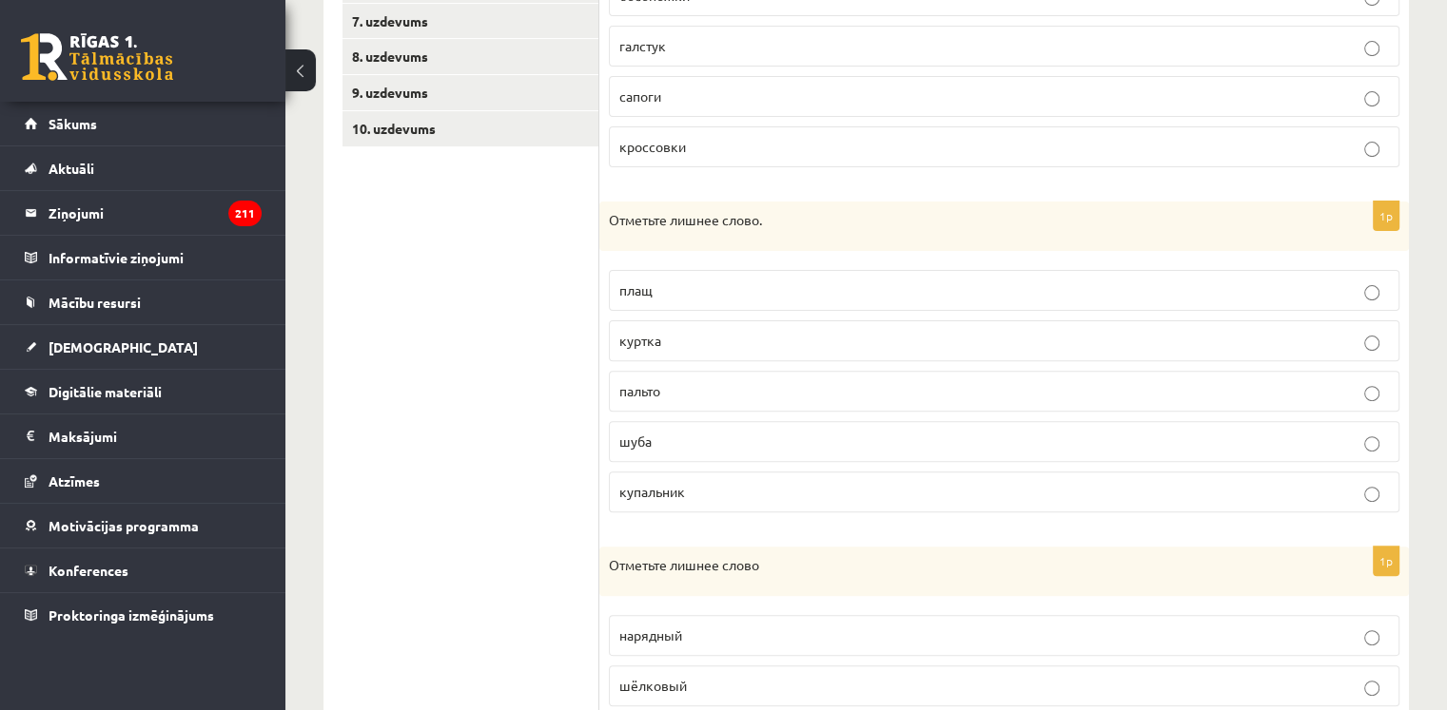
scroll to position [554, 0]
click at [772, 486] on p "купальник" at bounding box center [1003, 491] width 769 height 20
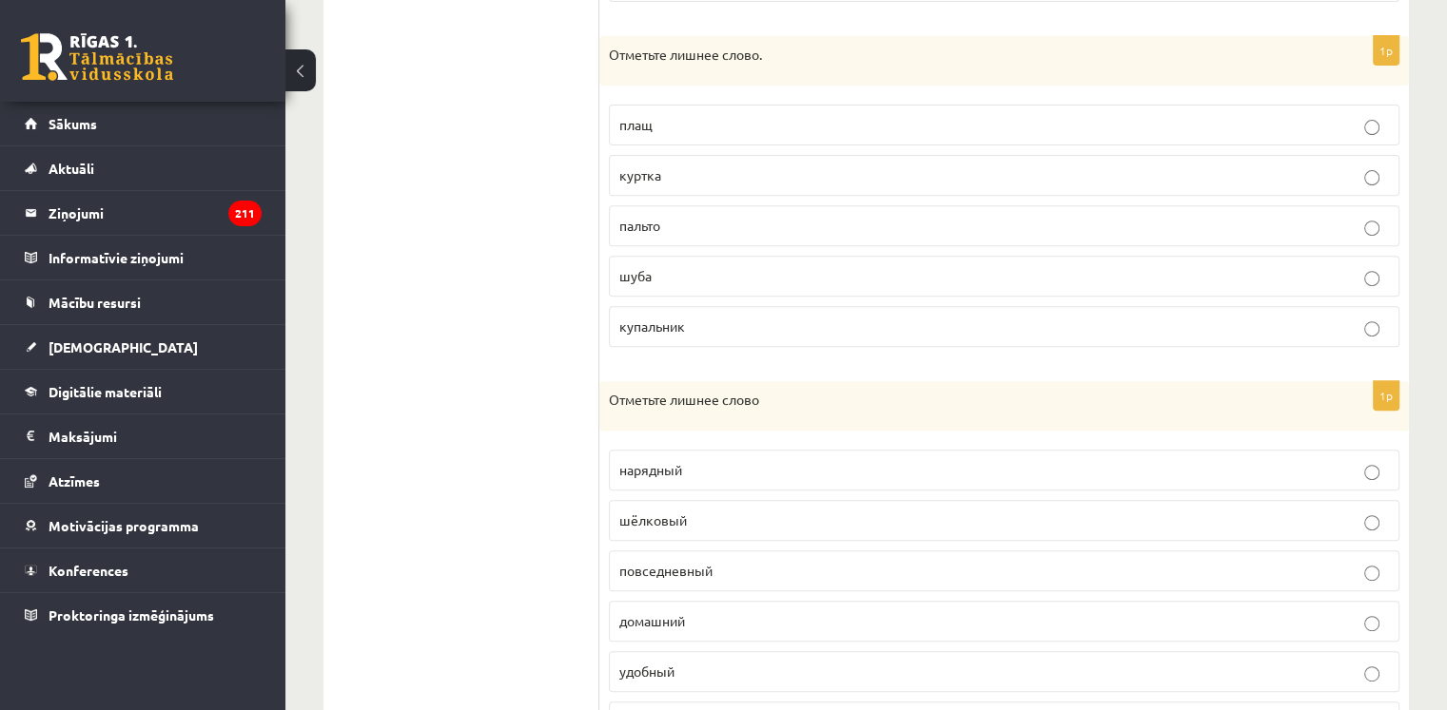
scroll to position [817, 0]
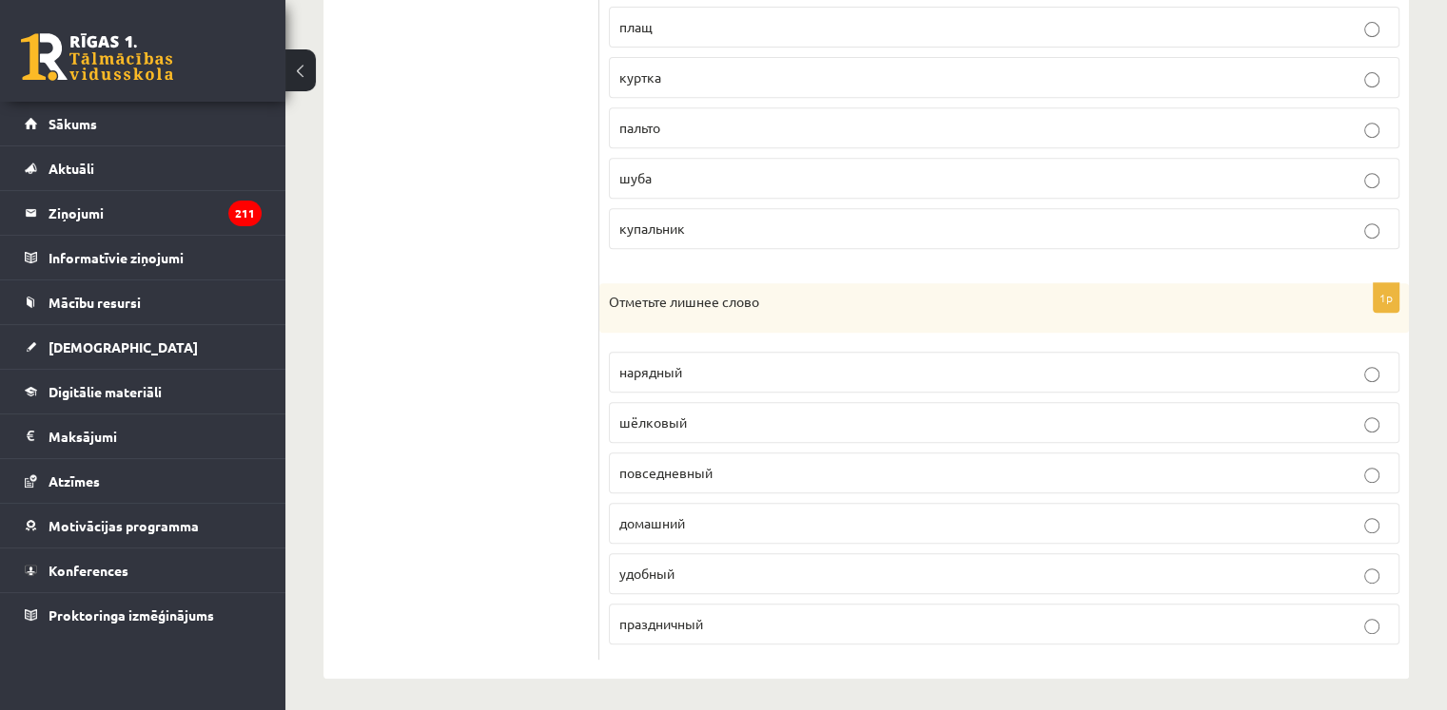
click at [782, 564] on p "удобный" at bounding box center [1003, 574] width 769 height 20
click at [714, 417] on p "шёлковый" at bounding box center [1003, 423] width 769 height 20
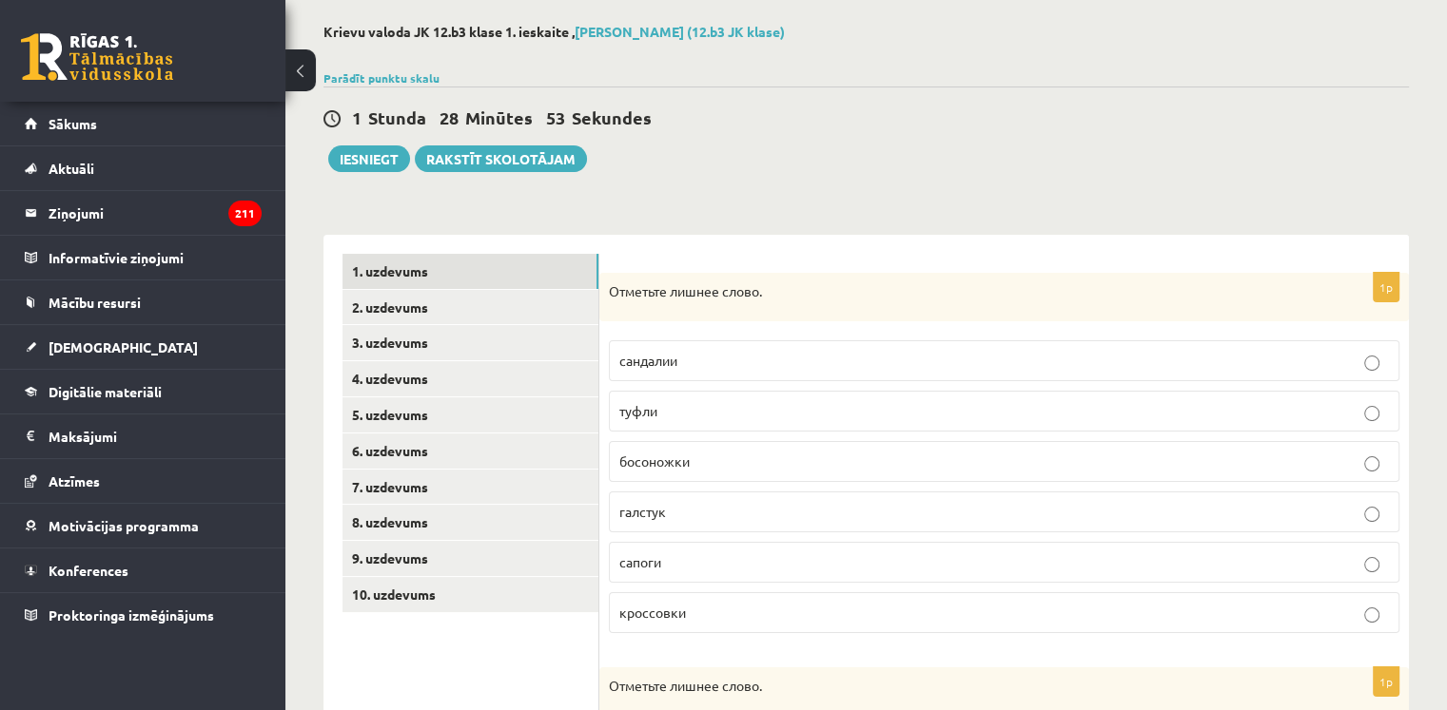
scroll to position [74, 0]
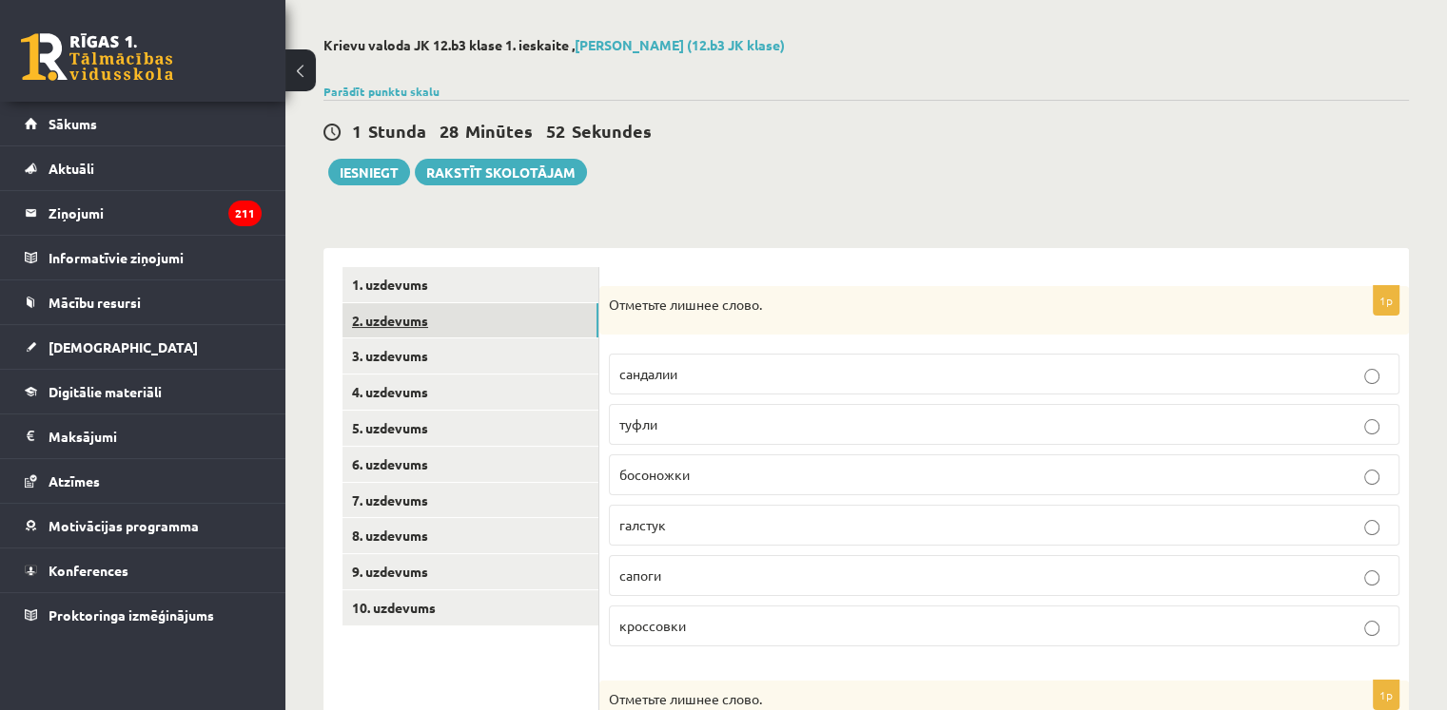
click at [441, 317] on link "2. uzdevums" at bounding box center [470, 320] width 256 height 35
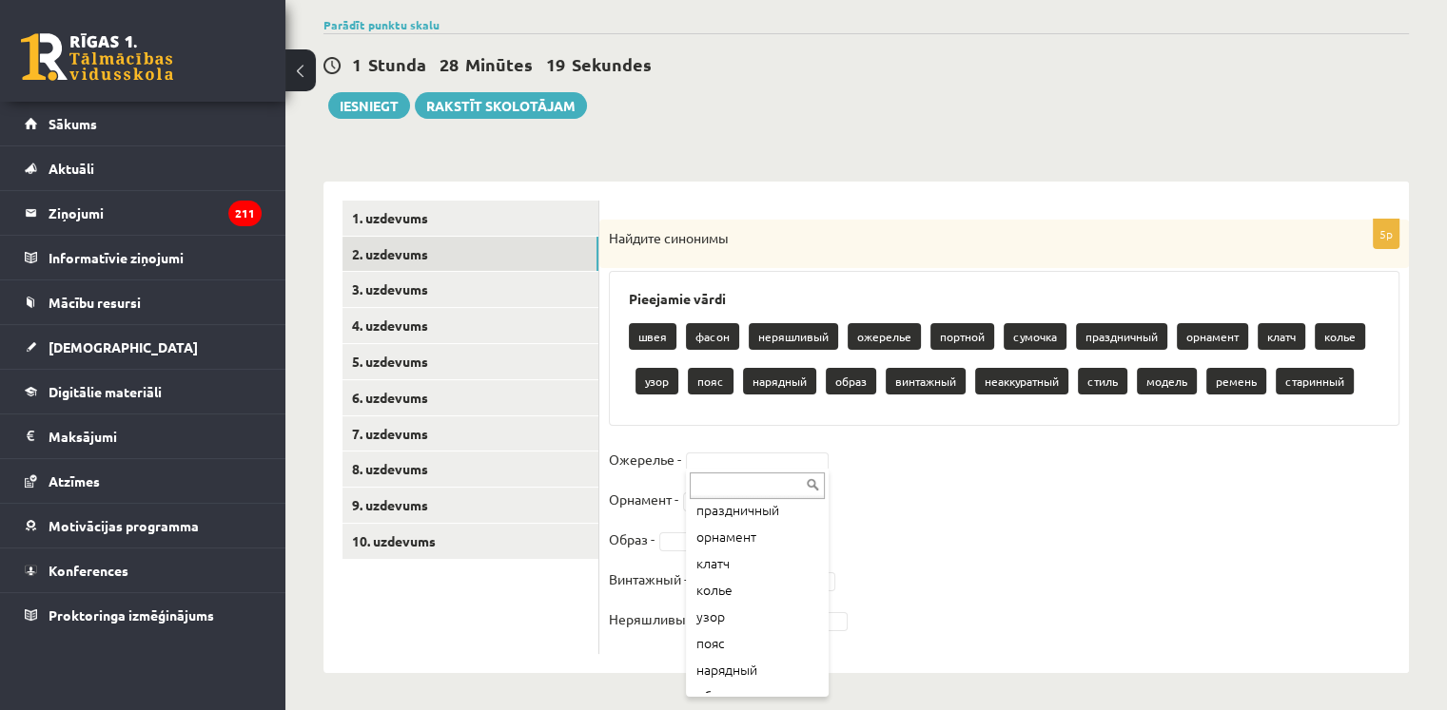
scroll to position [198, 0]
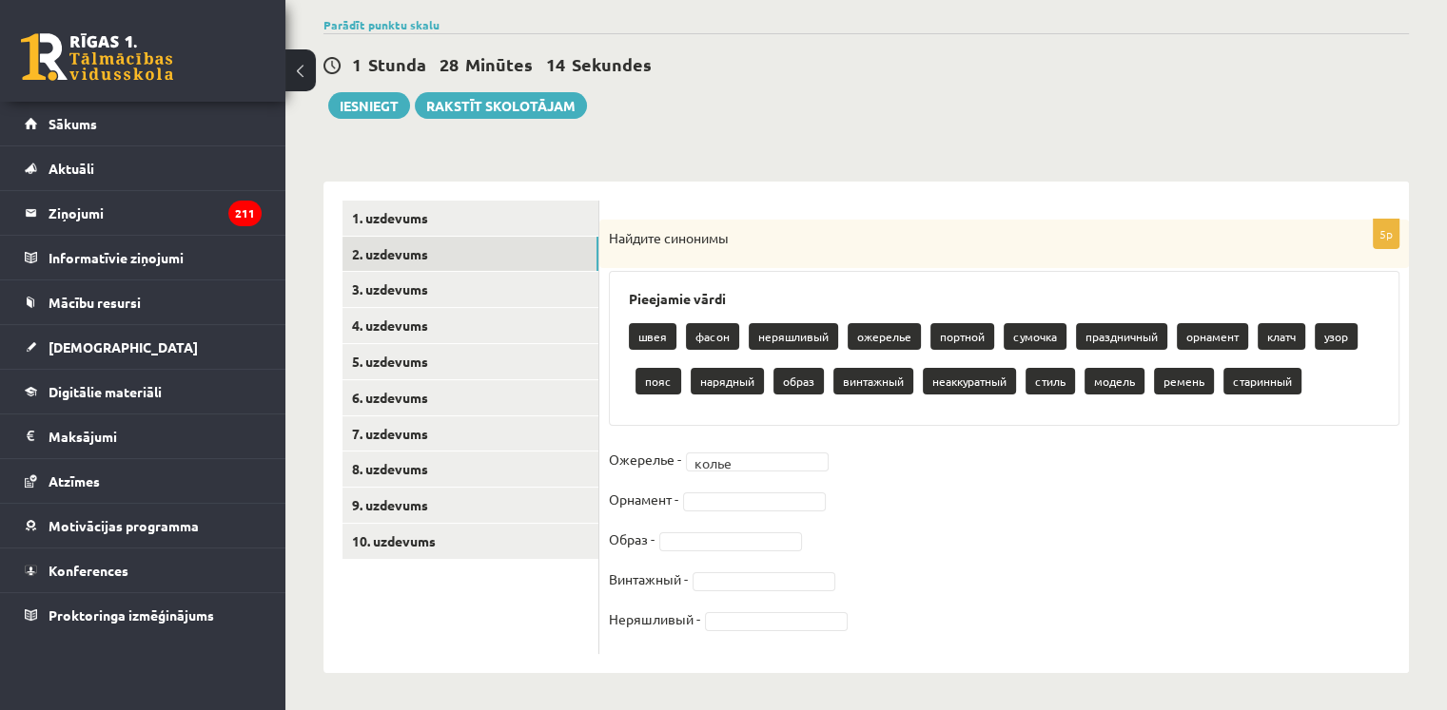
click at [736, 488] on fieldset "Ожерелье - колье ***** Орнамент - Образ - Винтажный - Неряшливый -" at bounding box center [1004, 545] width 790 height 200
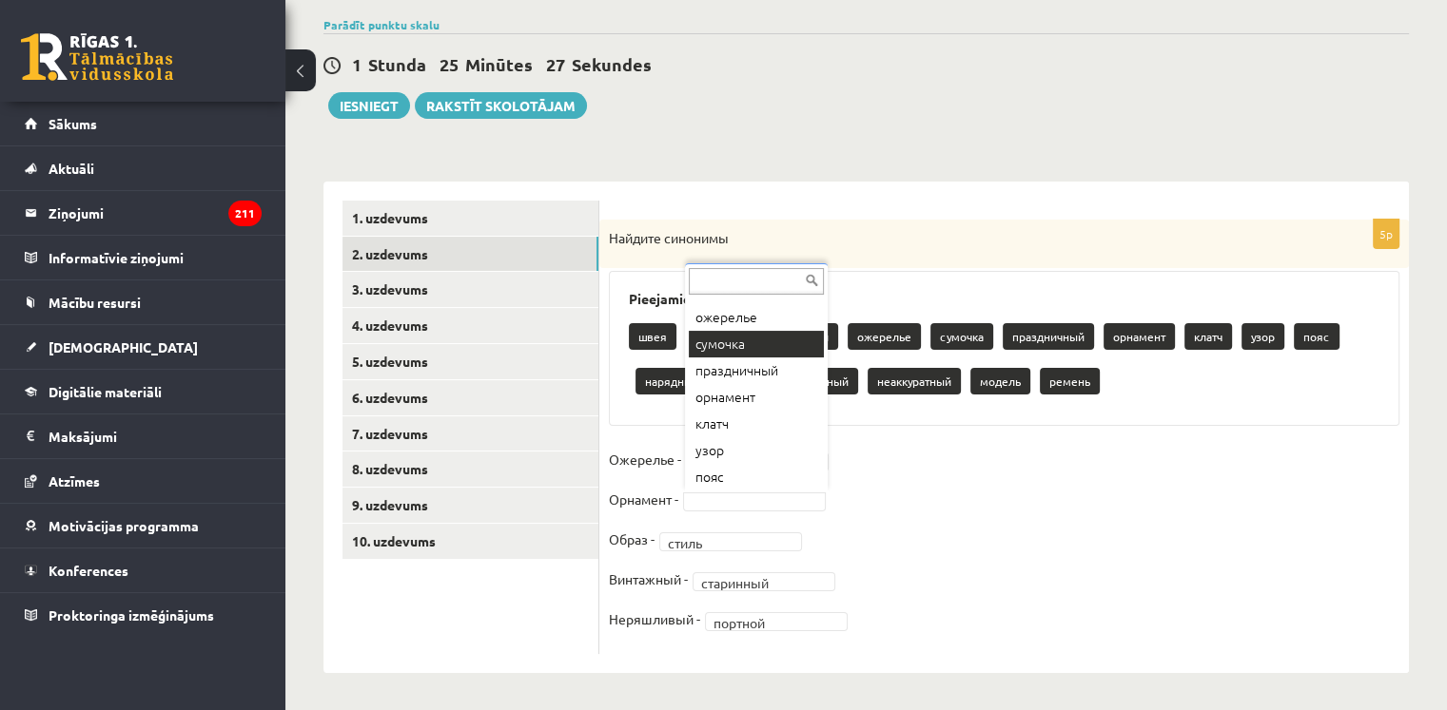
scroll to position [102, 0]
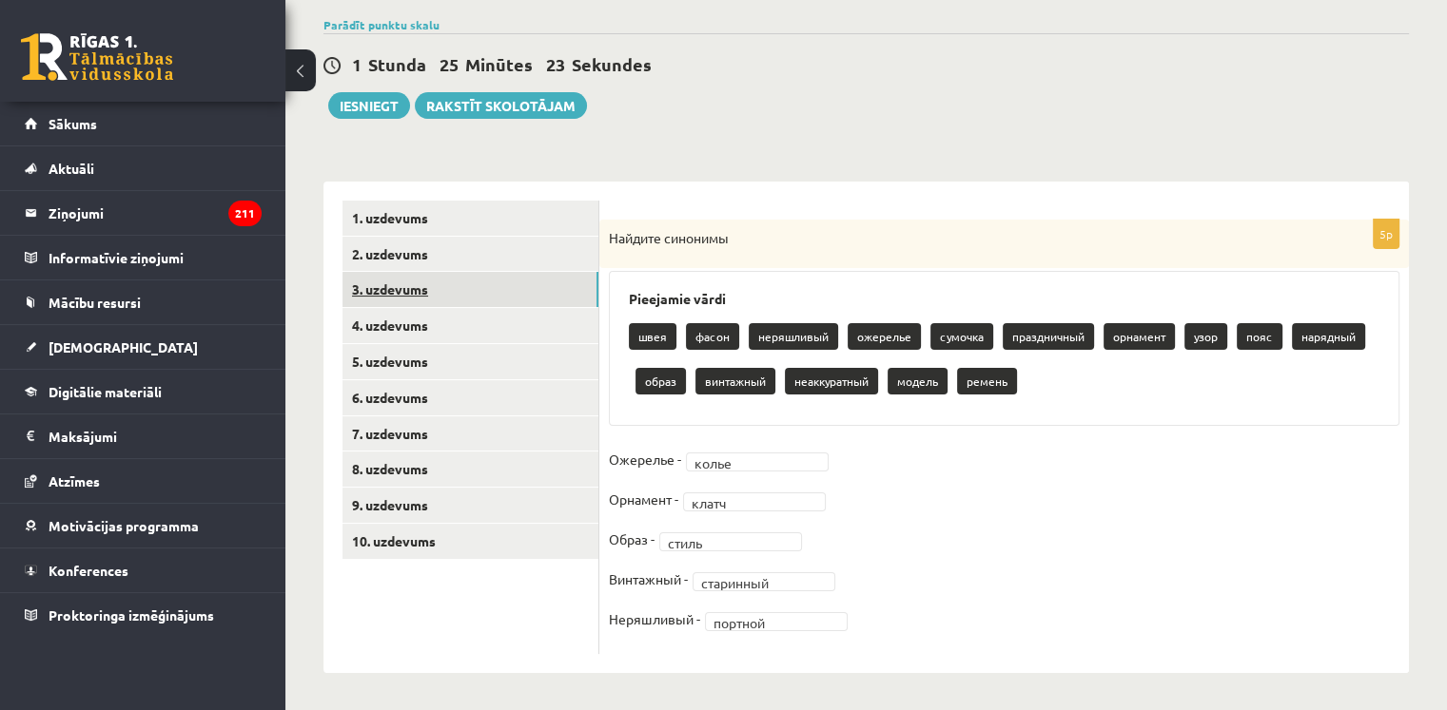
click at [472, 285] on link "3. uzdevums" at bounding box center [470, 289] width 256 height 35
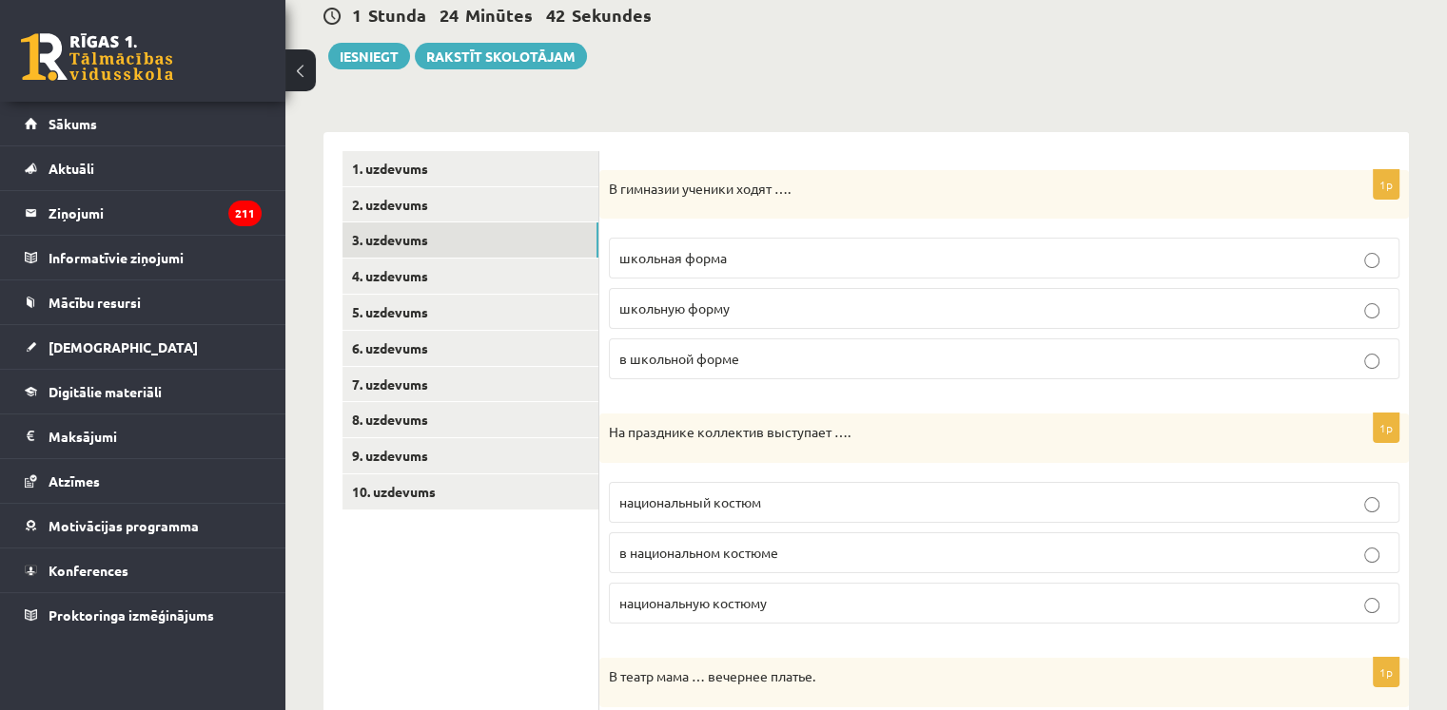
scroll to position [193, 0]
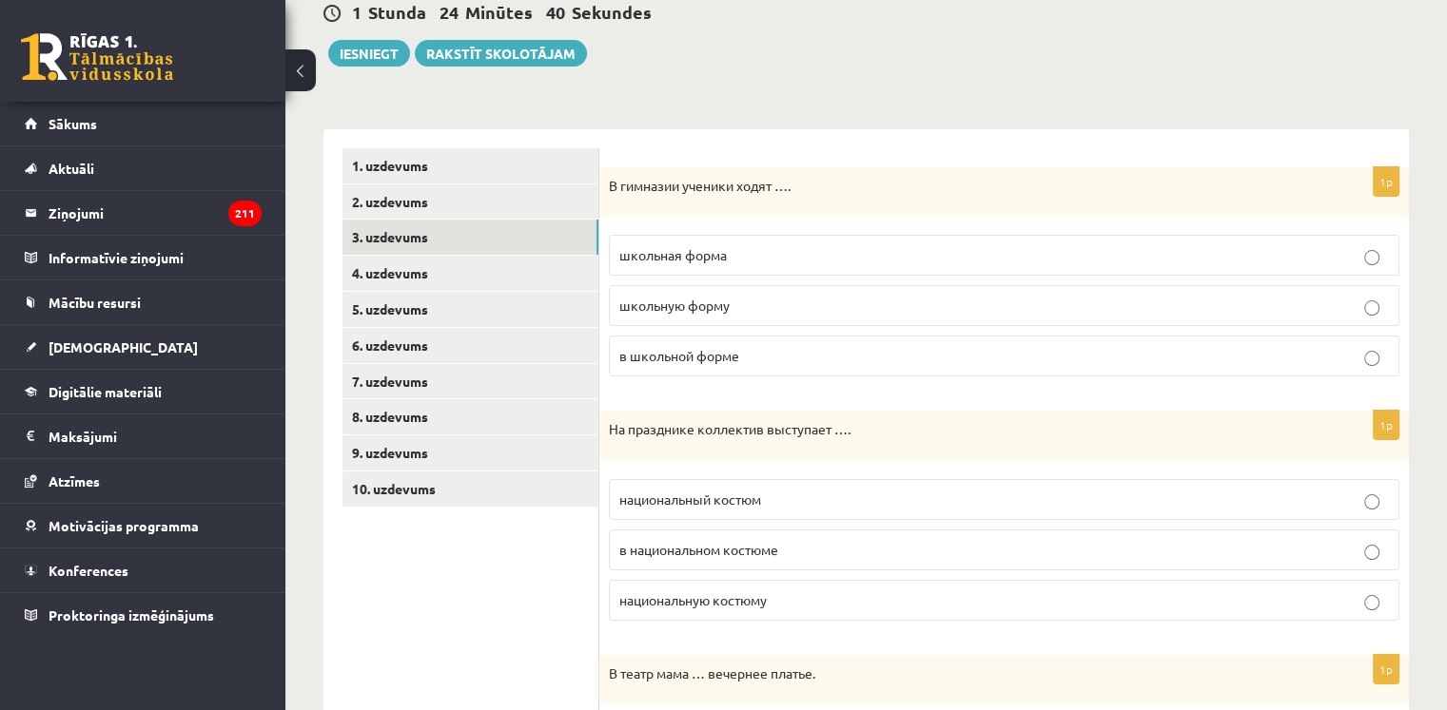
click at [749, 351] on p "в школьной форме" at bounding box center [1003, 356] width 769 height 20
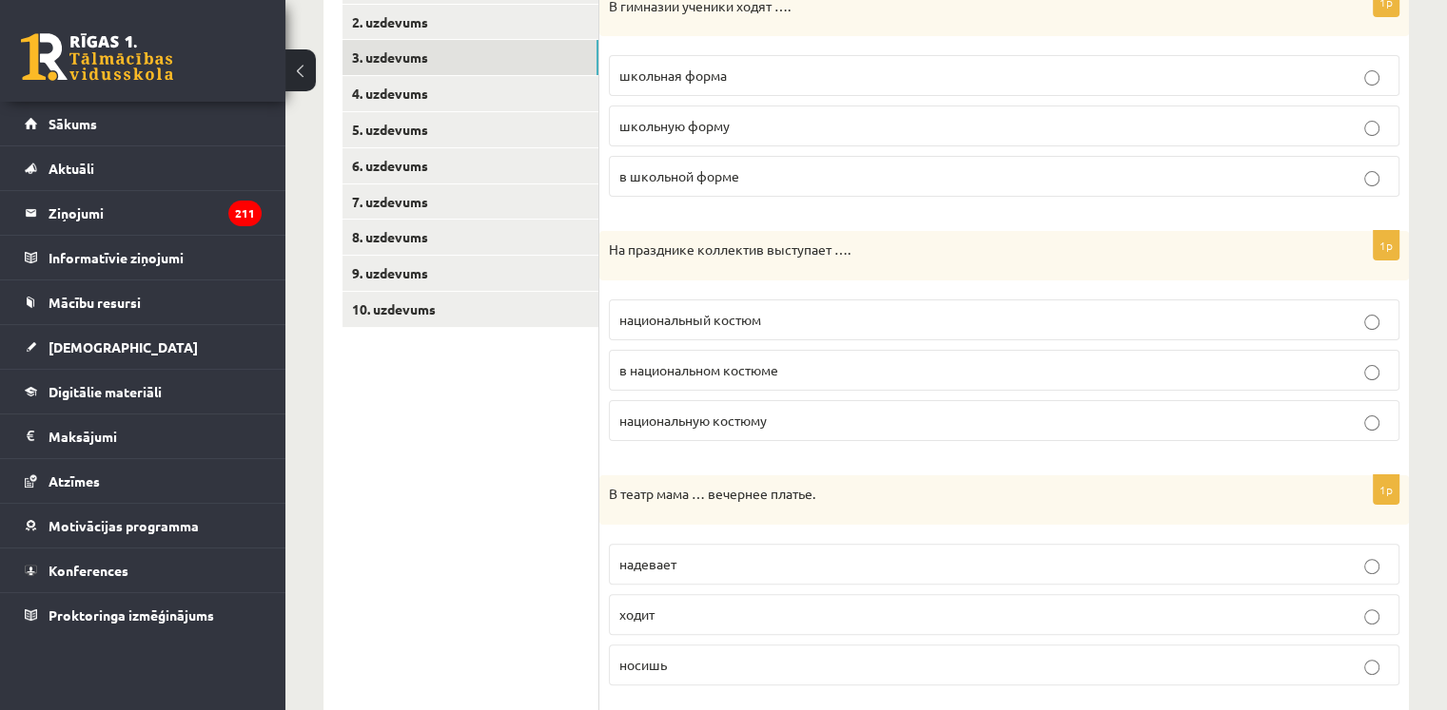
scroll to position [374, 0]
click at [741, 370] on span "в национальном костюме" at bounding box center [698, 368] width 159 height 17
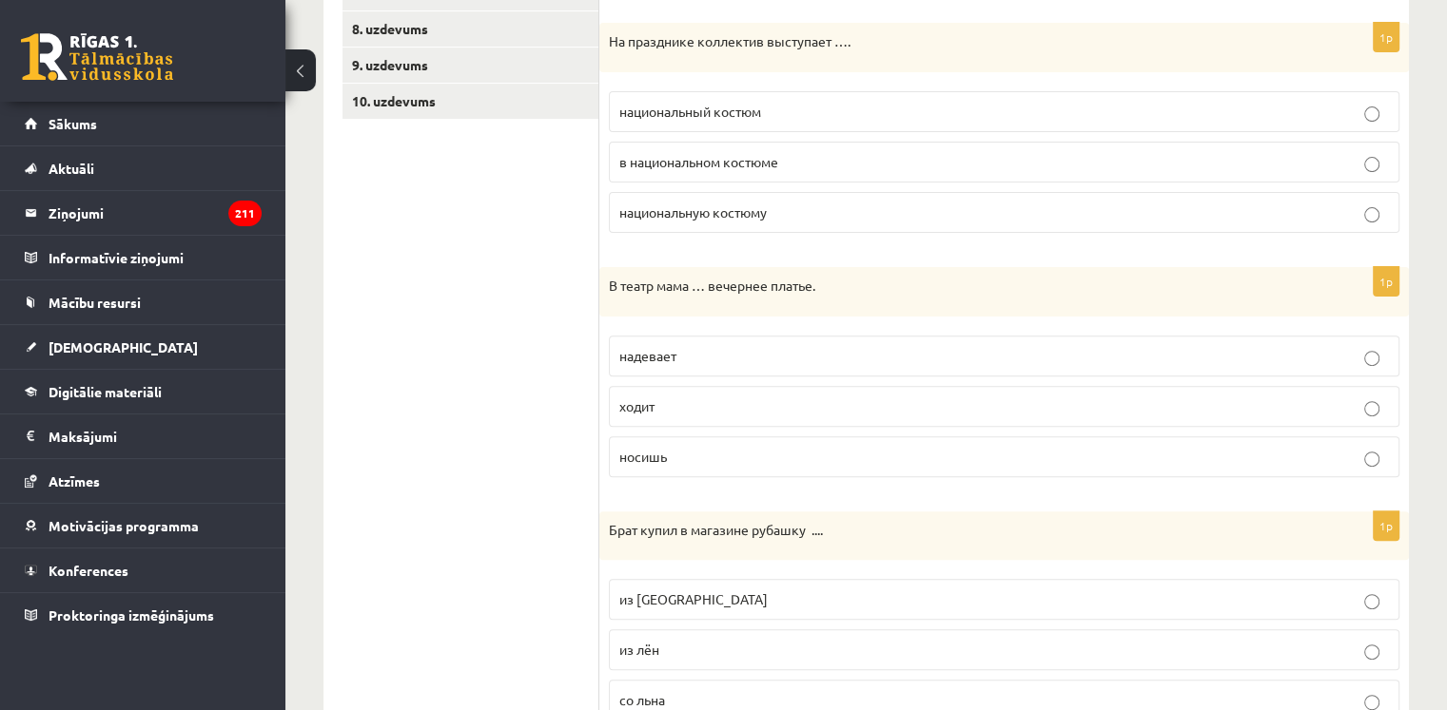
scroll to position [582, 0]
click at [673, 463] on label "носишь" at bounding box center [1004, 456] width 790 height 41
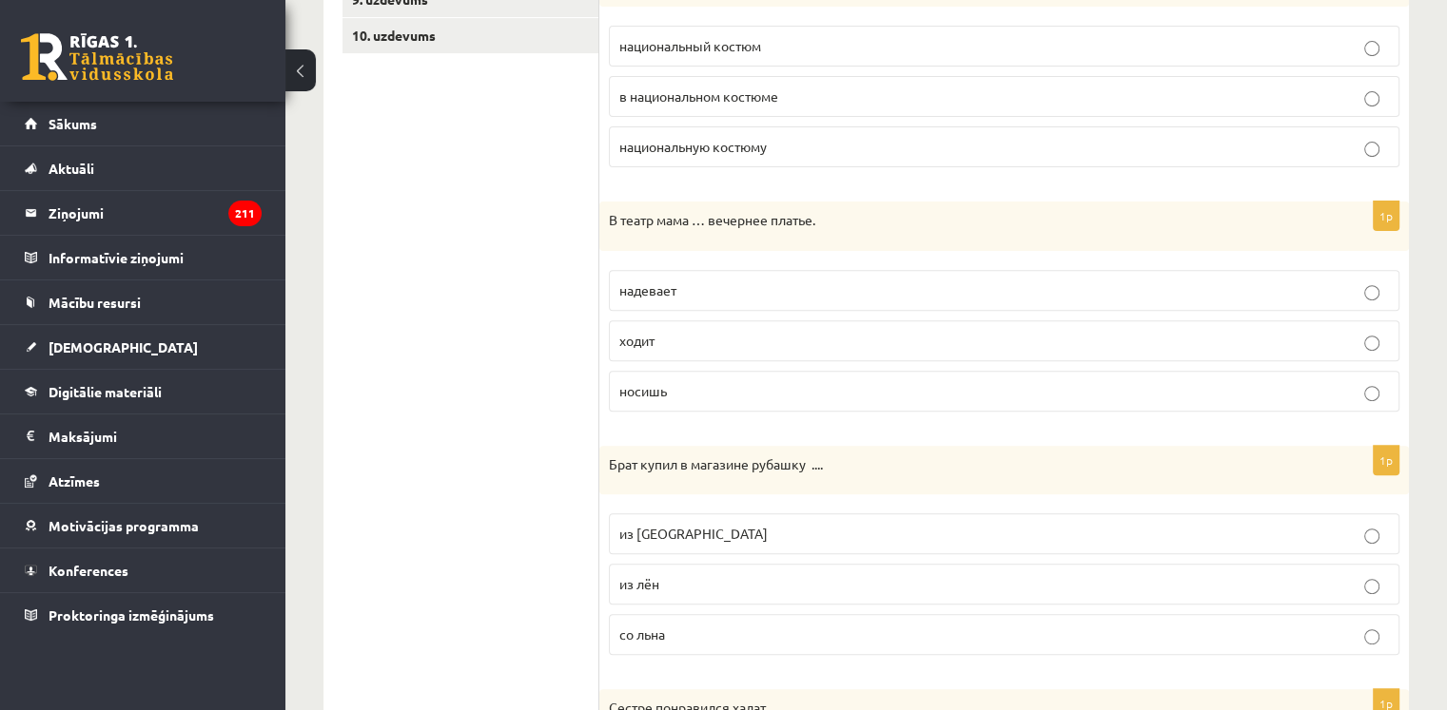
scroll to position [647, 0]
click at [746, 285] on p "надевает" at bounding box center [1003, 291] width 769 height 20
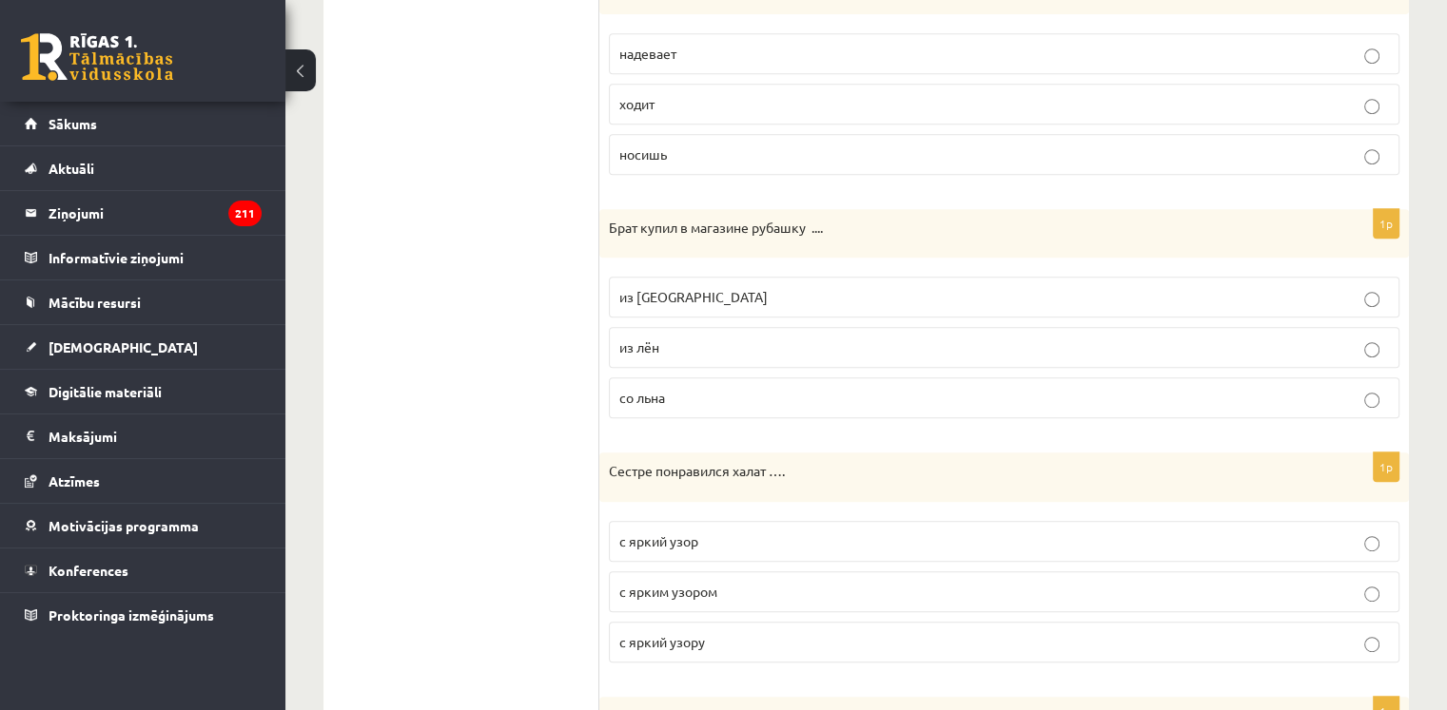
scroll to position [886, 0]
click at [698, 284] on p "из льна" at bounding box center [1003, 294] width 769 height 20
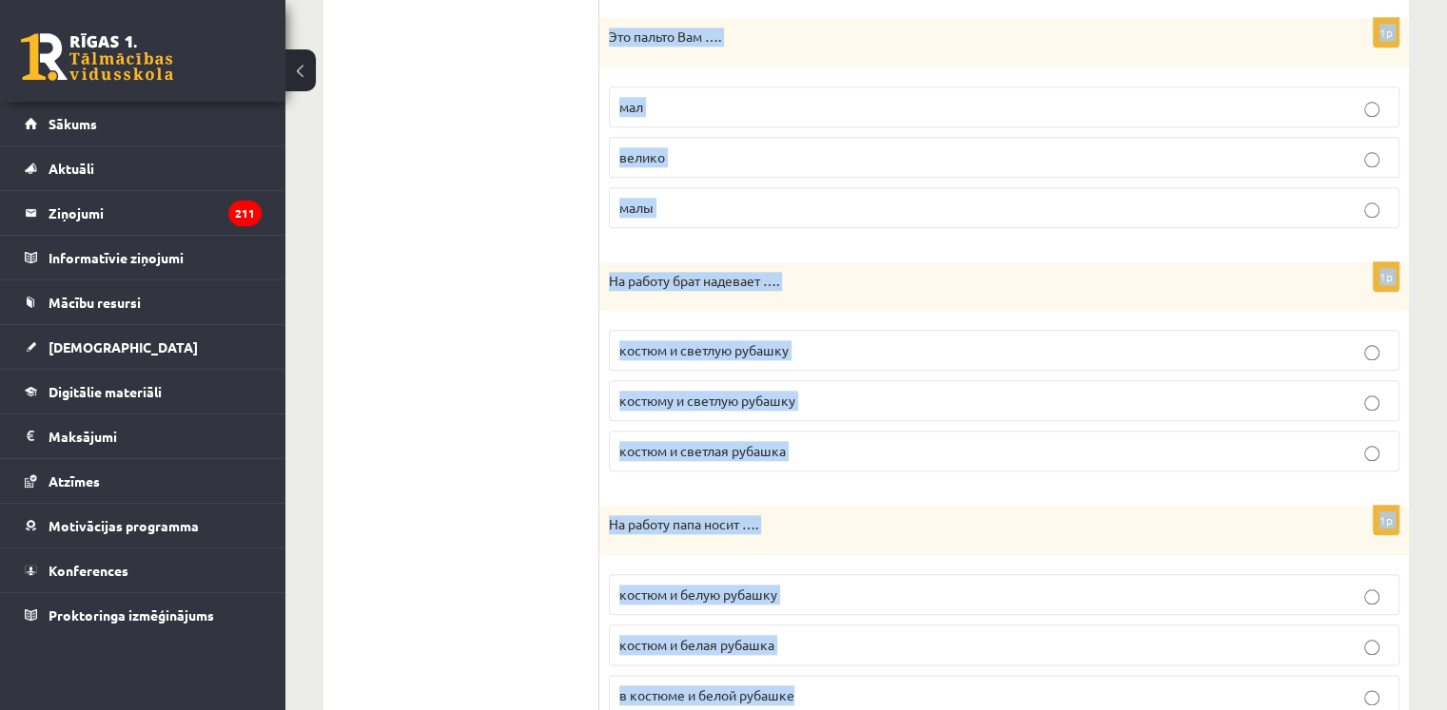
scroll to position [2116, 0]
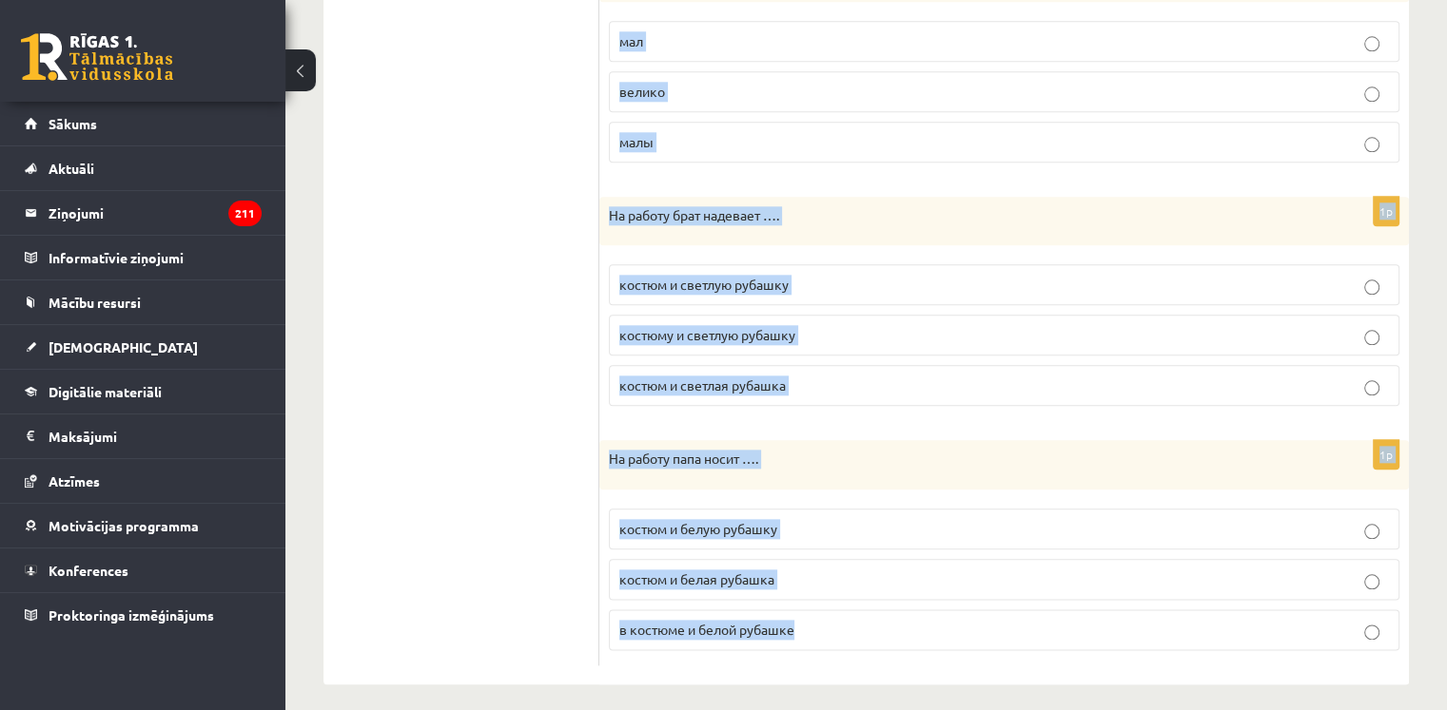
drag, startPoint x: 605, startPoint y: 224, endPoint x: 890, endPoint y: 720, distance: 571.8
copy form "Брат купил в магазине рубашку .... из льна из лён со льна 1p Сестре понравился …"
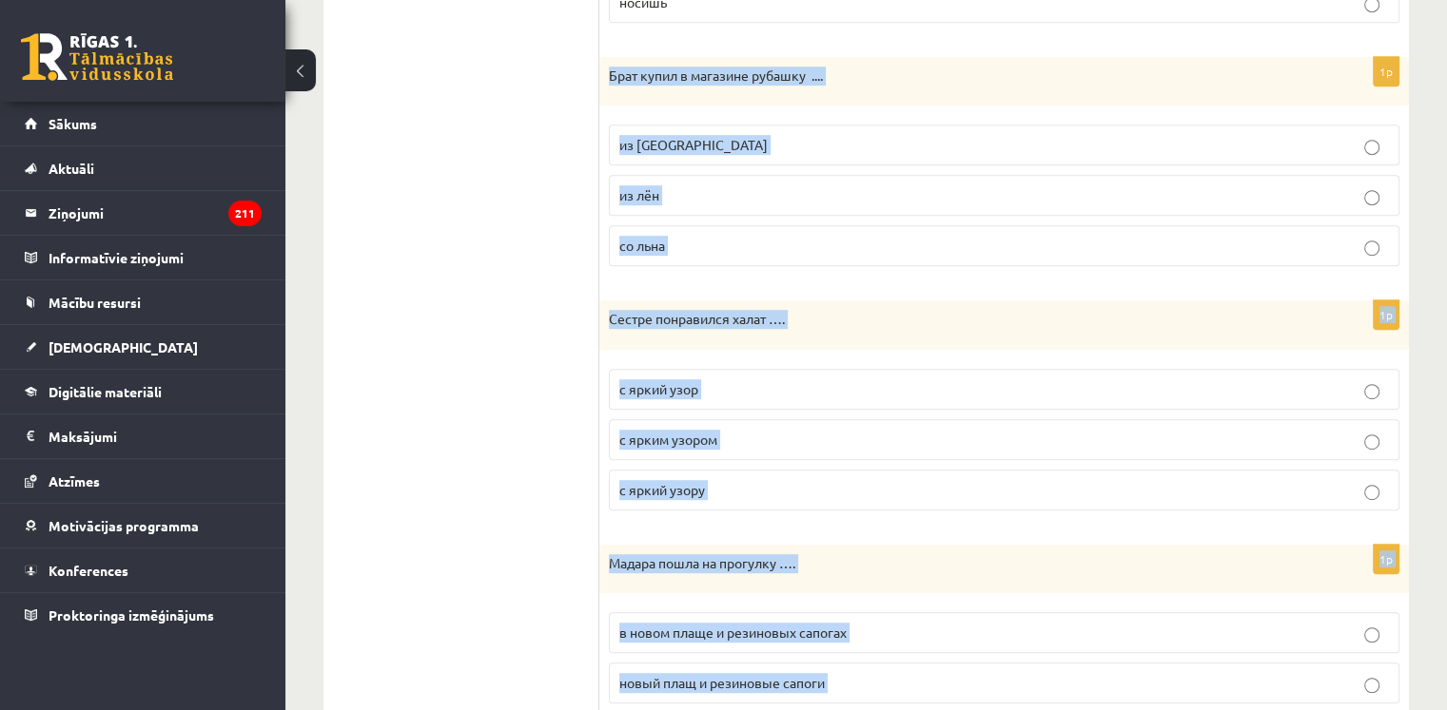
scroll to position [1033, 0]
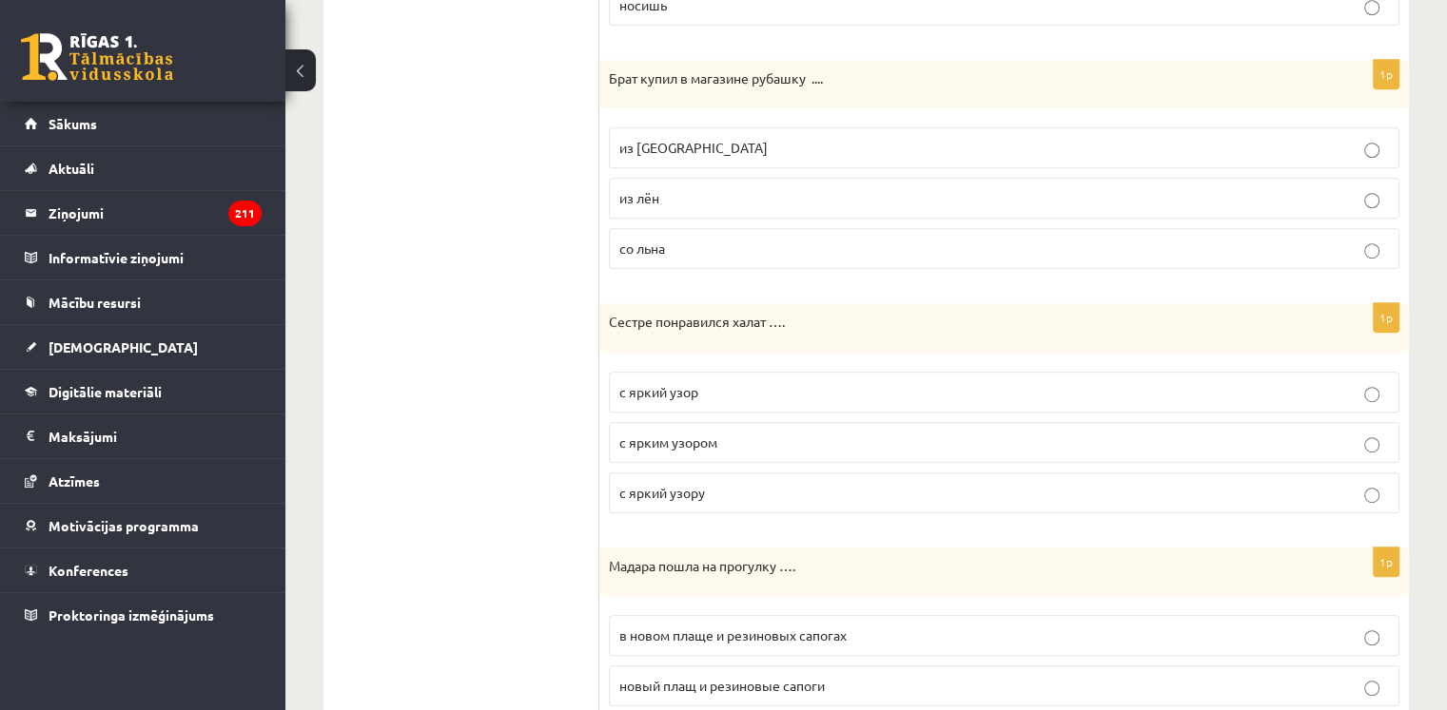
click at [510, 182] on ul "1. uzdevums 2. uzdevums 3. uzdevums 4. uzdevums 5. uzdevums 6. uzdevums 7. uzde…" at bounding box center [470, 529] width 257 height 2440
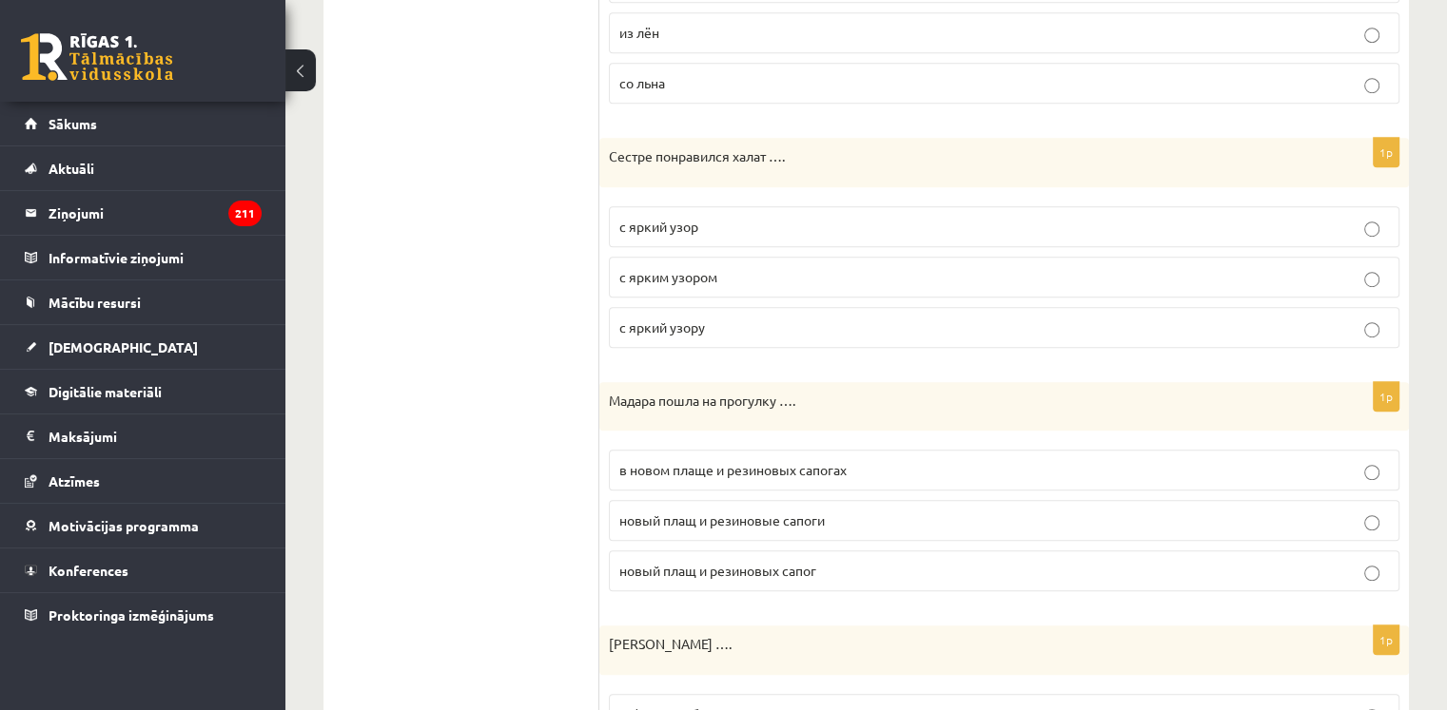
scroll to position [1201, 0]
click at [704, 269] on span "с ярким узором" at bounding box center [668, 273] width 98 height 17
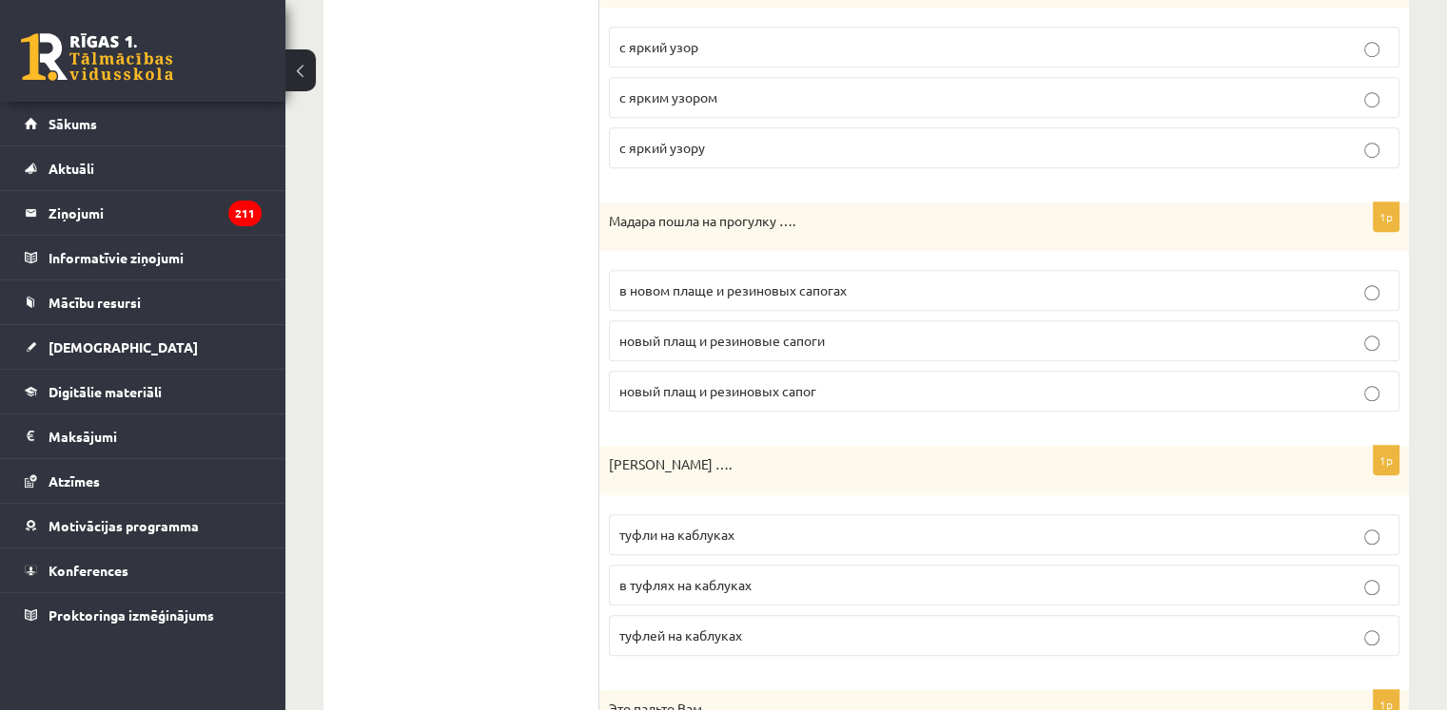
scroll to position [1406, 0]
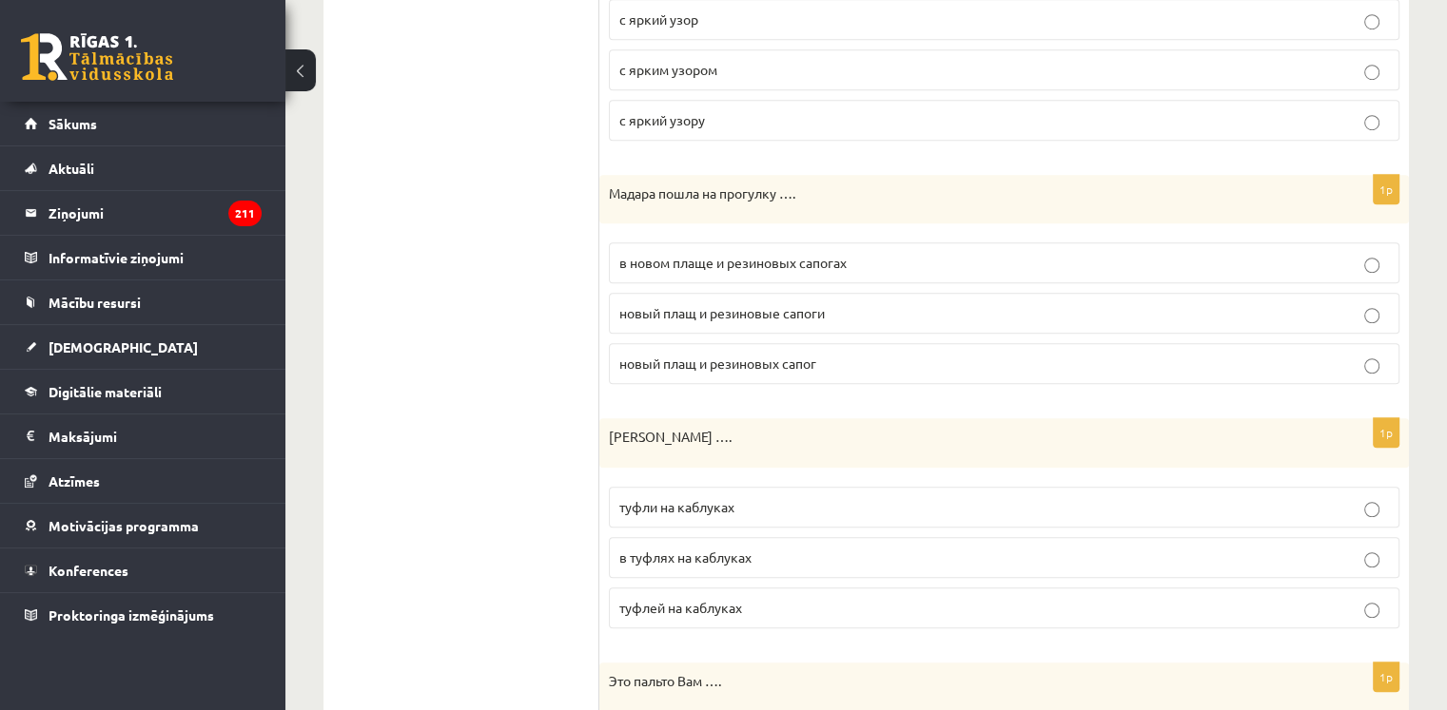
click at [728, 254] on span "в новом плаще и резиновых сапогах" at bounding box center [732, 262] width 227 height 17
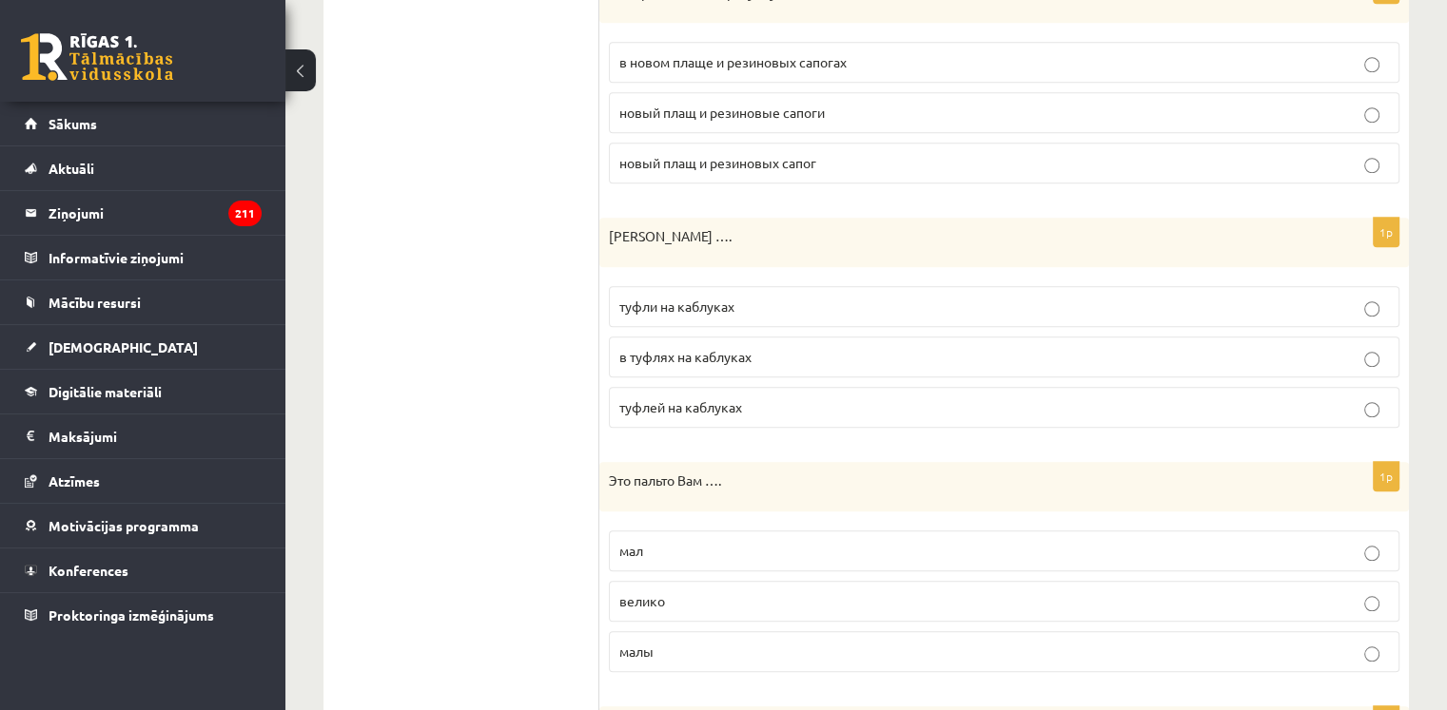
scroll to position [1620, 0]
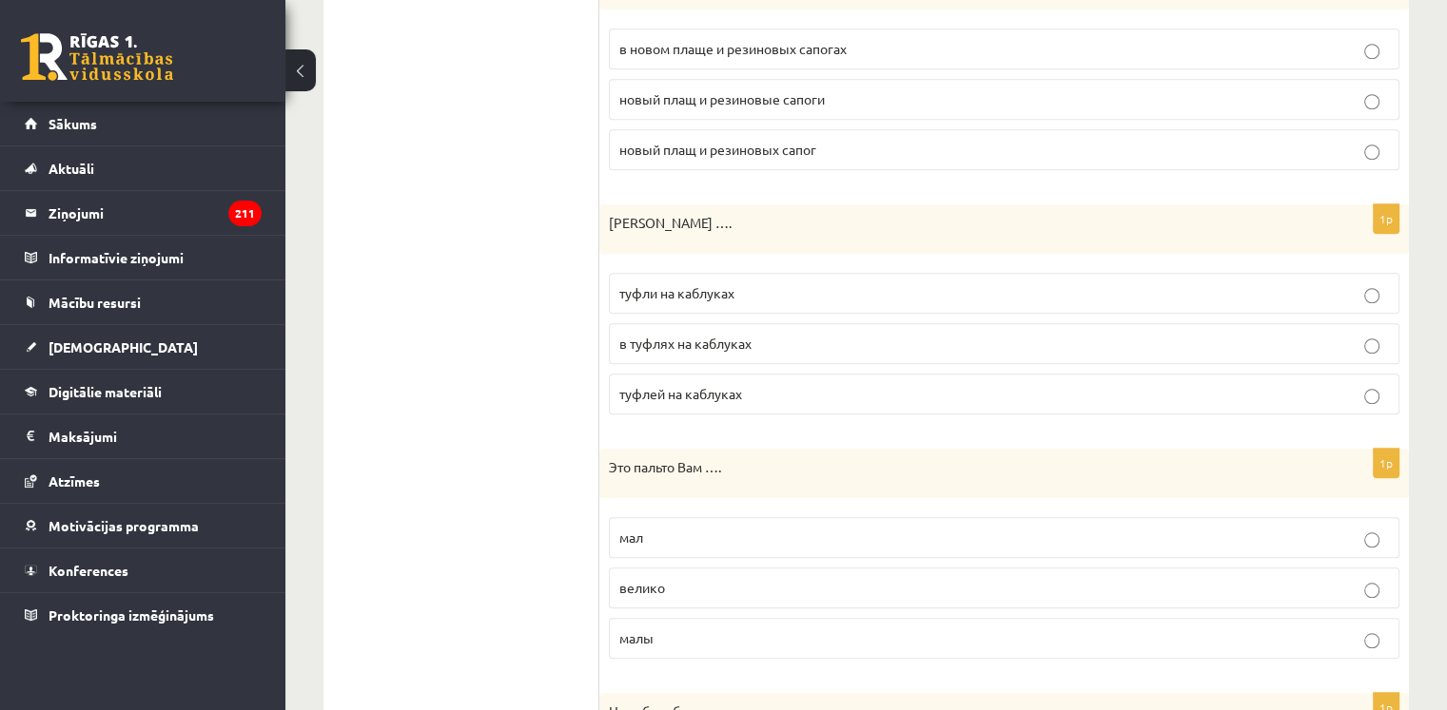
click at [756, 288] on p "туфли на каблуках" at bounding box center [1003, 293] width 769 height 20
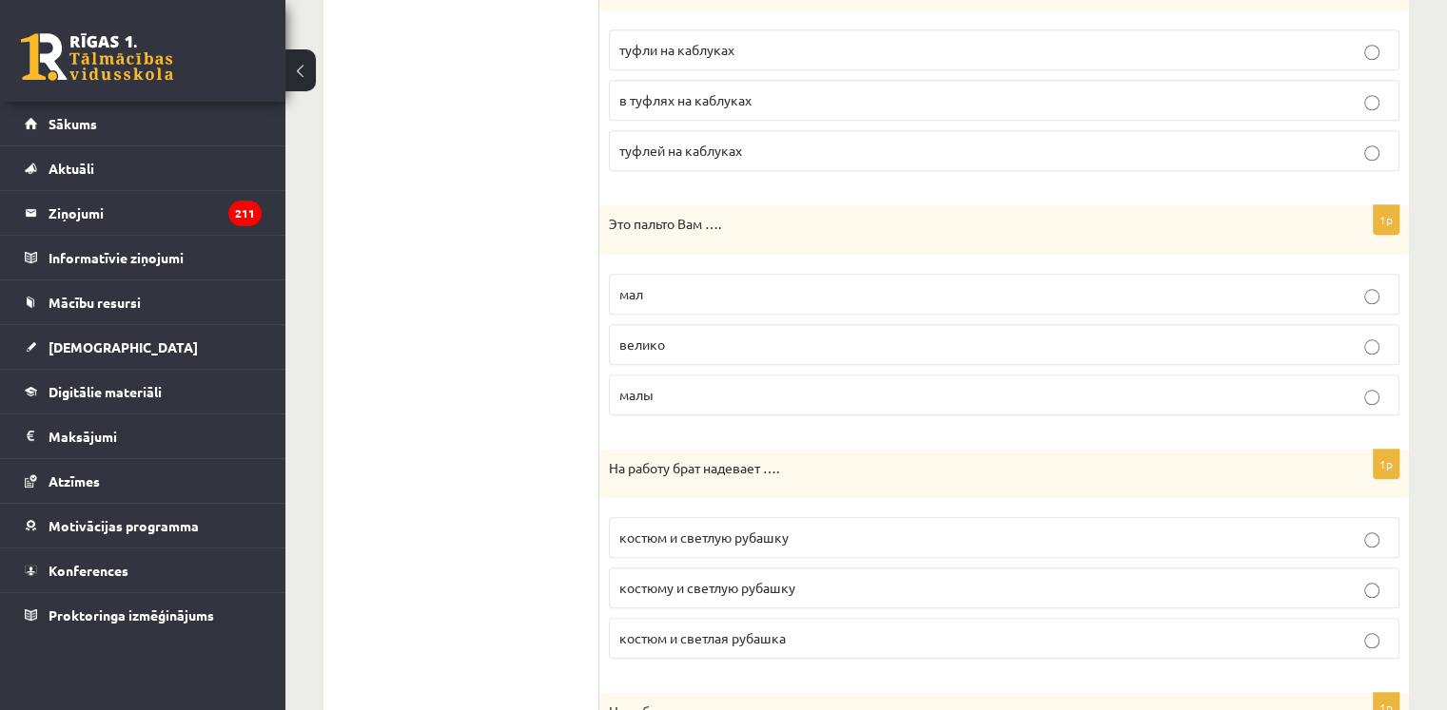
scroll to position [1895, 0]
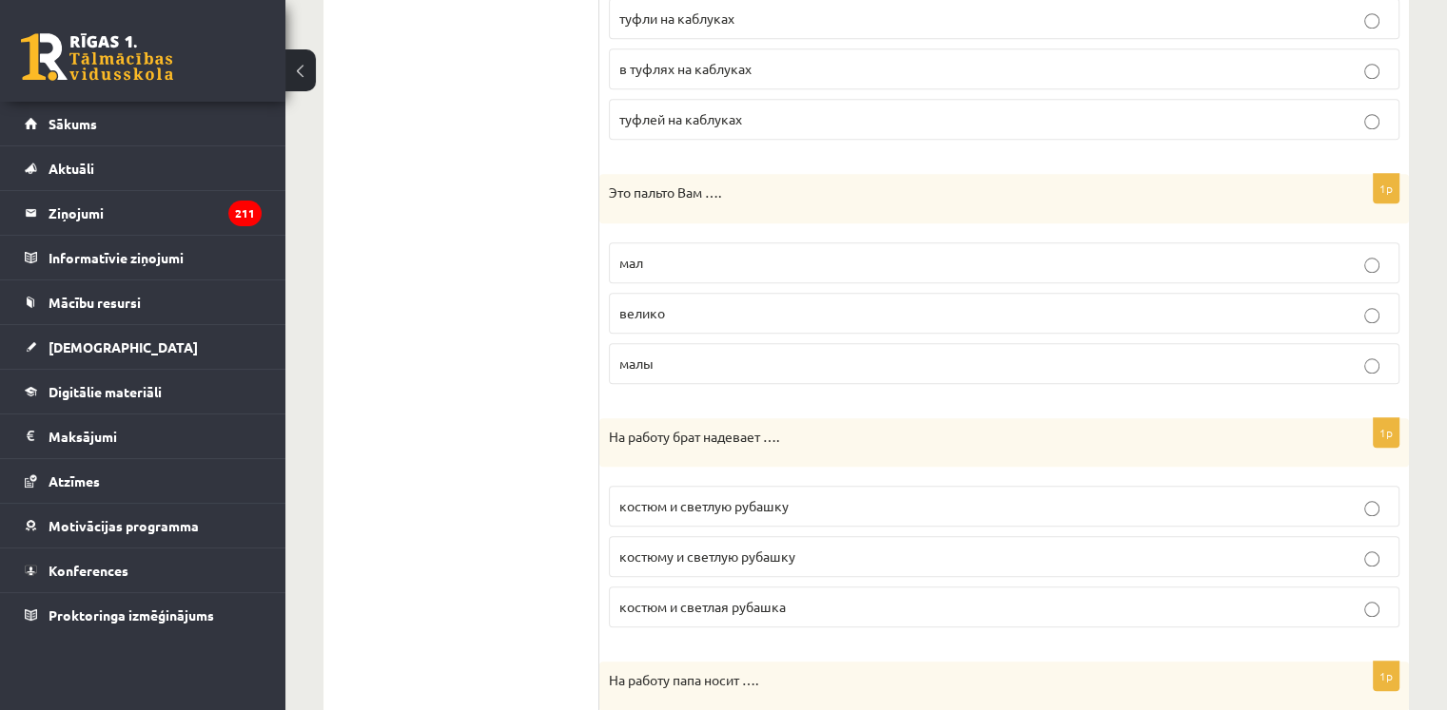
click at [708, 303] on p "велико" at bounding box center [1003, 313] width 769 height 20
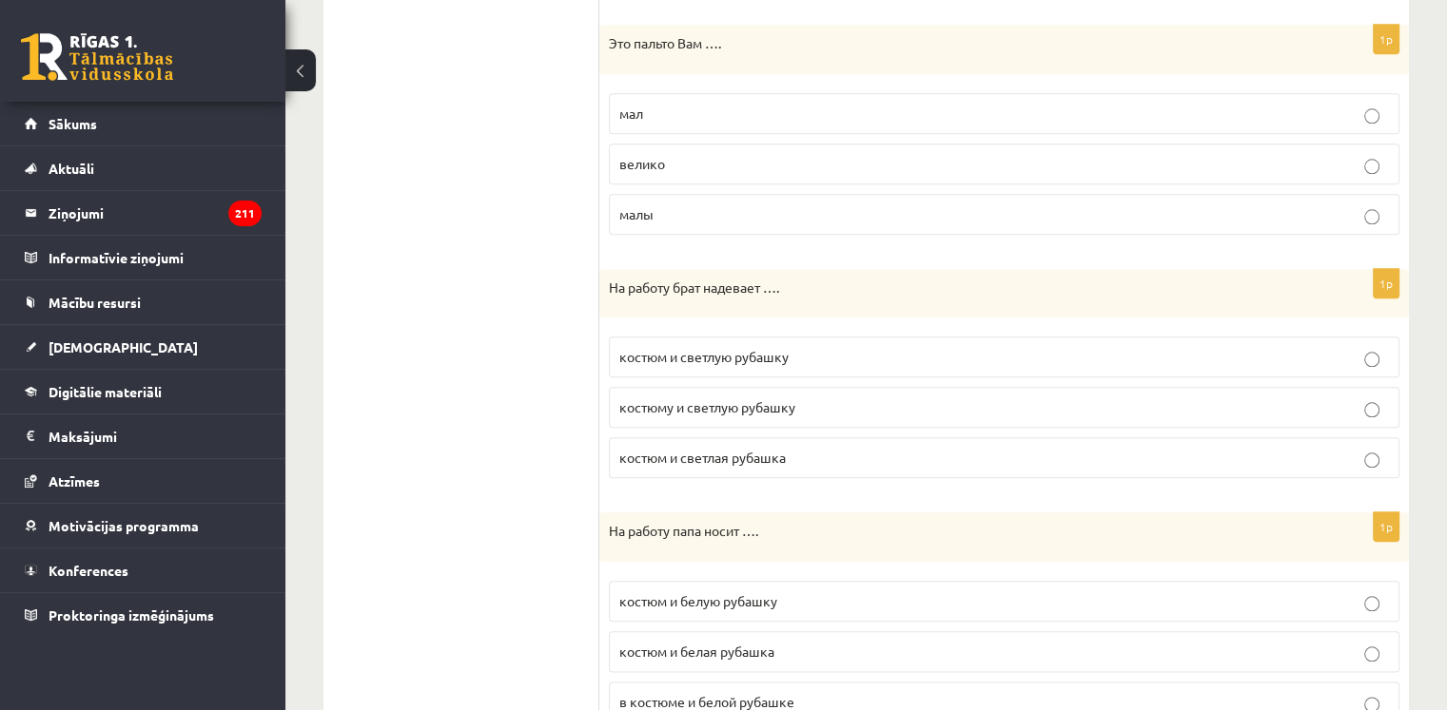
scroll to position [2045, 0]
click at [811, 346] on p "костюм и светлую рубашку" at bounding box center [1003, 356] width 769 height 20
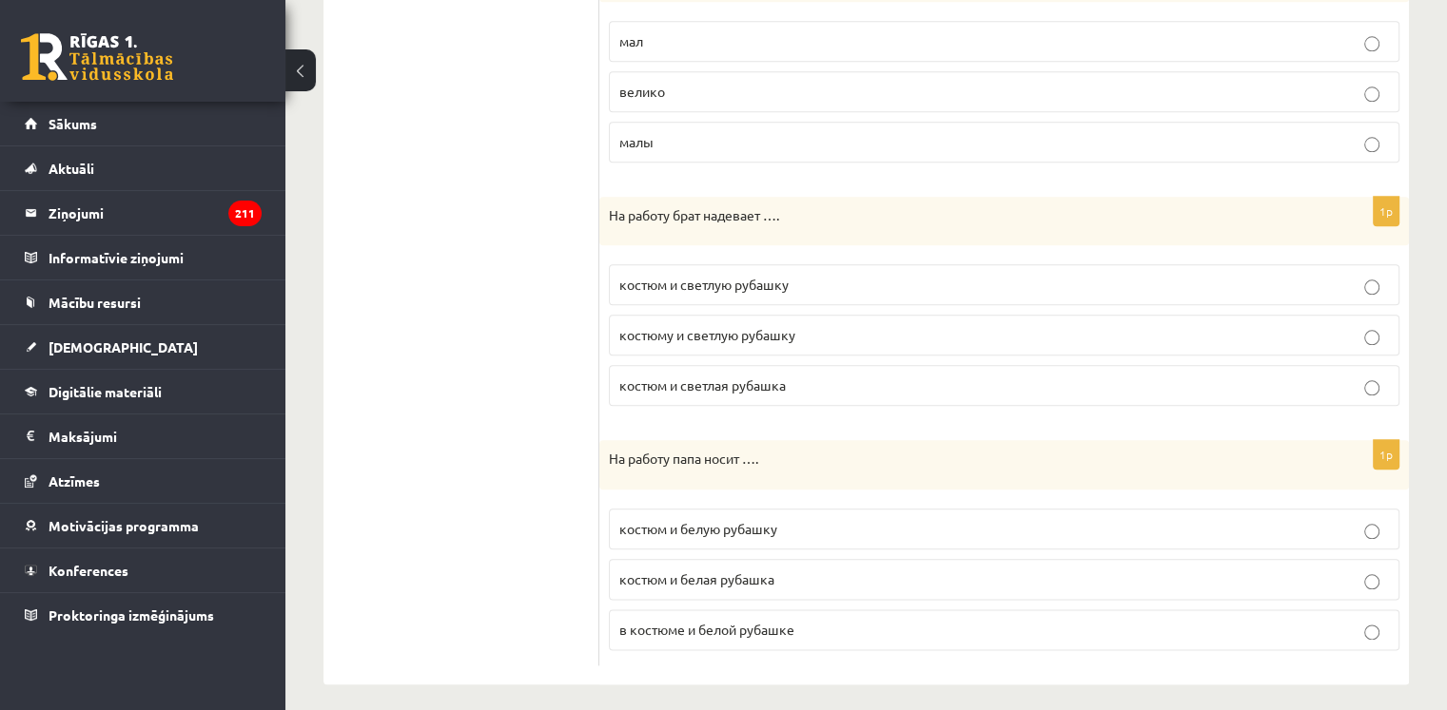
click at [746, 520] on span "костюм и белую рубашку" at bounding box center [698, 528] width 158 height 17
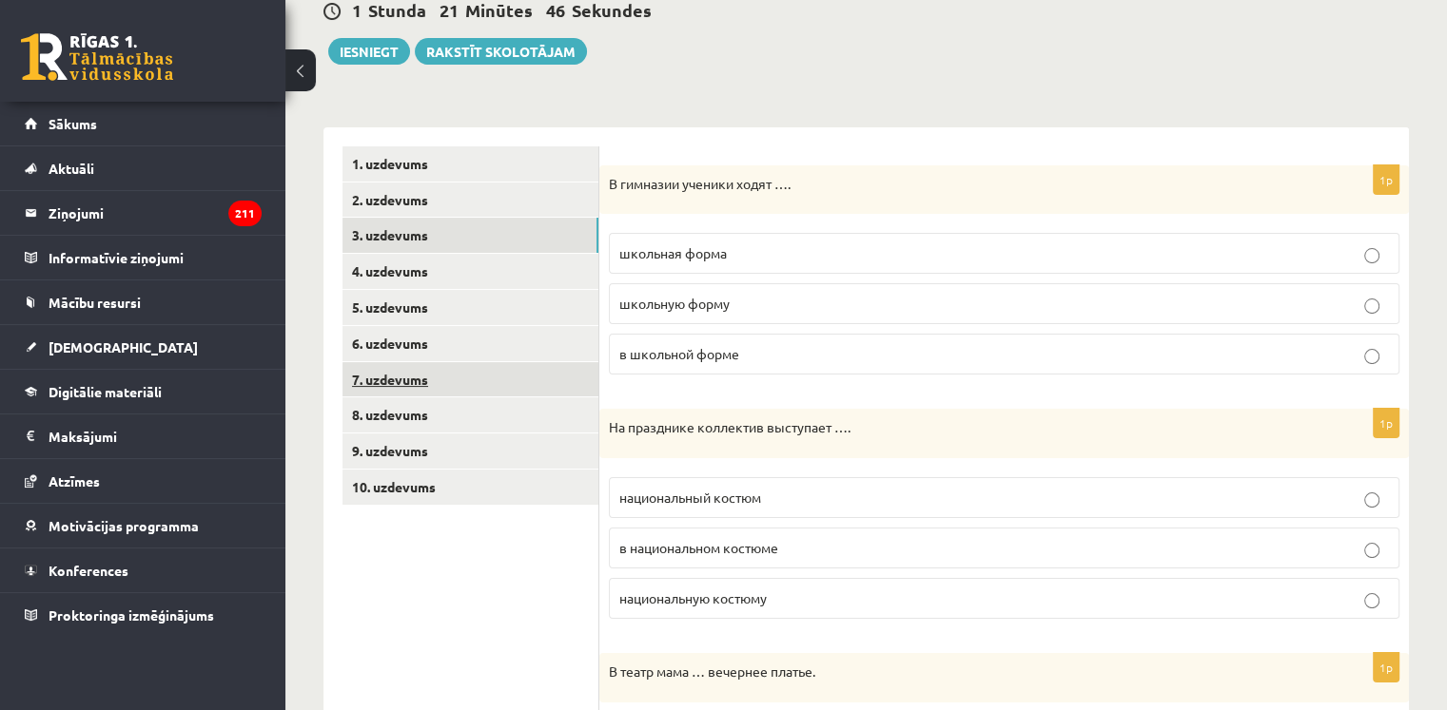
scroll to position [180, 0]
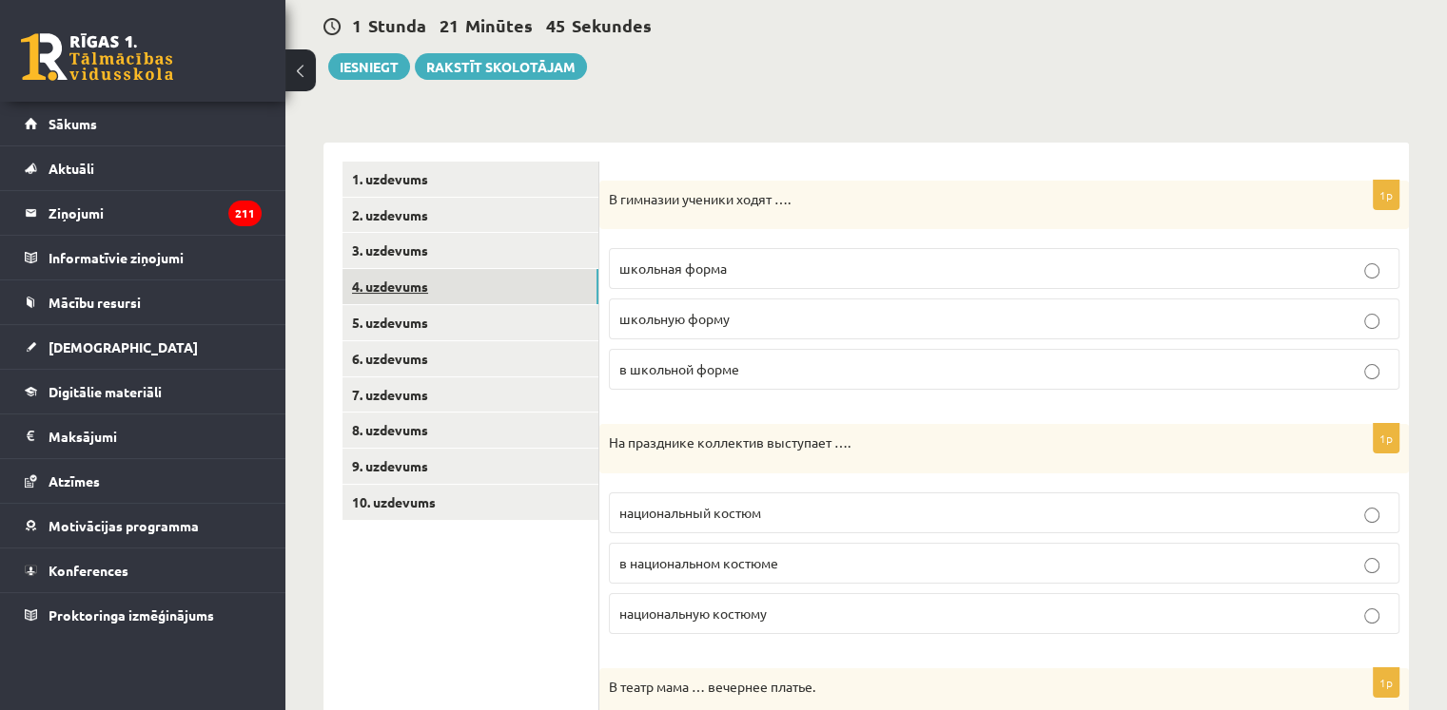
click at [422, 288] on link "4. uzdevums" at bounding box center [470, 286] width 256 height 35
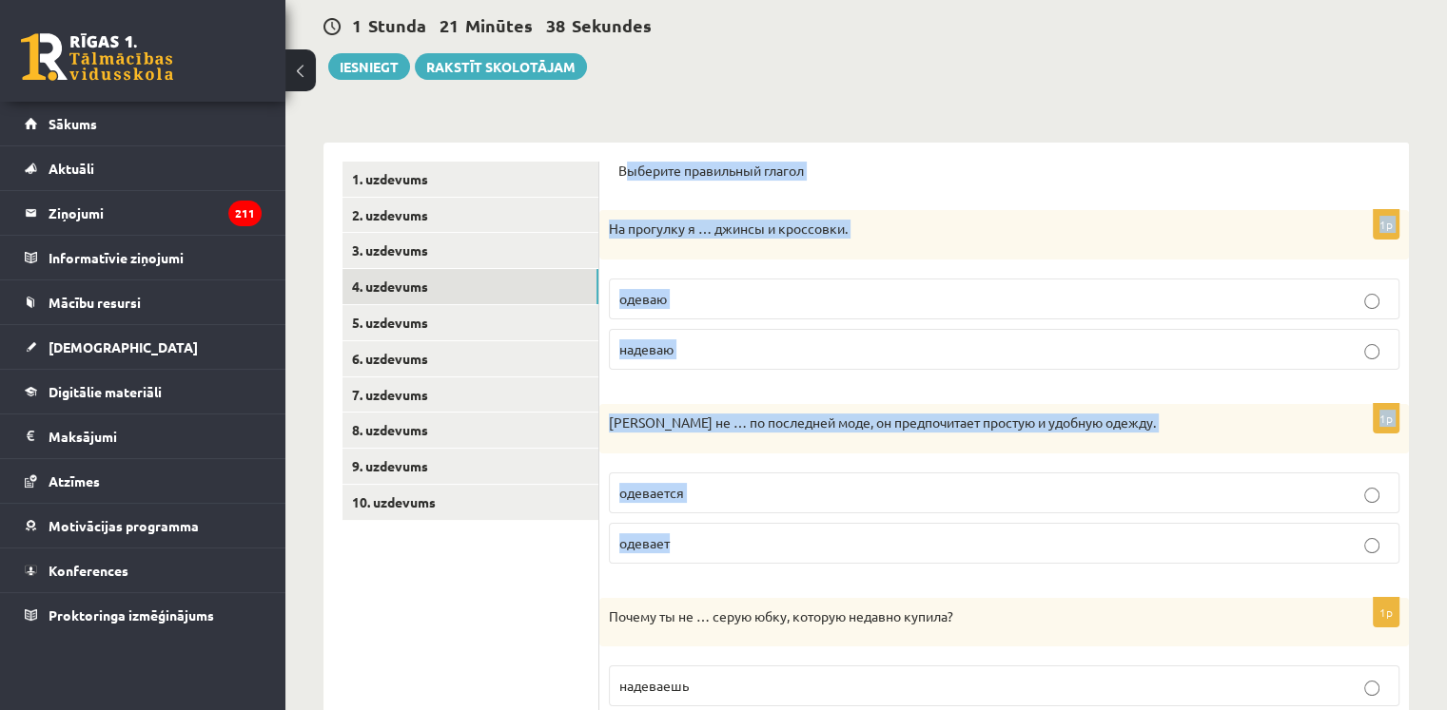
drag, startPoint x: 629, startPoint y: 151, endPoint x: 771, endPoint y: 527, distance: 401.8
click at [768, 533] on div "Выберите правильный глагол 1p На прогулку я … джинсы и кроссовки. одеваю надева…" at bounding box center [1003, 661] width 809 height 1037
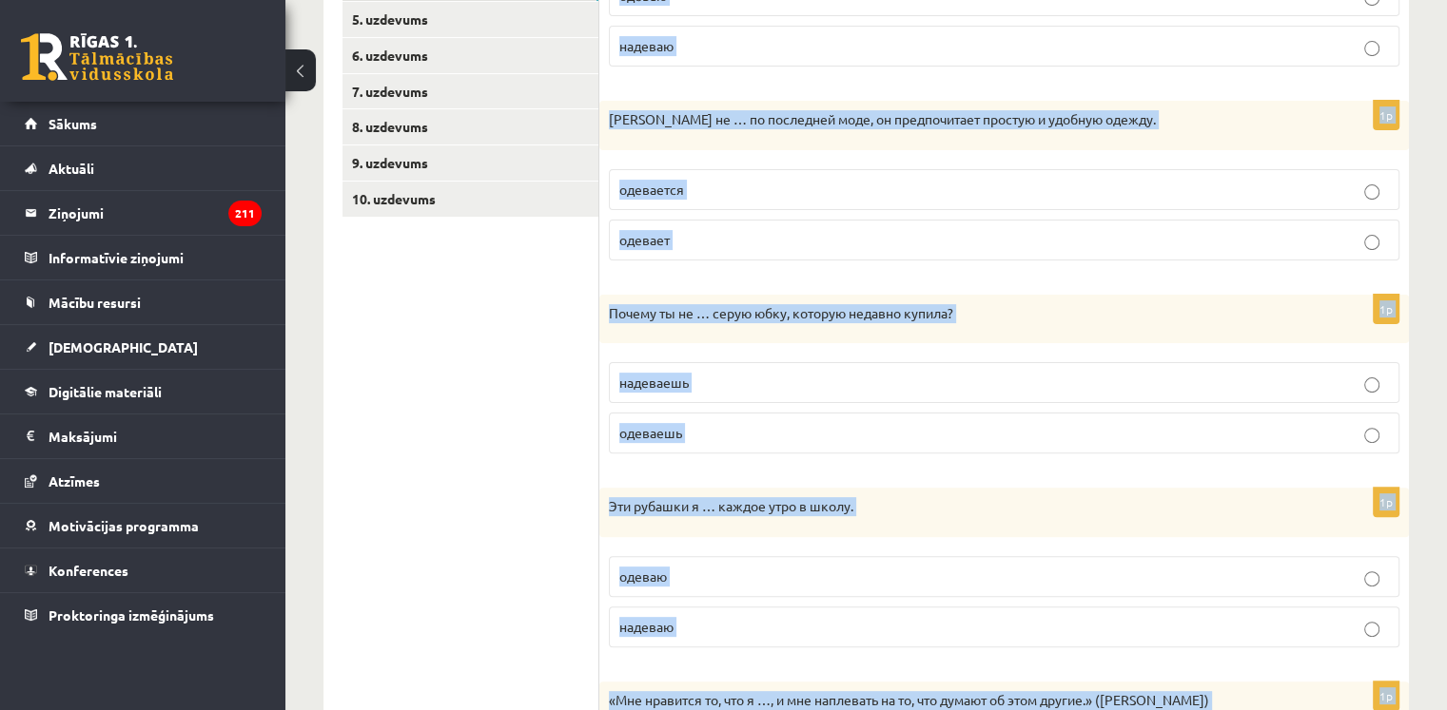
scroll to position [682, 0]
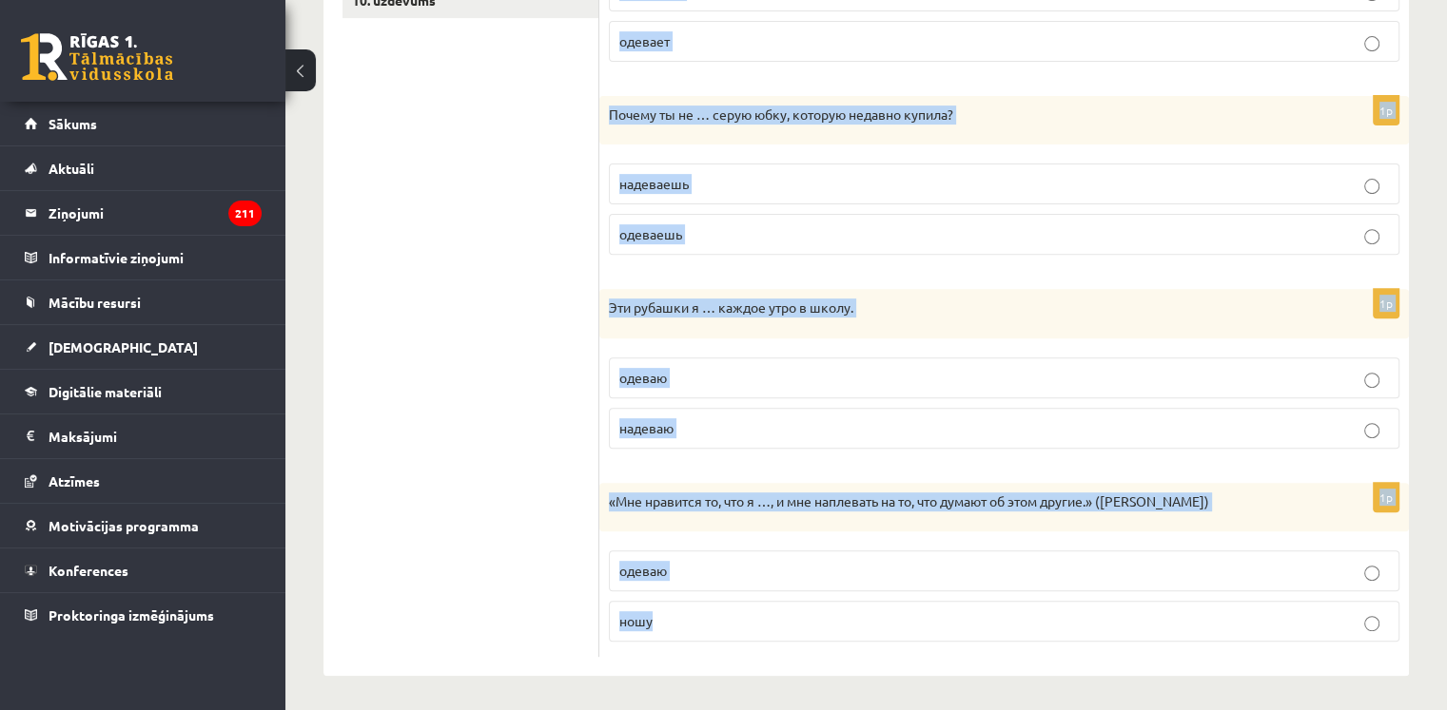
drag, startPoint x: 611, startPoint y: 157, endPoint x: 912, endPoint y: 738, distance: 654.6
copy form "Выберите правильный глагол 1p На прогулку я … джинсы и кроссовки. одеваю надева…"
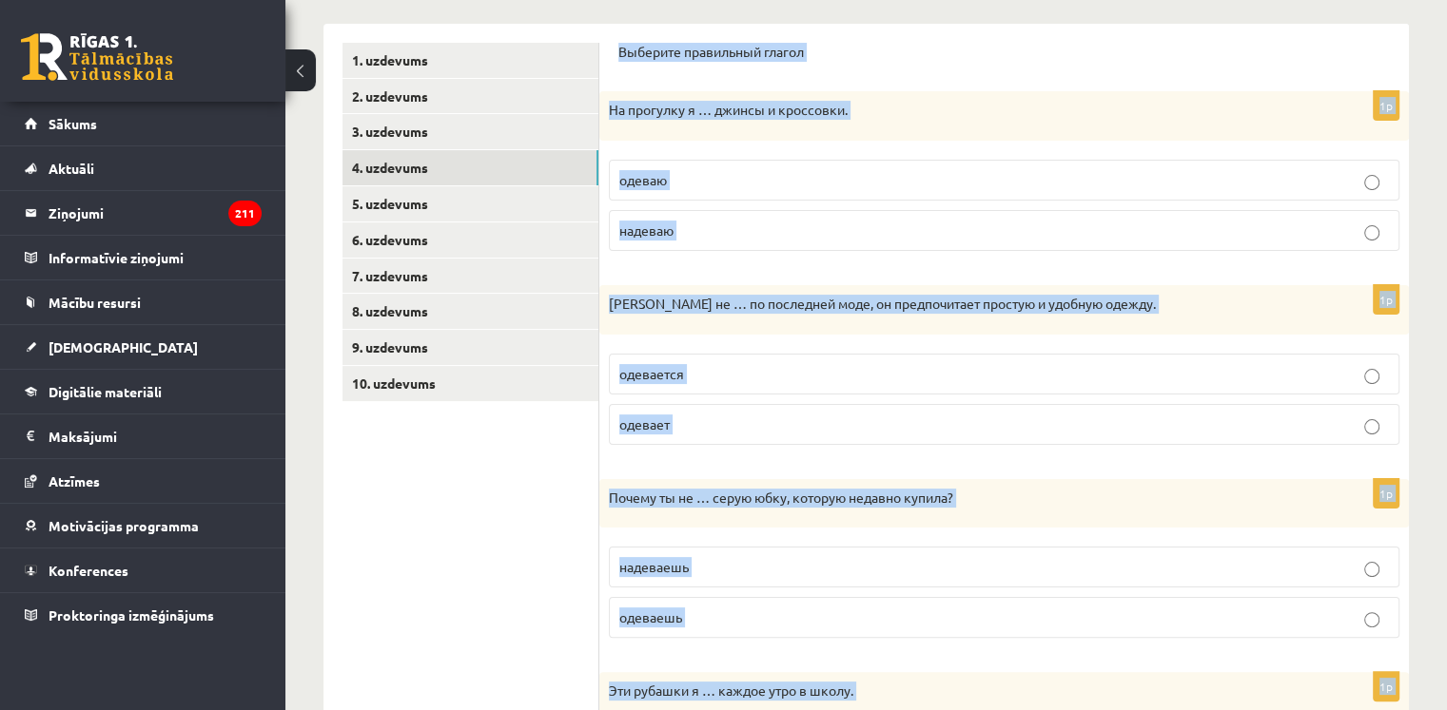
scroll to position [298, 0]
click at [775, 223] on p "надеваю" at bounding box center [1003, 232] width 769 height 20
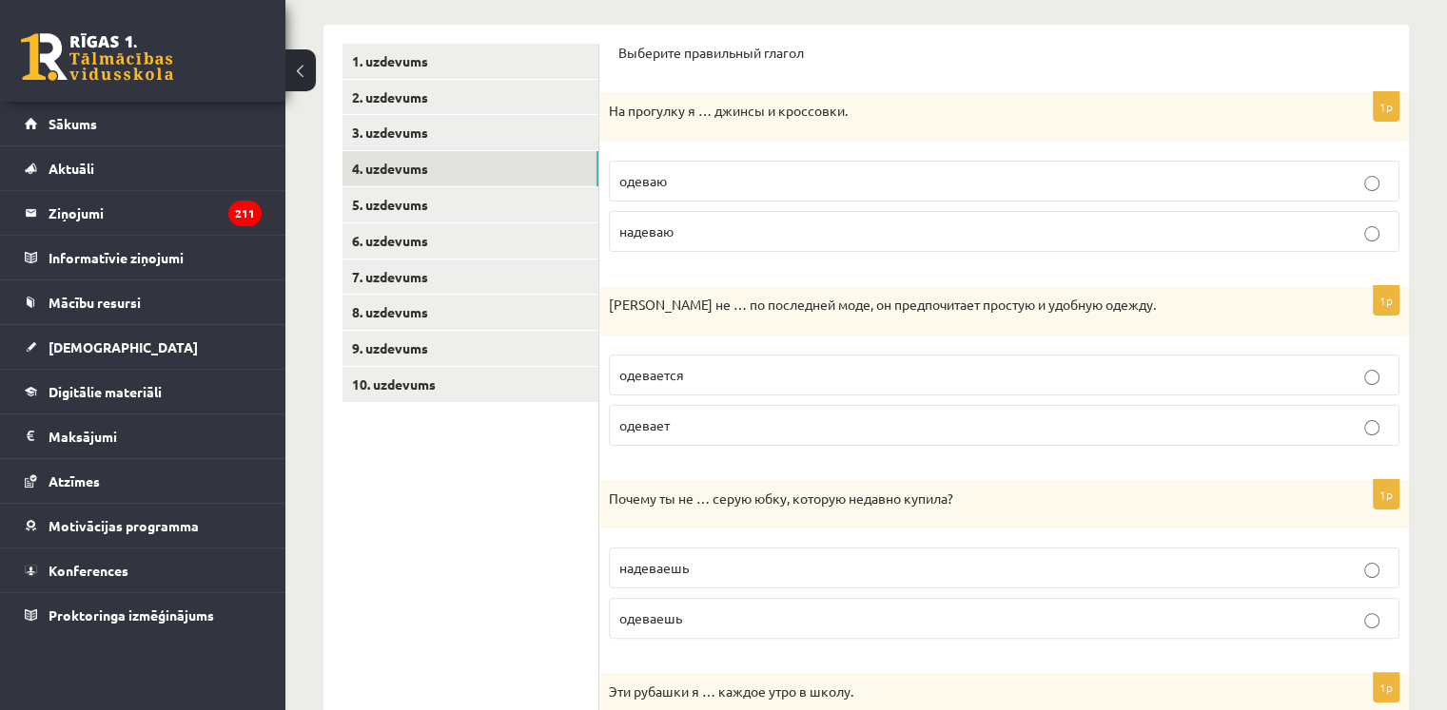
click at [696, 425] on p "одевает" at bounding box center [1003, 426] width 769 height 20
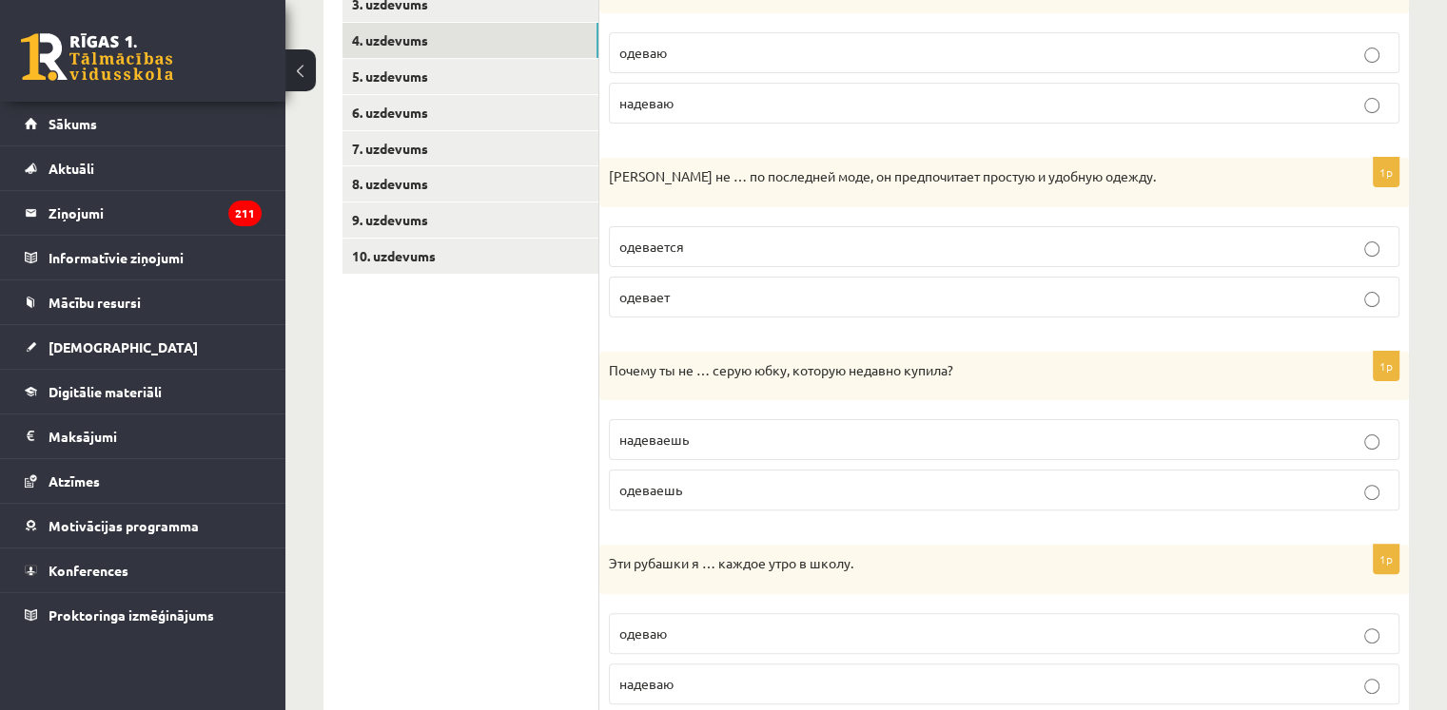
scroll to position [430, 0]
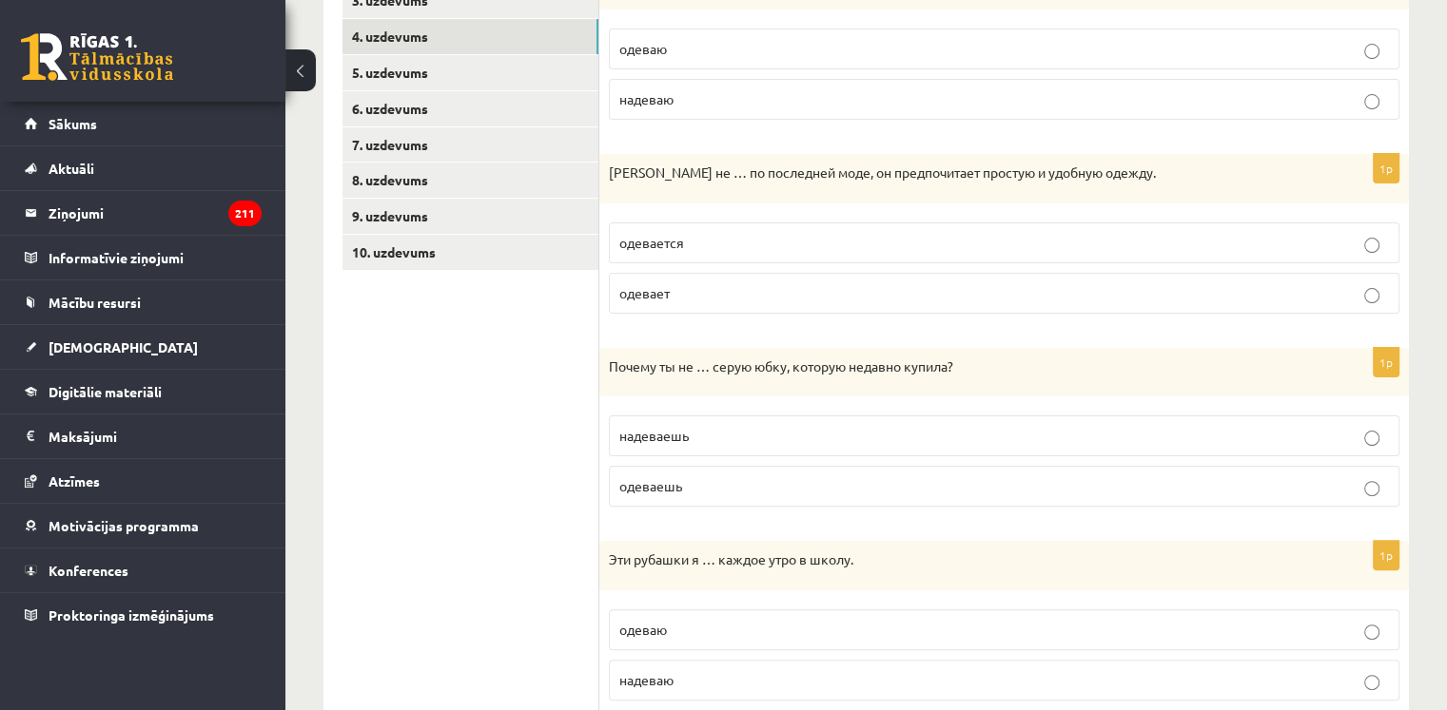
click at [689, 435] on span "надеваешь" at bounding box center [653, 435] width 69 height 17
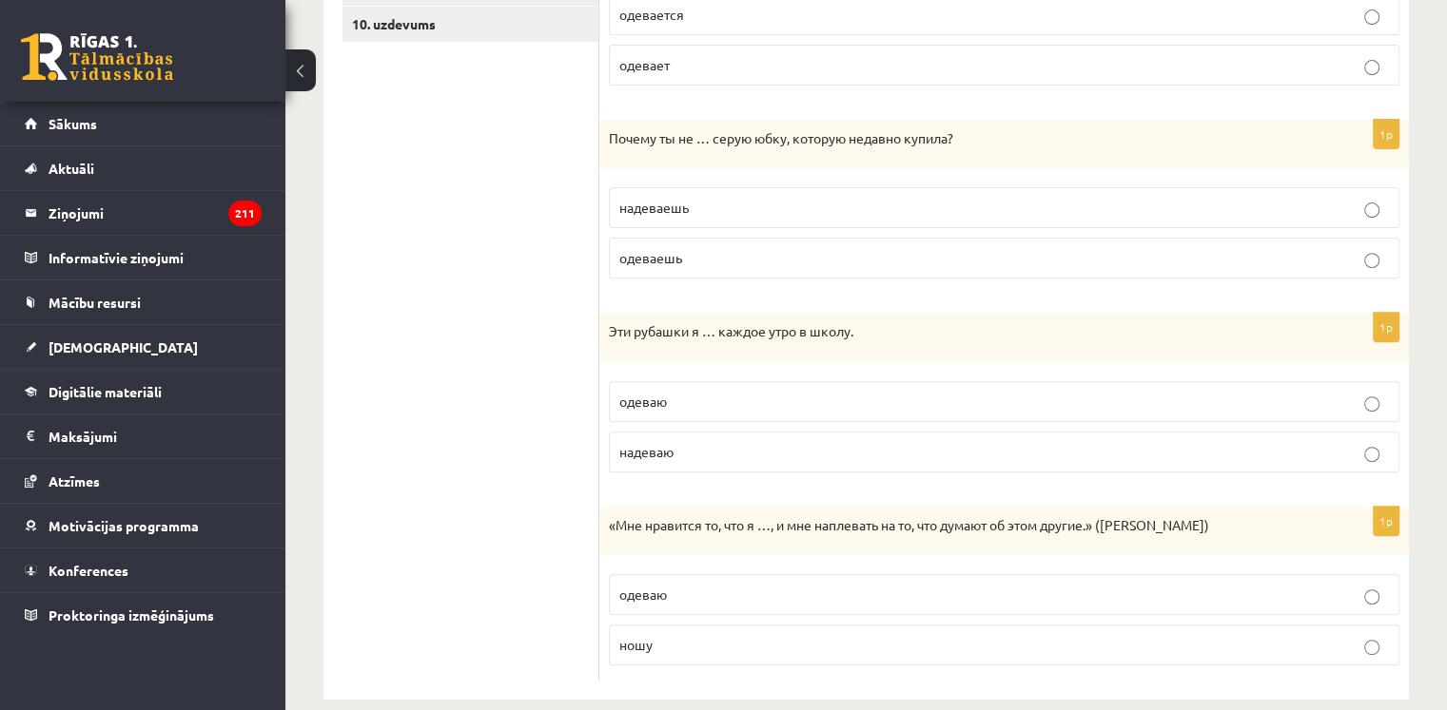
scroll to position [658, 0]
click at [684, 396] on p "одеваю" at bounding box center [1003, 402] width 769 height 20
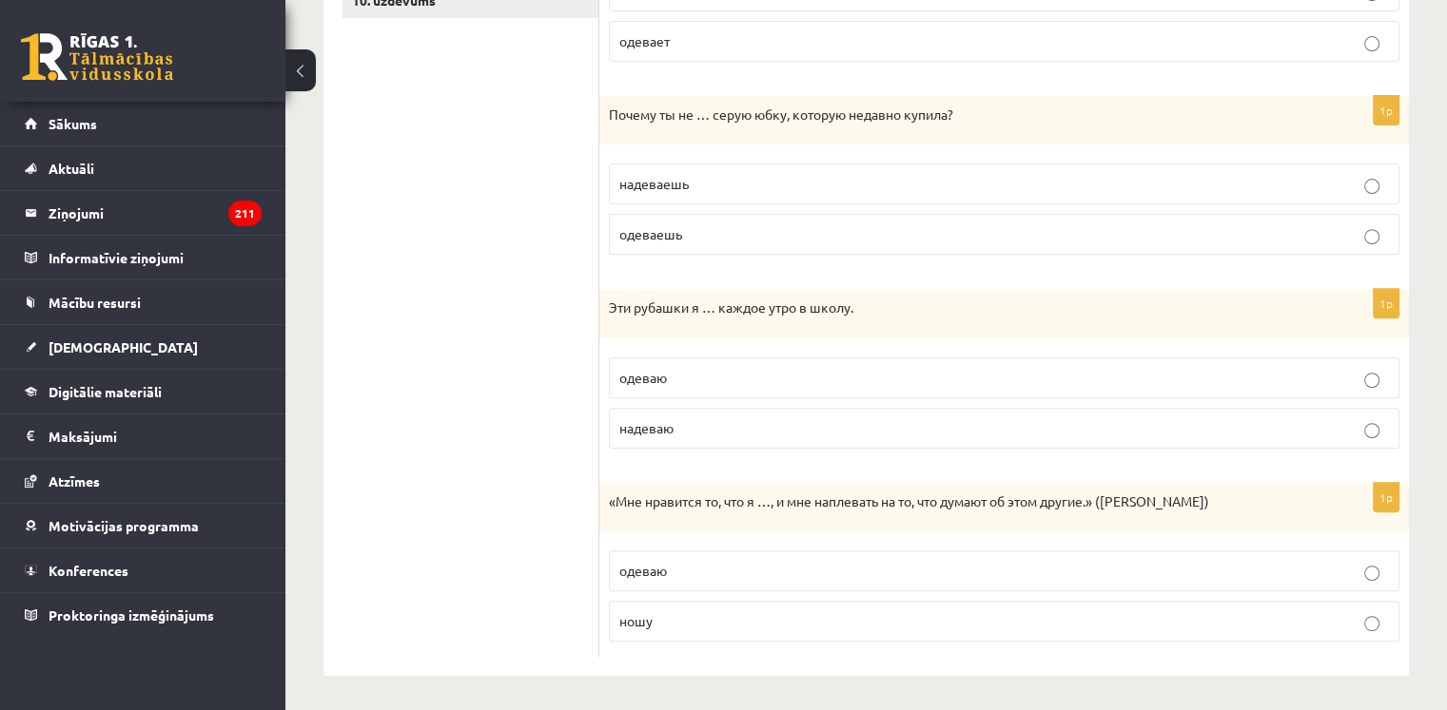
click at [715, 426] on p "надеваю" at bounding box center [1003, 428] width 769 height 20
click at [632, 621] on span "ношу" at bounding box center [635, 620] width 33 height 17
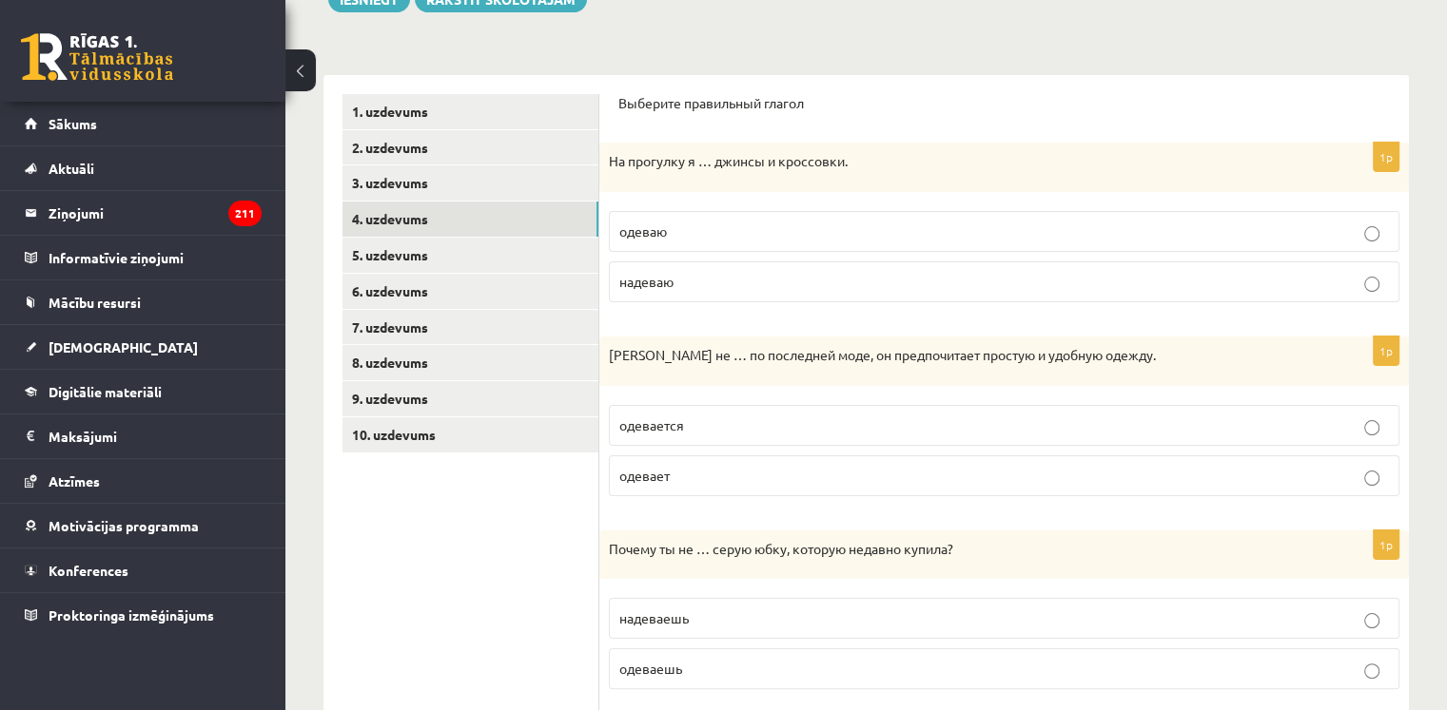
scroll to position [247, 0]
click at [402, 249] on link "5. uzdevums" at bounding box center [470, 255] width 256 height 35
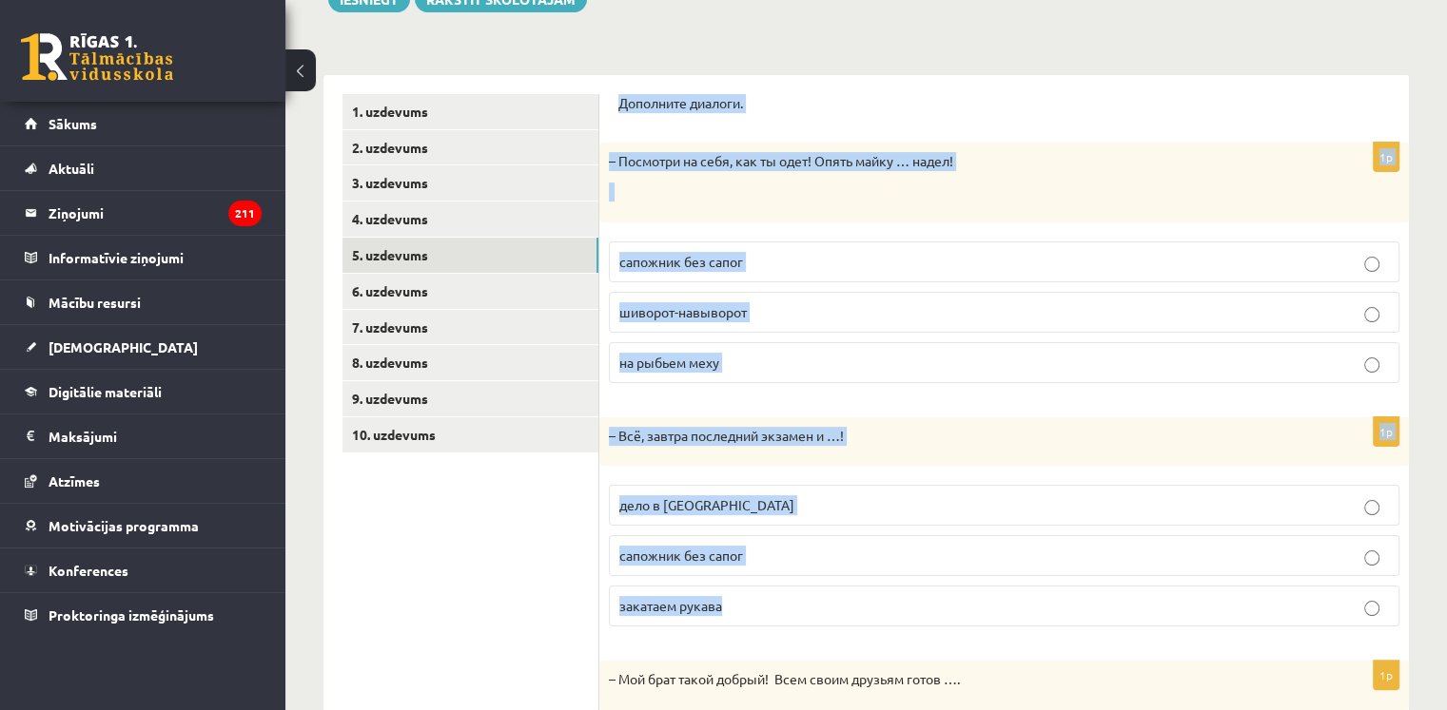
scroll to position [476, 0]
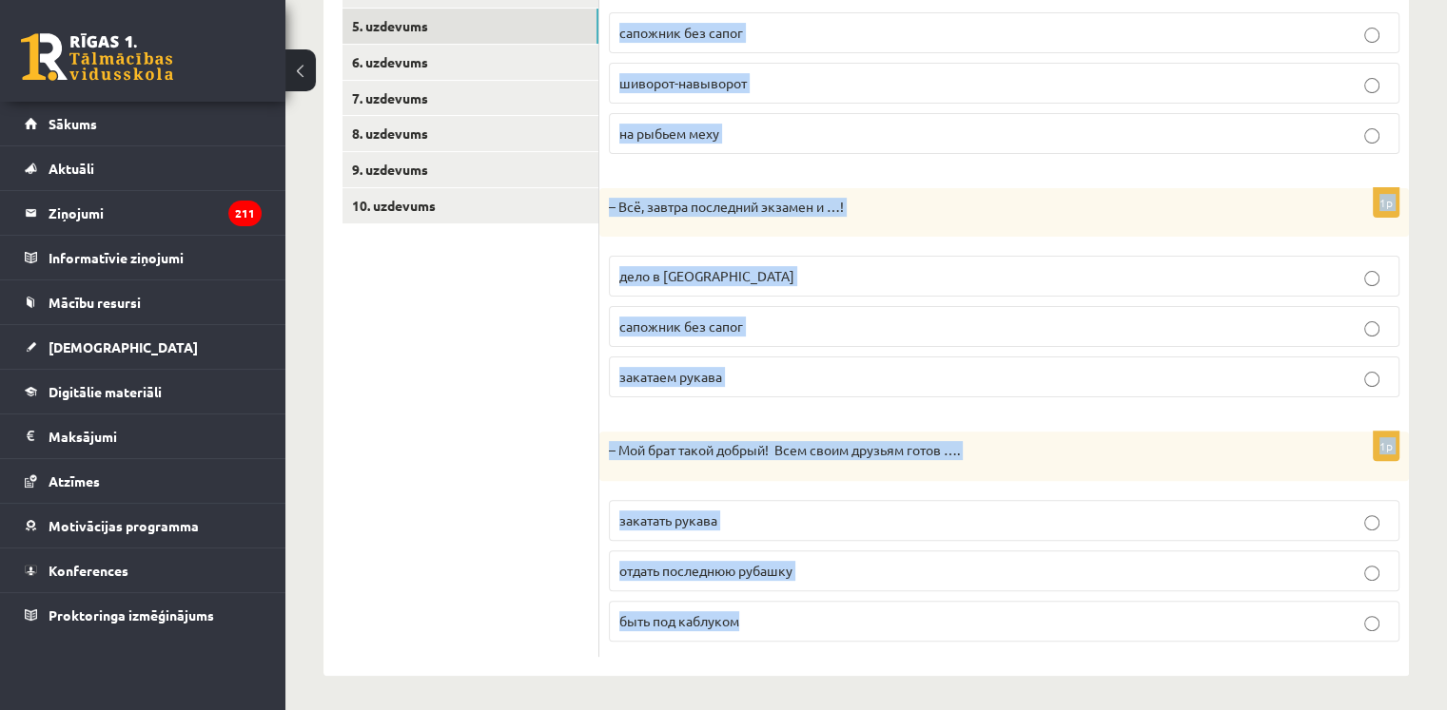
drag, startPoint x: 620, startPoint y: 85, endPoint x: 890, endPoint y: 738, distance: 707.0
copy form "Дополните диалоги. 1p – Посмотри на себя, как ты одет! Опять майку … надел! сап…"
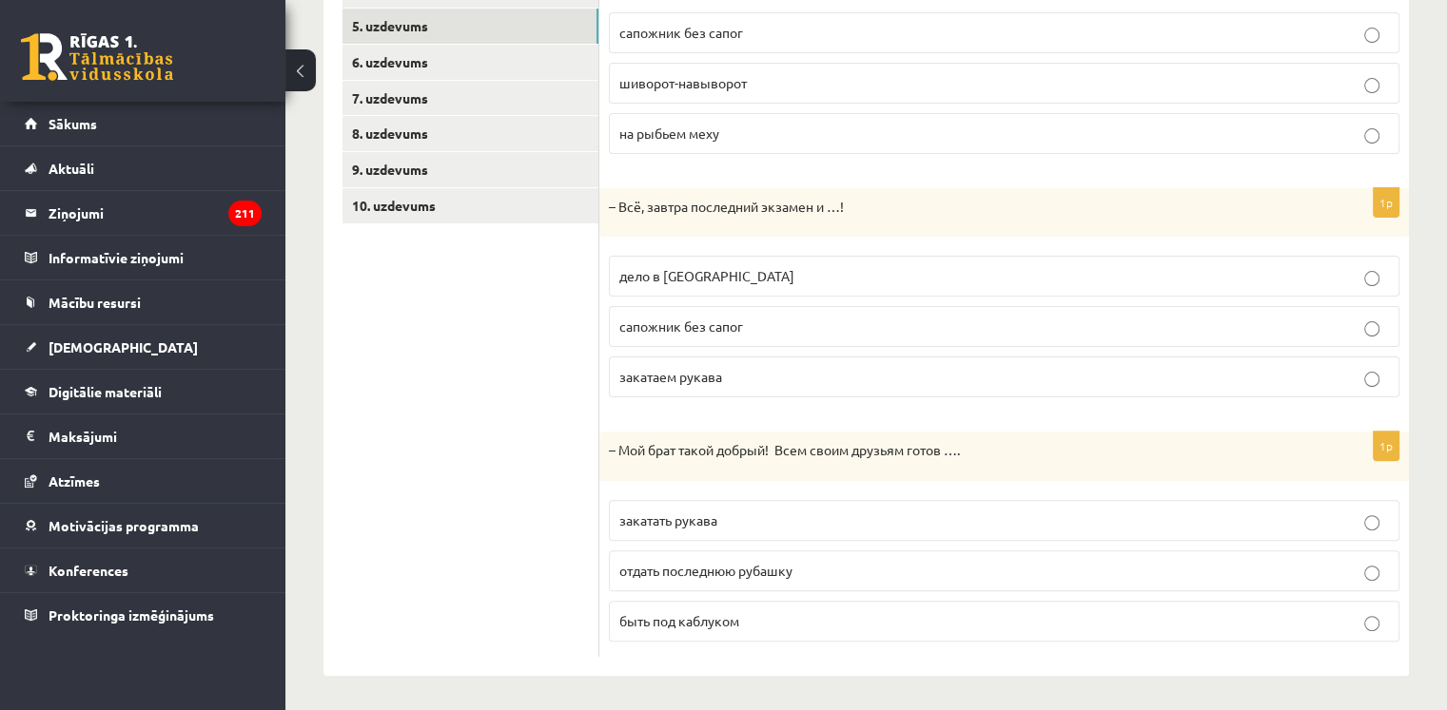
click at [442, 443] on ul "1. uzdevums 2. uzdevums 3. uzdevums 4. uzdevums 5. uzdevums 6. uzdevums 7. uzde…" at bounding box center [470, 261] width 257 height 792
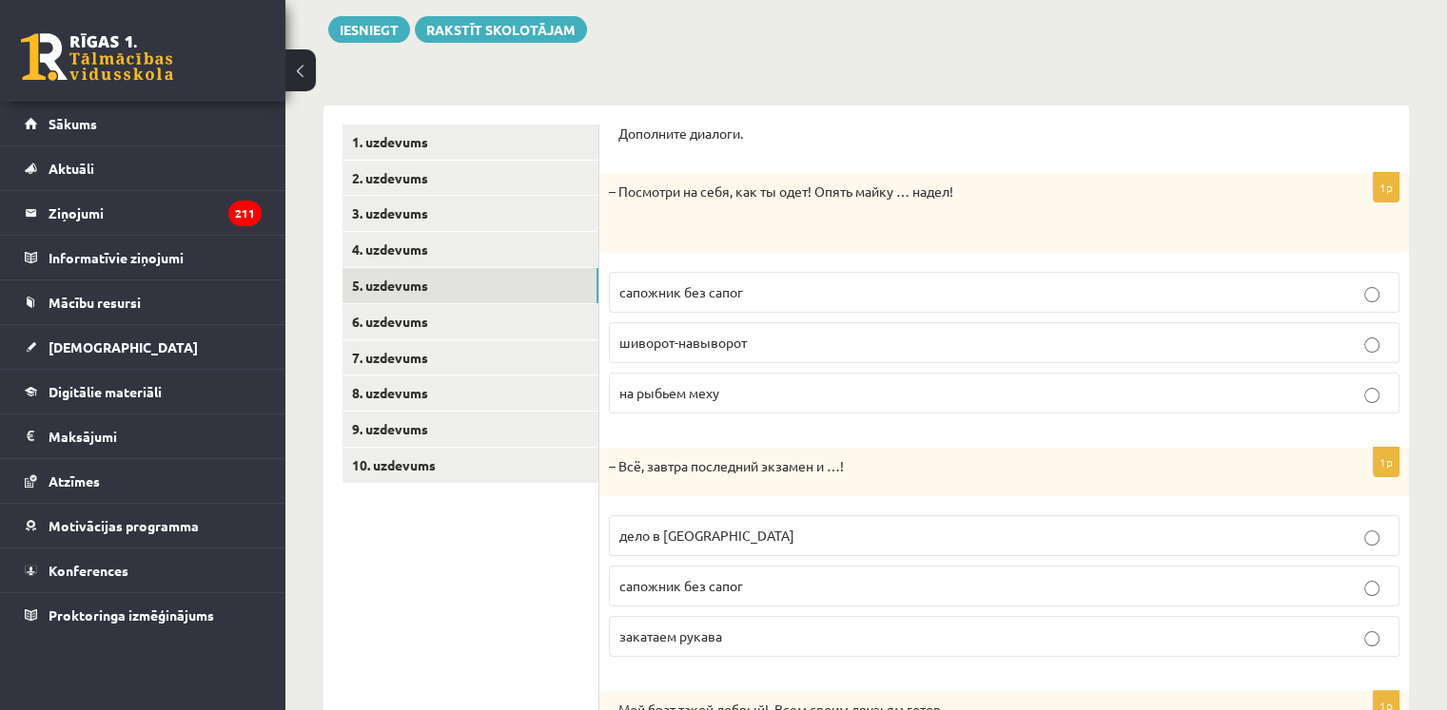
scroll to position [221, 0]
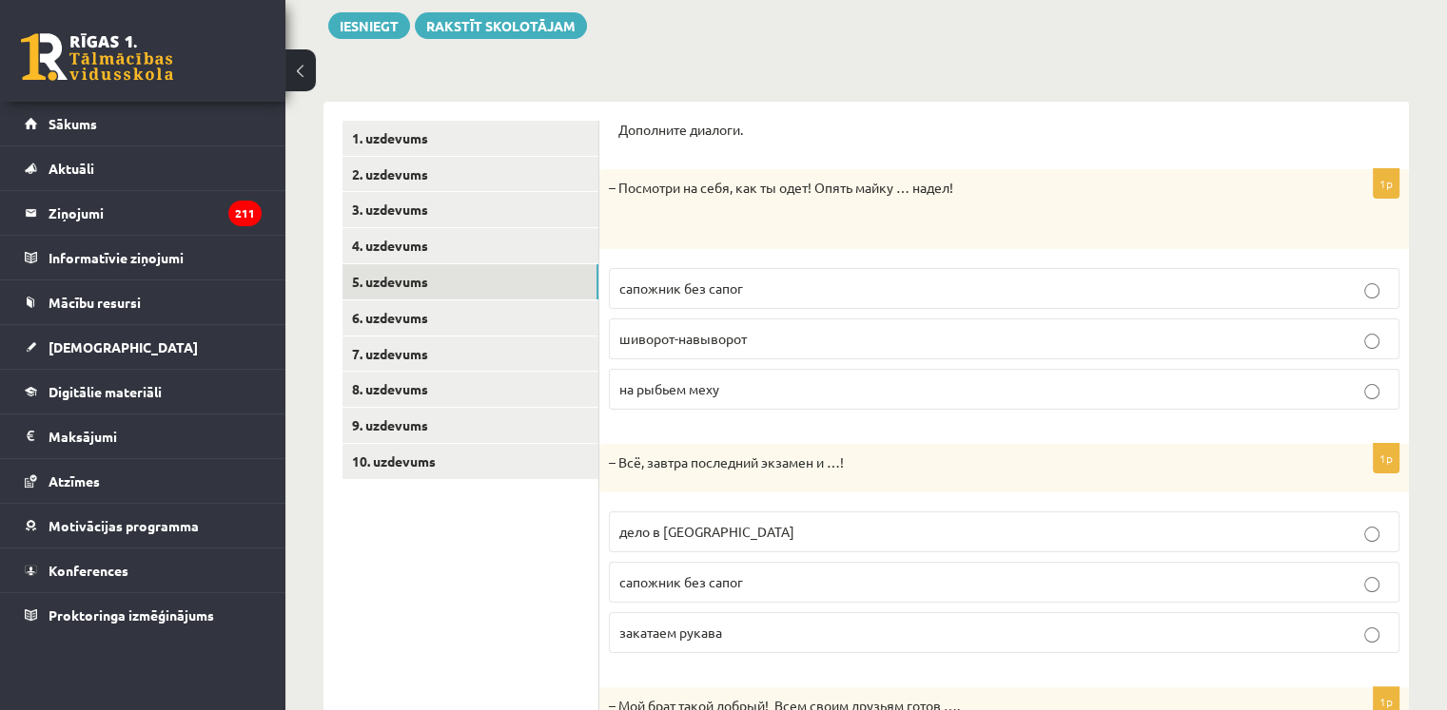
click at [760, 343] on p "шиворот-навыворот" at bounding box center [1003, 339] width 769 height 20
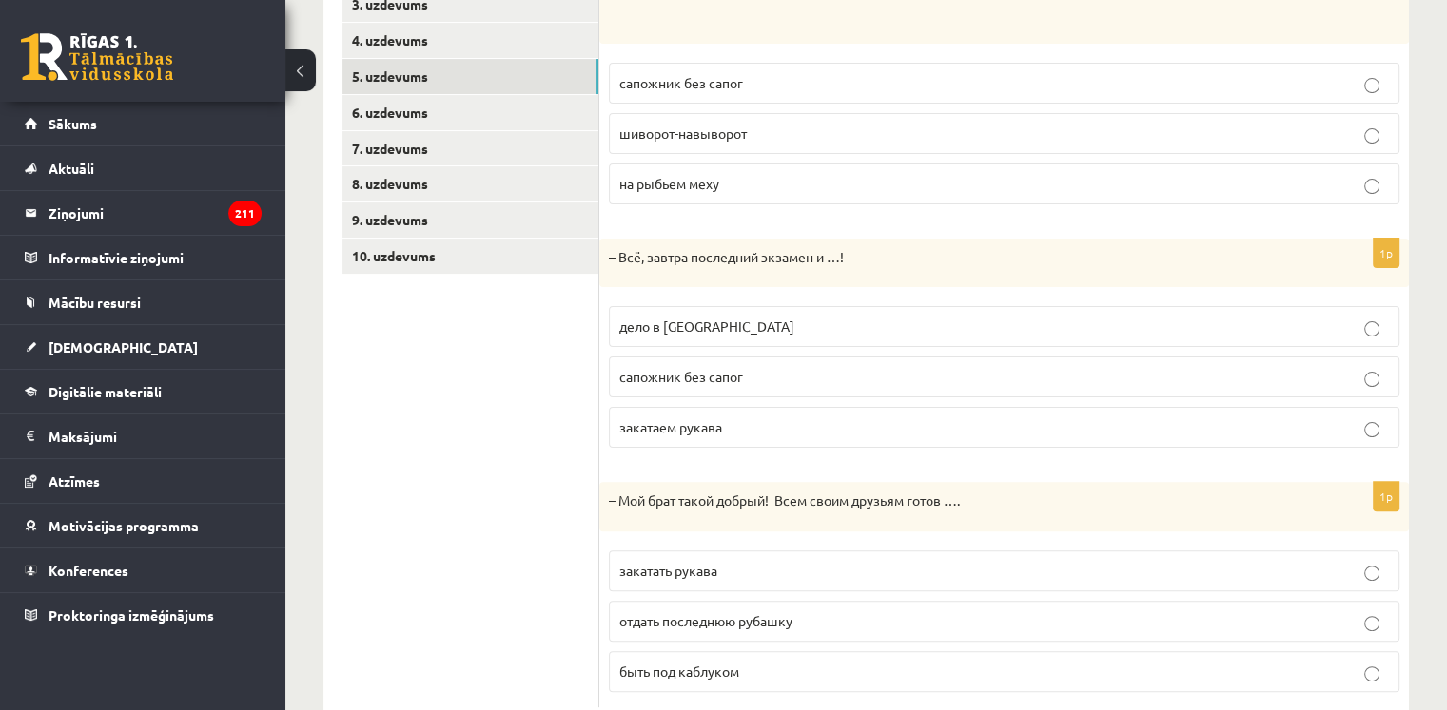
scroll to position [476, 0]
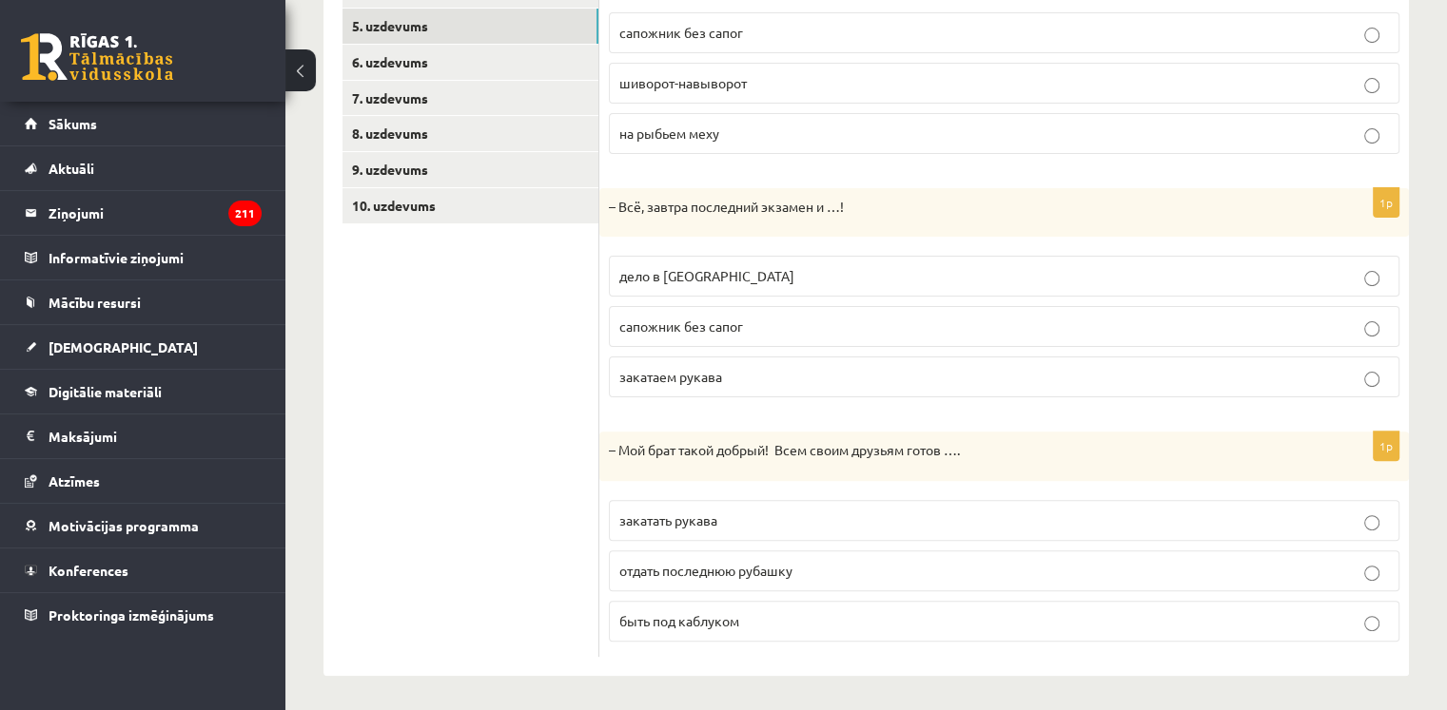
click at [748, 378] on p "закатаем рукава" at bounding box center [1003, 377] width 769 height 20
click at [741, 267] on p "дело в шляпе" at bounding box center [1003, 276] width 769 height 20
click at [558, 502] on ul "1. uzdevums 2. uzdevums 3. uzdevums 4. uzdevums 5. uzdevums 6. uzdevums 7. uzde…" at bounding box center [470, 261] width 257 height 792
click at [748, 568] on span "отдать последнюю рубашку" at bounding box center [705, 570] width 173 height 17
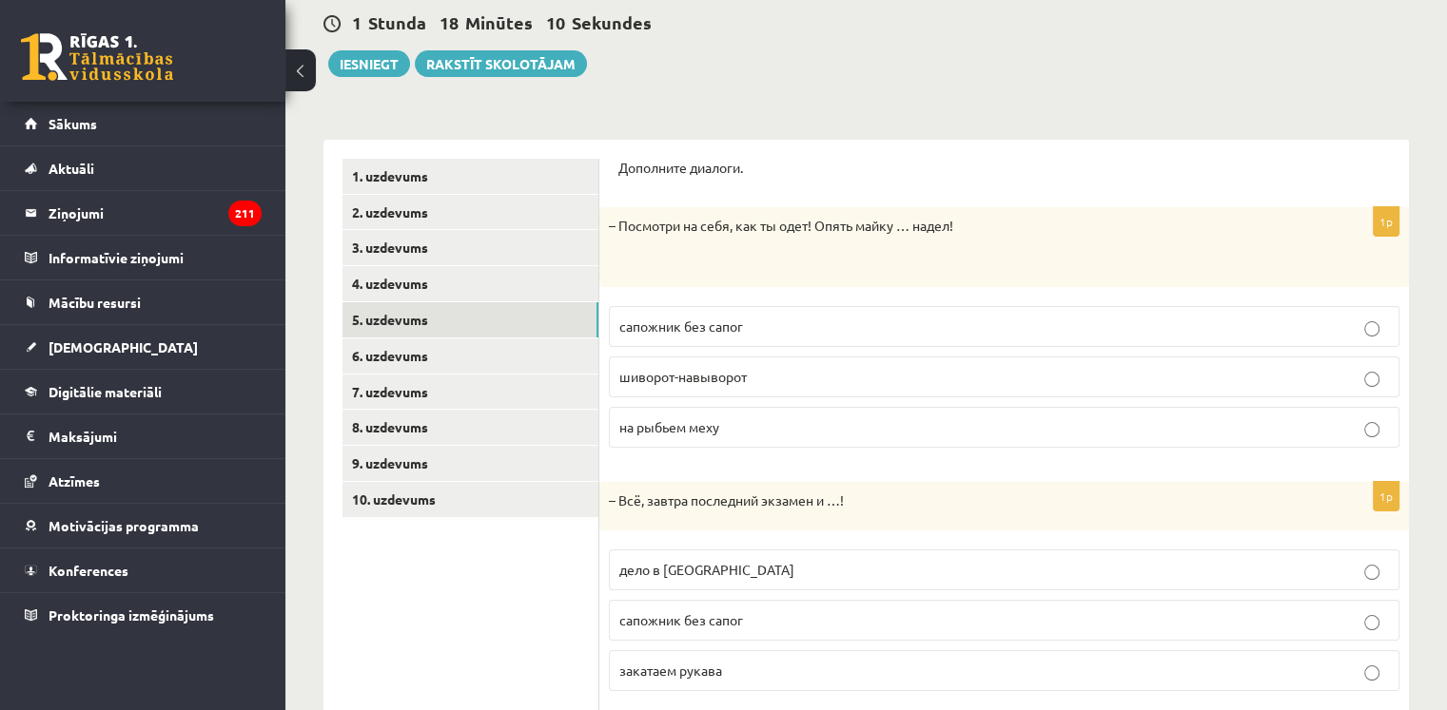
scroll to position [154, 0]
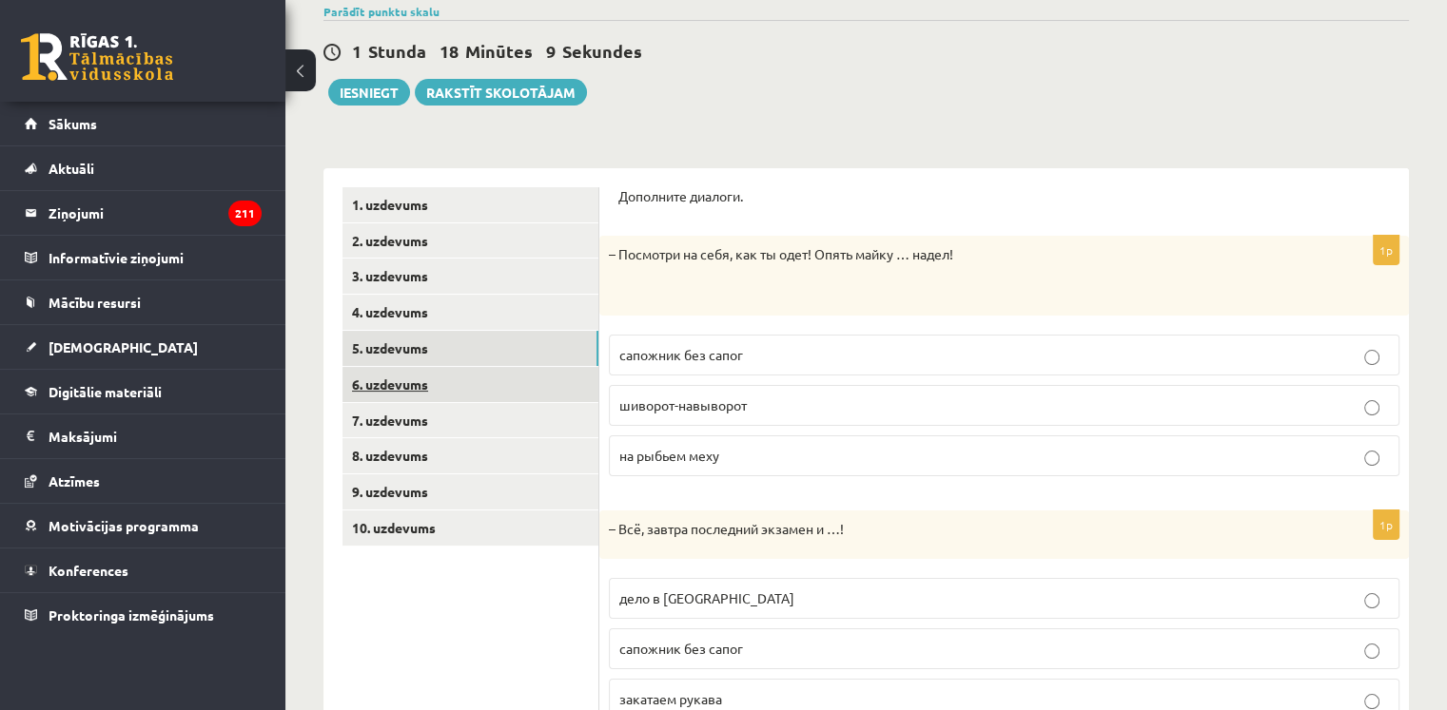
click at [408, 389] on link "6. uzdevums" at bounding box center [470, 384] width 256 height 35
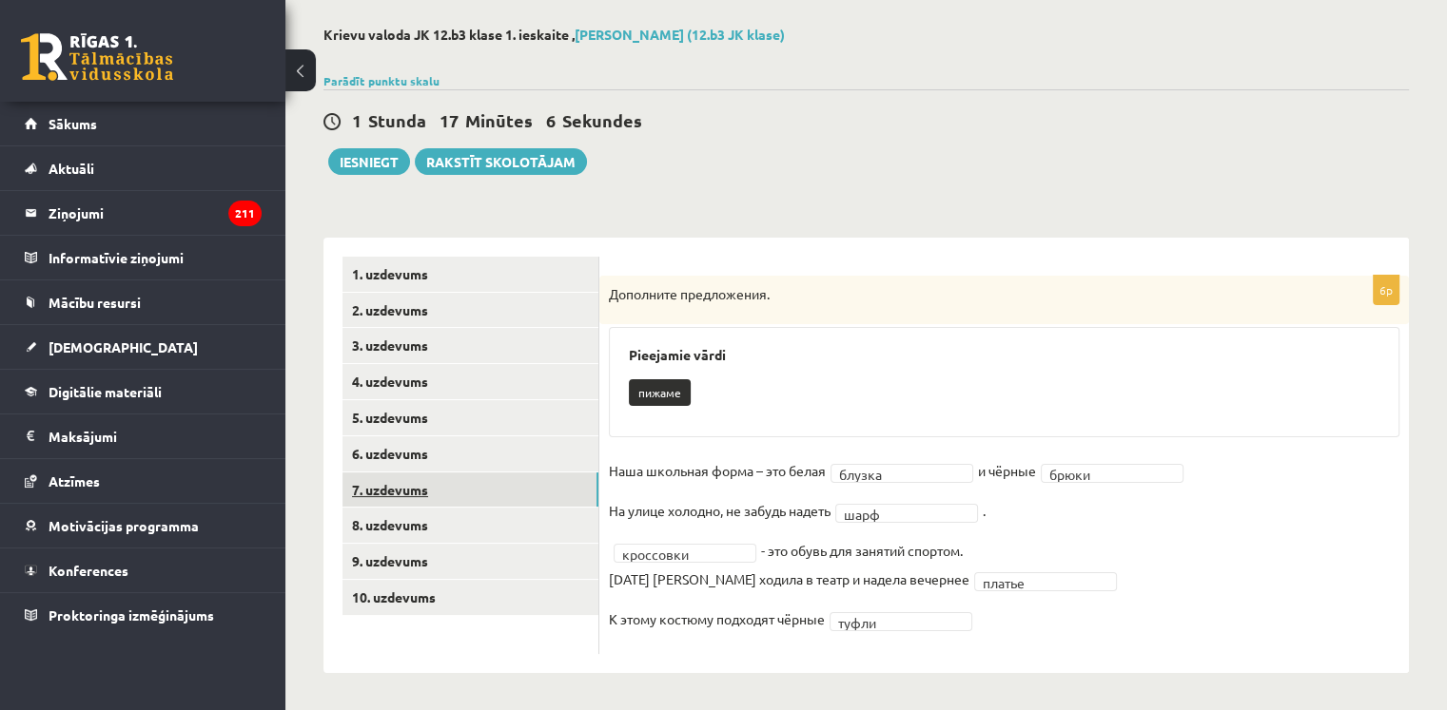
click at [494, 484] on link "7. uzdevums" at bounding box center [470, 490] width 256 height 35
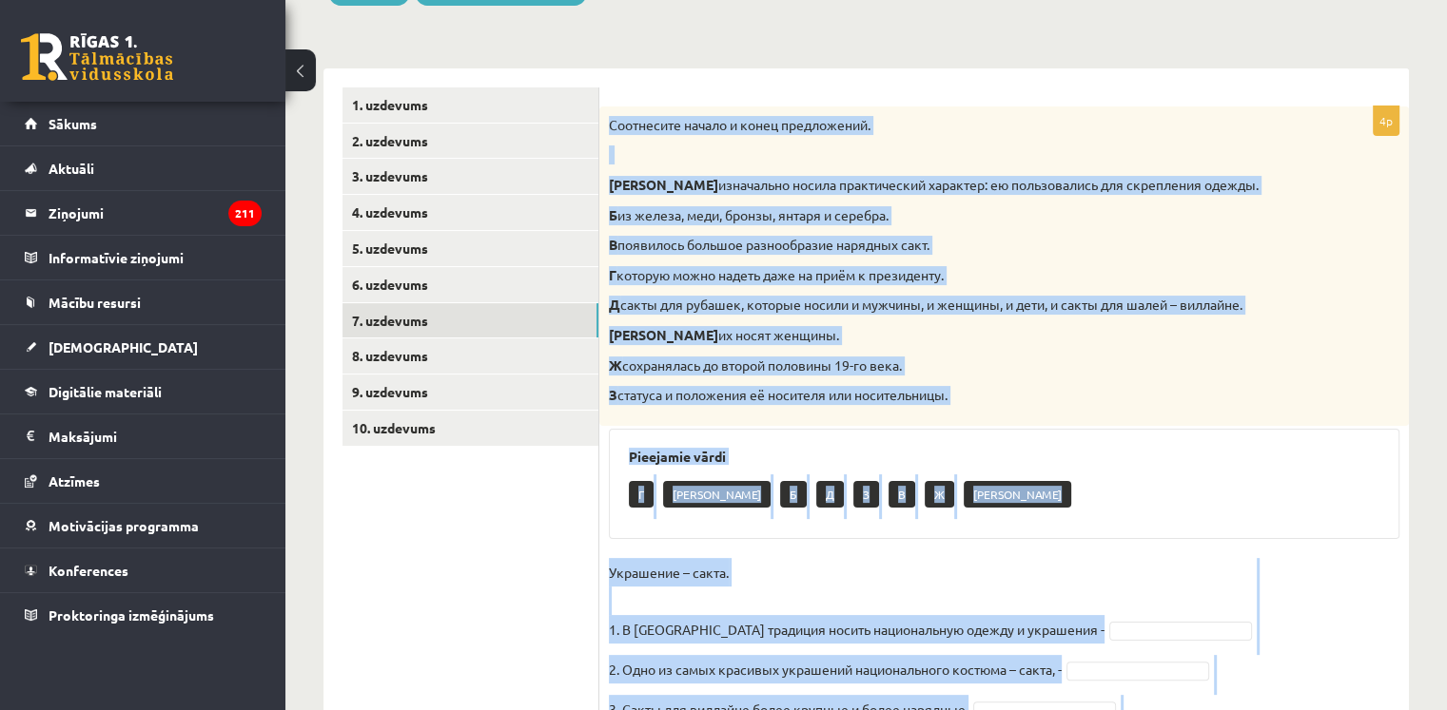
scroll to position [413, 0]
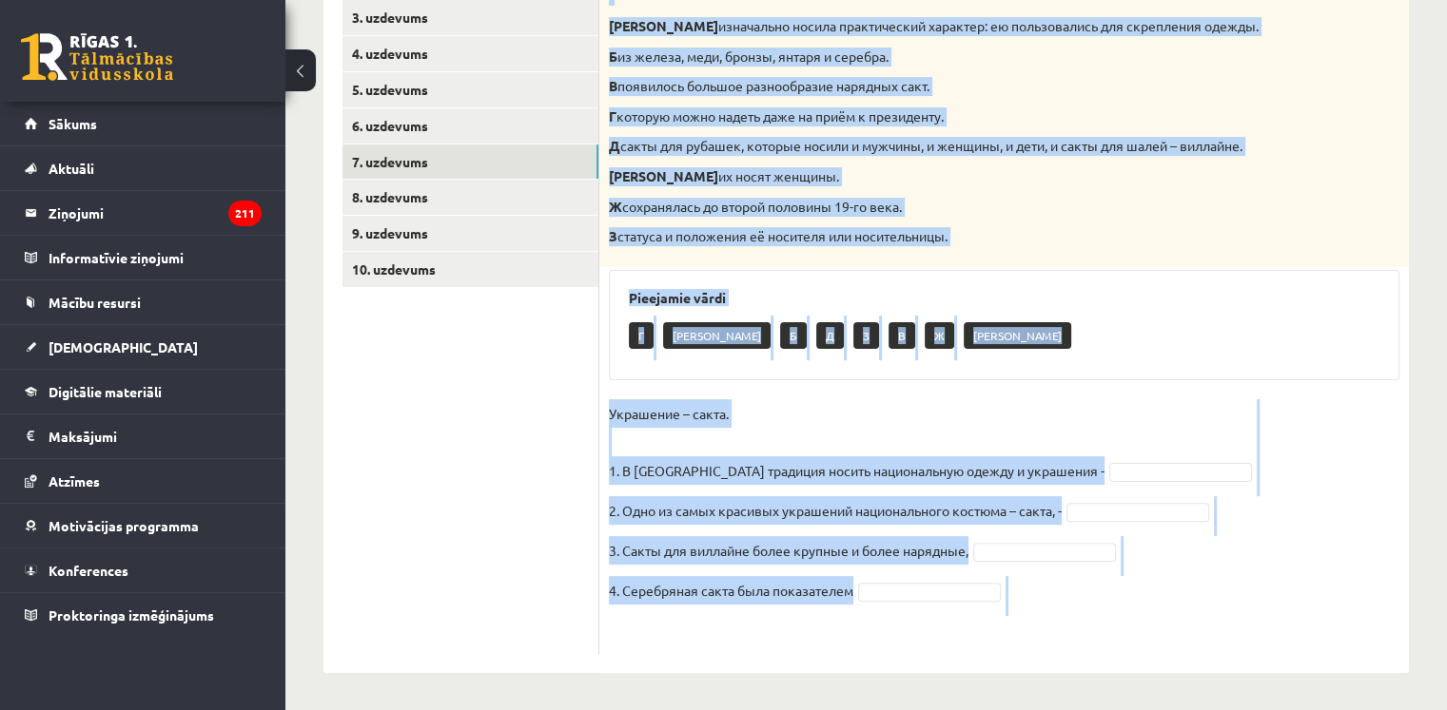
drag, startPoint x: 607, startPoint y: 110, endPoint x: 832, endPoint y: 717, distance: 647.3
copy div "Соотнесите начало и конец предложений. А изначально носила практический характе…"
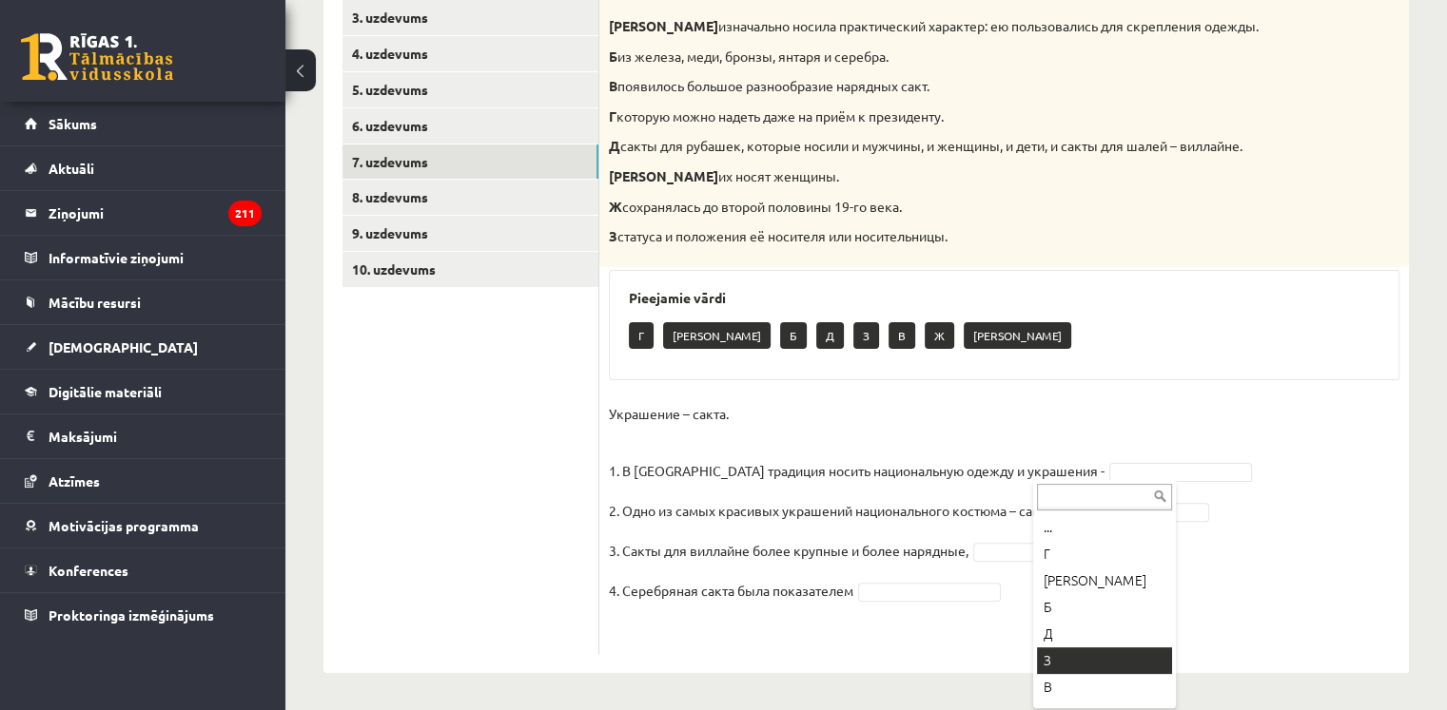
scroll to position [49, 0]
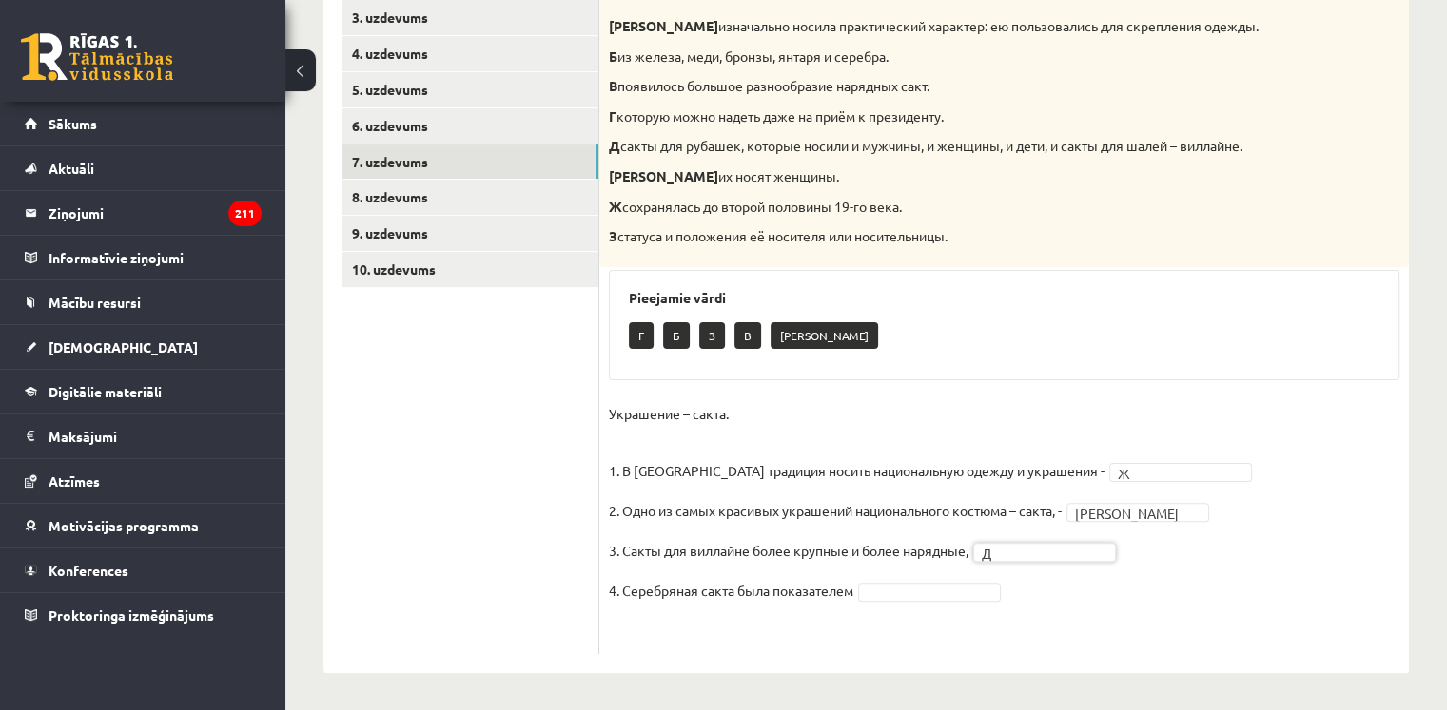
click at [945, 601] on fieldset "Украшение – сакта. 1. В Латвии традиция носить национальную одежду и украшения …" at bounding box center [1004, 521] width 790 height 245
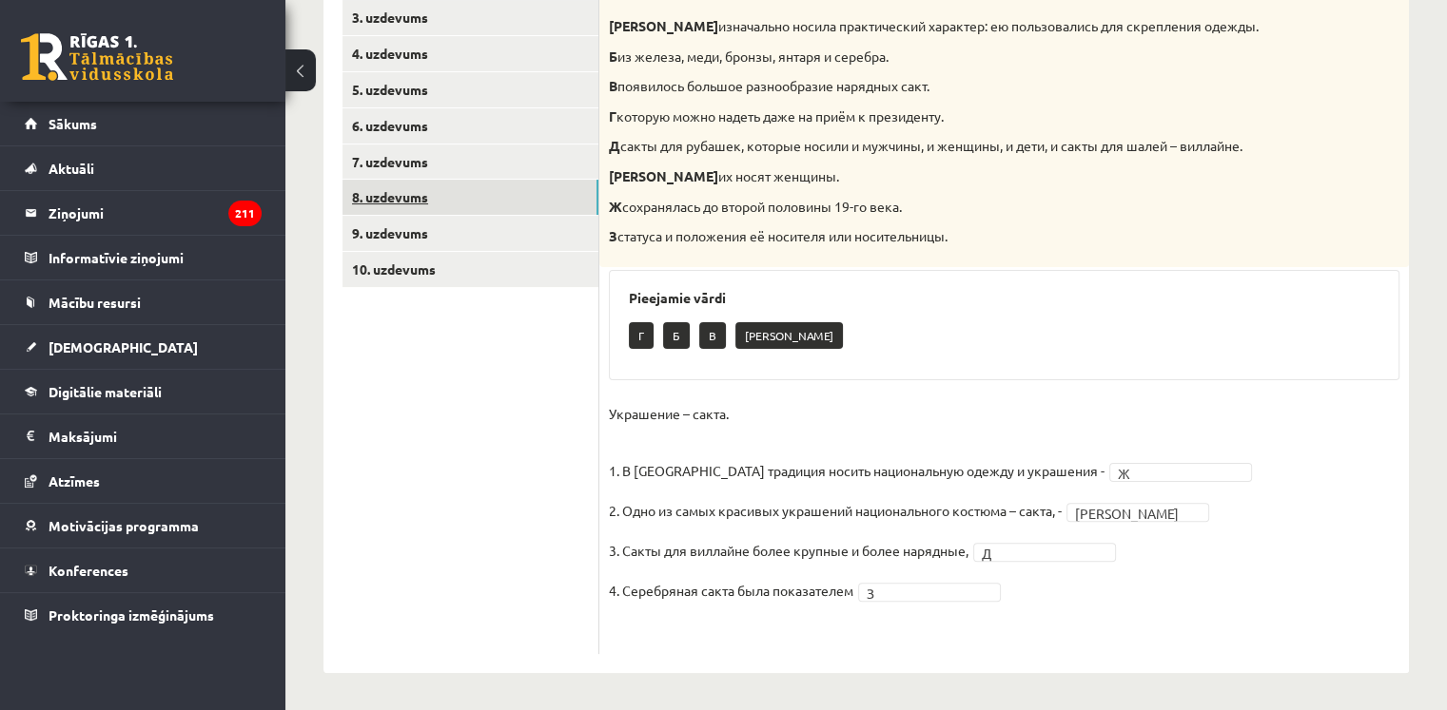
click at [452, 208] on link "8. uzdevums" at bounding box center [470, 197] width 256 height 35
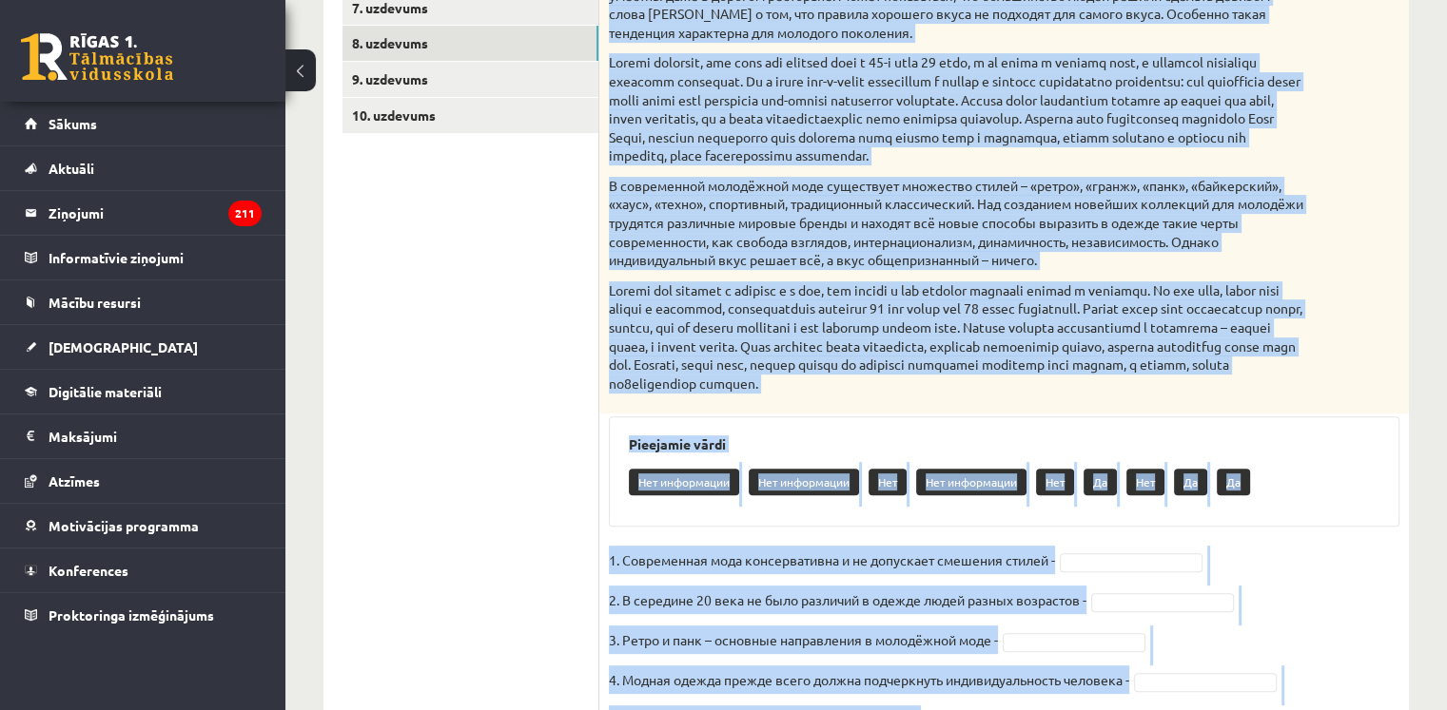
scroll to position [687, 0]
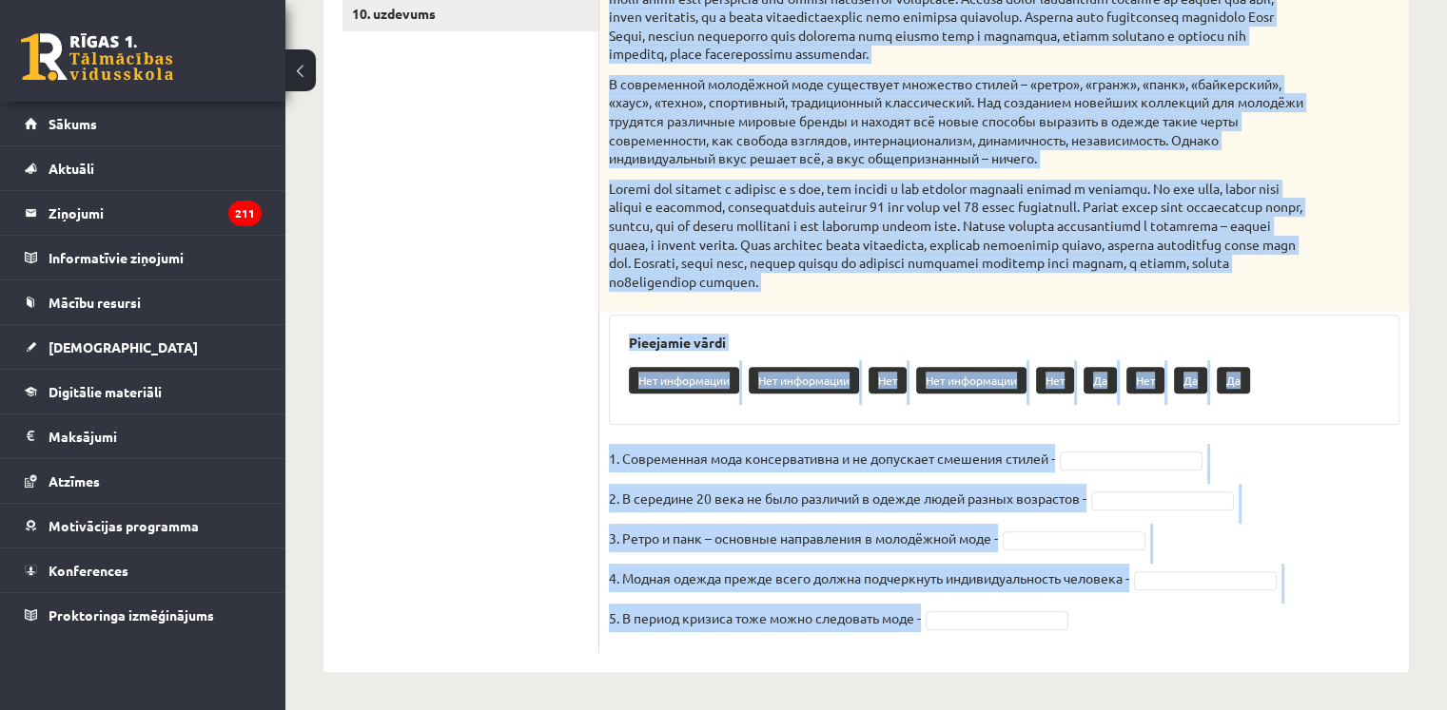
drag, startPoint x: 616, startPoint y: 353, endPoint x: 768, endPoint y: 738, distance: 414.1
copy div "рочитайте текст и выполните задание. Главное отличие молодёжной моды состоит в …"
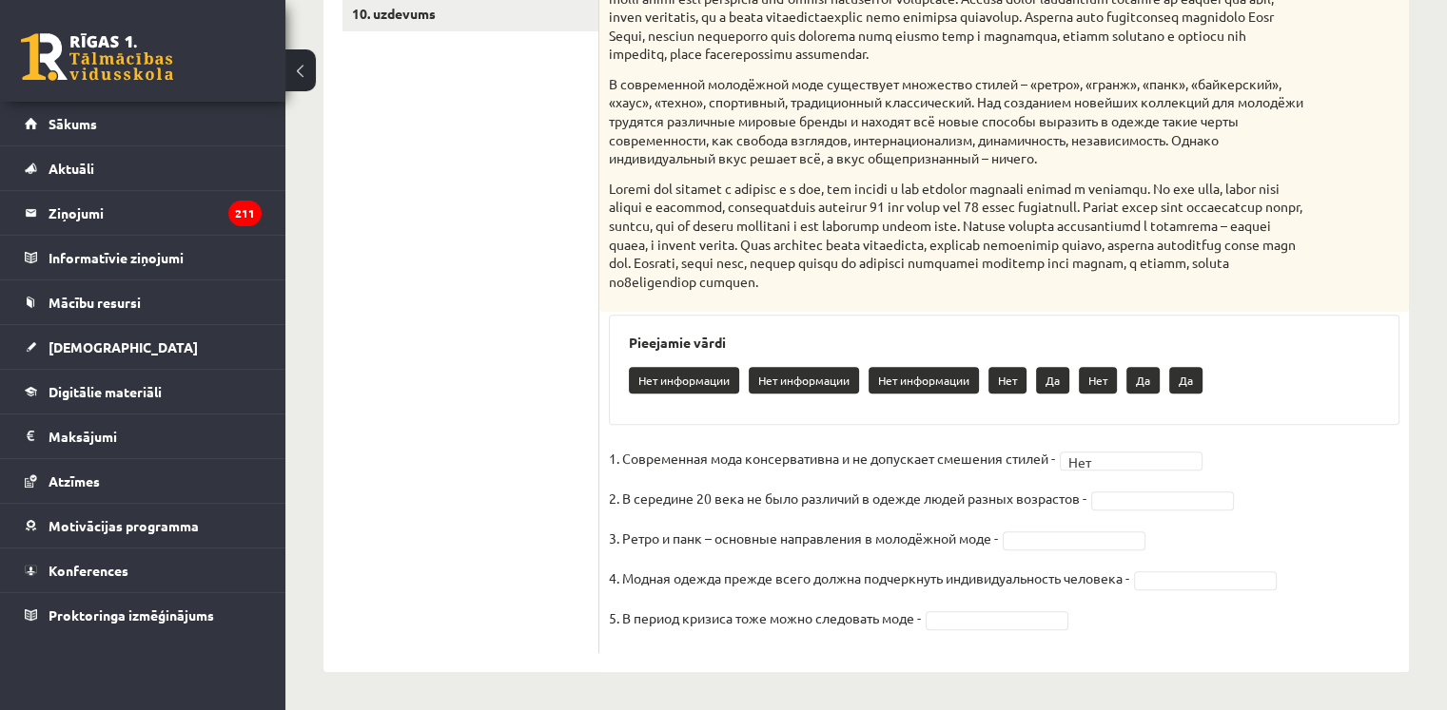
click at [1160, 488] on fieldset "1. Современная мода консервативна и не допускает смешения стилей - Нет *** 2. В…" at bounding box center [1004, 544] width 790 height 200
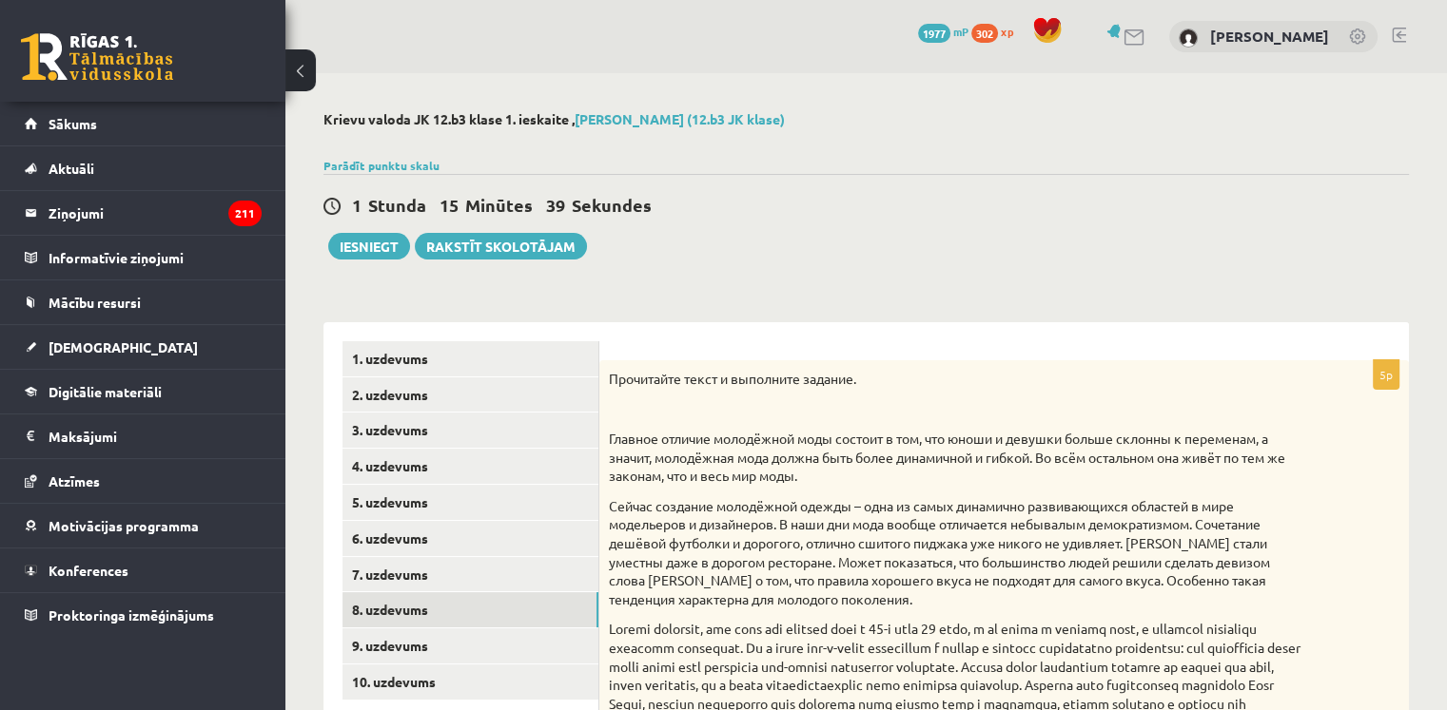
scroll to position [254, 0]
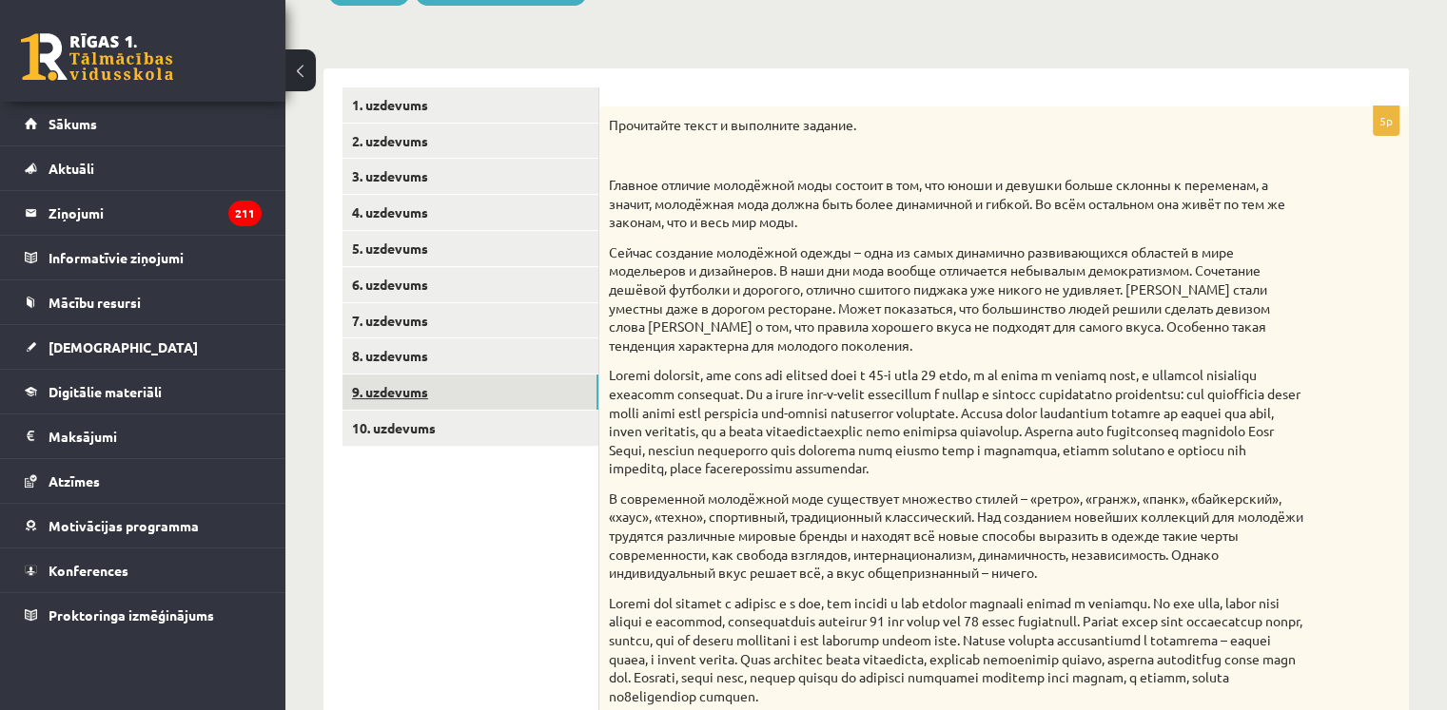
click at [364, 375] on link "9. uzdevums" at bounding box center [470, 392] width 256 height 35
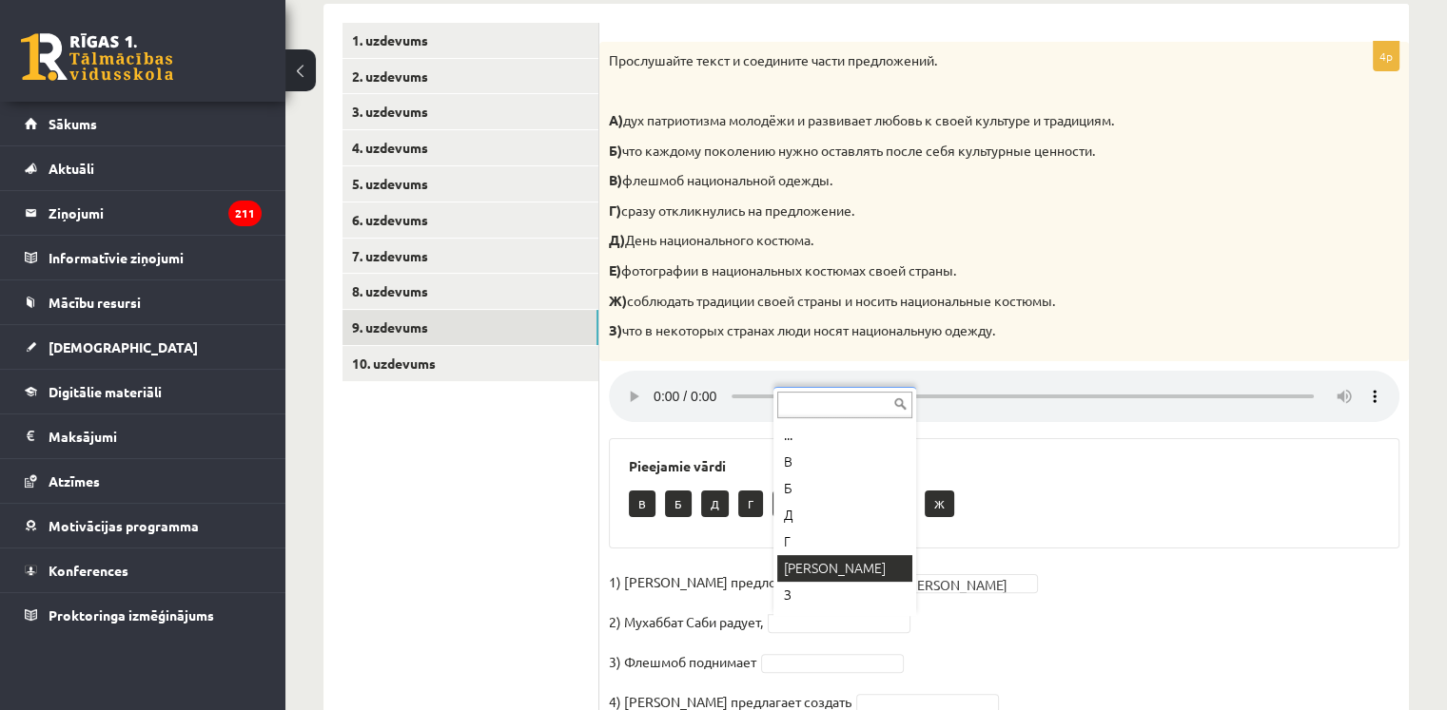
scroll to position [23, 0]
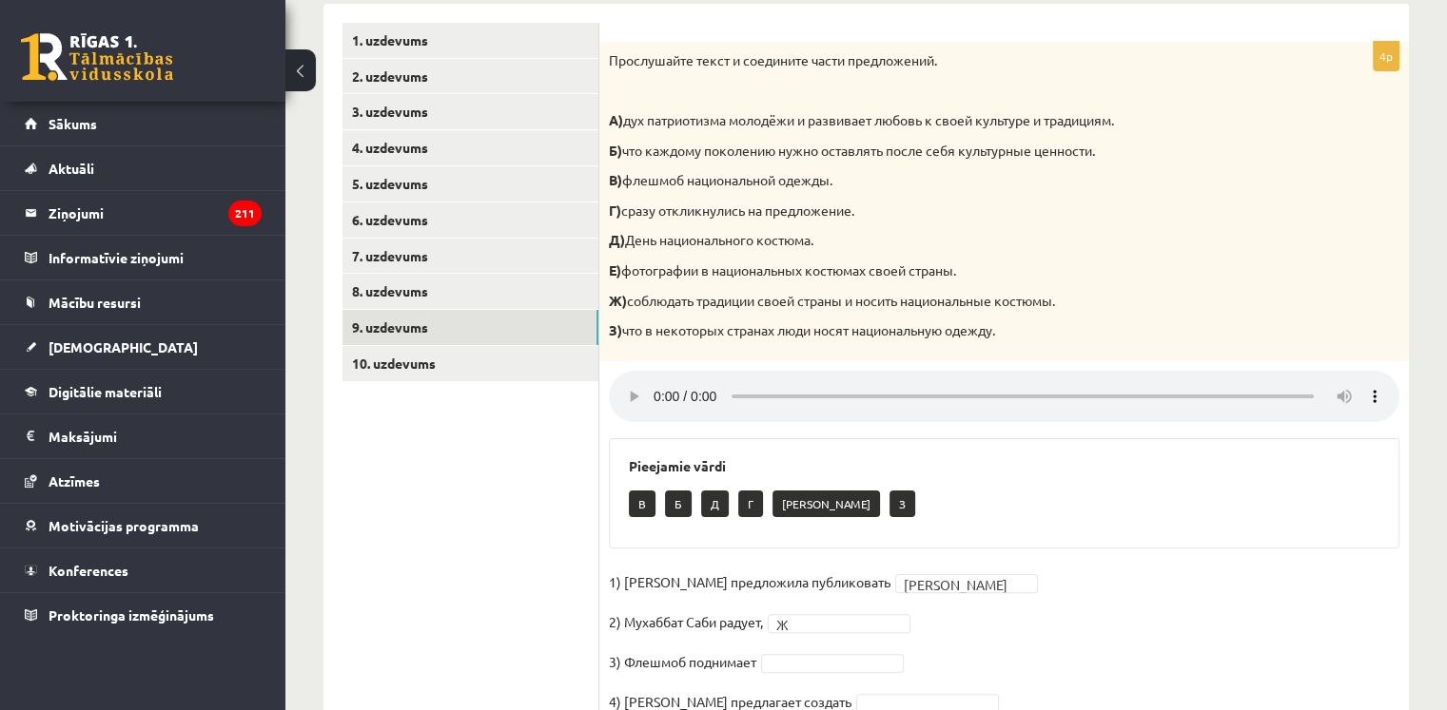
click at [942, 622] on fieldset "1) Девушка предложила публиковать Е * 2) Мухаббат Саби радует, Ж * 3) Флешмоб п…" at bounding box center [1004, 648] width 790 height 160
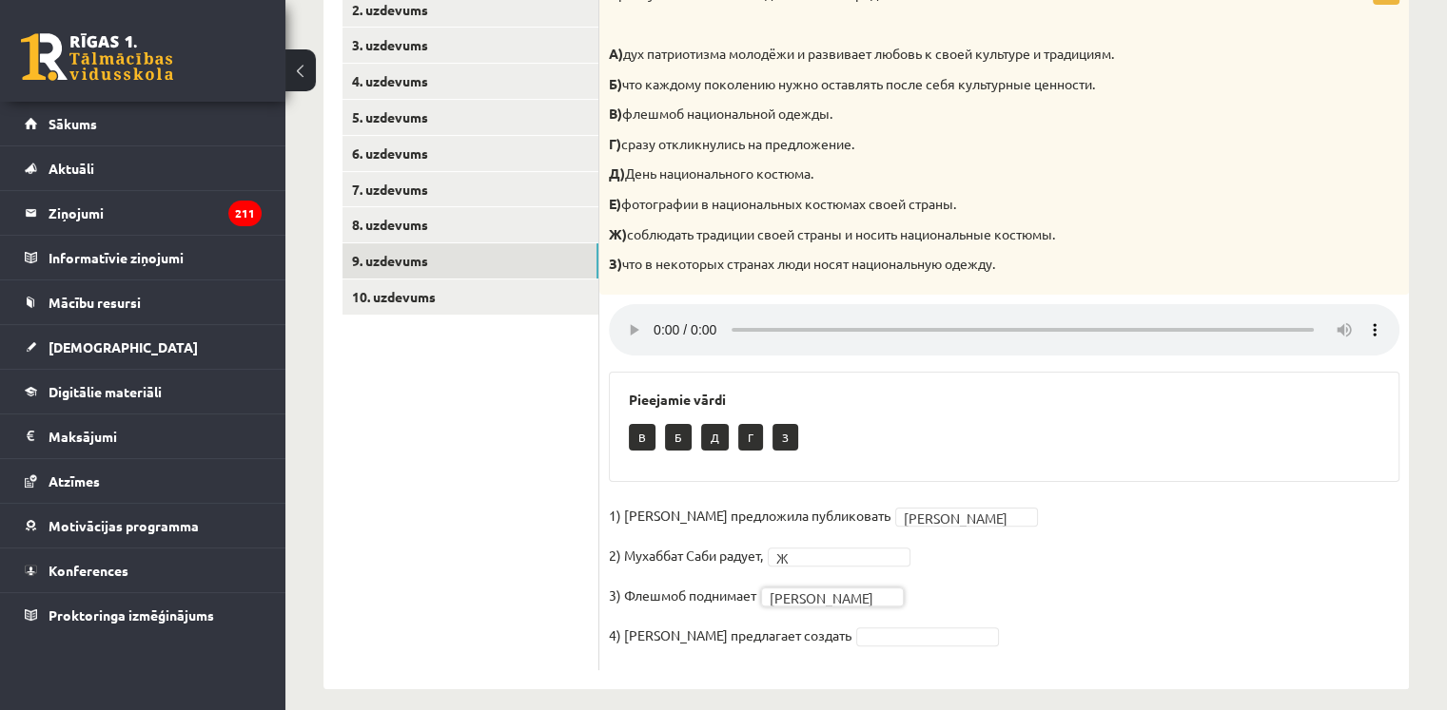
scroll to position [386, 0]
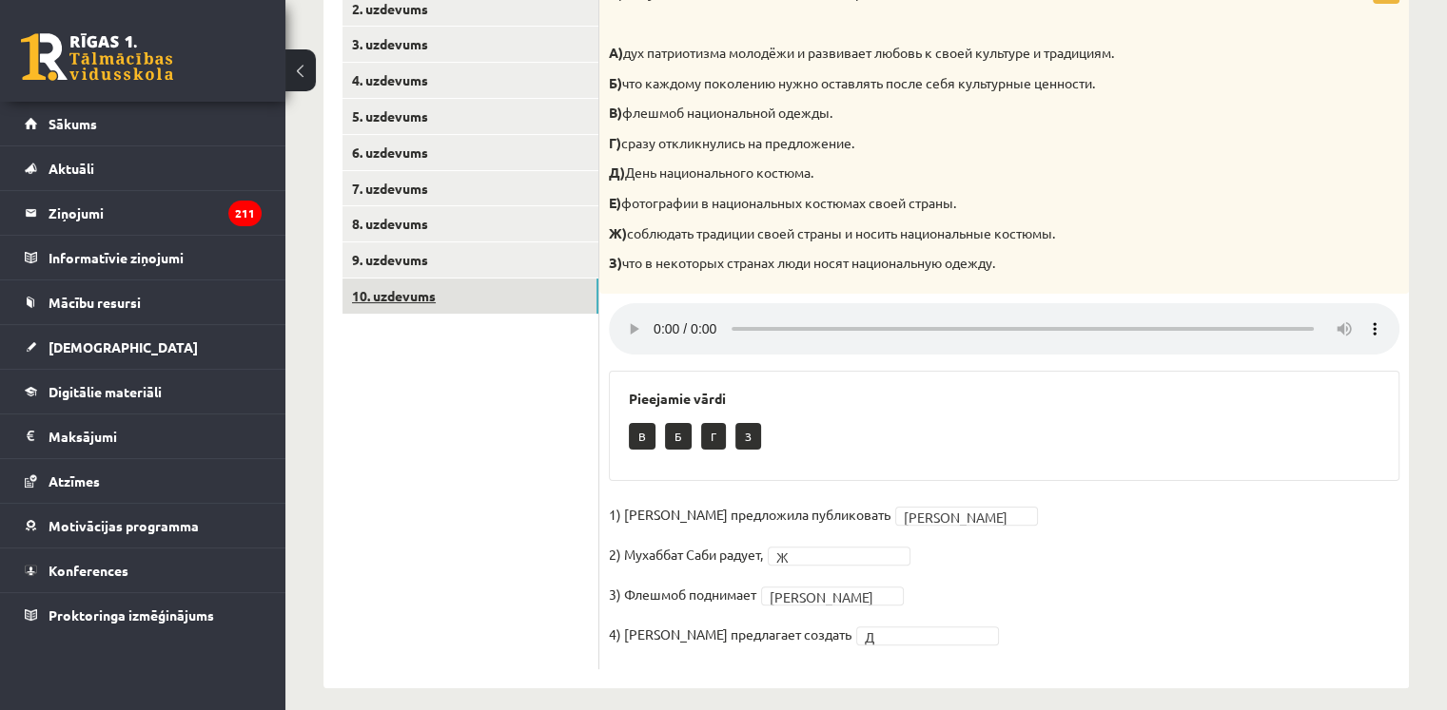
click at [459, 287] on link "10. uzdevums" at bounding box center [470, 296] width 256 height 35
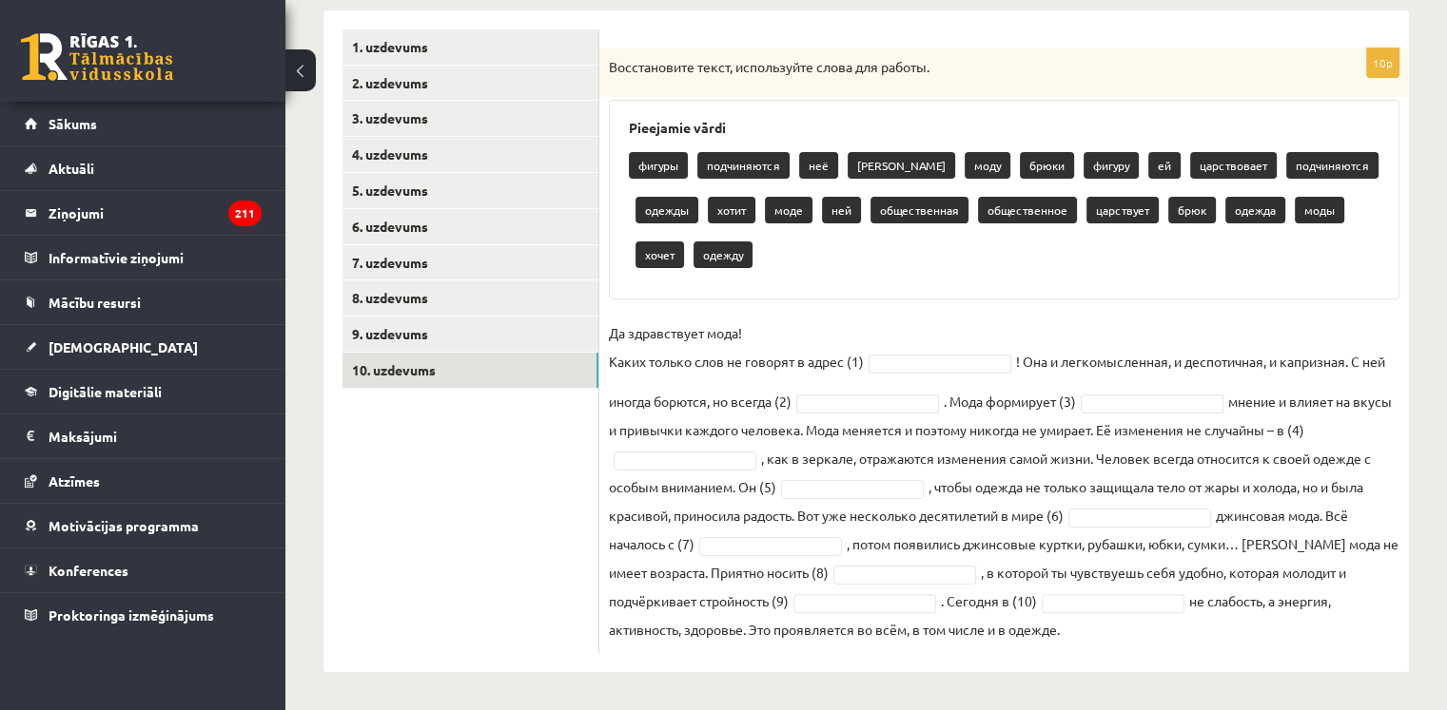
drag, startPoint x: 613, startPoint y: 33, endPoint x: 1073, endPoint y: 653, distance: 771.7
click at [1073, 653] on div "10p Восстановите текст, используйте слова для работы. Pieejamie vārdi фигуры по…" at bounding box center [1003, 341] width 809 height 662
copy div "осстановите текст, используйте слова для работы. Pieejamie vārdi фигуры подчиня…"
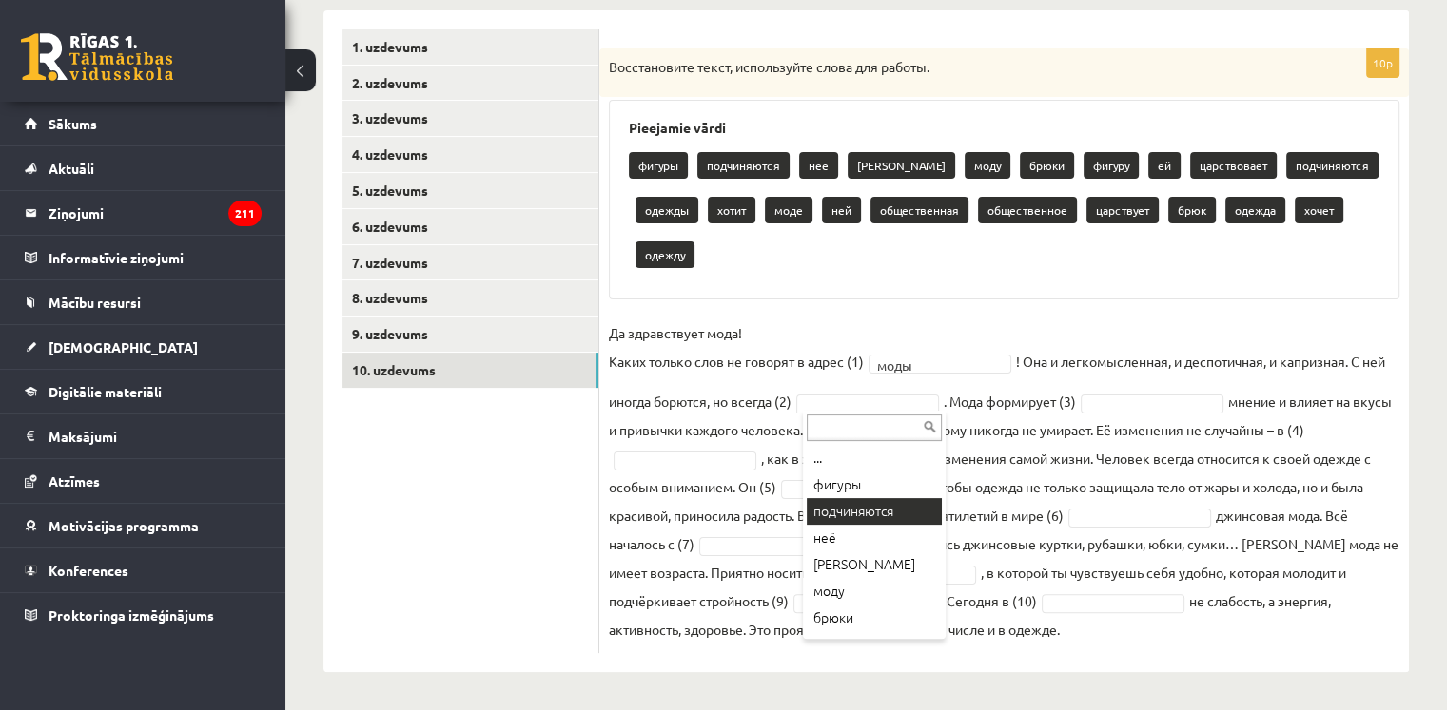
scroll to position [266, 0]
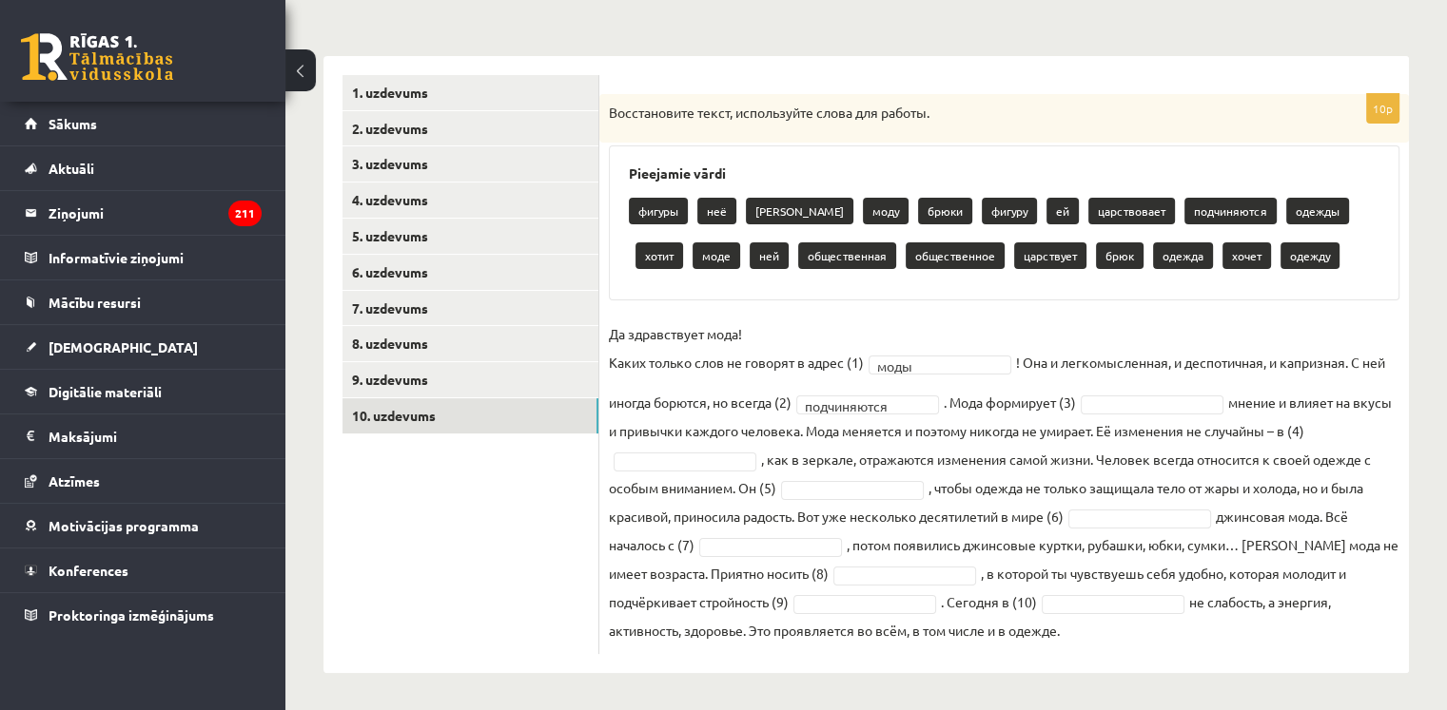
click at [1160, 388] on fieldset "**********" at bounding box center [1004, 482] width 790 height 325
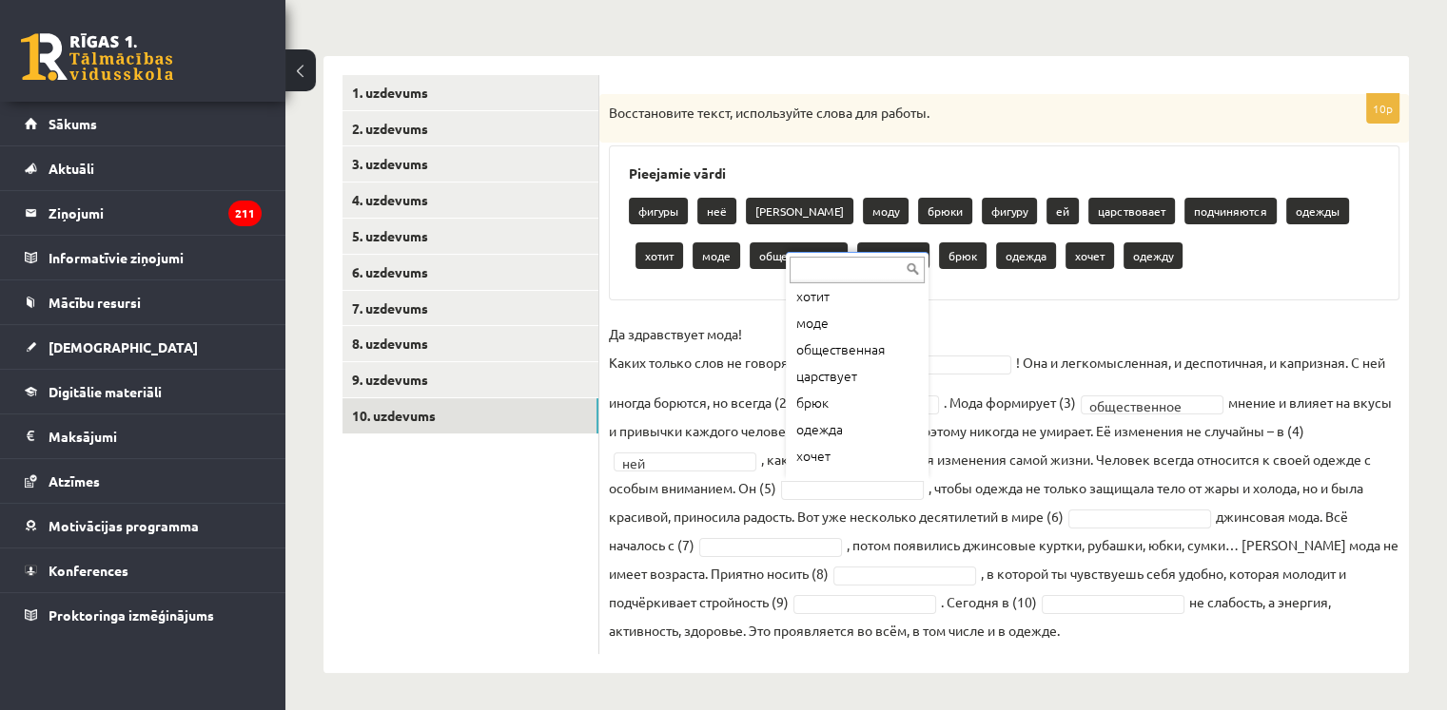
scroll to position [316, 0]
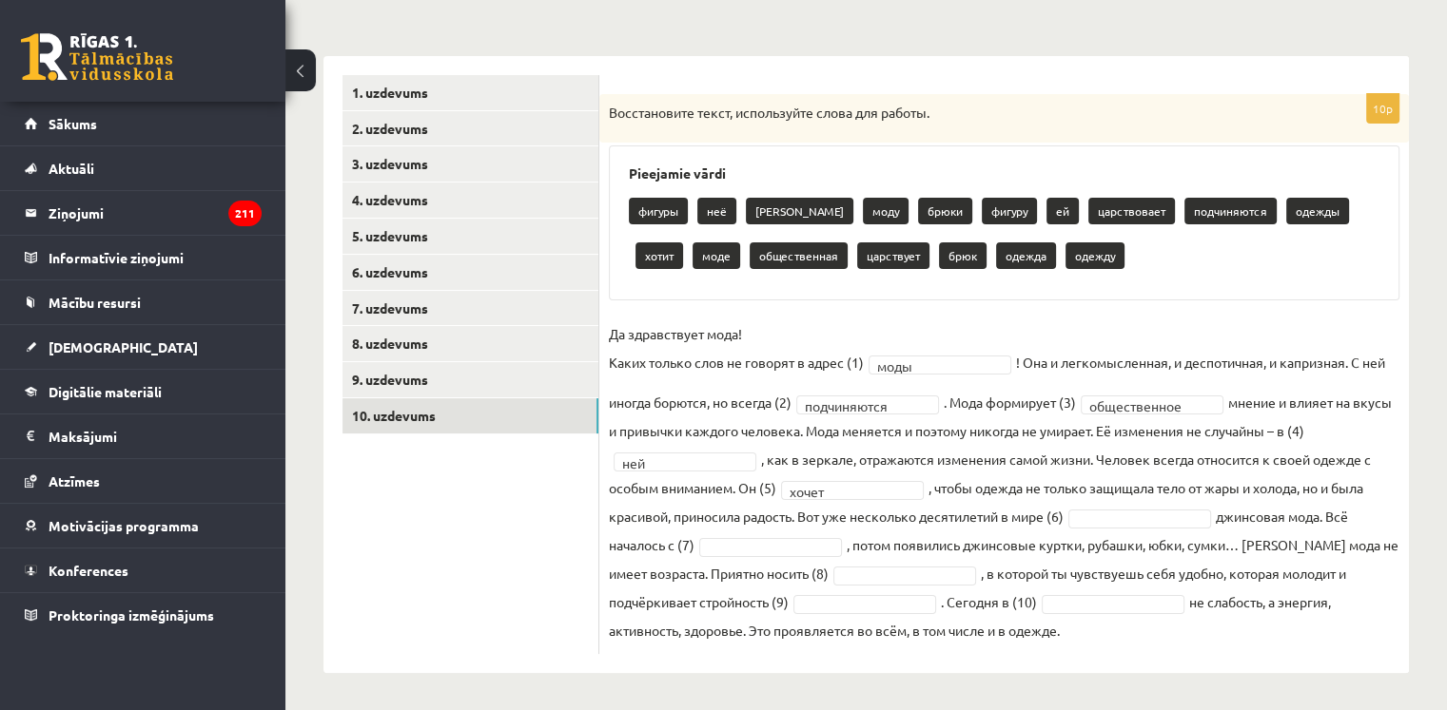
click at [1116, 505] on fieldset "**********" at bounding box center [1004, 482] width 790 height 325
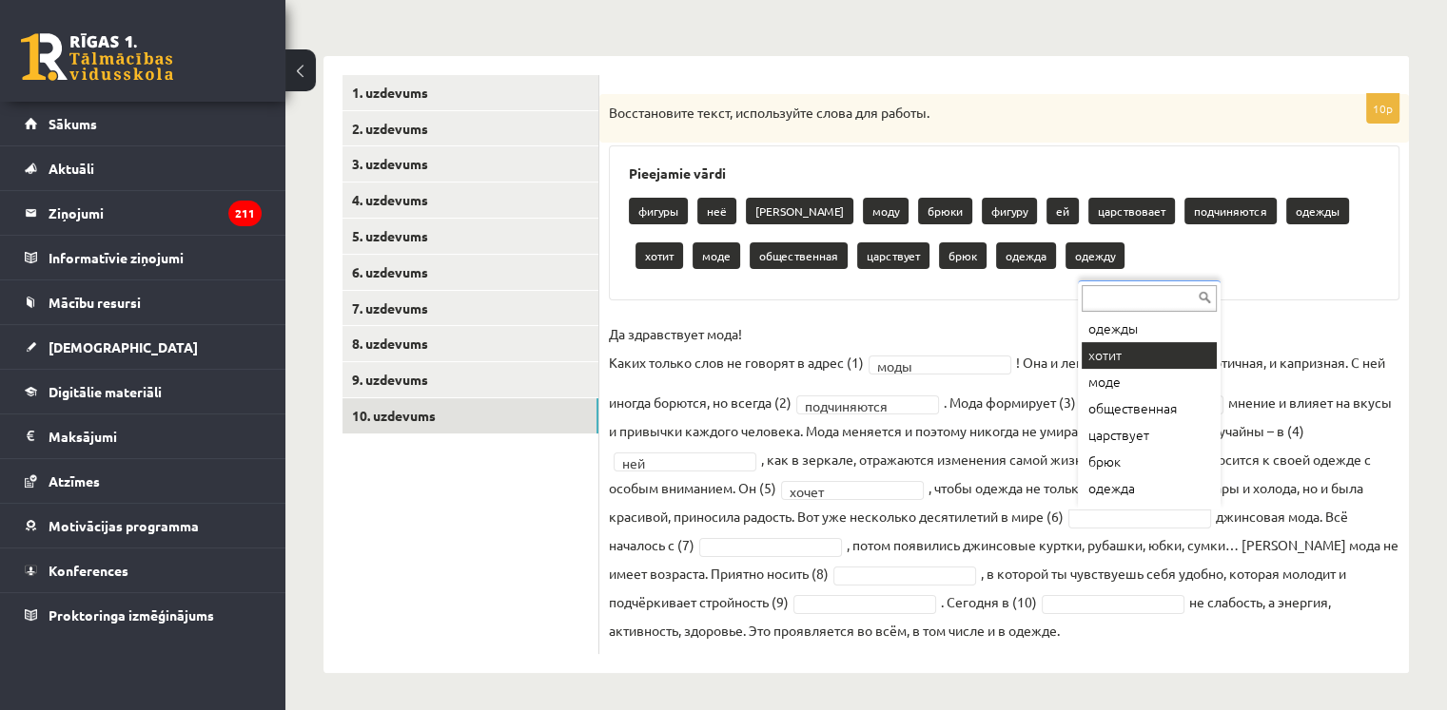
scroll to position [270, 0]
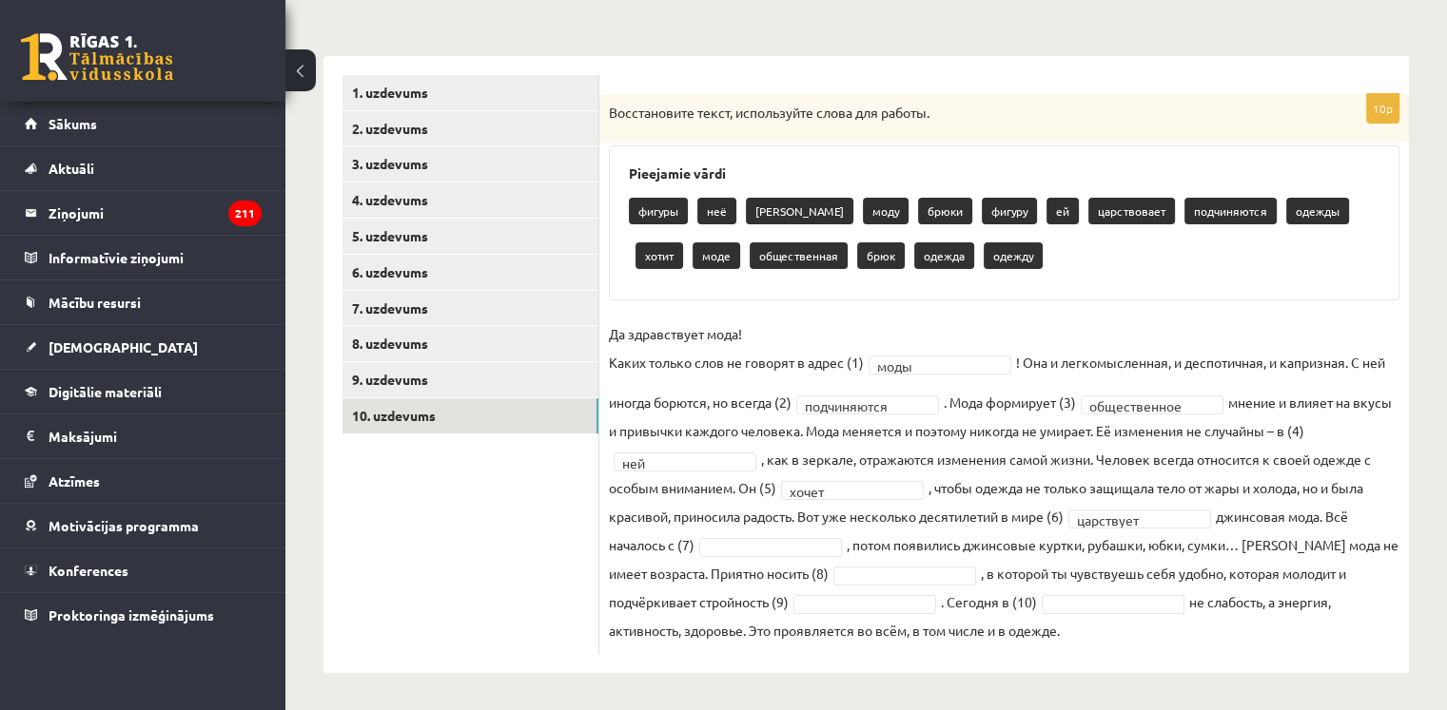
click at [732, 555] on fieldset "**********" at bounding box center [1004, 482] width 790 height 325
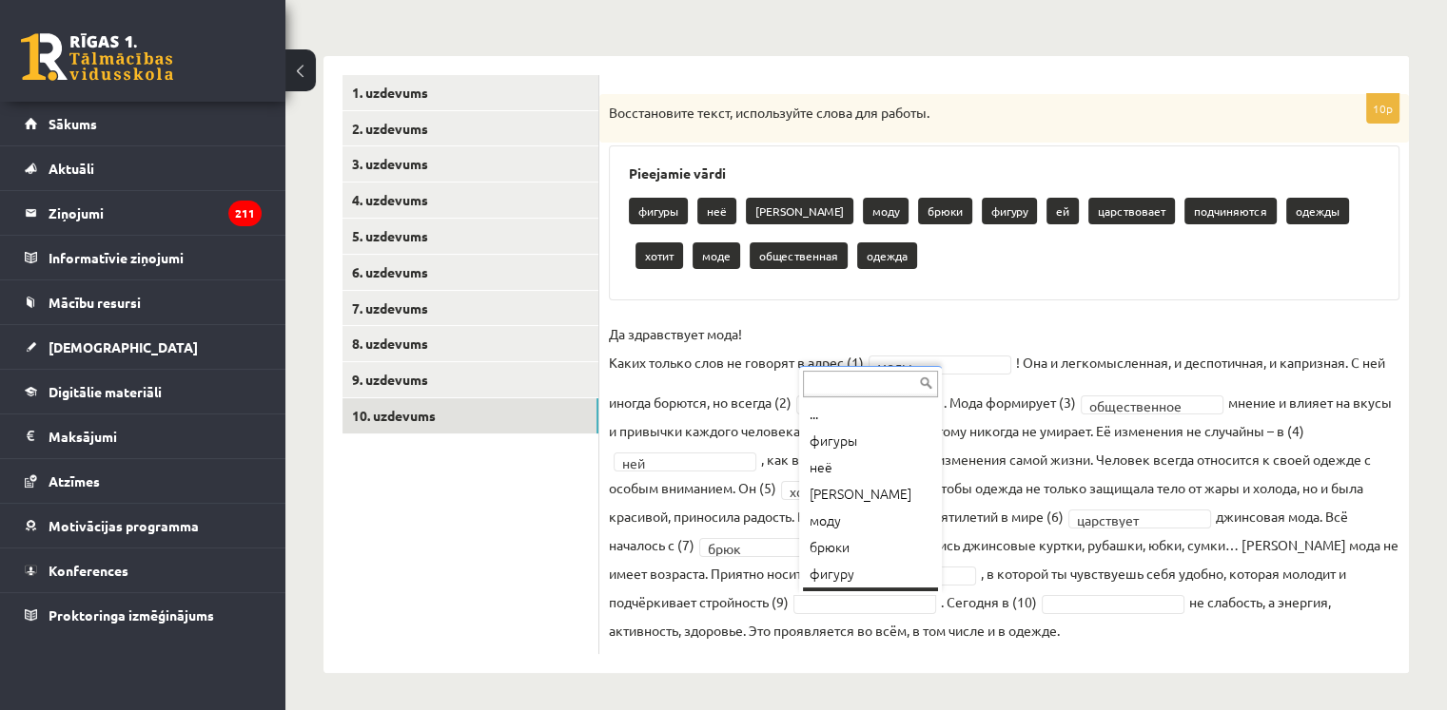
scroll to position [23, 0]
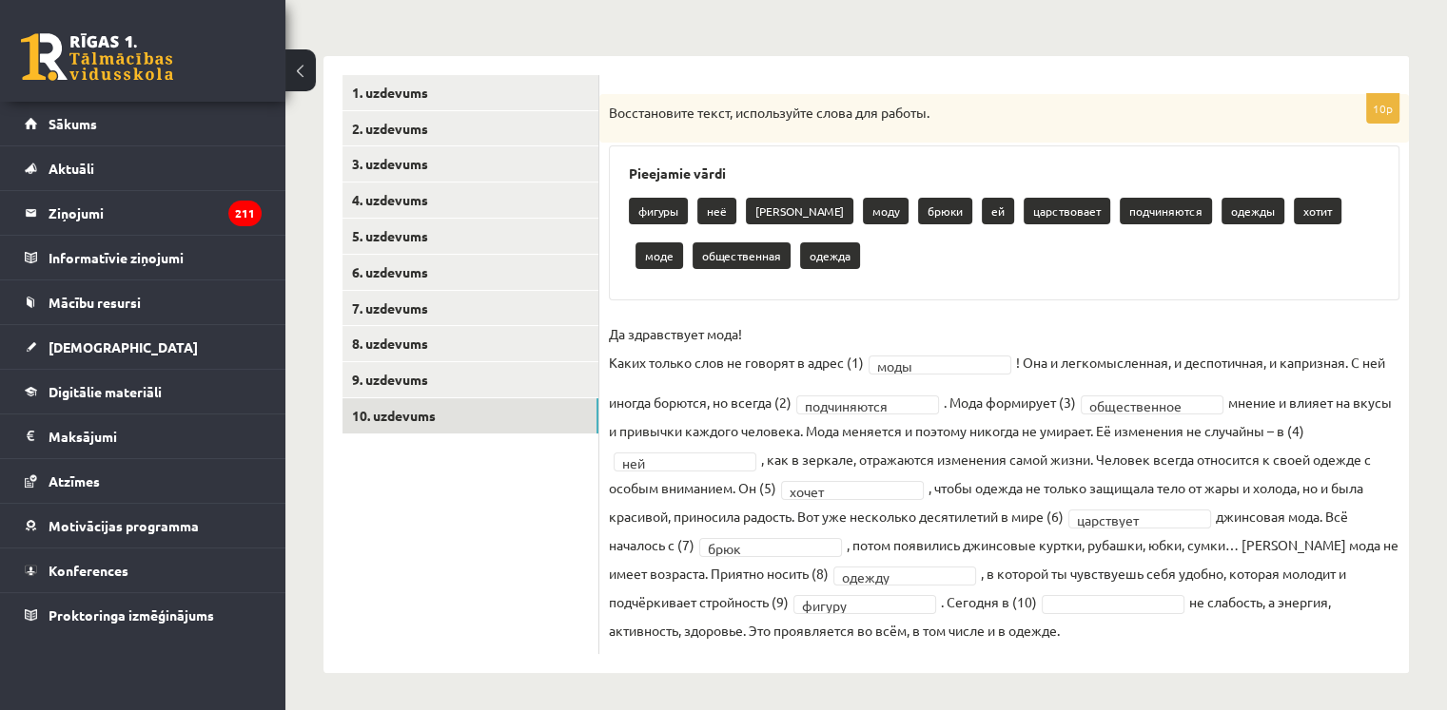
click at [885, 612] on fieldset "**********" at bounding box center [1004, 482] width 790 height 325
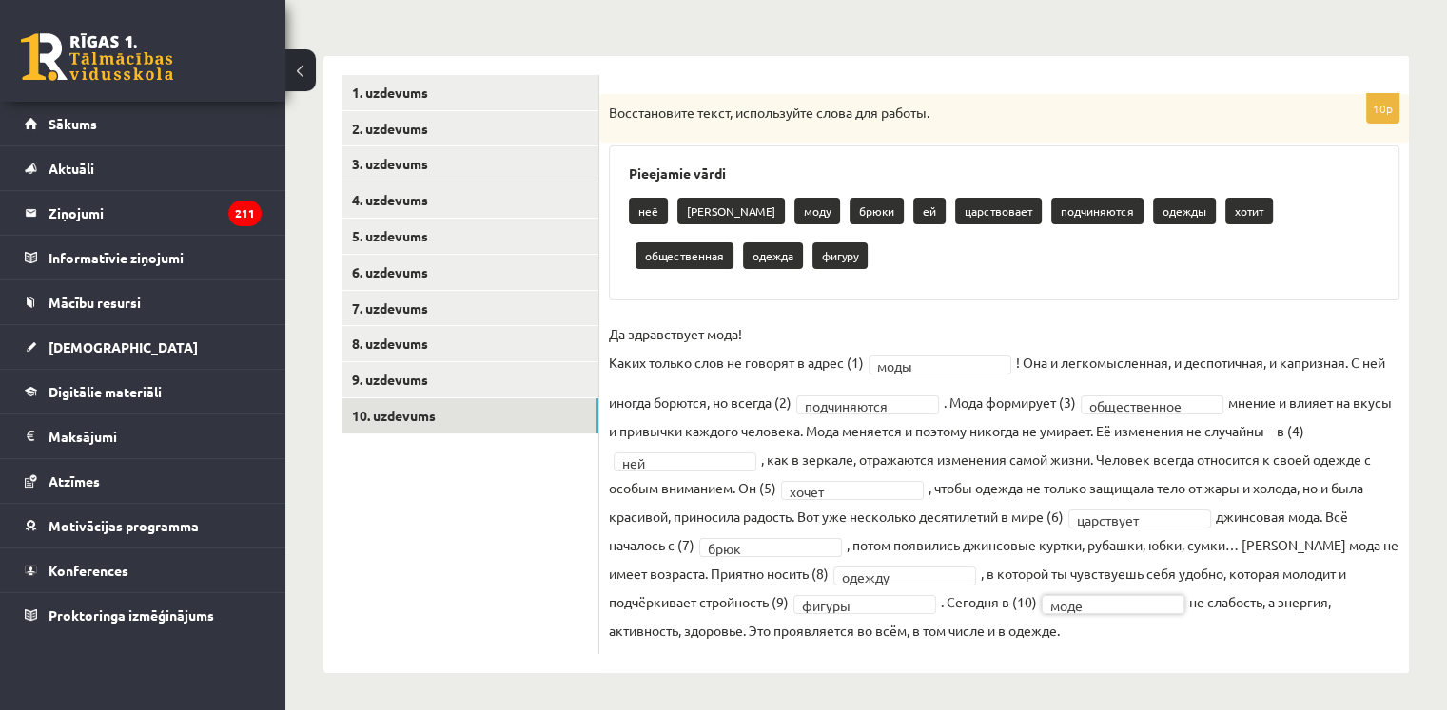
scroll to position [0, 0]
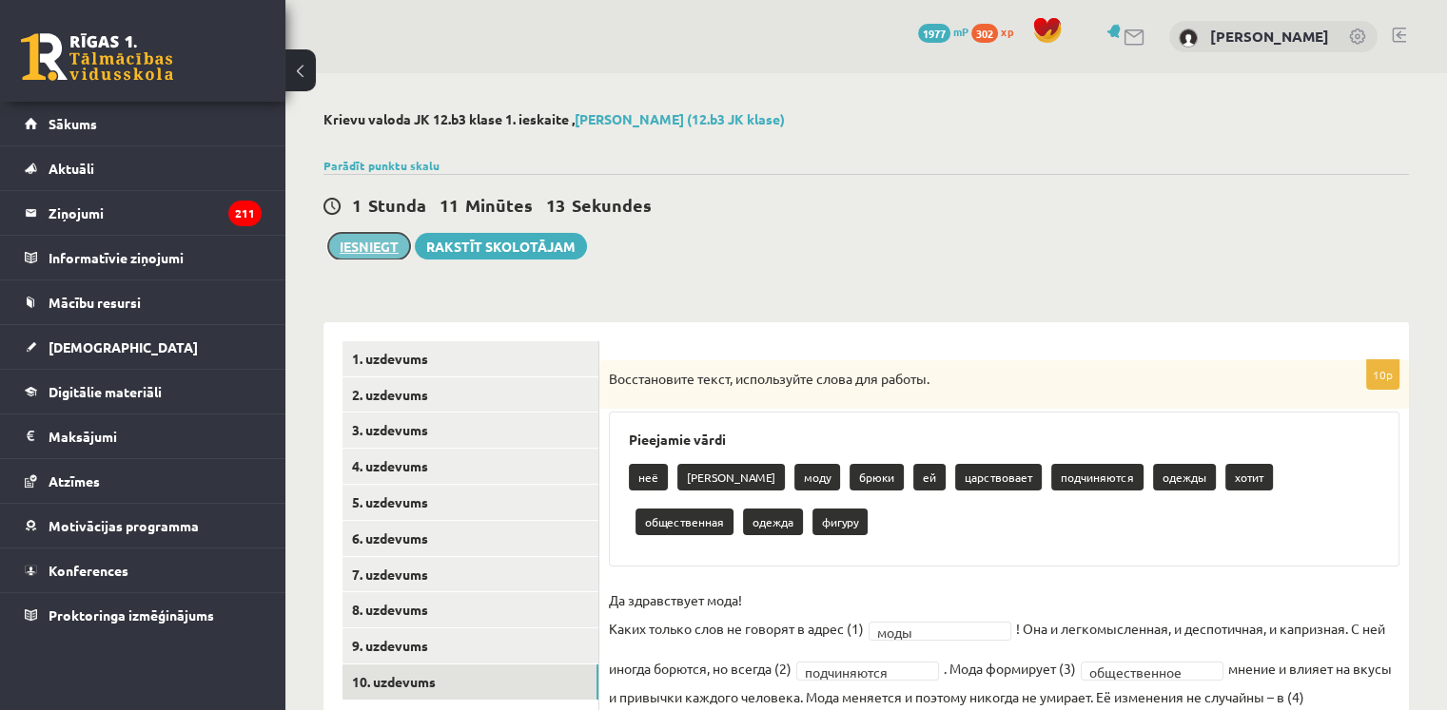
click at [379, 252] on button "Iesniegt" at bounding box center [369, 246] width 82 height 27
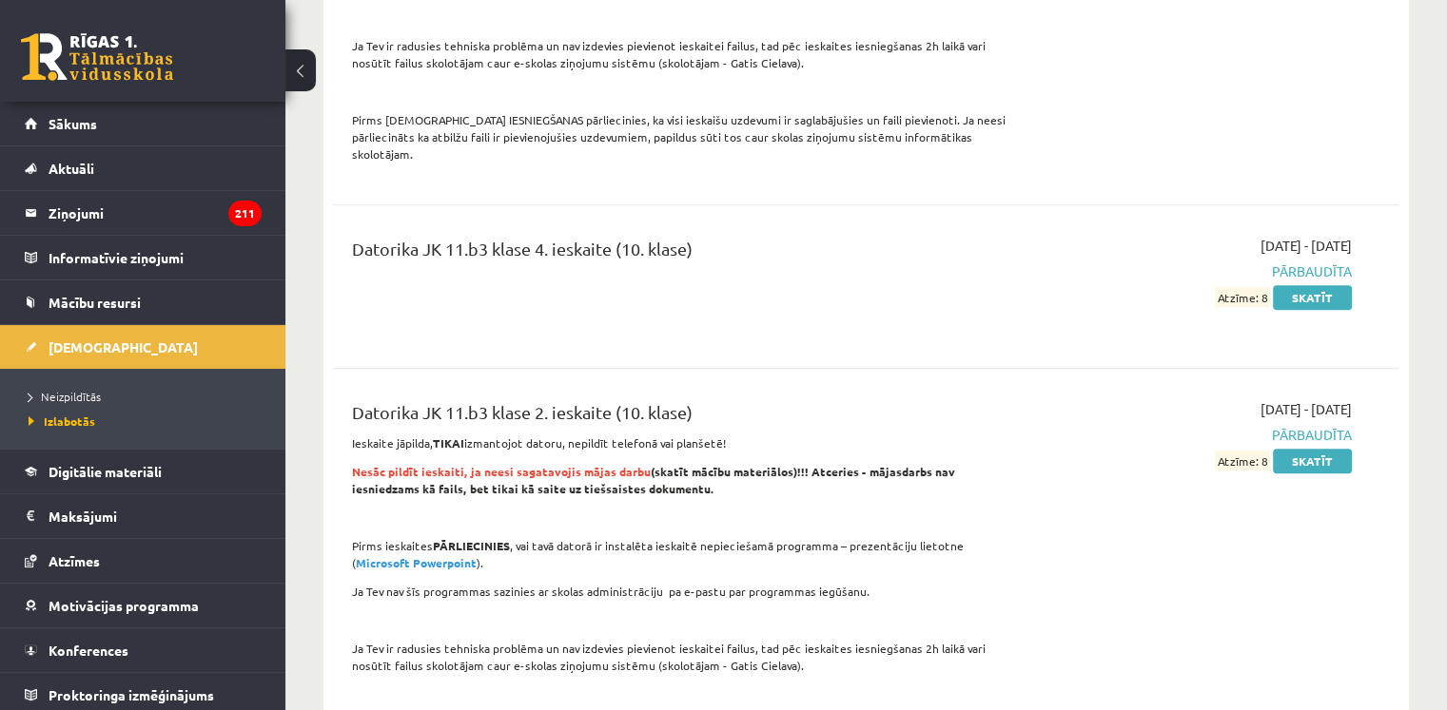
scroll to position [1487, 0]
click at [91, 389] on span "Neizpildītās" at bounding box center [65, 396] width 72 height 15
